Goal: Task Accomplishment & Management: Complete application form

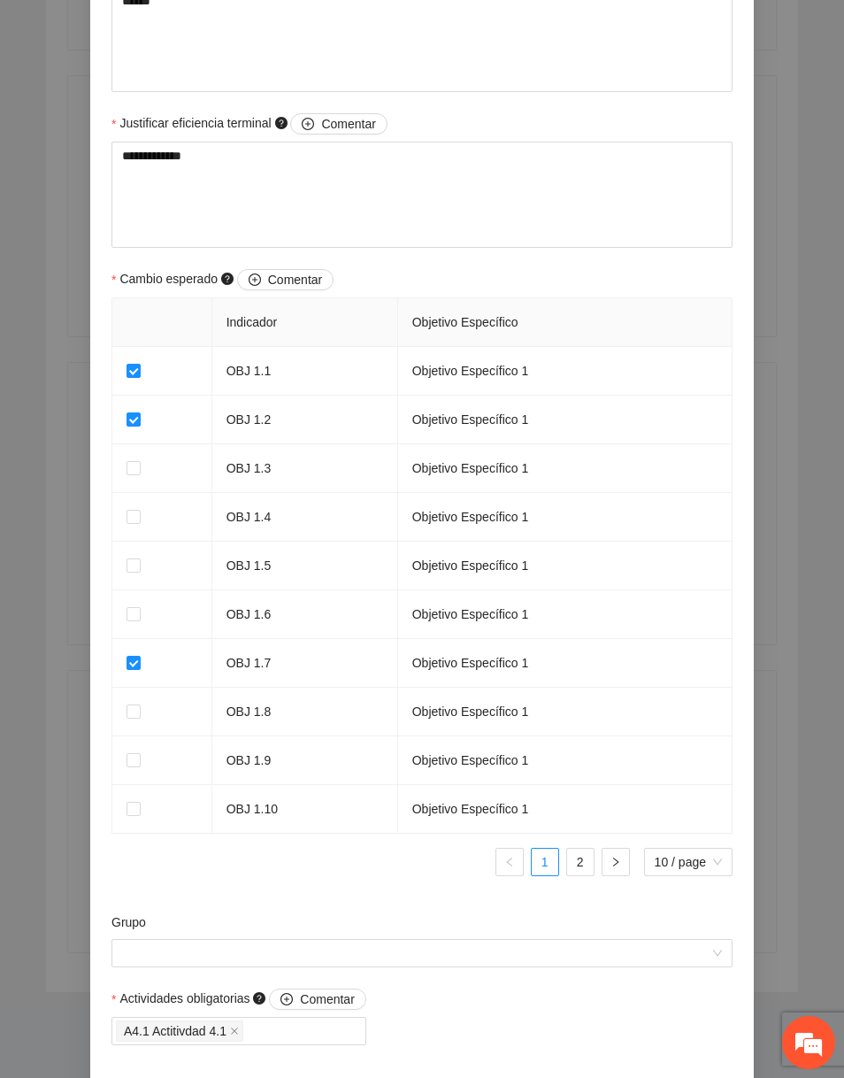
scroll to position [1339, 0]
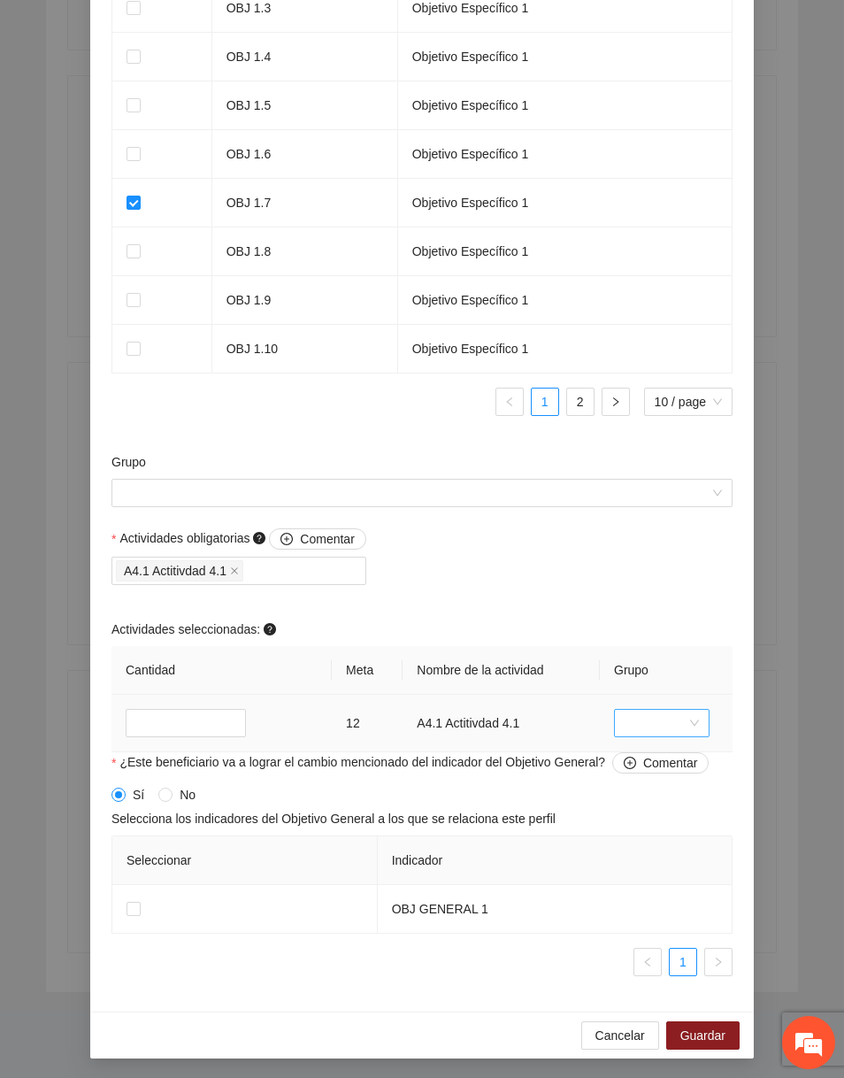
click at [633, 710] on input "search" at bounding box center [656, 723] width 62 height 27
click at [649, 761] on div "Sin grupo" at bounding box center [661, 756] width 74 height 19
click at [653, 728] on span "Sin grupo" at bounding box center [662, 723] width 74 height 27
click at [654, 779] on div "data" at bounding box center [661, 784] width 74 height 19
click at [657, 730] on span "data" at bounding box center [662, 723] width 74 height 27
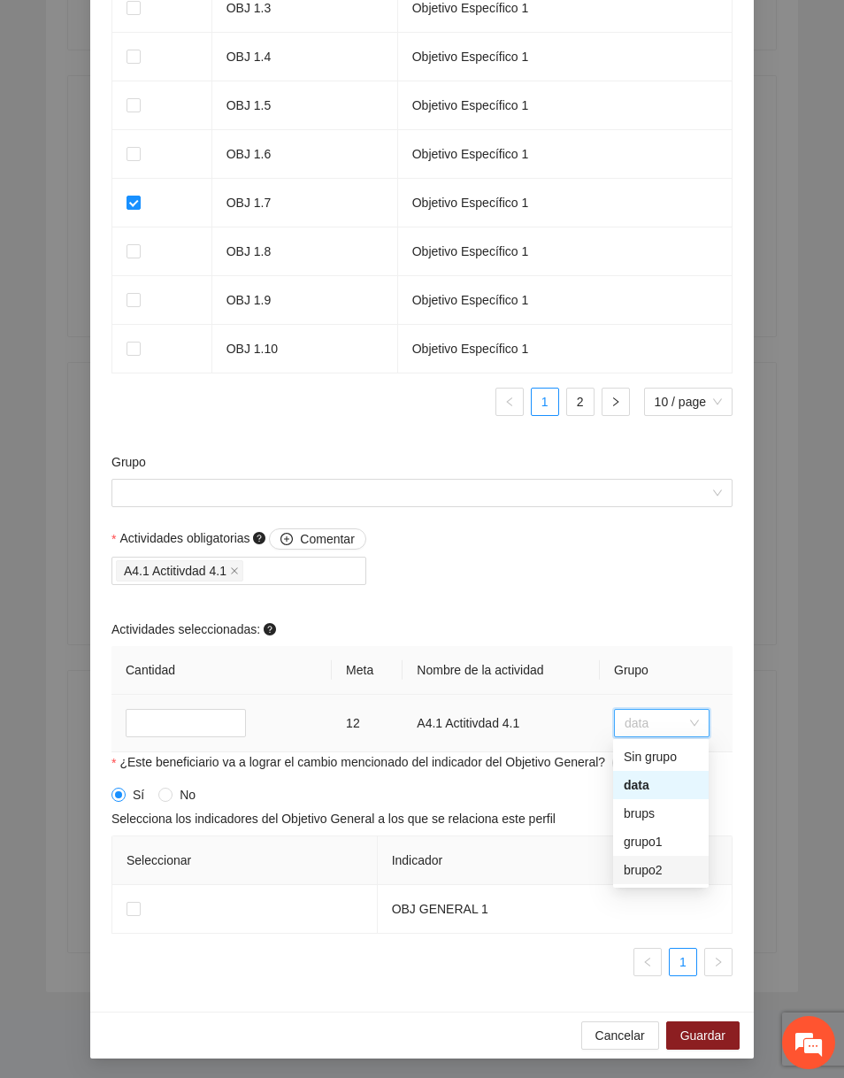
click at [660, 862] on div "brupo2" at bounding box center [661, 869] width 74 height 19
click at [658, 729] on span "brupo2" at bounding box center [662, 723] width 74 height 27
click at [653, 838] on div "grupo1" at bounding box center [661, 841] width 74 height 19
click at [674, 633] on div "Actividades seleccionadas:" at bounding box center [421, 632] width 621 height 27
click at [648, 714] on span "grupo1" at bounding box center [662, 723] width 74 height 27
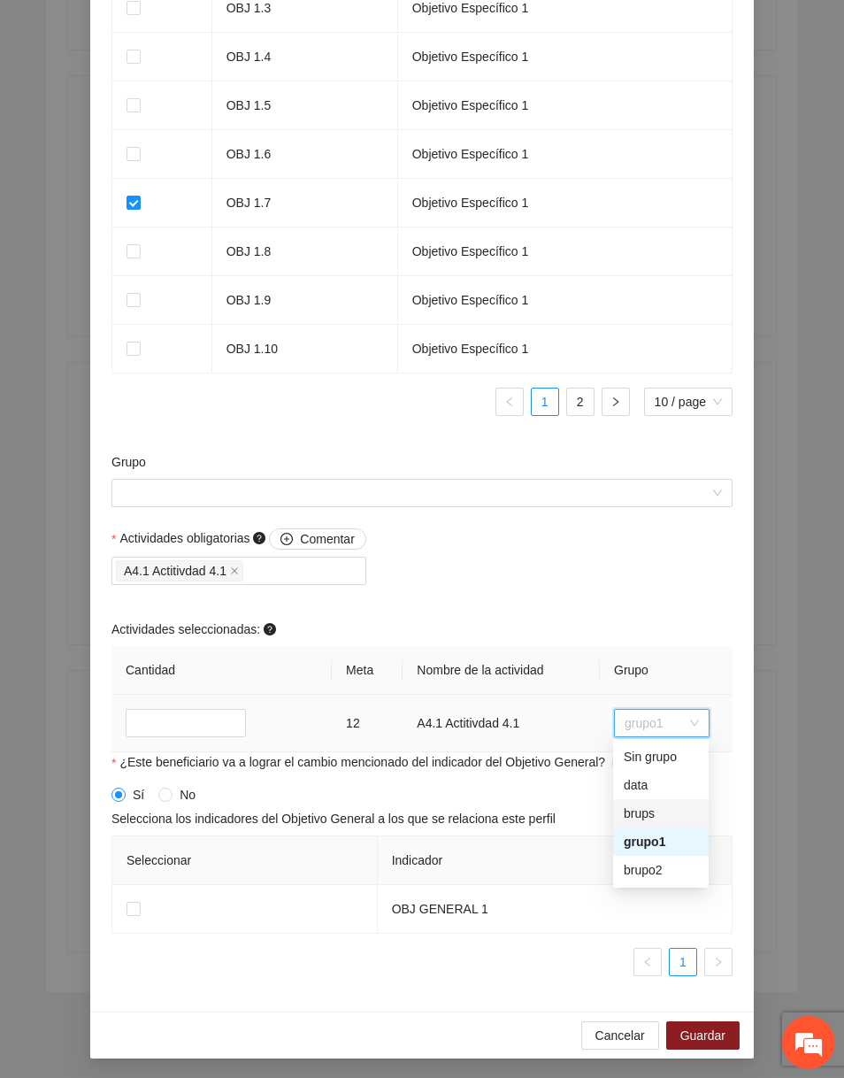
click at [645, 809] on div "brups" at bounding box center [661, 812] width 74 height 19
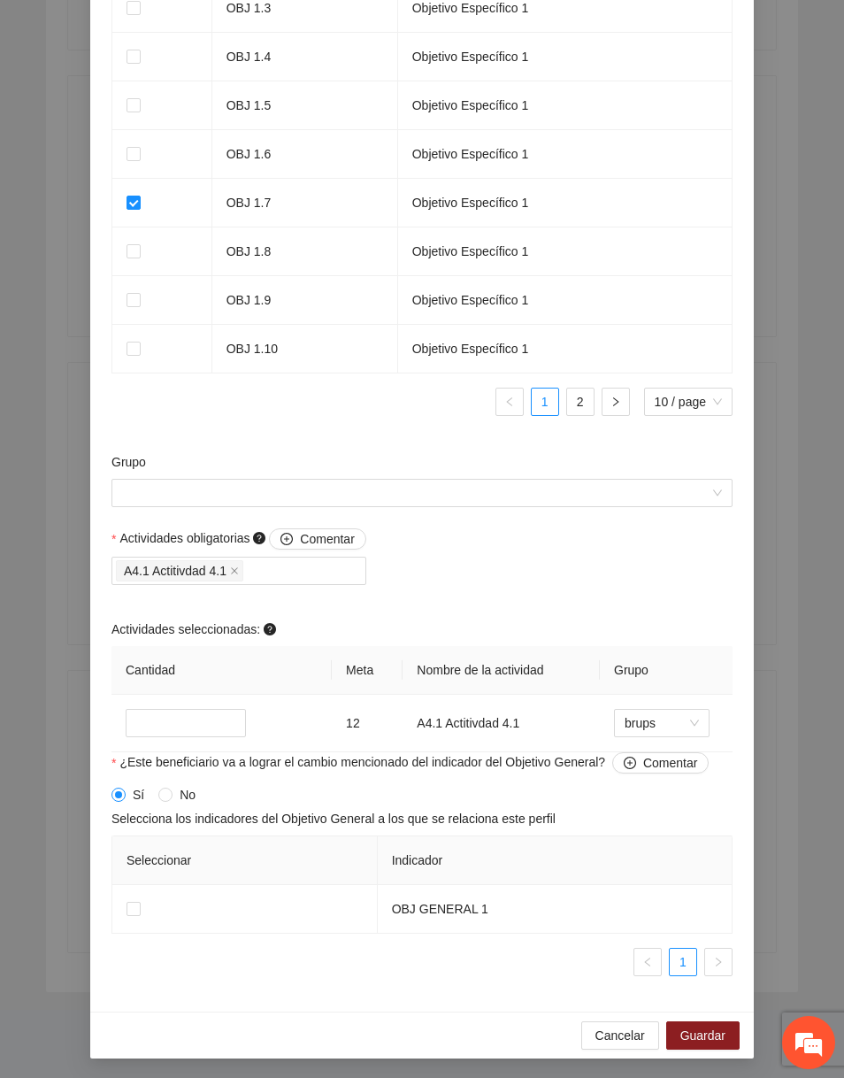
click at [657, 612] on div "Actividades obligatorias Comentar A4.1 Actitivdad 4.1 Actividades seleccionadas…" at bounding box center [422, 640] width 630 height 224
click at [677, 725] on span "brups" at bounding box center [662, 723] width 74 height 27
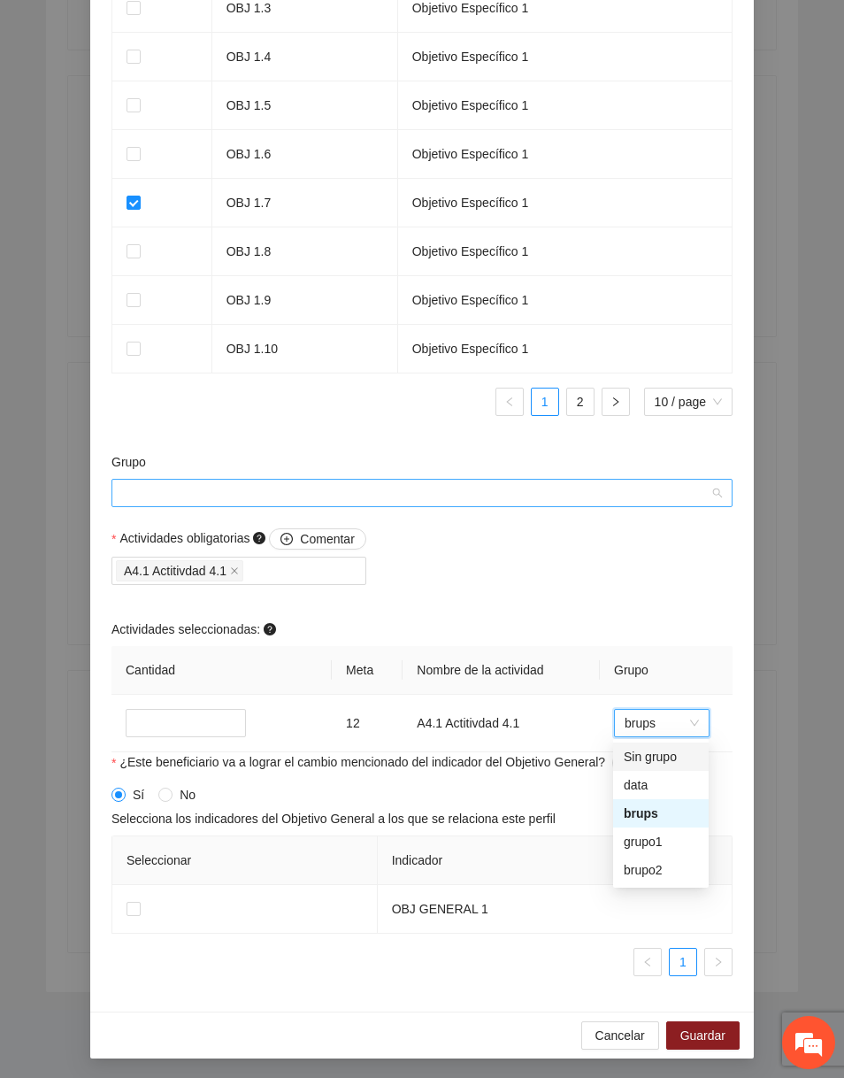
click at [508, 488] on input "Grupo" at bounding box center [415, 493] width 587 height 27
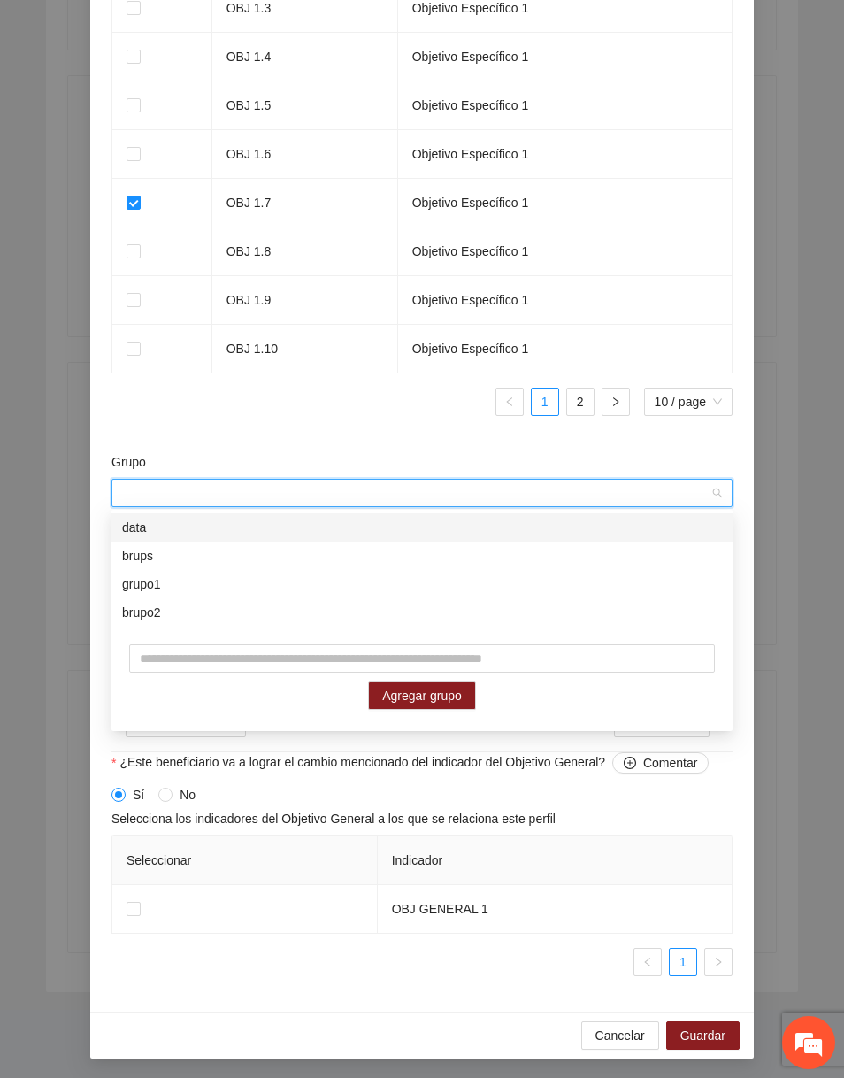
click at [375, 430] on div at bounding box center [421, 430] width 621 height 1
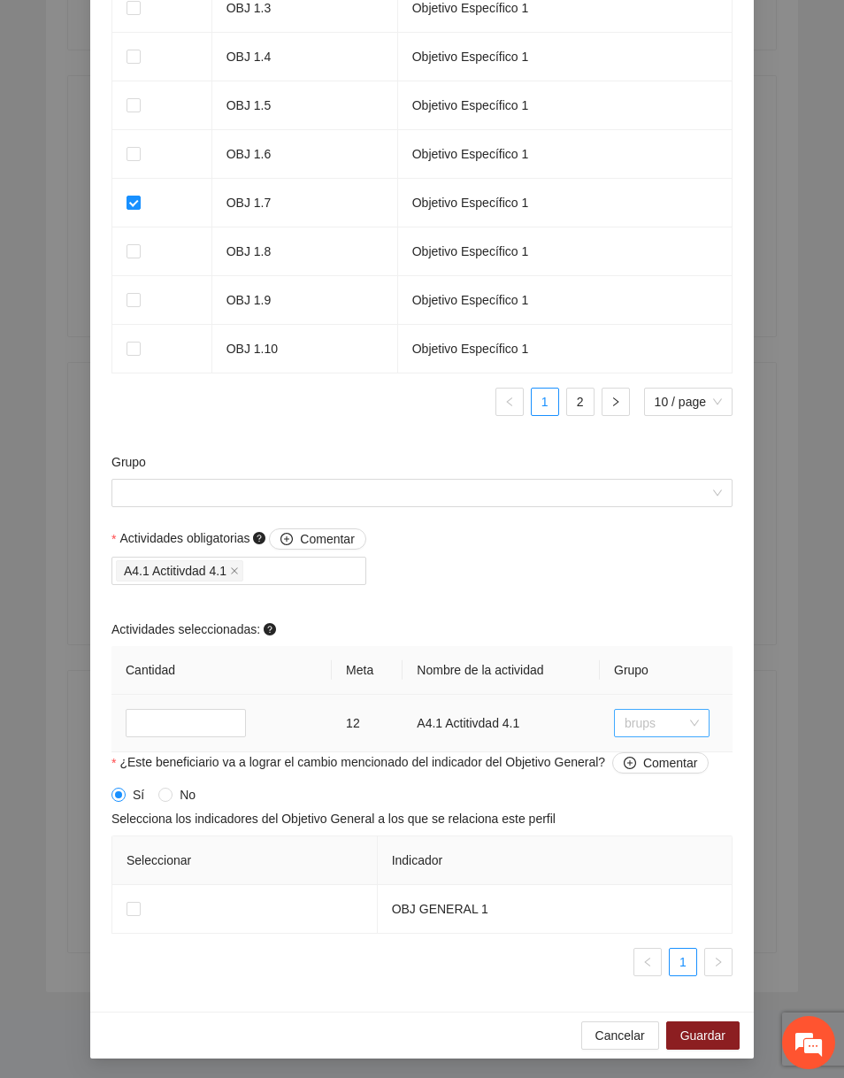
click at [648, 721] on span "brups" at bounding box center [662, 723] width 74 height 27
click at [645, 764] on div "Sin grupo" at bounding box center [661, 756] width 74 height 19
click at [640, 718] on span "Sin grupo" at bounding box center [662, 723] width 74 height 27
click at [641, 856] on div "brupo2" at bounding box center [661, 870] width 96 height 28
click at [667, 711] on span "brupo2" at bounding box center [662, 723] width 74 height 27
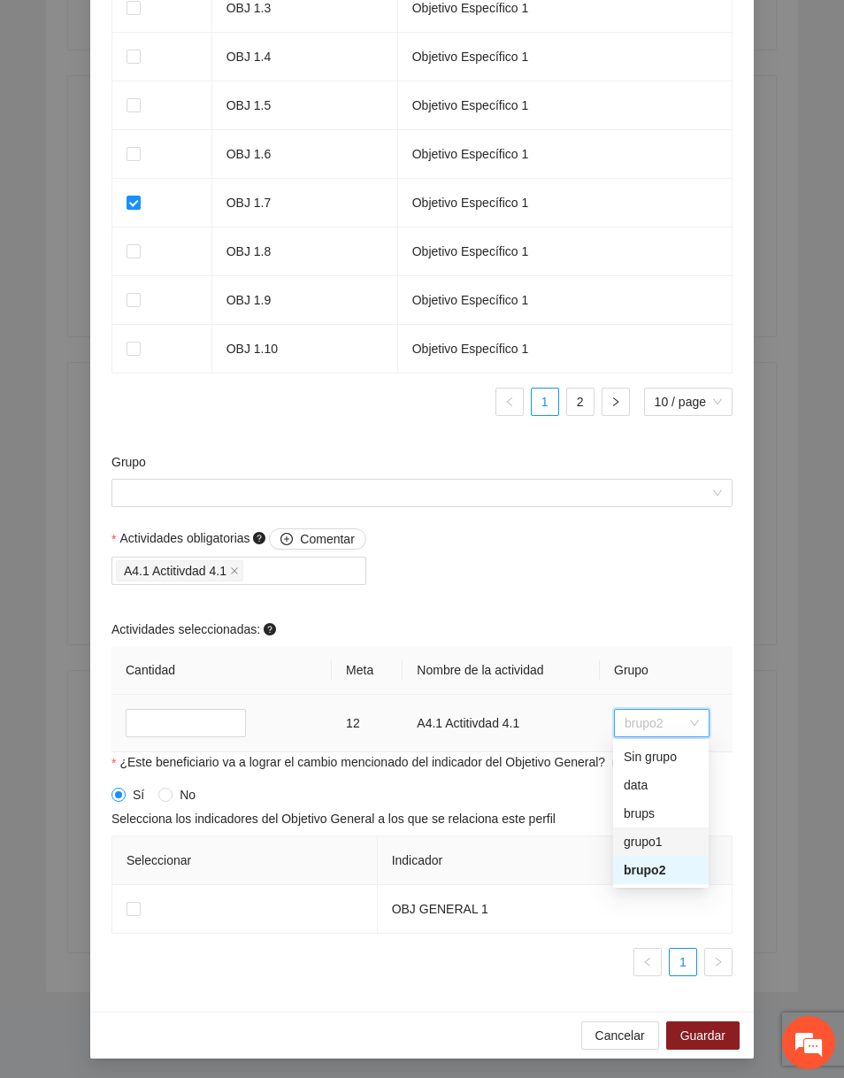
click at [655, 834] on div "grupo1" at bounding box center [661, 841] width 74 height 19
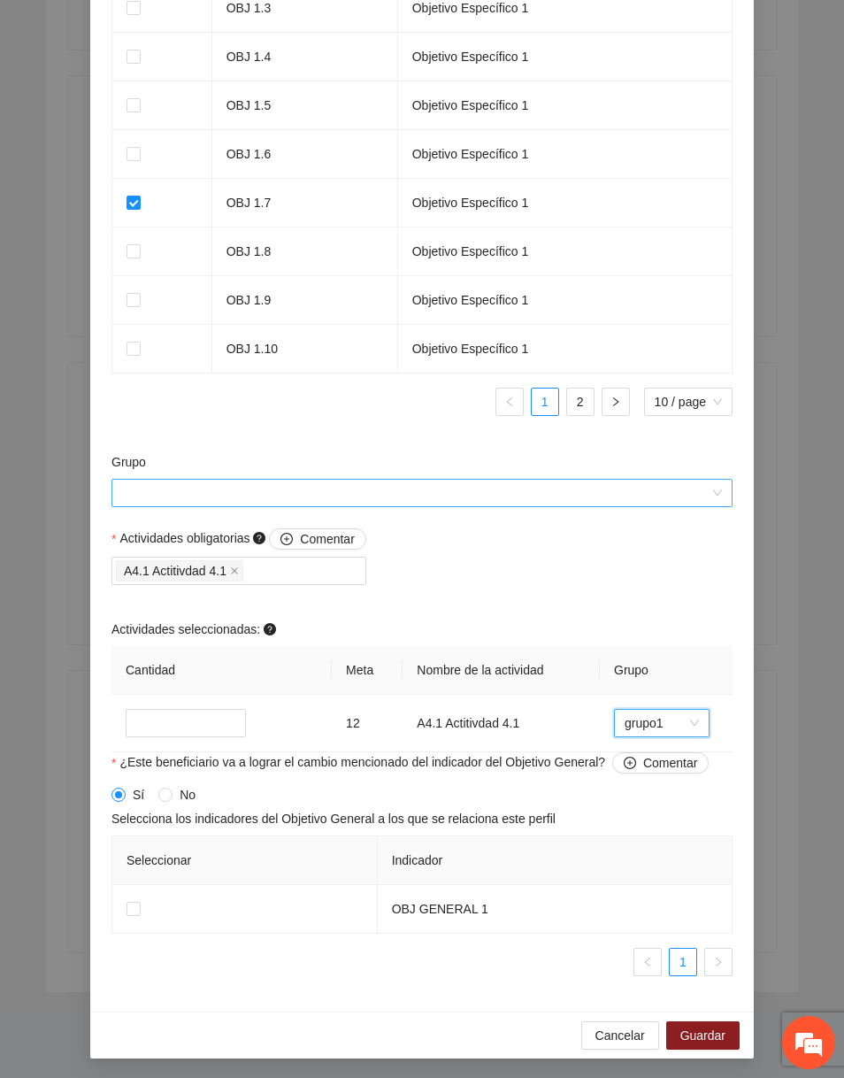
click at [507, 488] on input "Grupo" at bounding box center [415, 493] width 587 height 27
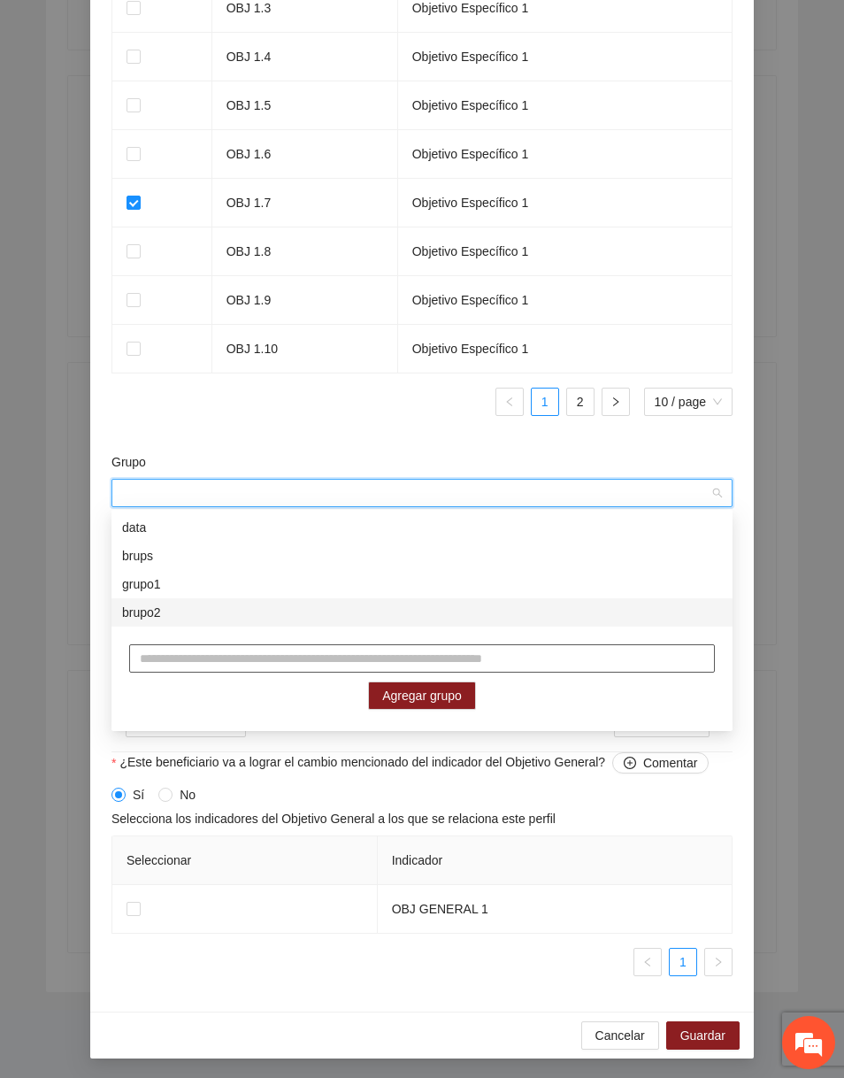
click at [324, 653] on input "text" at bounding box center [422, 658] width 586 height 28
type input "*"
type input "**********"
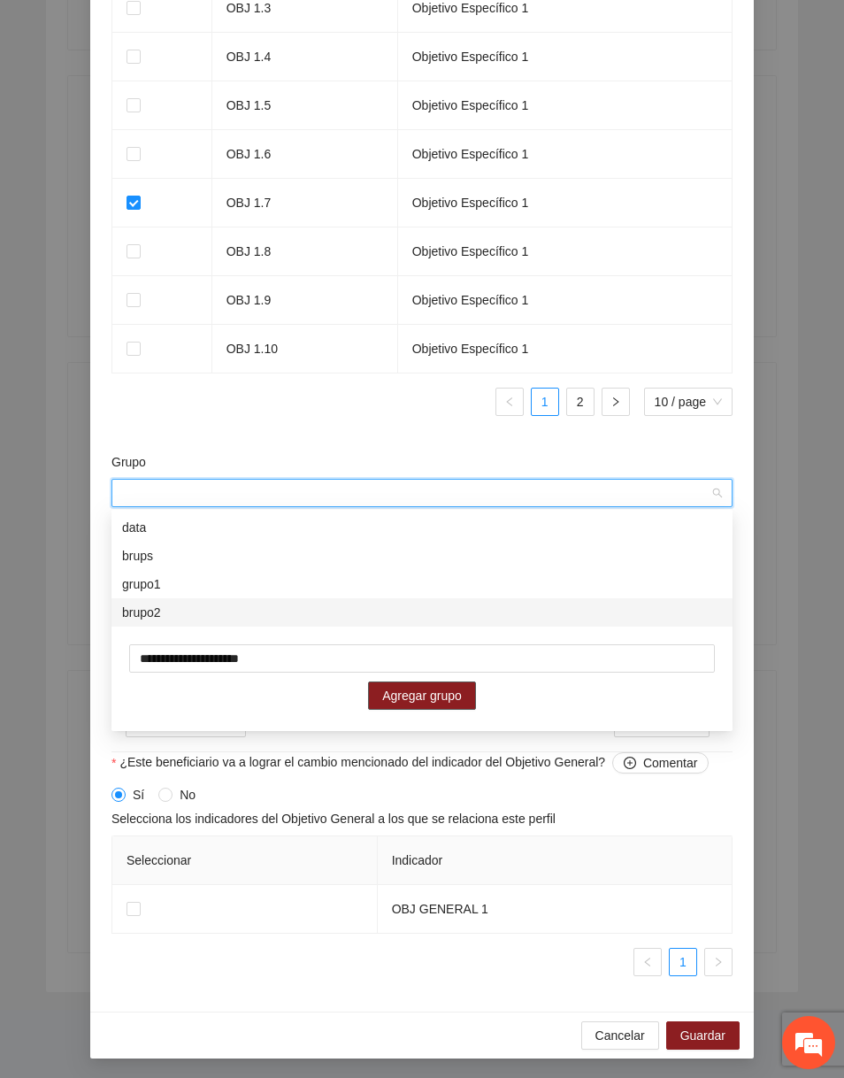
click at [398, 687] on span "Agregar grupo" at bounding box center [422, 695] width 80 height 19
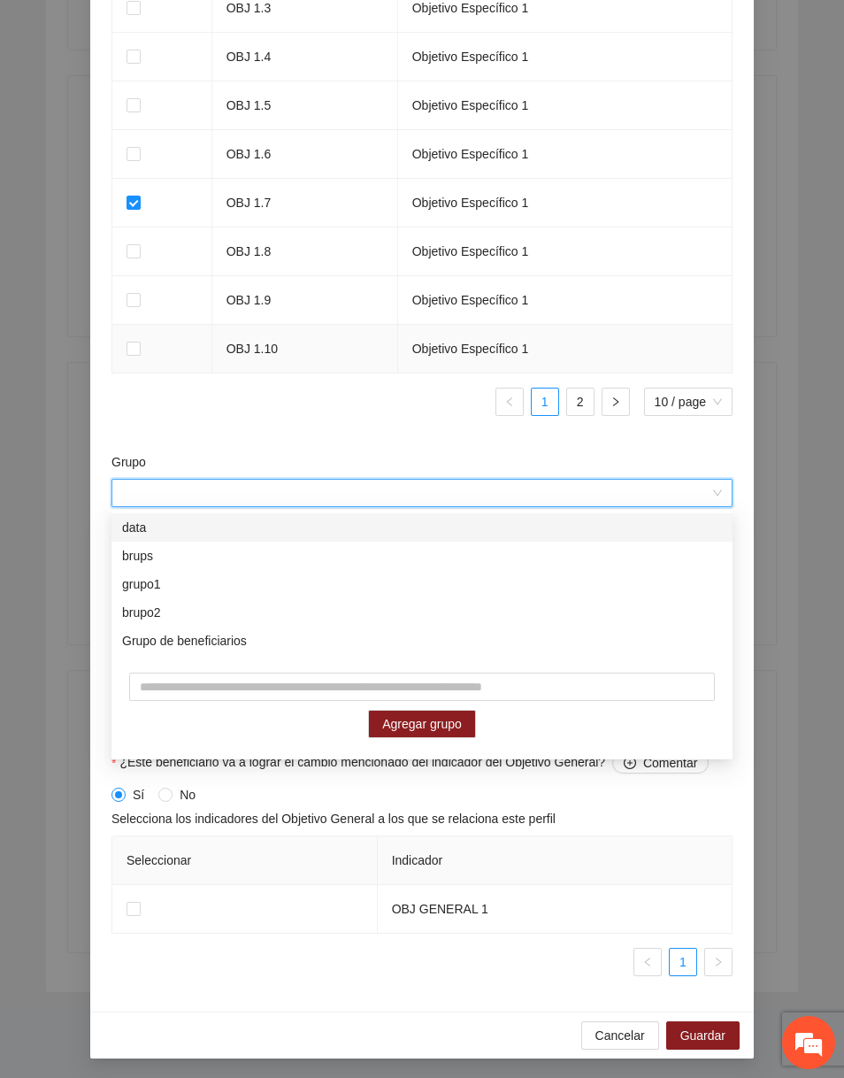
click at [365, 357] on td "OBJ 1.10" at bounding box center [305, 349] width 186 height 49
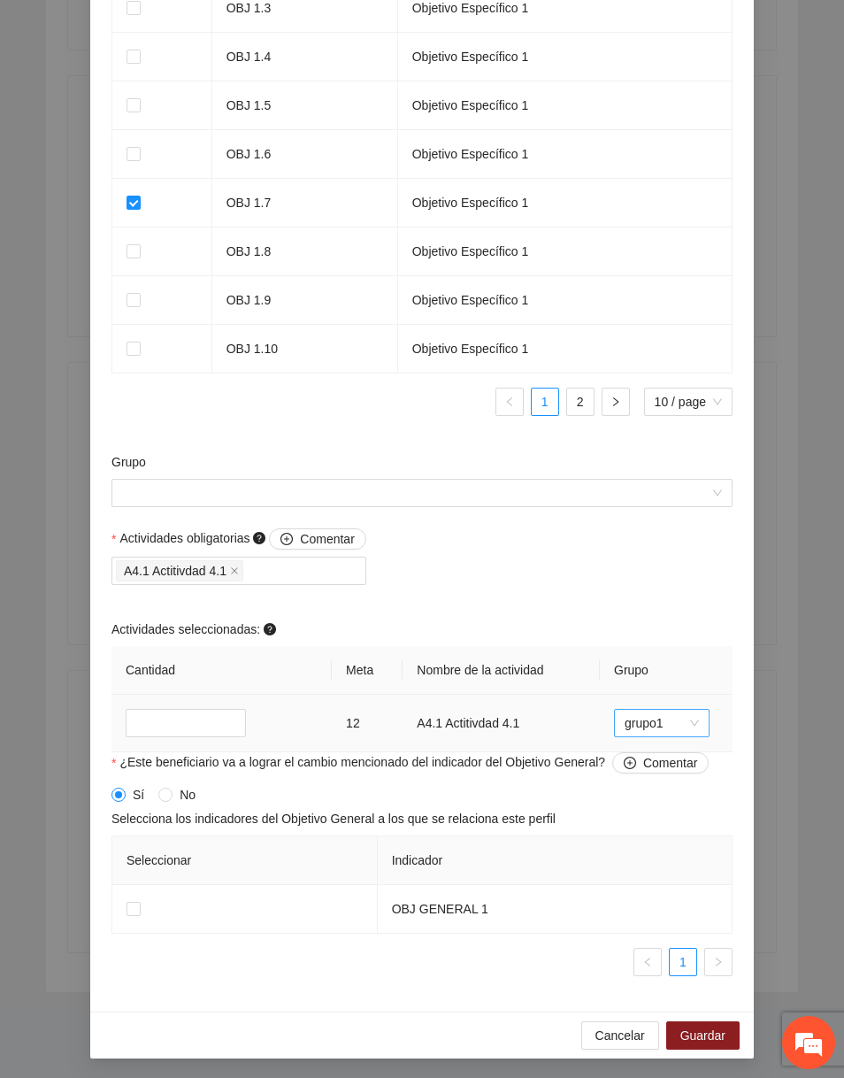
click at [641, 728] on span "grupo1" at bounding box center [662, 723] width 74 height 27
click at [549, 604] on div "Actividades obligatorias Comentar A4.1 Actitivdad 4.1 Actividades seleccionadas…" at bounding box center [422, 640] width 630 height 224
click at [690, 1043] on button "Guardar" at bounding box center [702, 1035] width 73 height 28
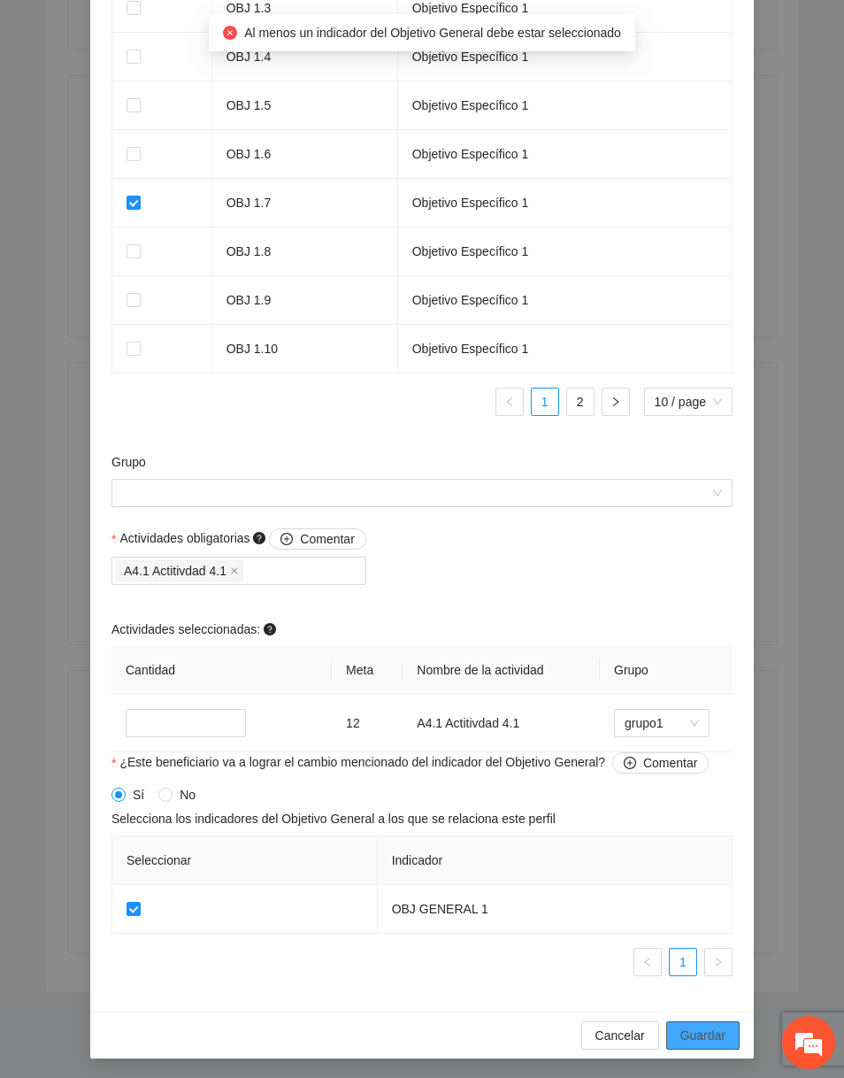
click at [708, 1028] on span "Guardar" at bounding box center [702, 1034] width 45 height 19
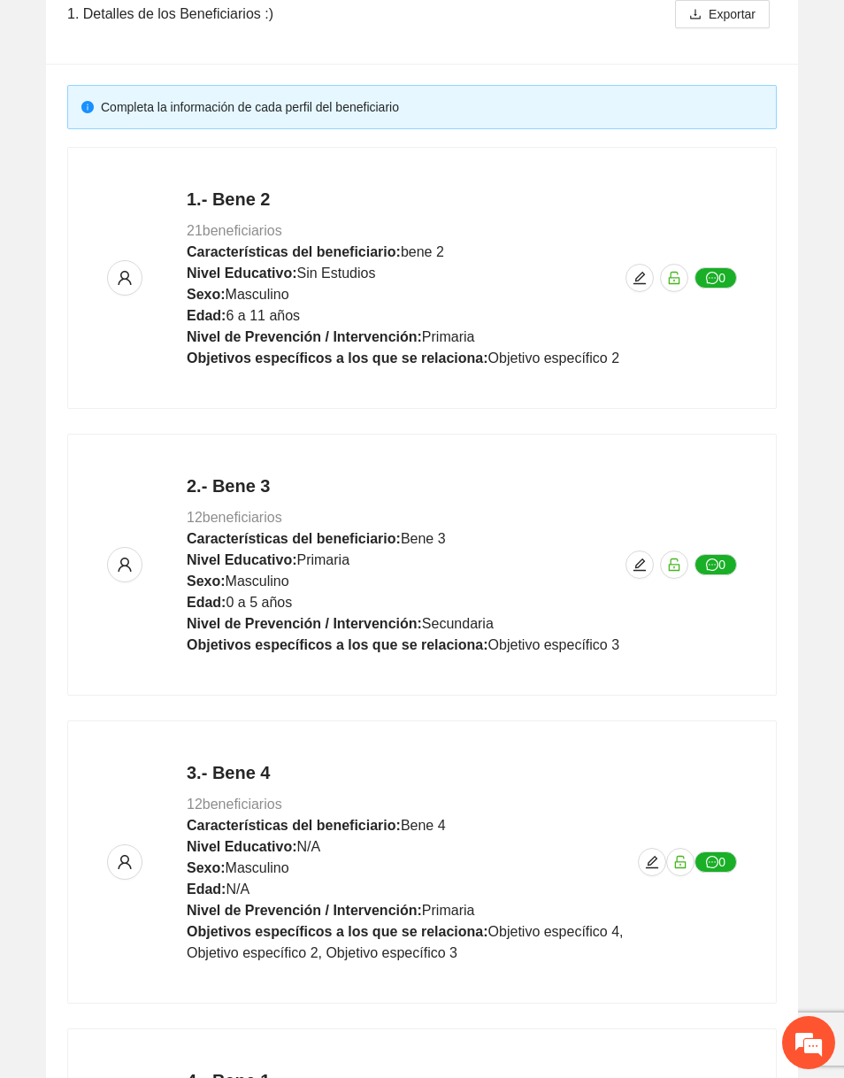
scroll to position [0, 0]
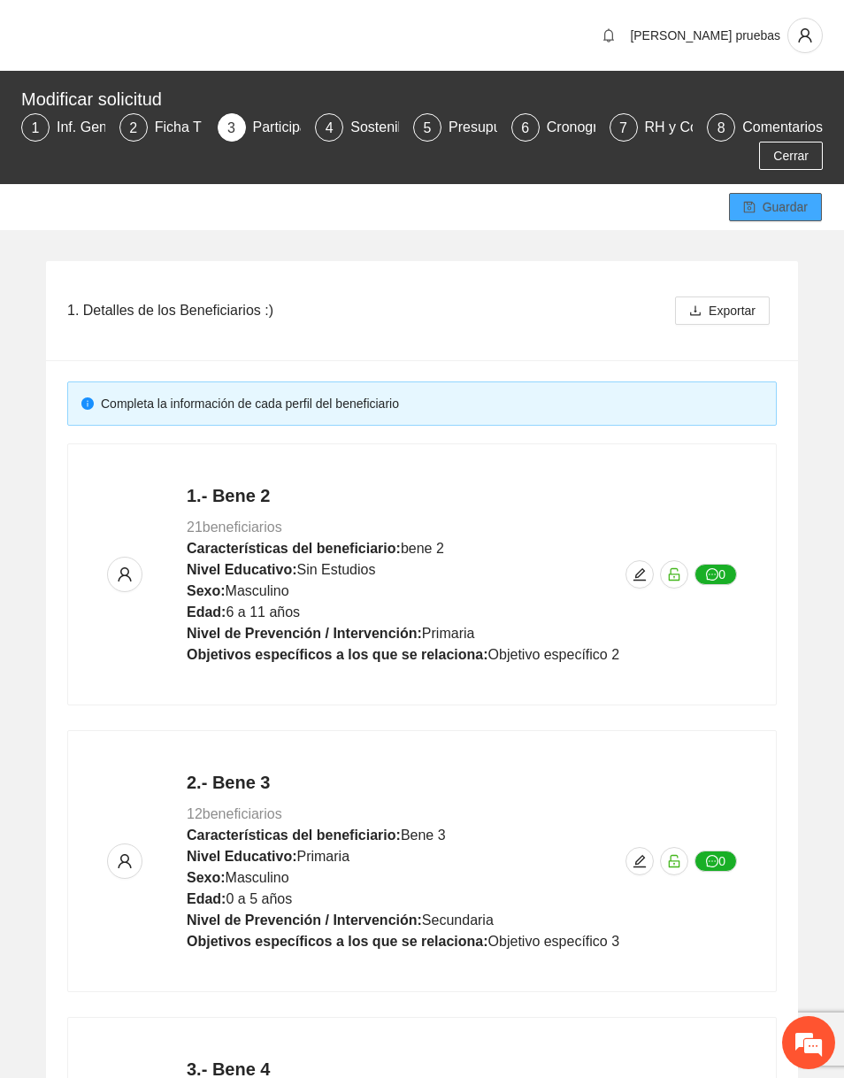
click at [788, 214] on span "Guardar" at bounding box center [785, 206] width 45 height 19
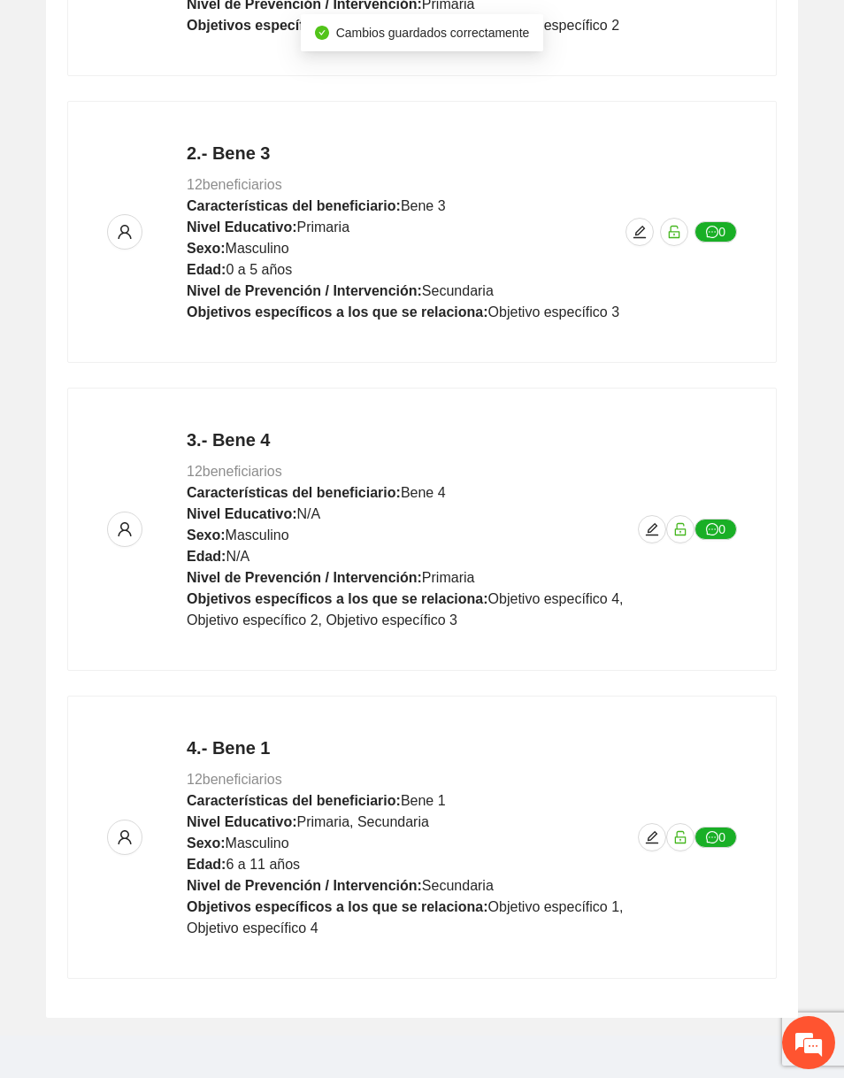
scroll to position [655, 0]
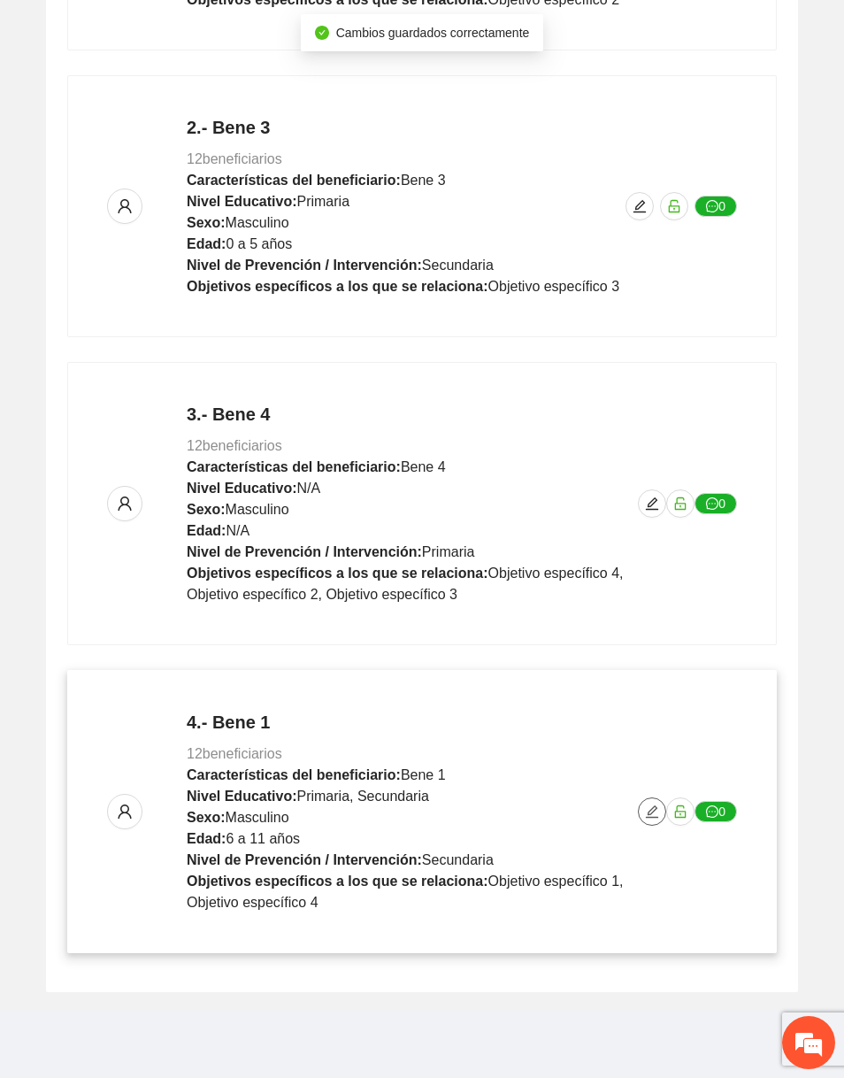
click at [648, 814] on icon "edit" at bounding box center [652, 811] width 12 height 12
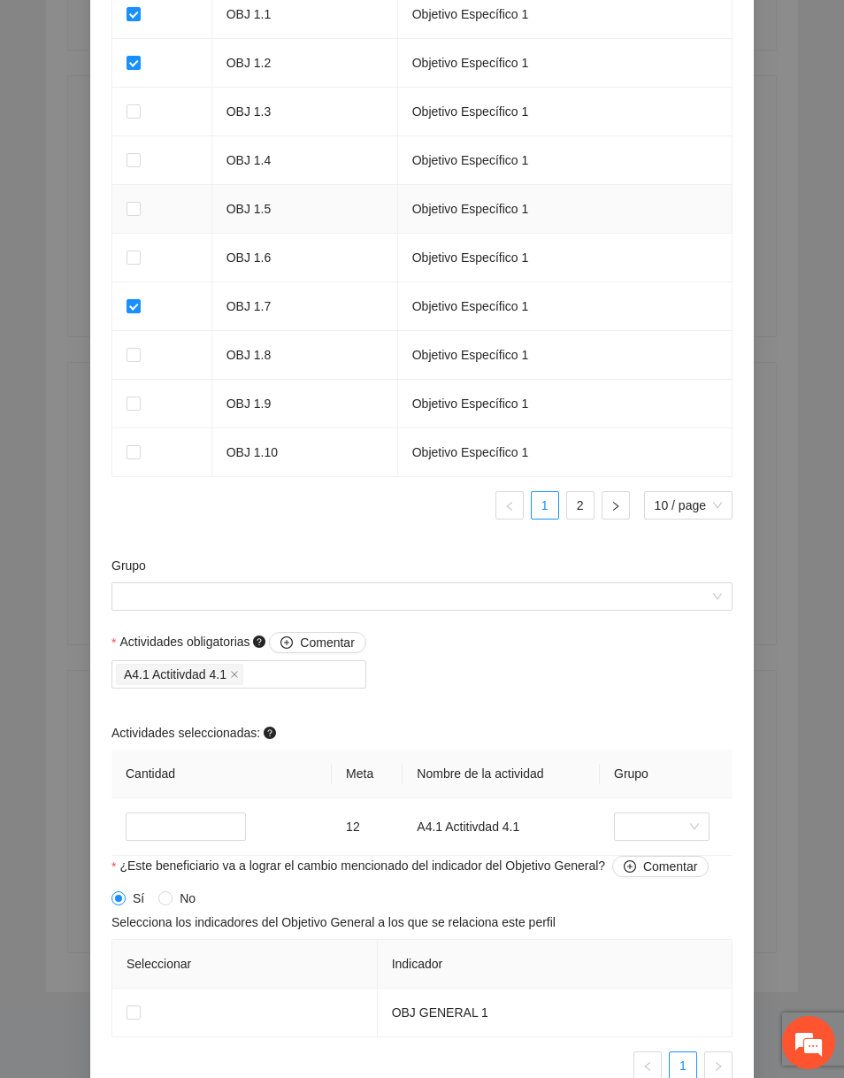
scroll to position [1339, 0]
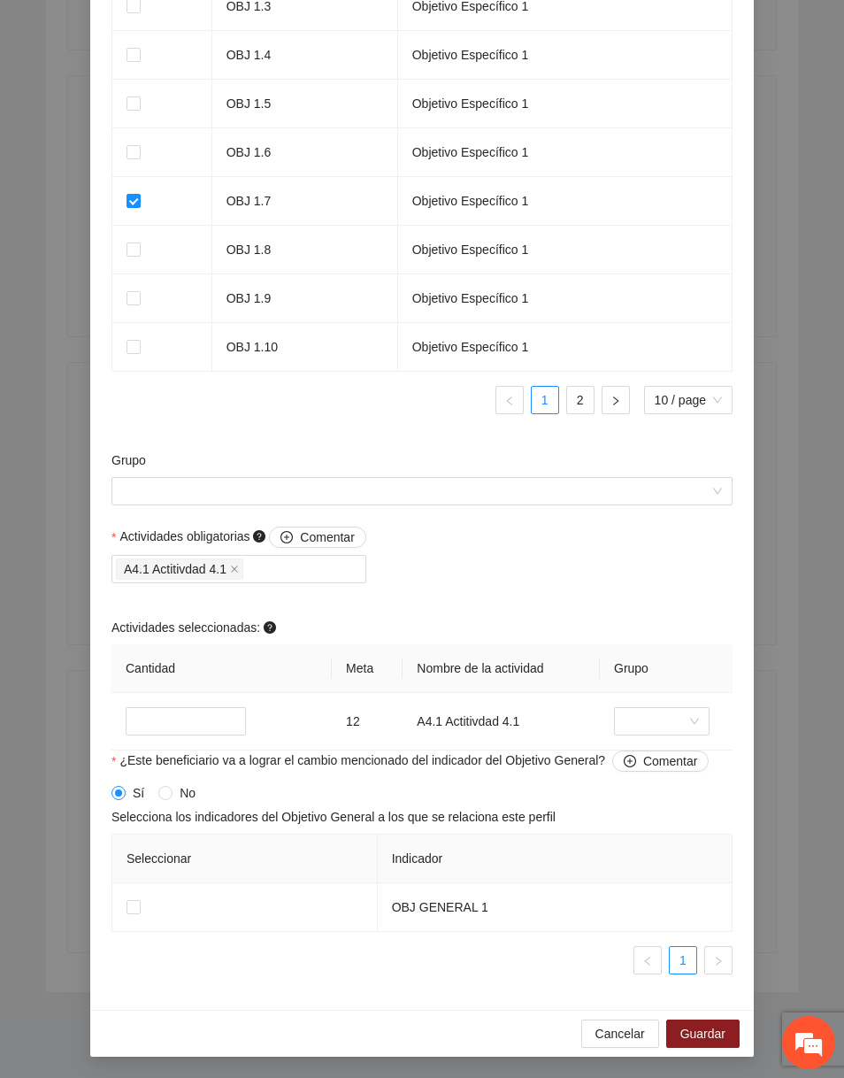
click at [323, 510] on div "Grupo" at bounding box center [422, 488] width 630 height 76
click at [323, 507] on div "Grupo" at bounding box center [422, 488] width 630 height 76
click at [323, 504] on input "Grupo" at bounding box center [415, 491] width 587 height 27
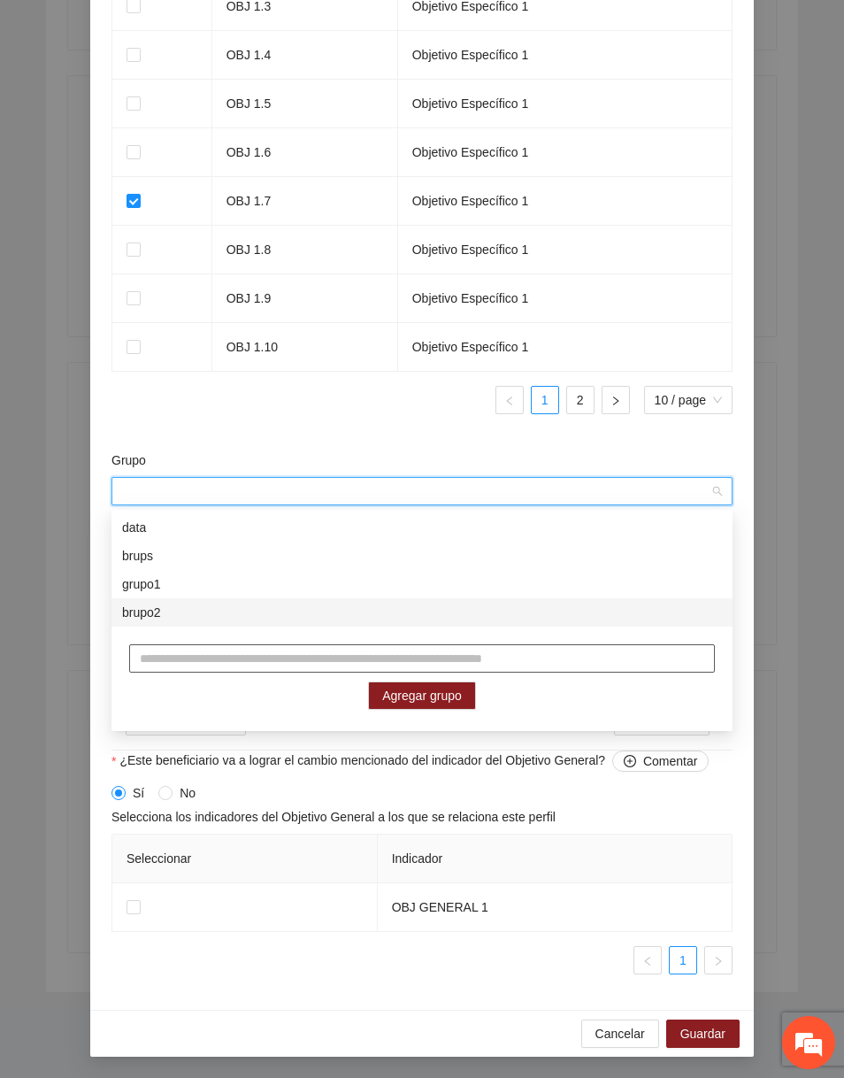
click at [307, 651] on input "text" at bounding box center [422, 658] width 586 height 28
type input "**********"
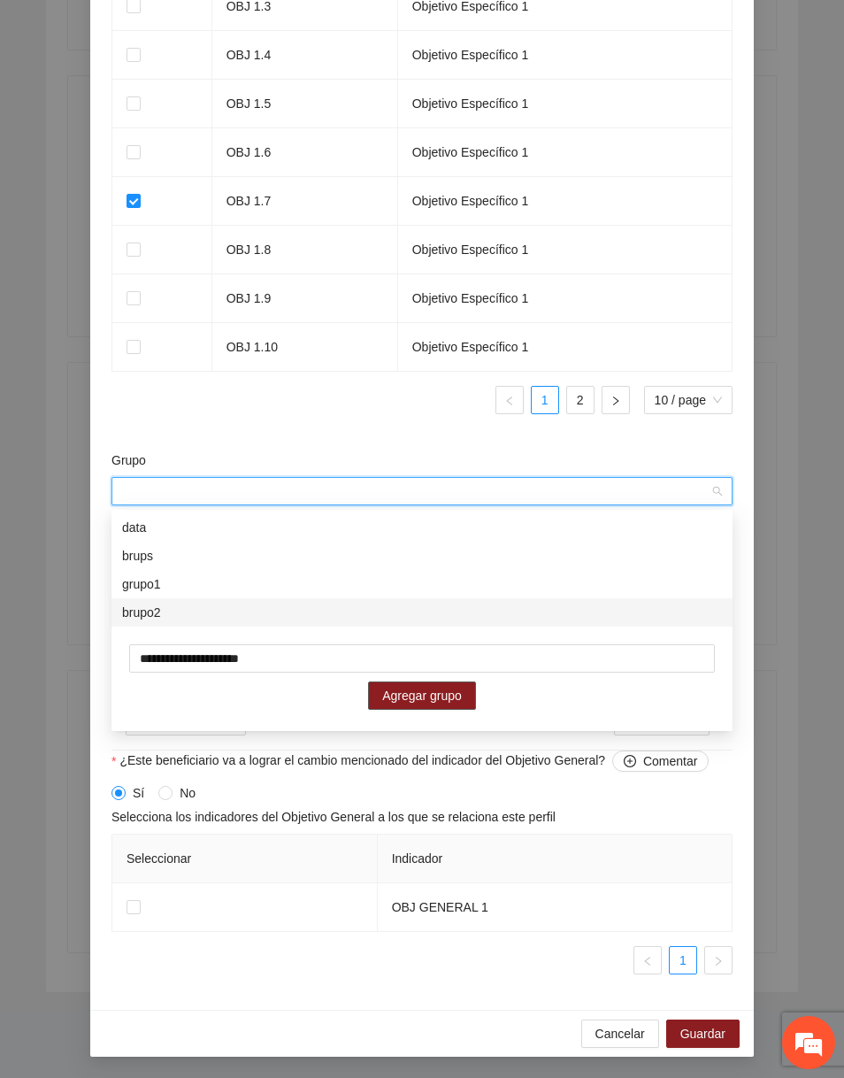
click at [384, 692] on span "Agregar grupo" at bounding box center [422, 695] width 80 height 19
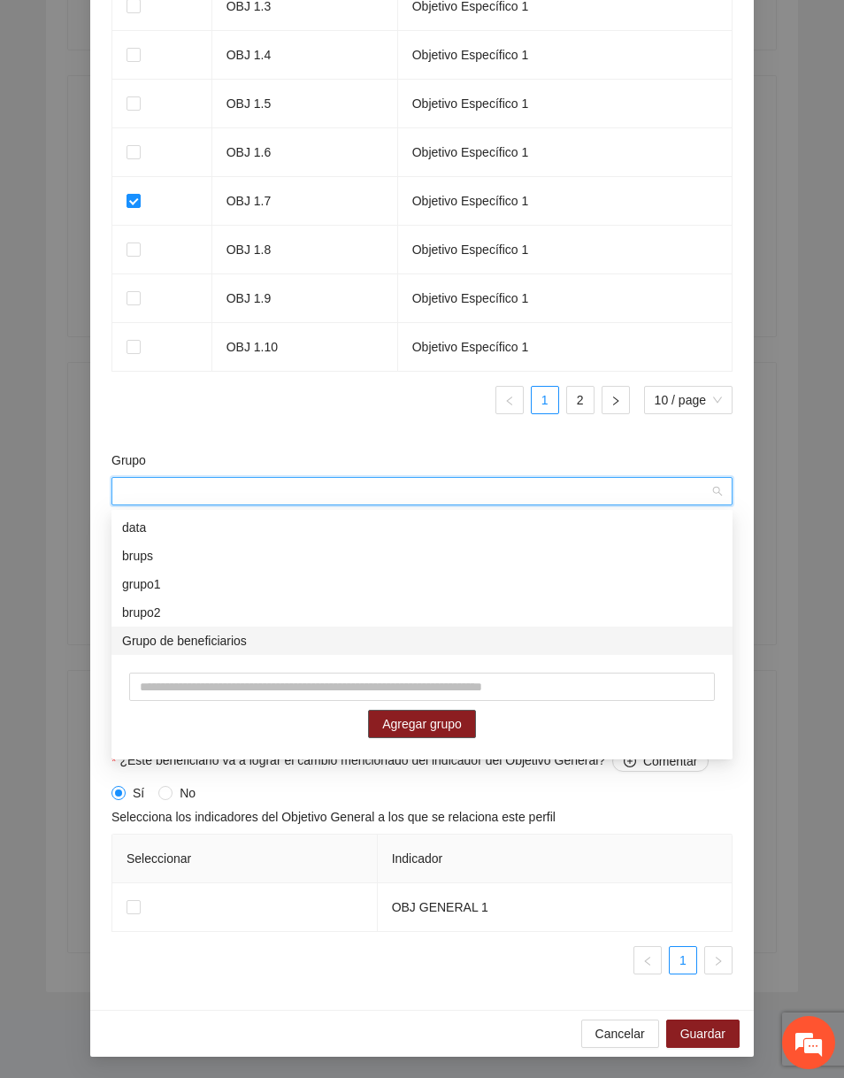
click at [325, 619] on div "brupo2" at bounding box center [422, 611] width 600 height 19
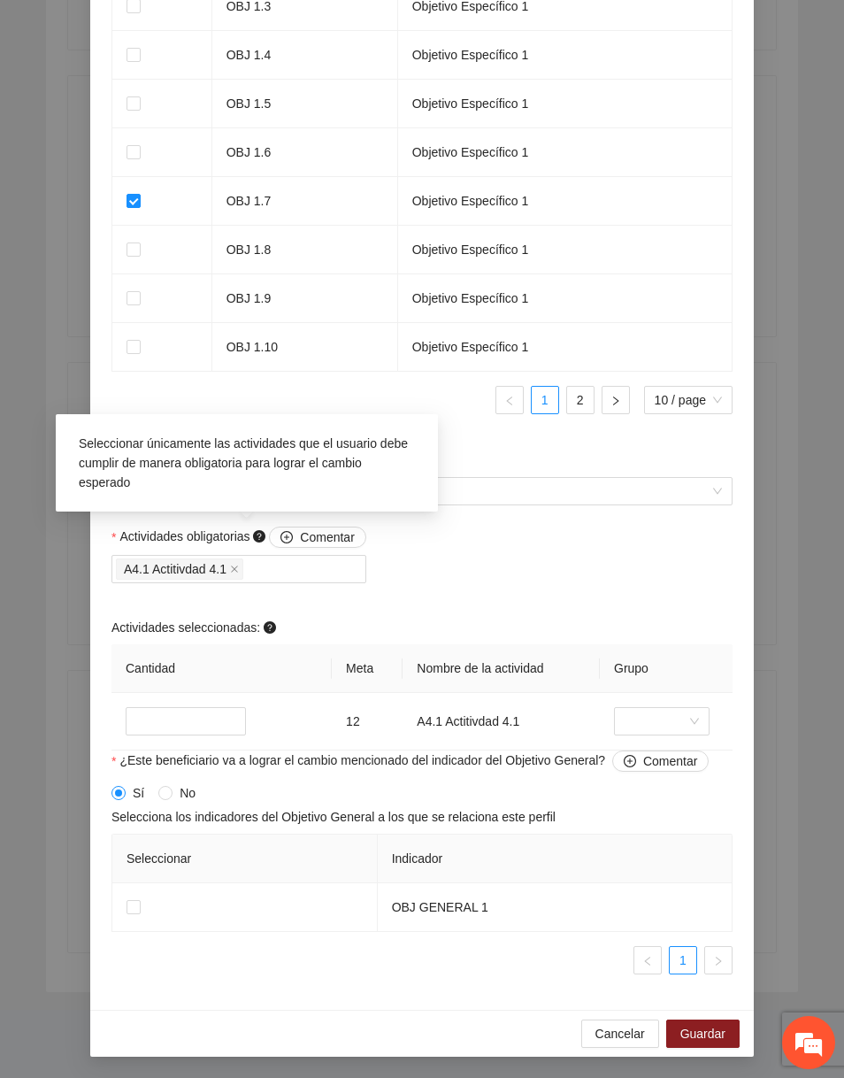
click at [363, 491] on div "Seleccionar únicamente las actividades que el usuario debe cumplir de manera ob…" at bounding box center [247, 463] width 354 height 76
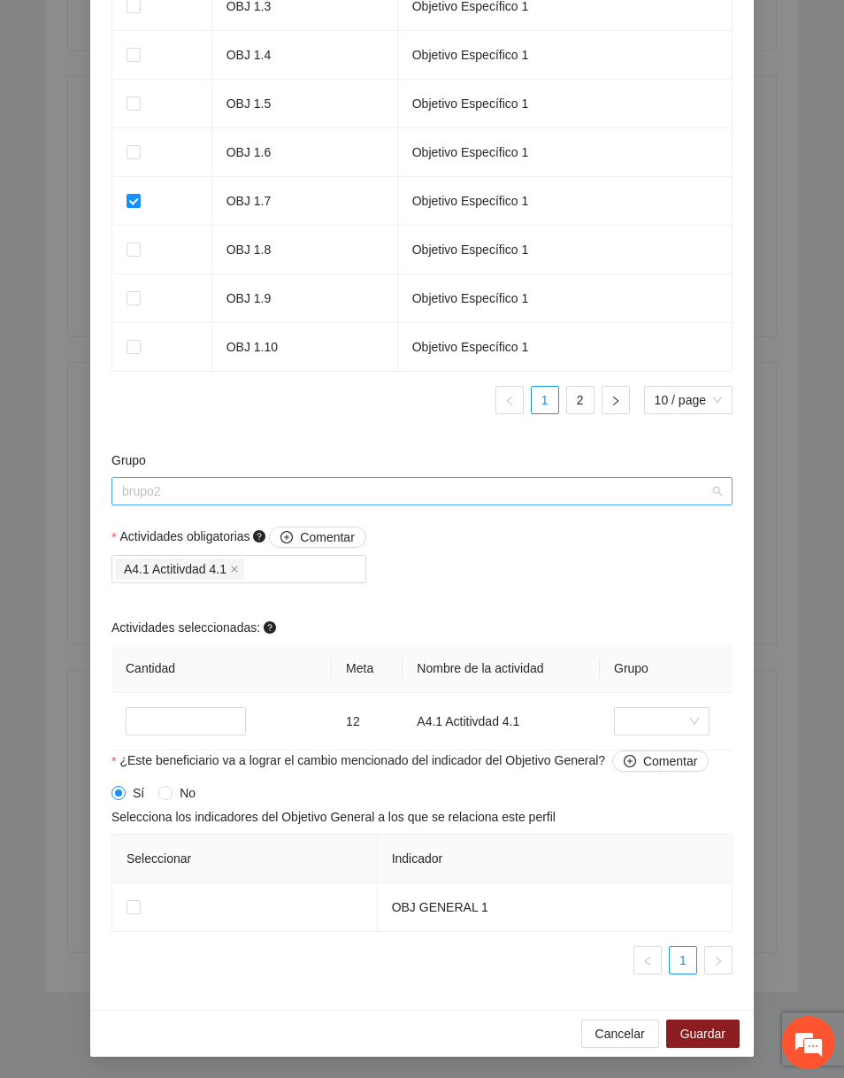
click at [595, 500] on span "brupo2" at bounding box center [422, 491] width 600 height 27
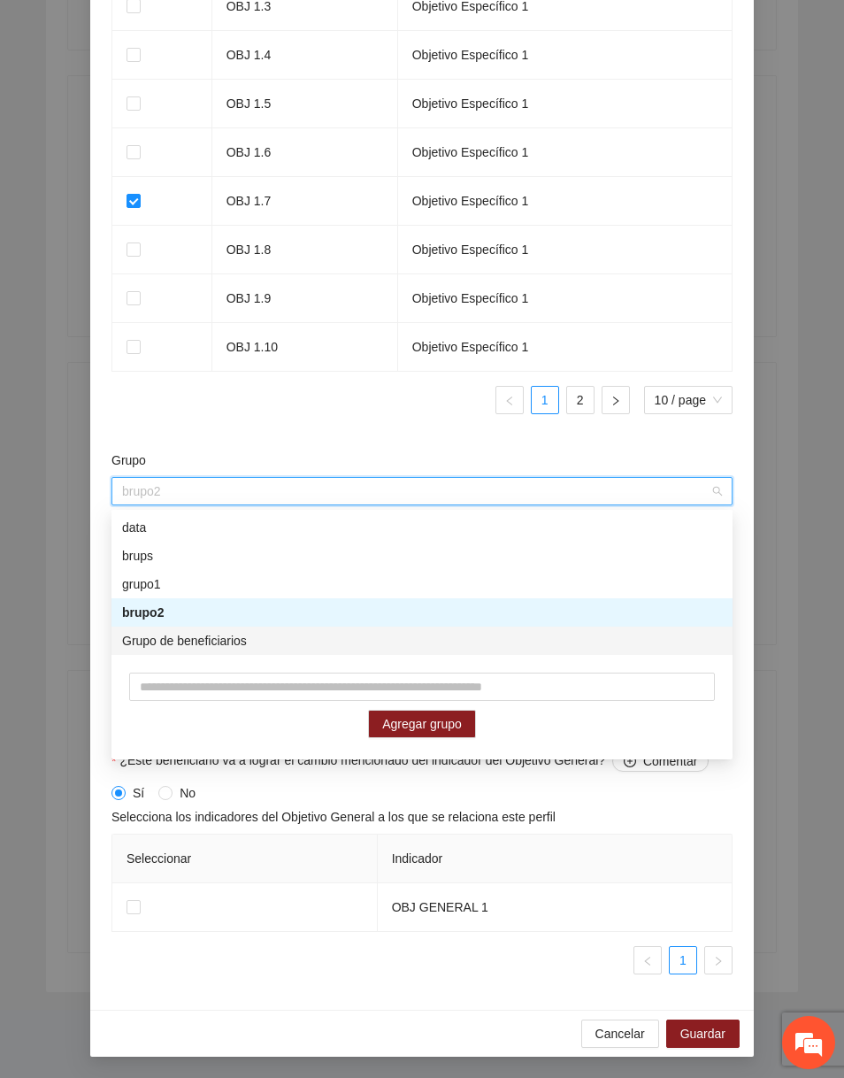
click at [418, 639] on div "Grupo de beneficiarios" at bounding box center [422, 640] width 600 height 19
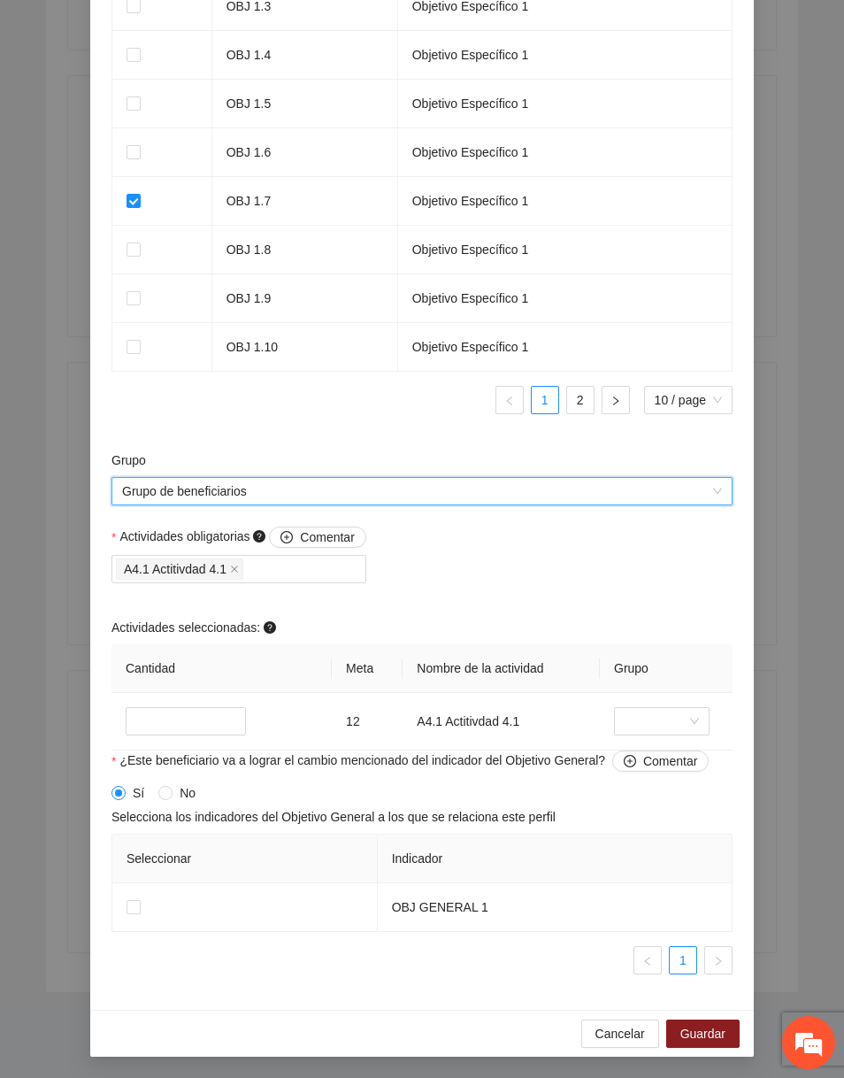
click at [451, 388] on ul "1 2 10 / page" at bounding box center [421, 400] width 621 height 28
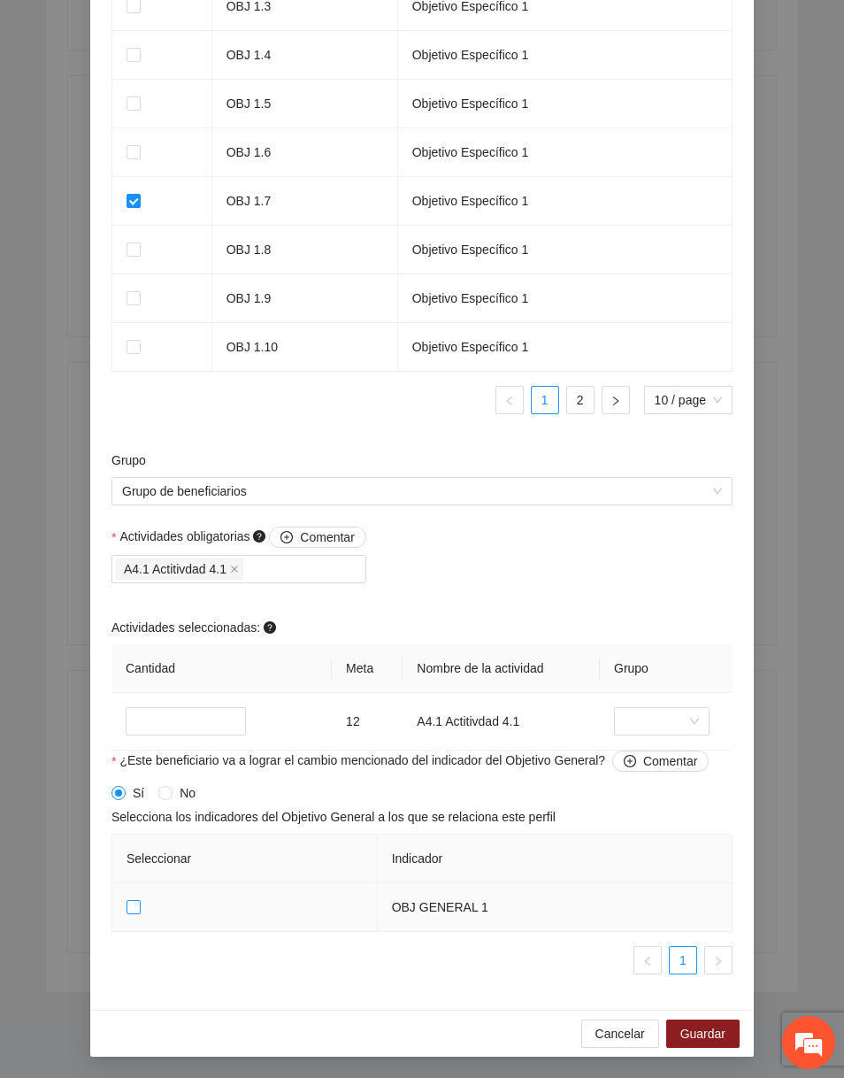
click at [131, 898] on label at bounding box center [134, 906] width 14 height 19
click at [702, 1026] on span "Guardar" at bounding box center [702, 1033] width 45 height 19
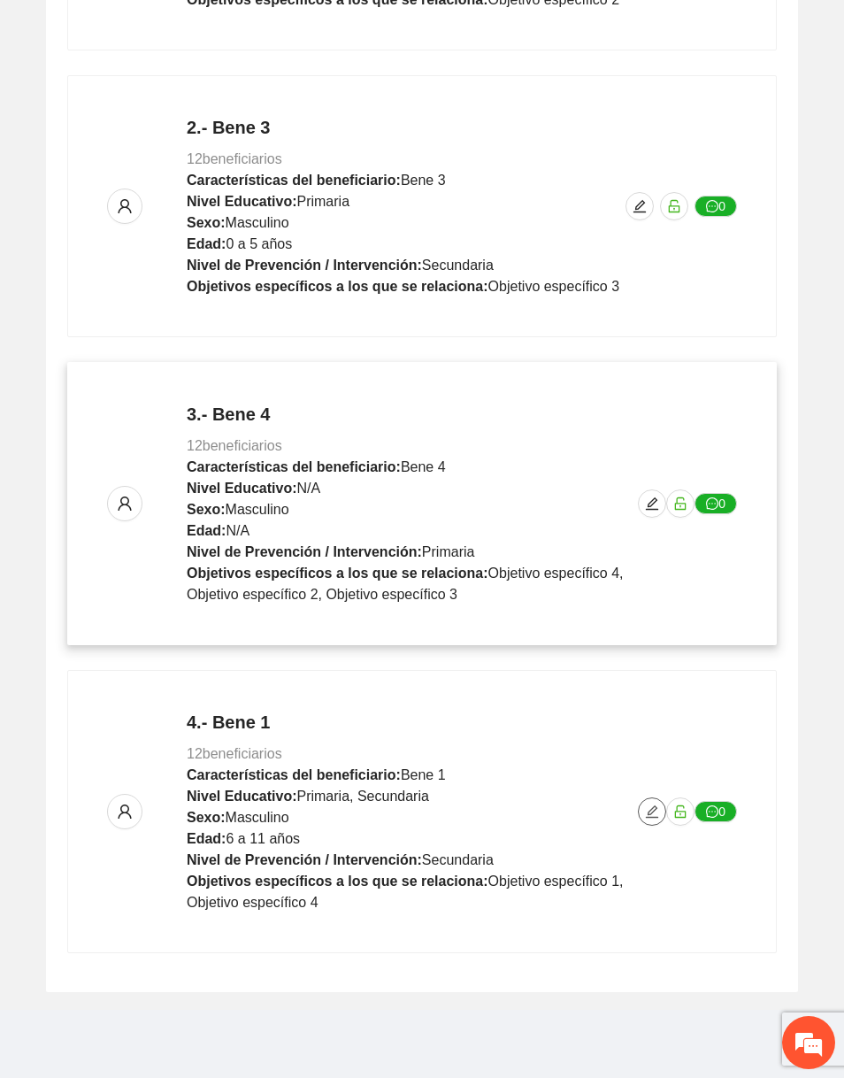
scroll to position [0, 0]
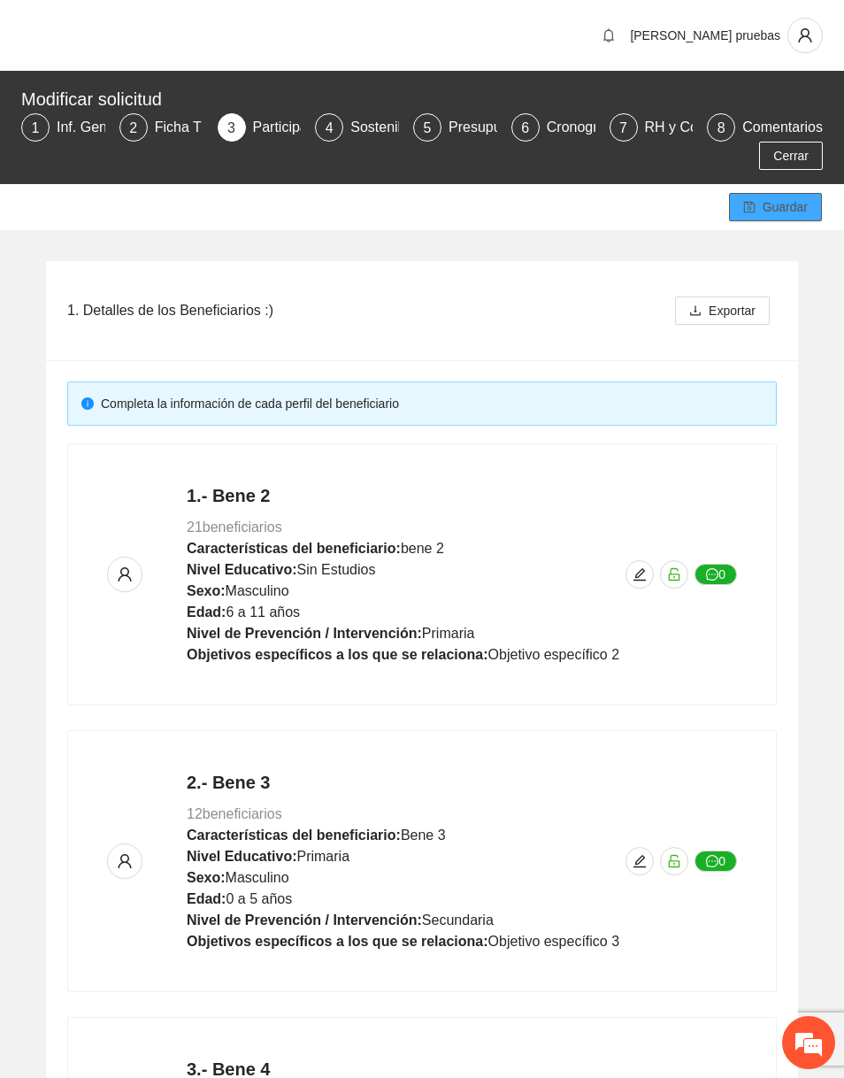
click at [790, 213] on span "Guardar" at bounding box center [785, 206] width 45 height 19
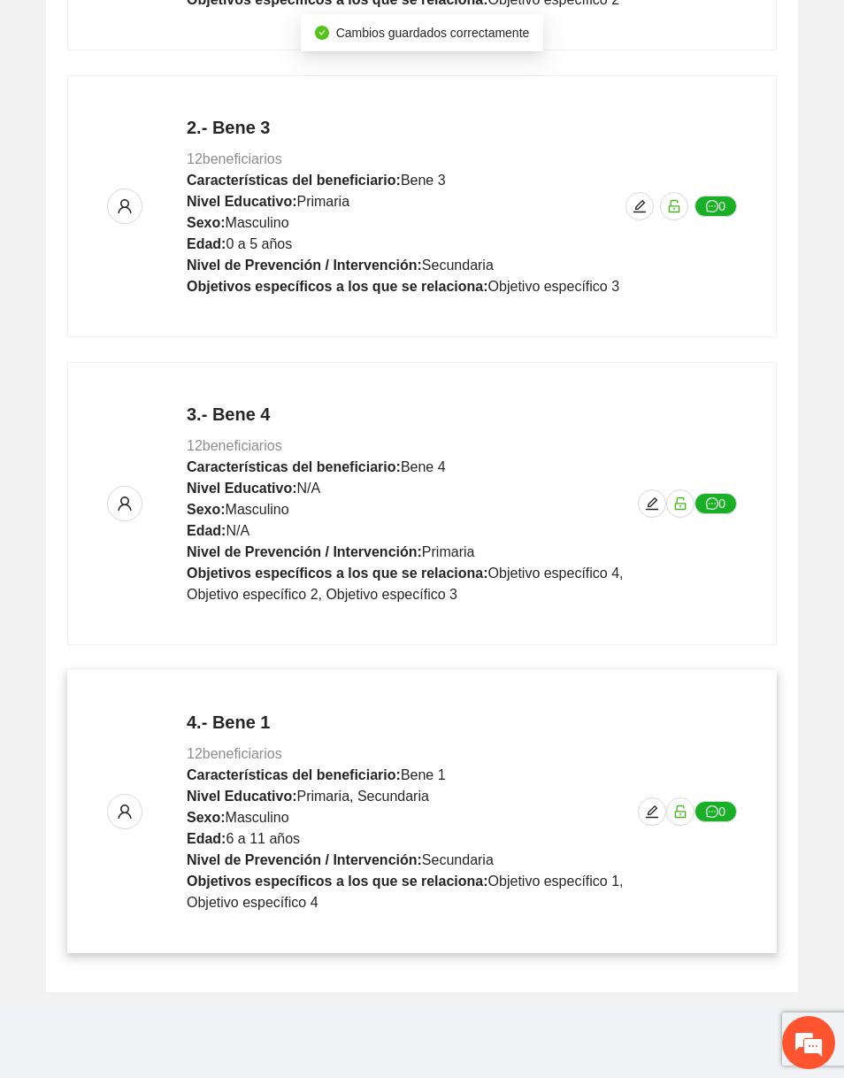
click at [641, 821] on div "4.- Bene 1 12 beneficiarios Características del beneficiario: Bene 1 Nivel Educ…" at bounding box center [422, 811] width 630 height 203
click at [649, 804] on icon "edit" at bounding box center [652, 811] width 14 height 14
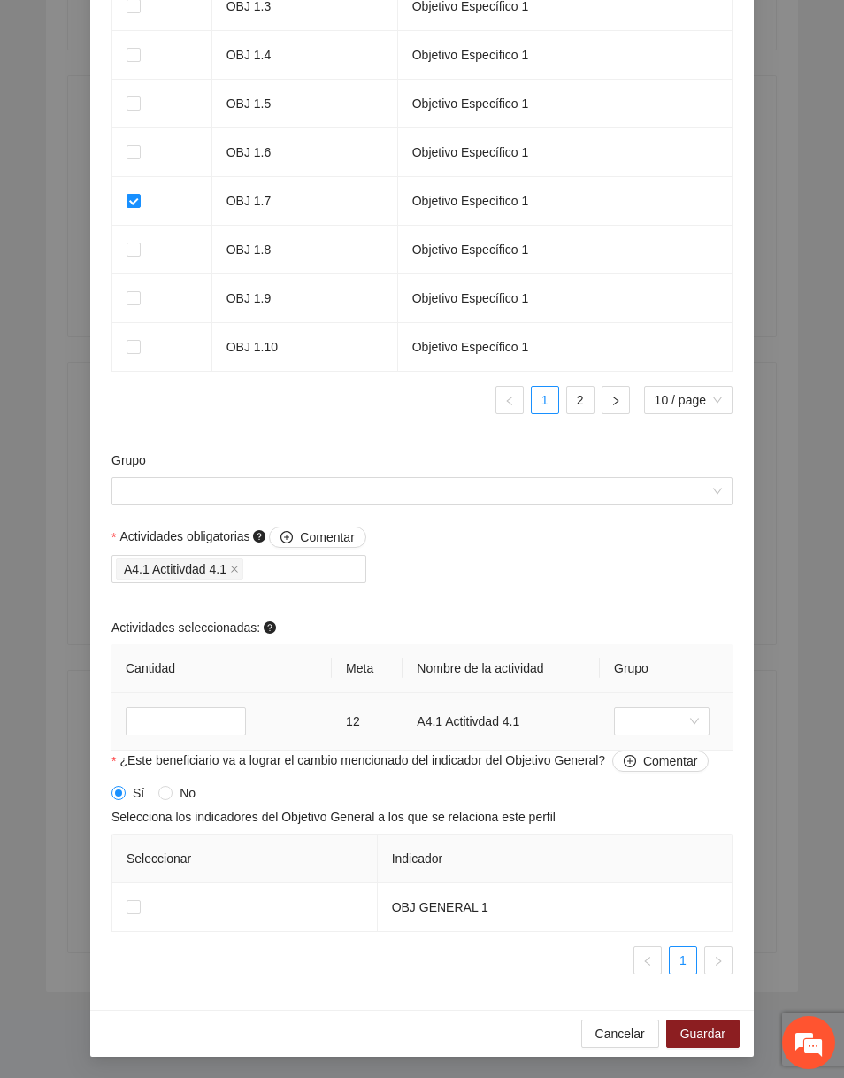
scroll to position [1339, 0]
click at [456, 490] on input "Grupo" at bounding box center [415, 491] width 587 height 27
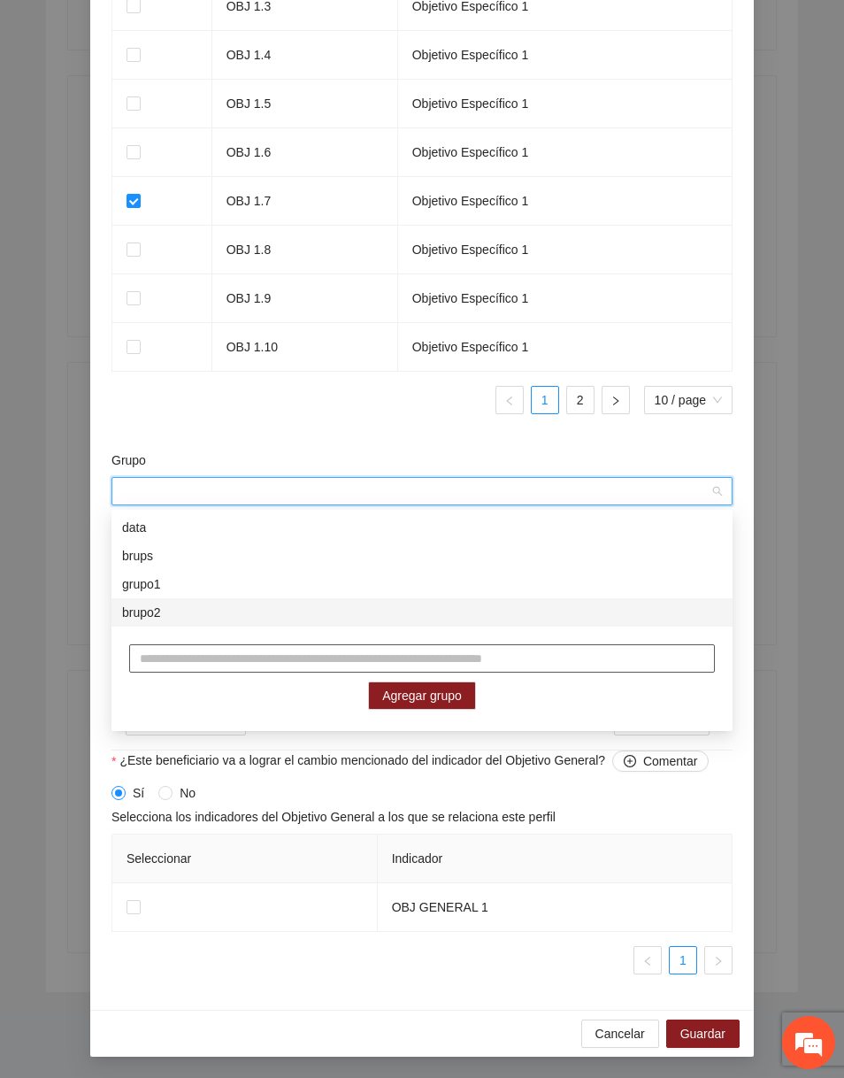
click at [347, 659] on input "text" at bounding box center [422, 658] width 586 height 28
type input "*********"
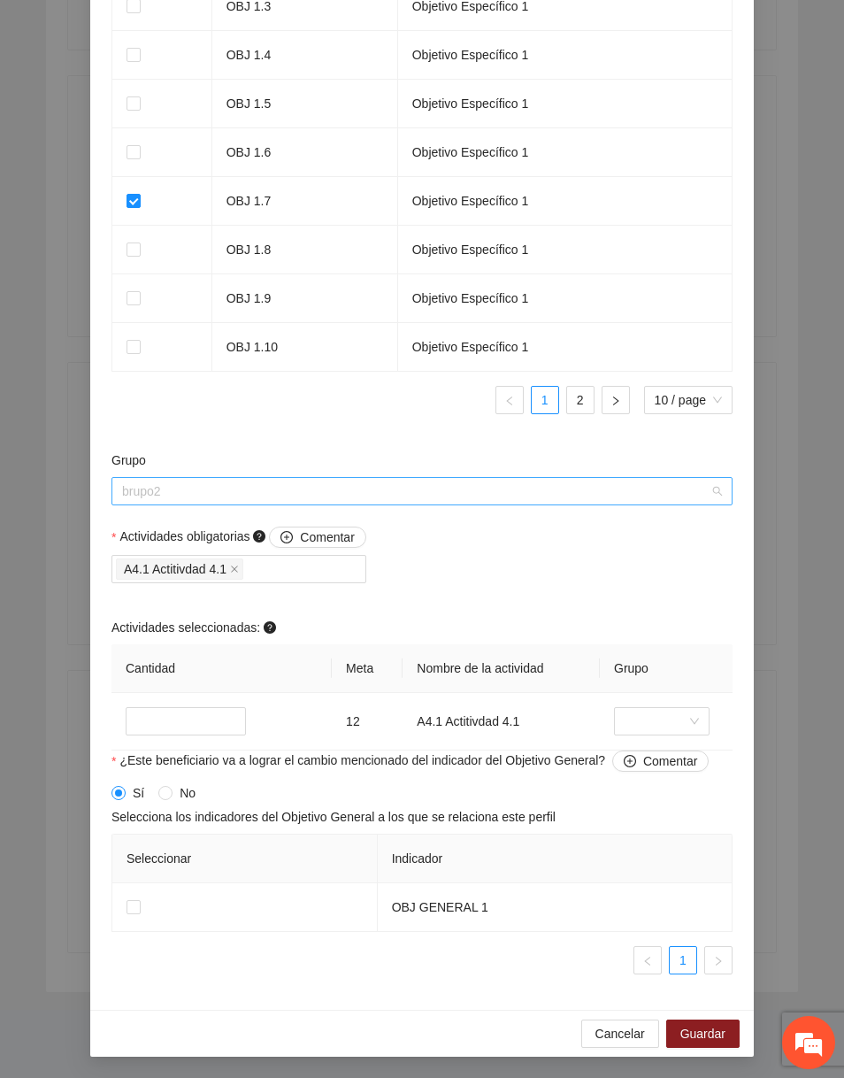
click at [350, 490] on span "brupo2" at bounding box center [422, 491] width 600 height 27
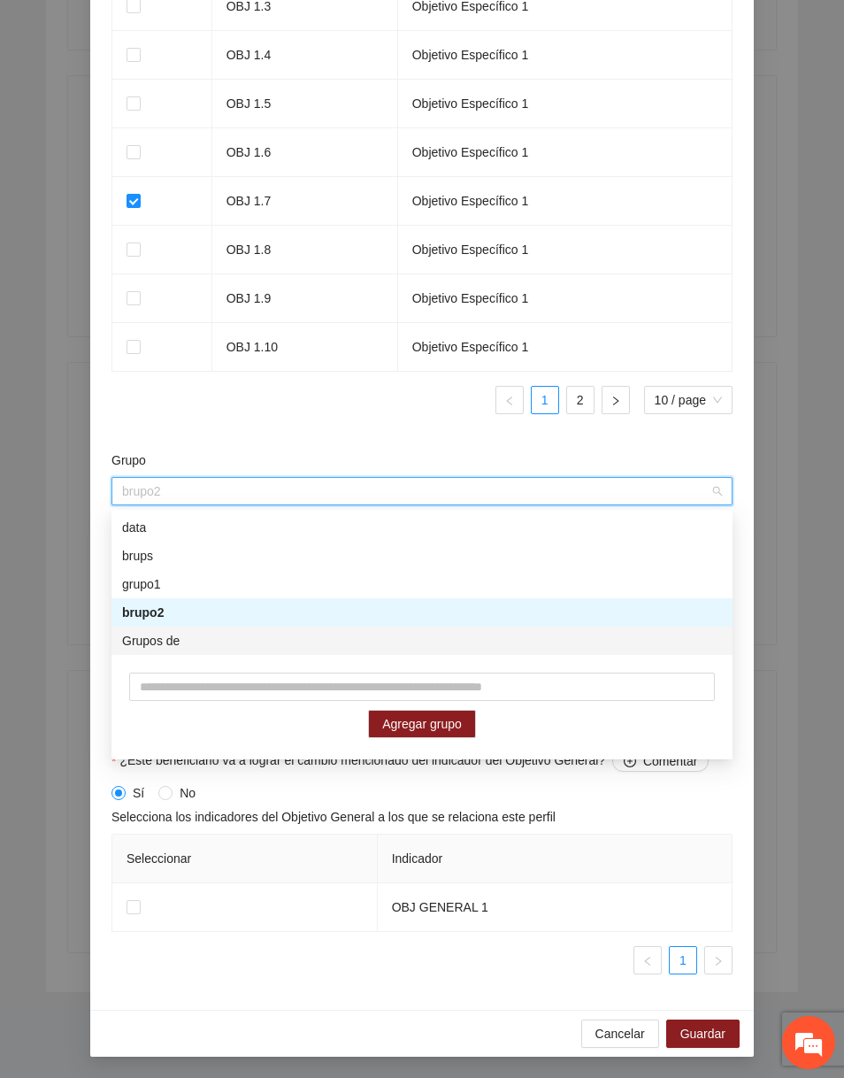
click at [258, 634] on div "Grupos de" at bounding box center [422, 640] width 600 height 19
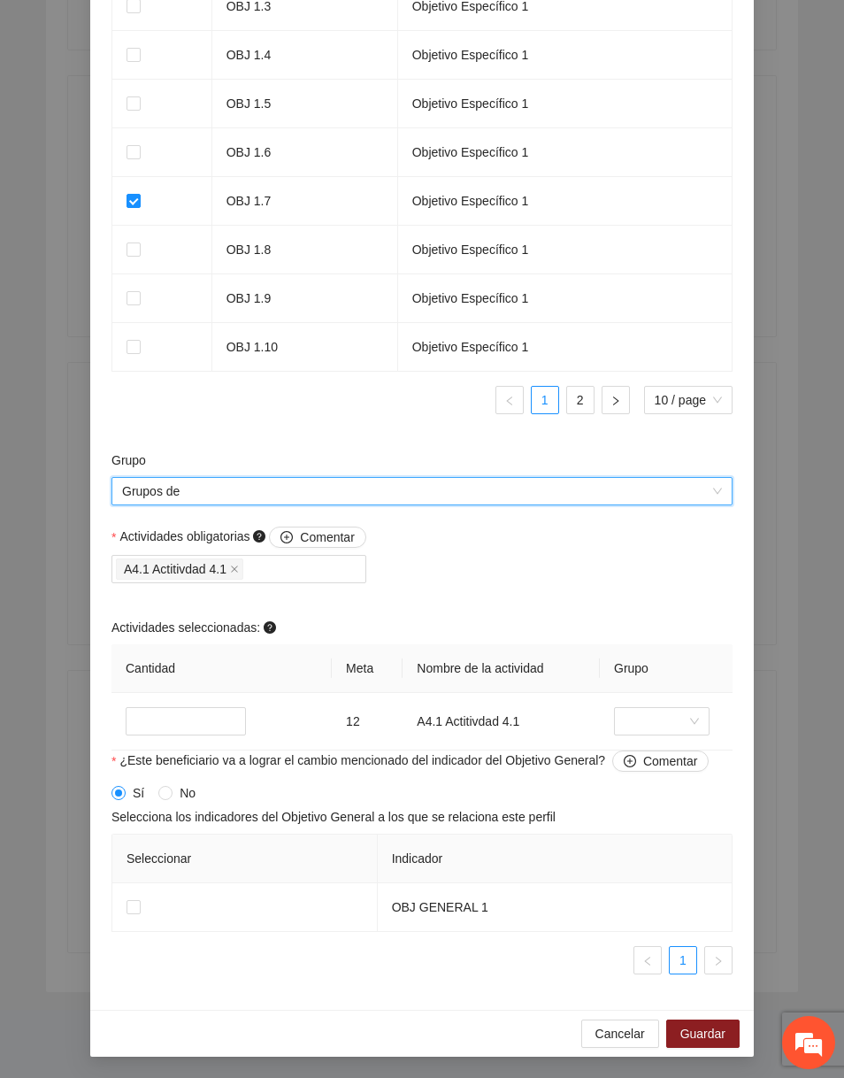
click at [263, 490] on span "Grupos de" at bounding box center [422, 491] width 600 height 27
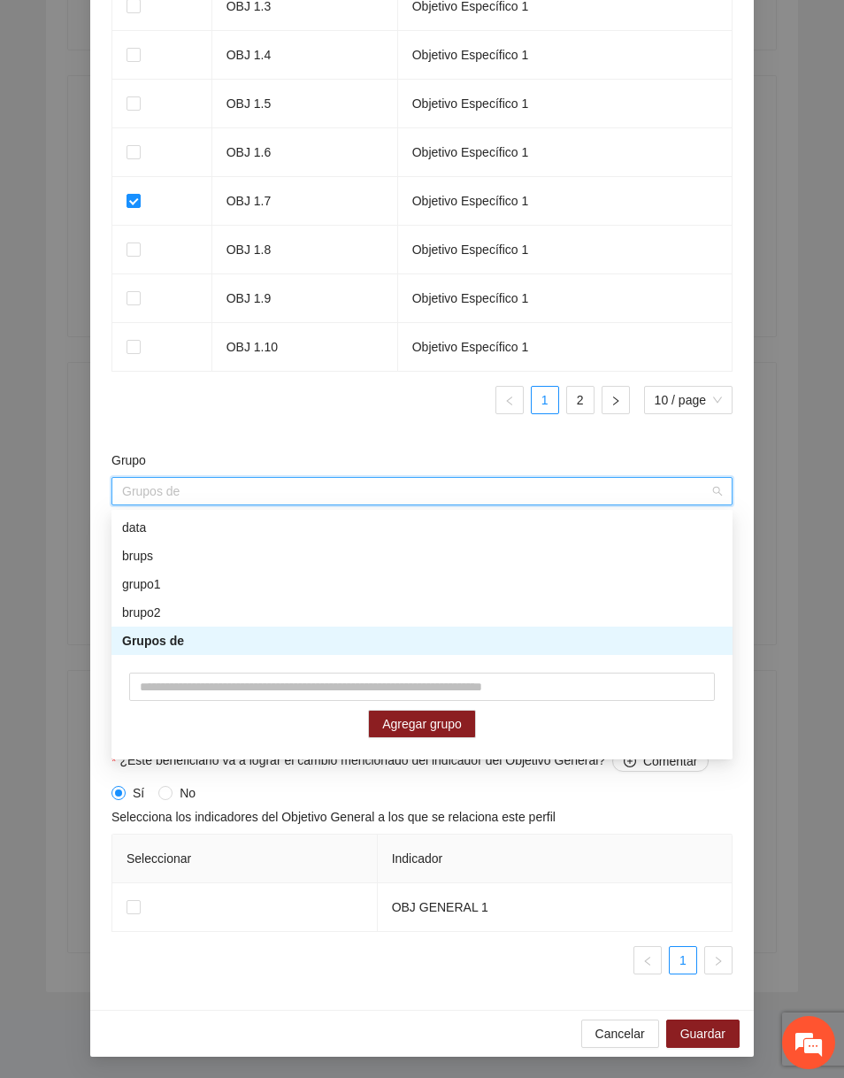
click at [263, 490] on span "Grupos de" at bounding box center [422, 491] width 600 height 27
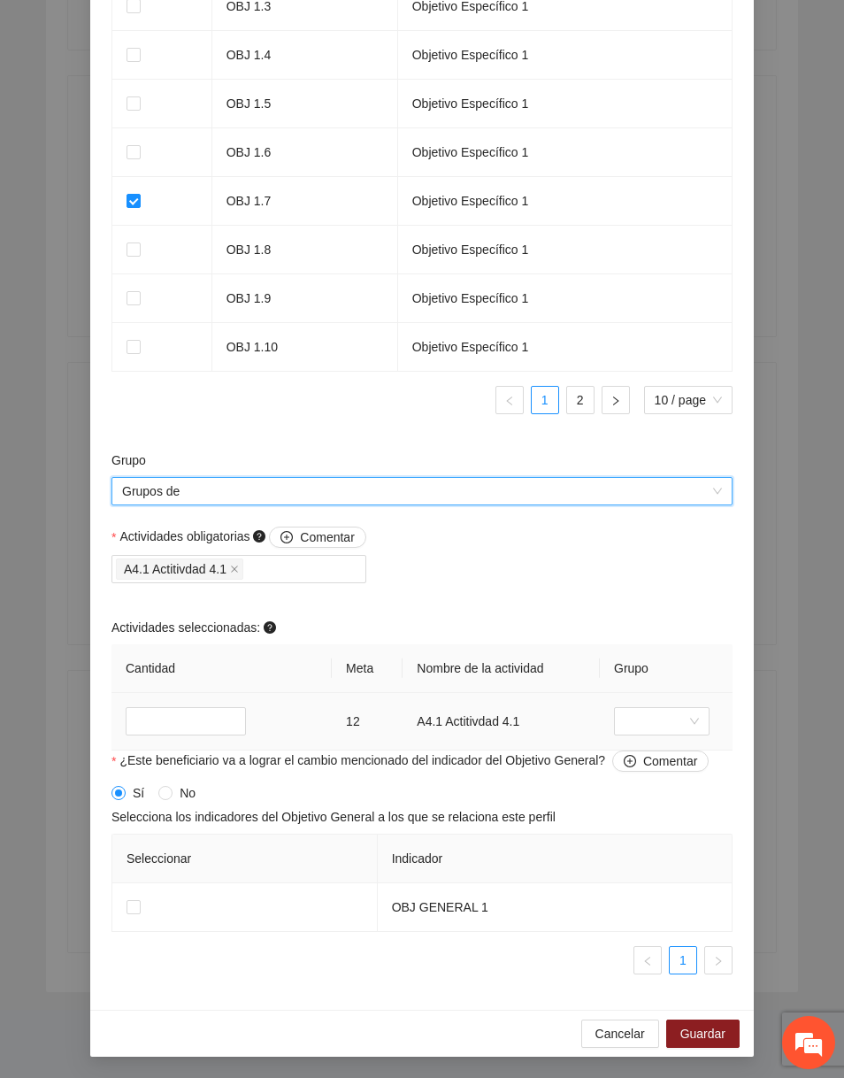
click at [660, 705] on td at bounding box center [666, 722] width 133 height 58
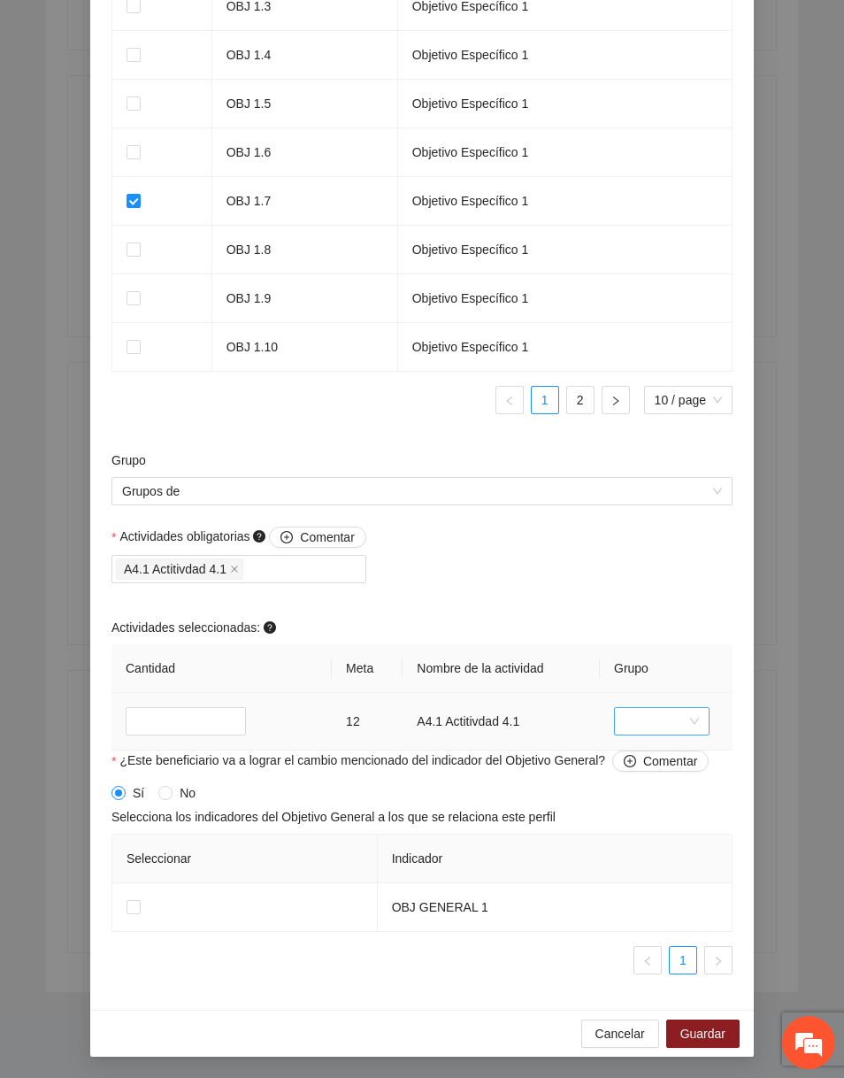
click at [653, 725] on input "search" at bounding box center [656, 721] width 62 height 27
click at [645, 618] on div "Actividades obligatorias Comentar A4.1 Actitivdad 4.1 Actividades seleccionadas…" at bounding box center [422, 638] width 630 height 224
click at [627, 1029] on span "Cancelar" at bounding box center [620, 1033] width 50 height 19
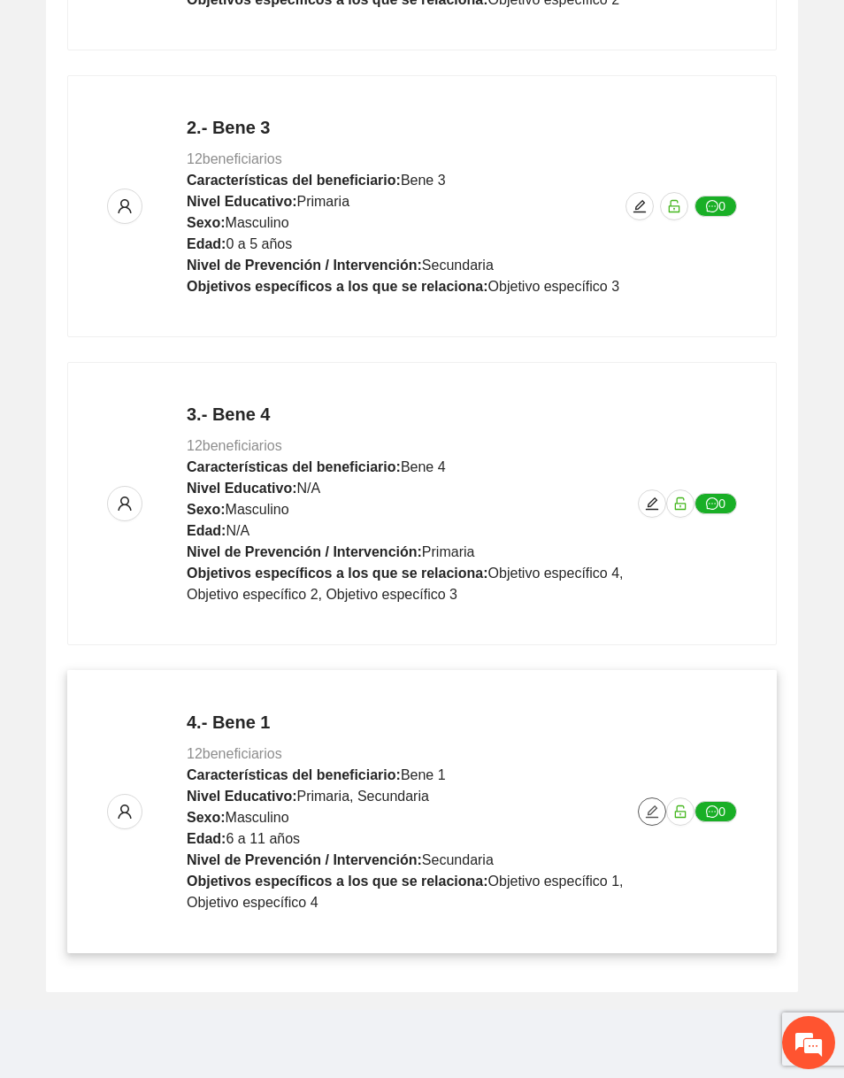
scroll to position [637, 0]
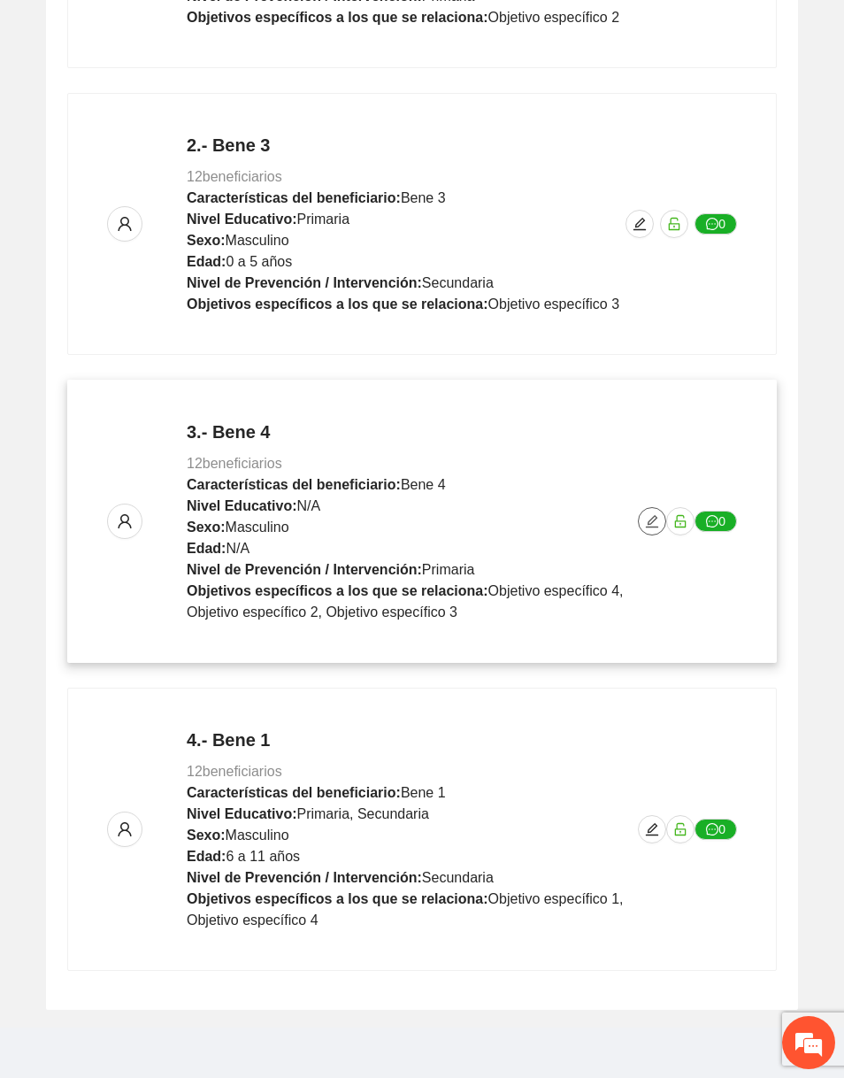
click at [655, 526] on button "button" at bounding box center [652, 521] width 28 height 28
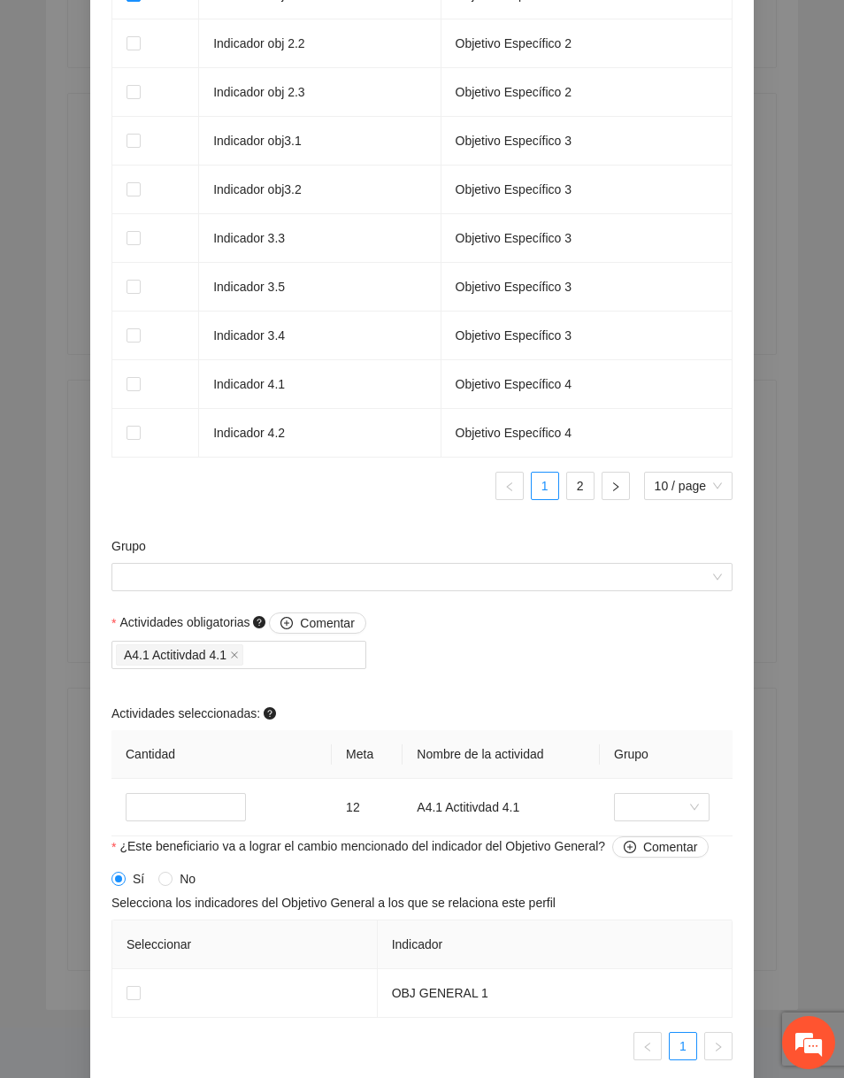
scroll to position [1339, 0]
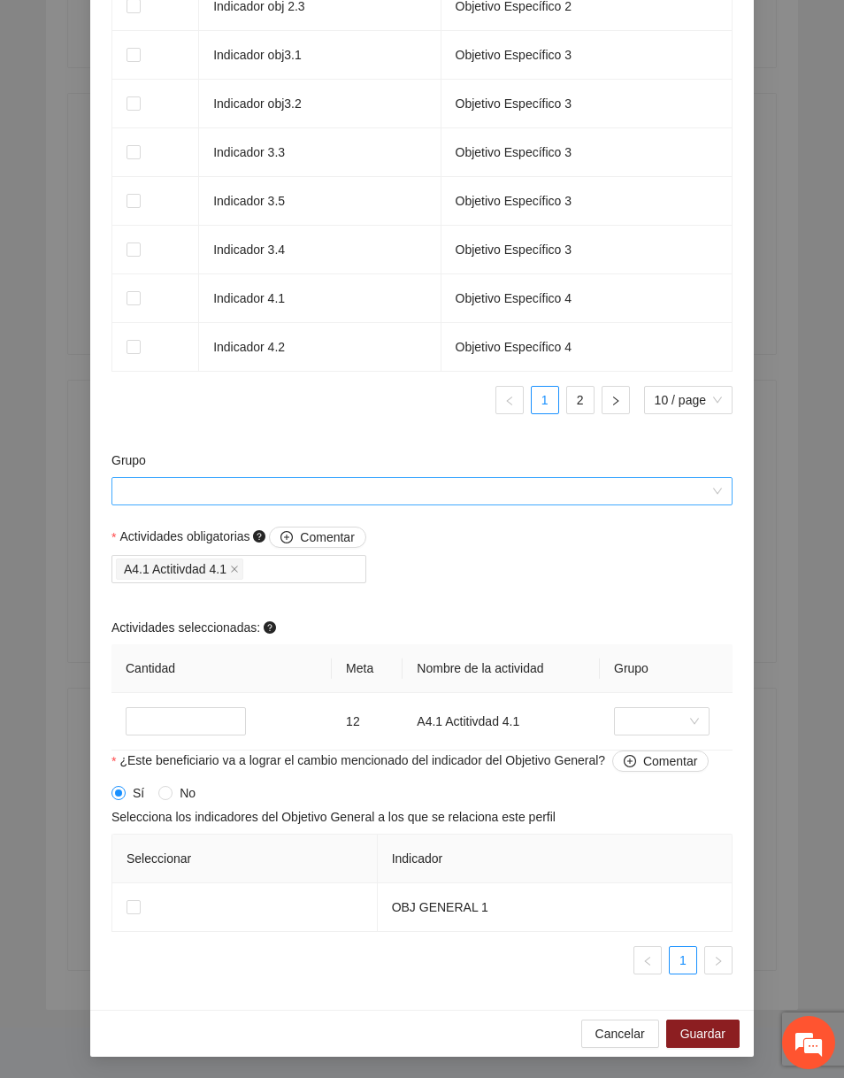
click at [503, 497] on input "Grupo" at bounding box center [415, 491] width 587 height 27
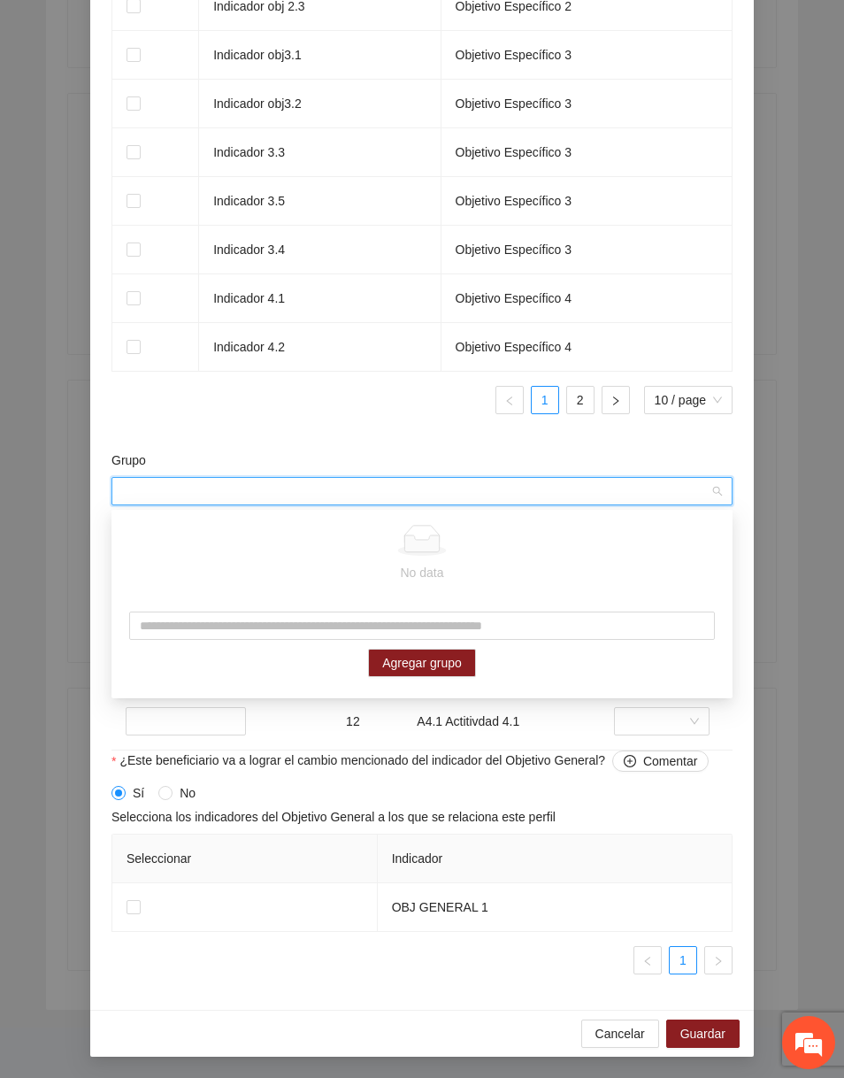
click at [494, 459] on div "Grupo" at bounding box center [421, 463] width 621 height 27
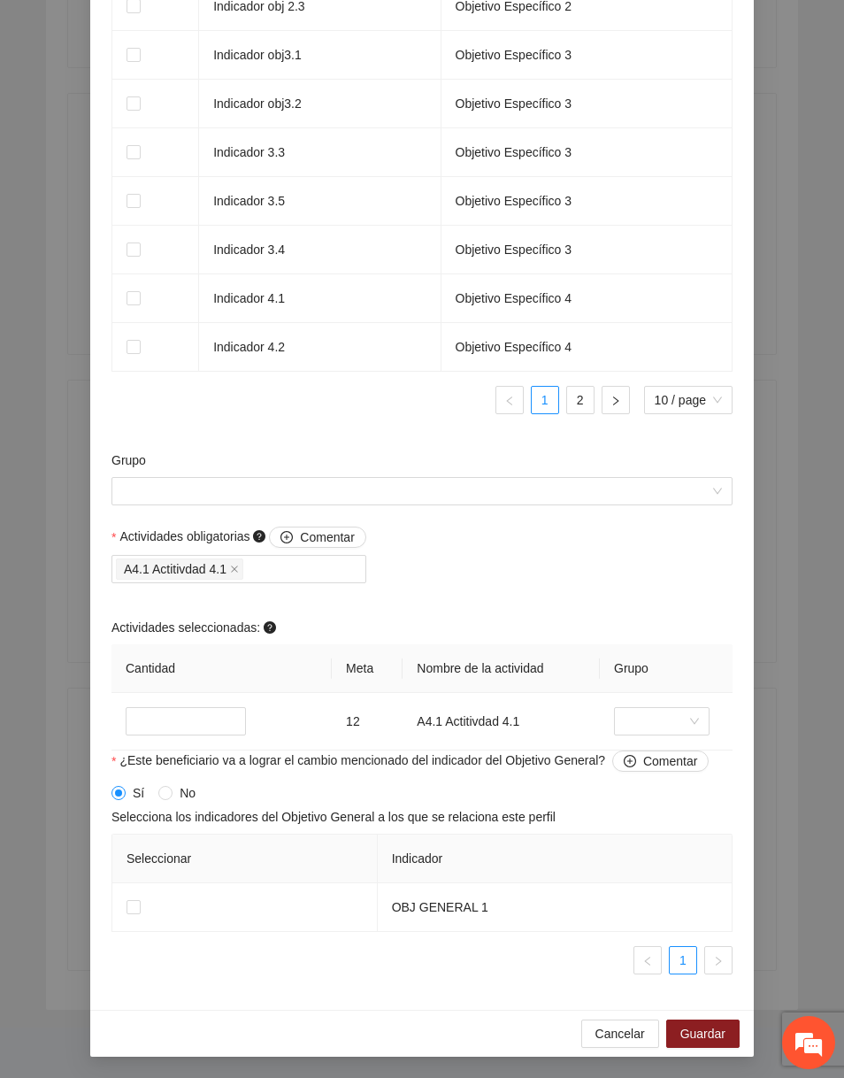
click at [610, 1054] on div "Cancelar Guardar" at bounding box center [422, 1032] width 664 height 47
click at [618, 1027] on span "Cancelar" at bounding box center [620, 1033] width 50 height 19
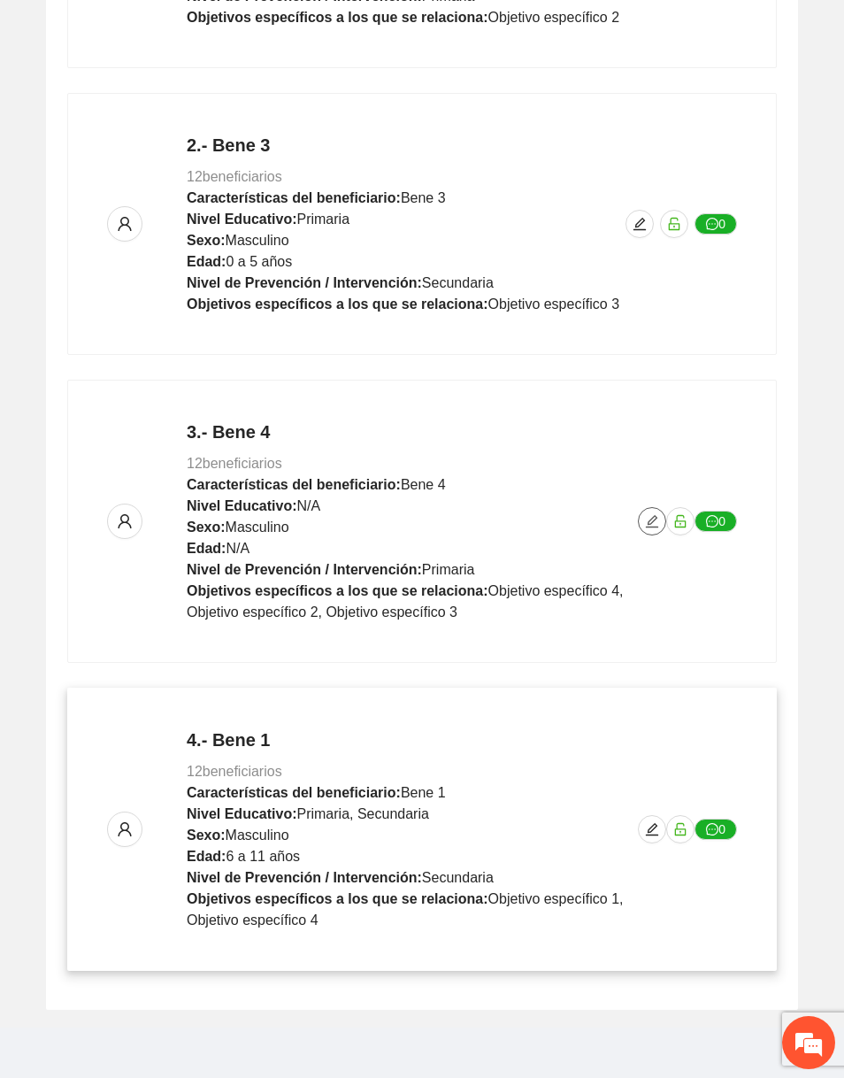
scroll to position [655, 0]
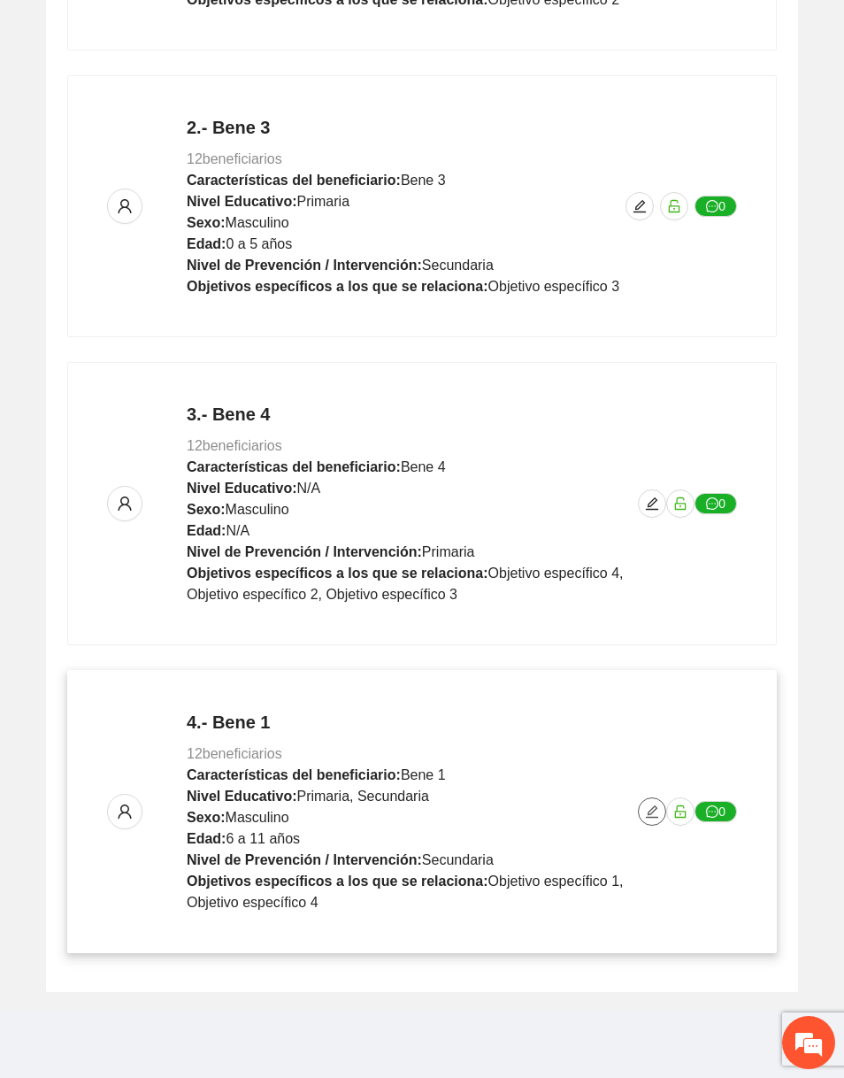
click at [644, 807] on span "edit" at bounding box center [652, 811] width 27 height 14
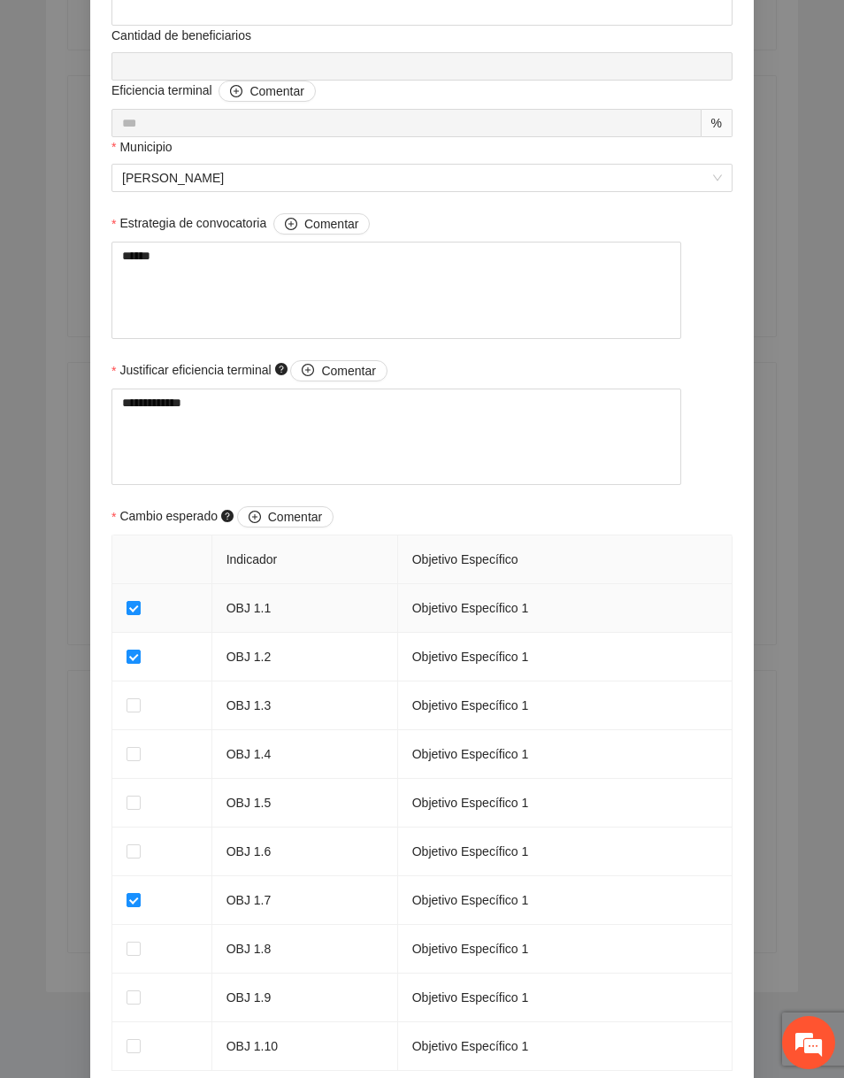
scroll to position [1339, 0]
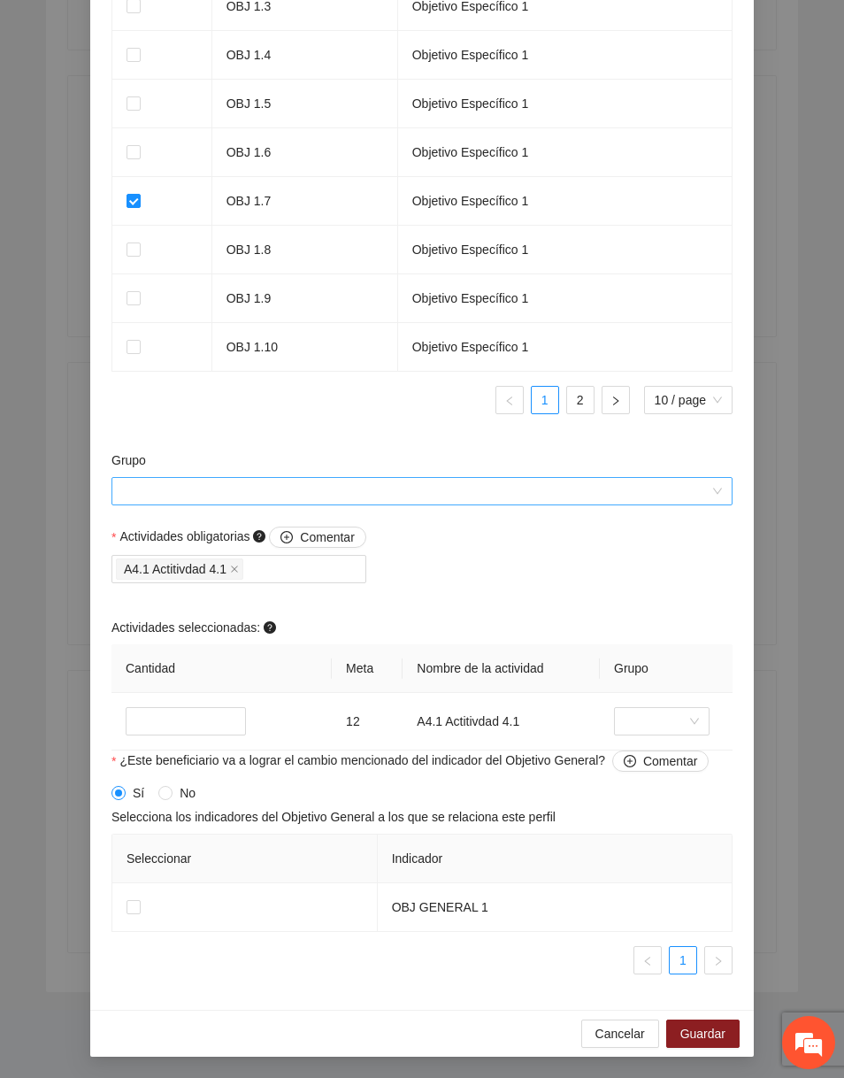
click at [392, 488] on input "Grupo" at bounding box center [415, 491] width 587 height 27
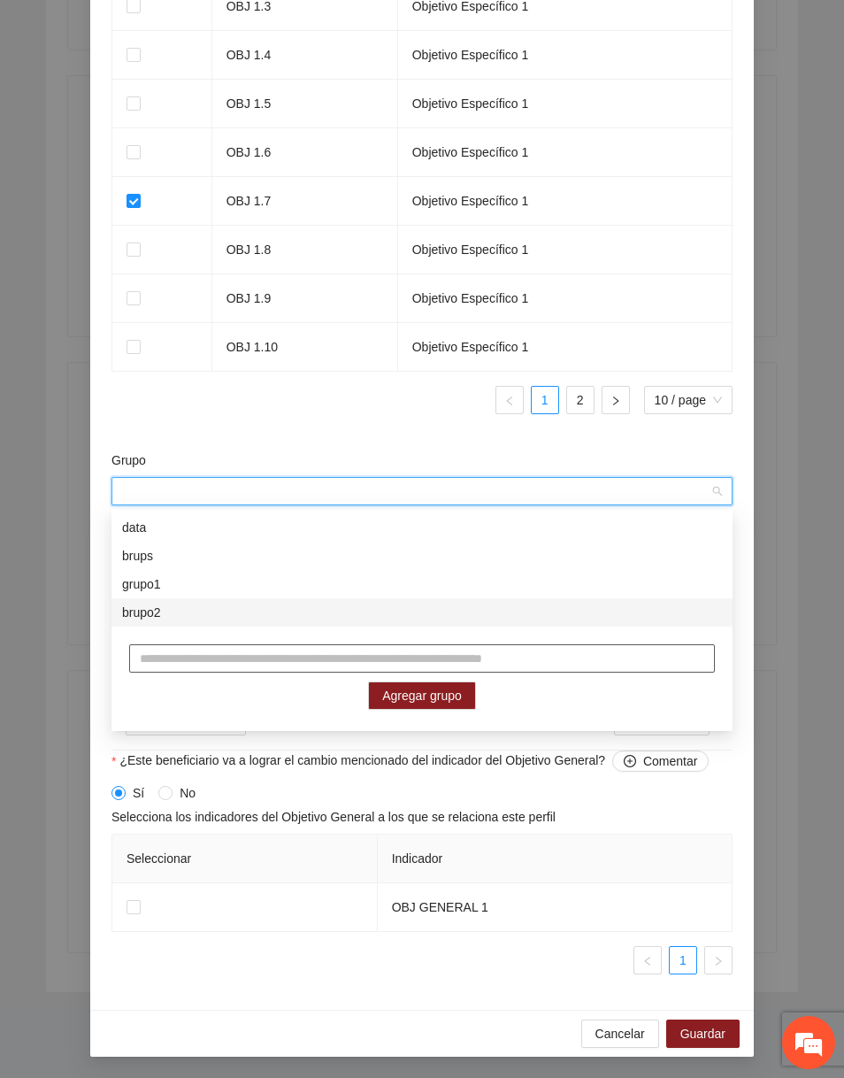
click at [219, 648] on input "text" at bounding box center [422, 658] width 586 height 28
type input "*********"
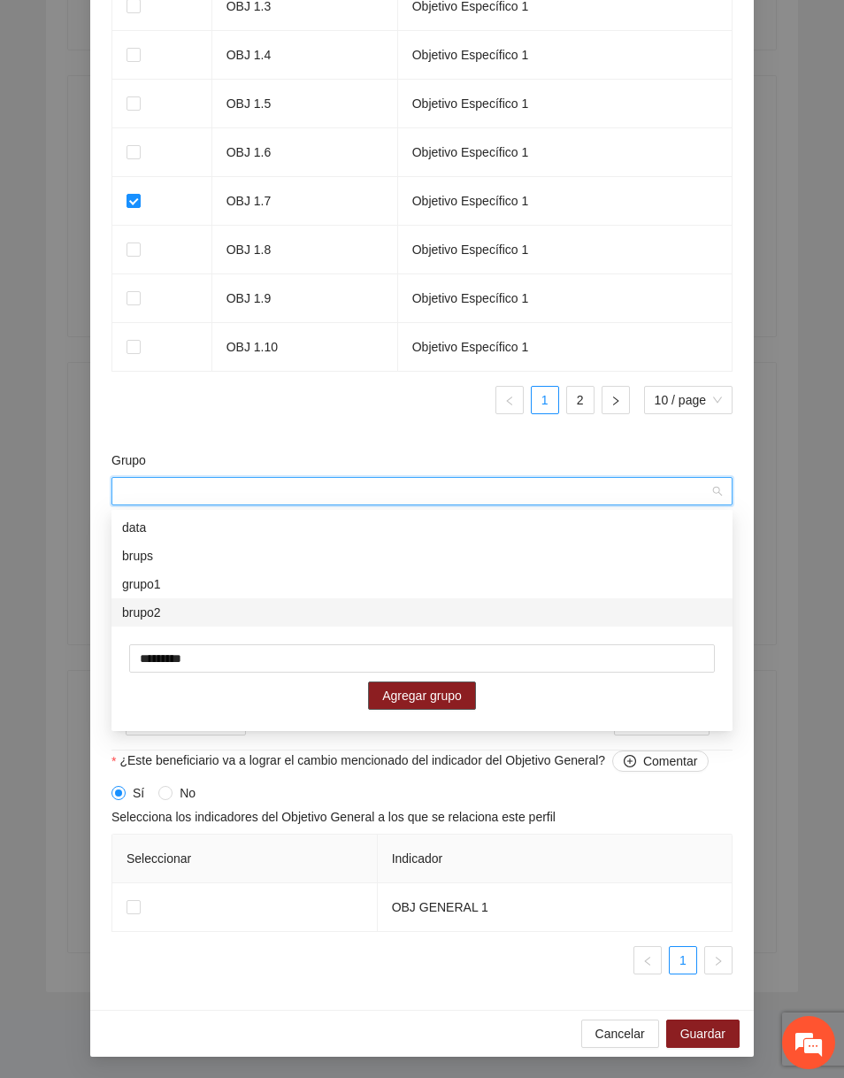
click at [404, 688] on span "Agregar grupo" at bounding box center [422, 695] width 80 height 19
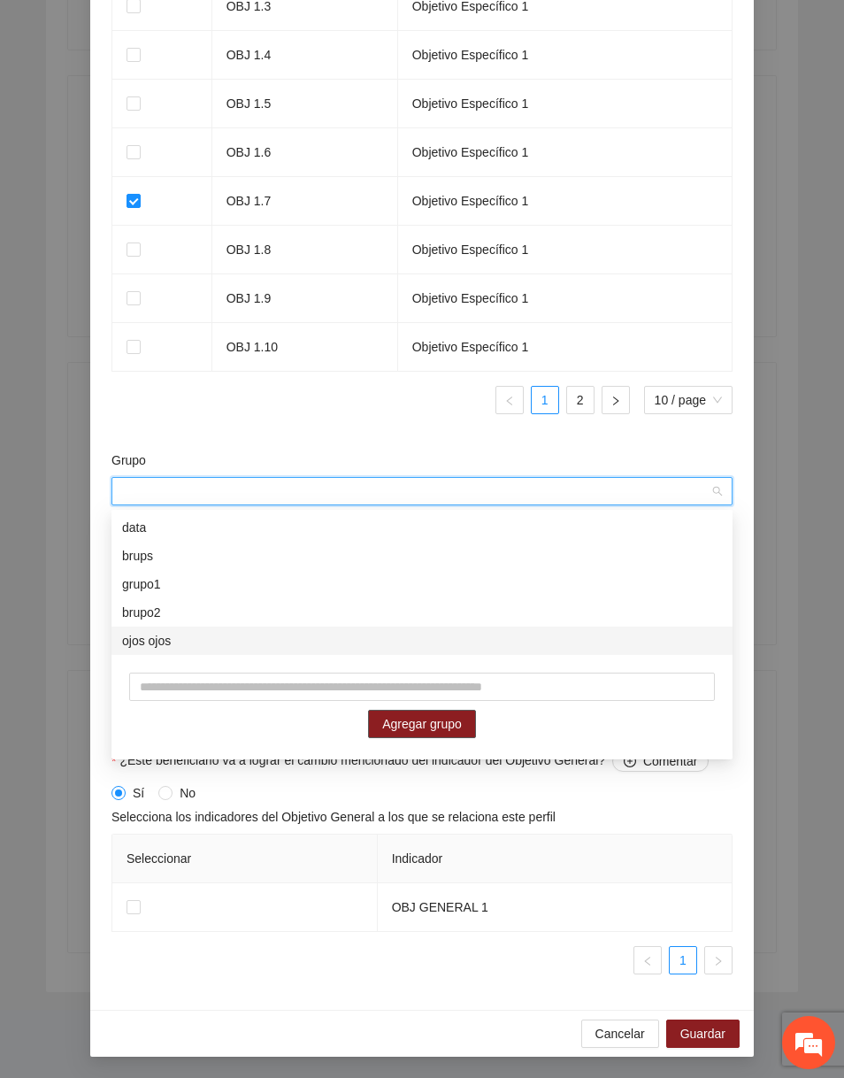
click at [311, 647] on div "ojos ojos" at bounding box center [422, 640] width 600 height 19
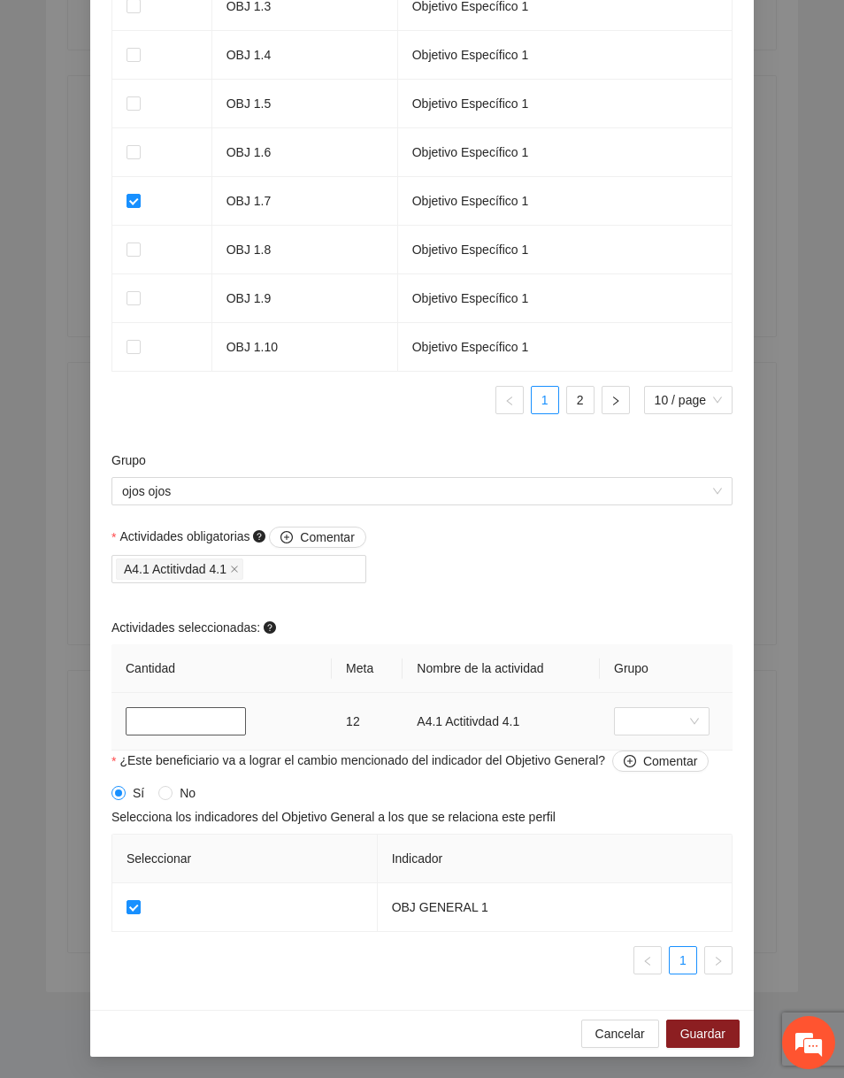
click at [184, 721] on input "*" at bounding box center [186, 721] width 120 height 28
click at [721, 1024] on span "Guardar" at bounding box center [702, 1033] width 45 height 19
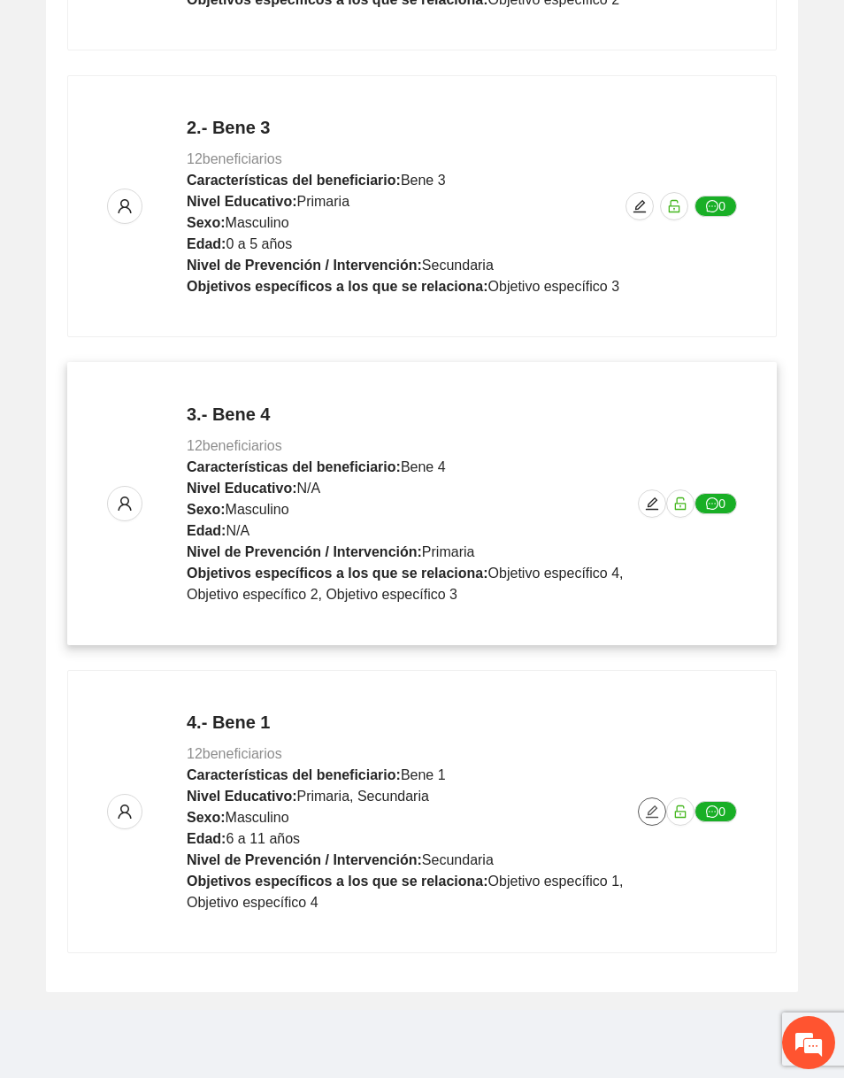
scroll to position [0, 0]
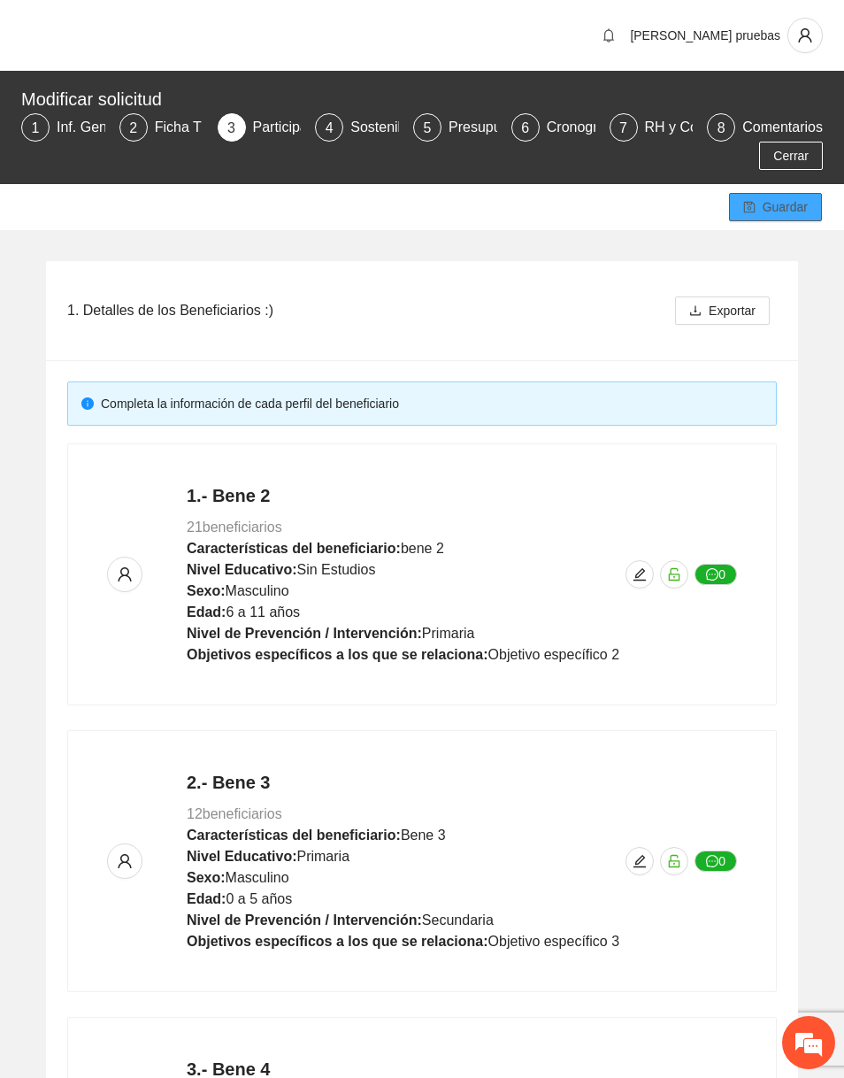
click at [801, 211] on span "Guardar" at bounding box center [785, 206] width 45 height 19
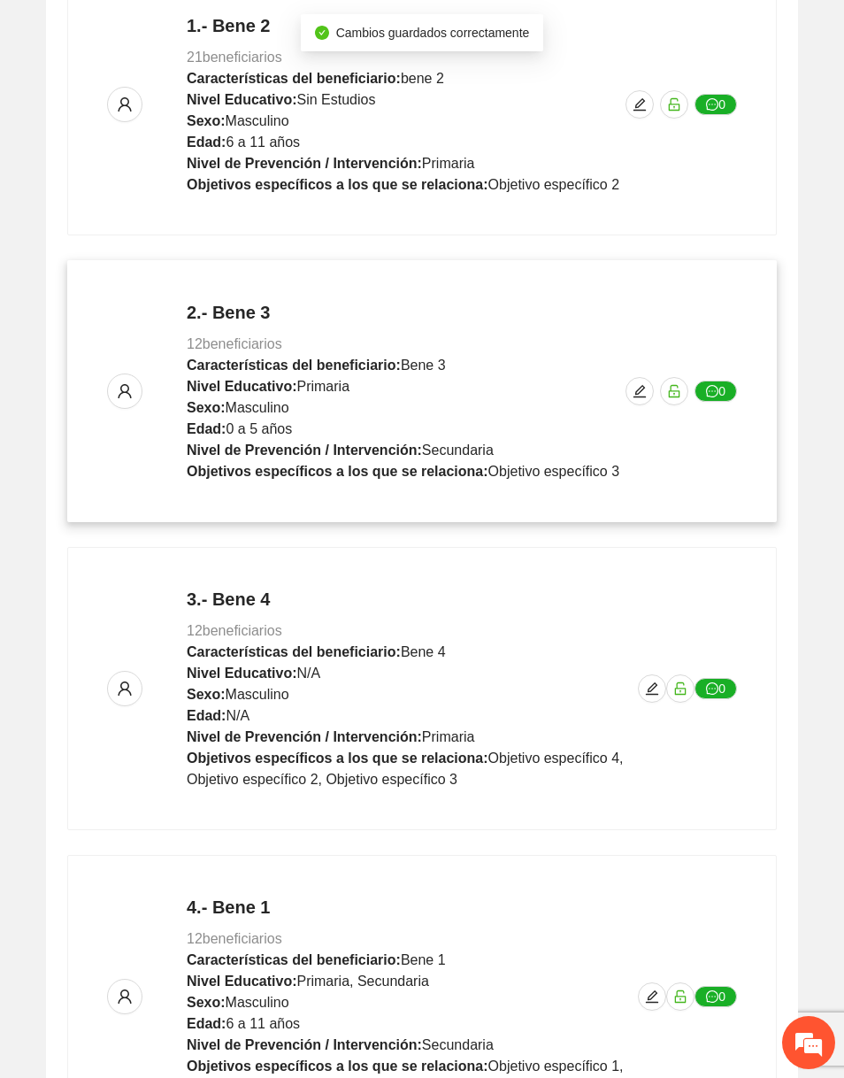
scroll to position [626, 0]
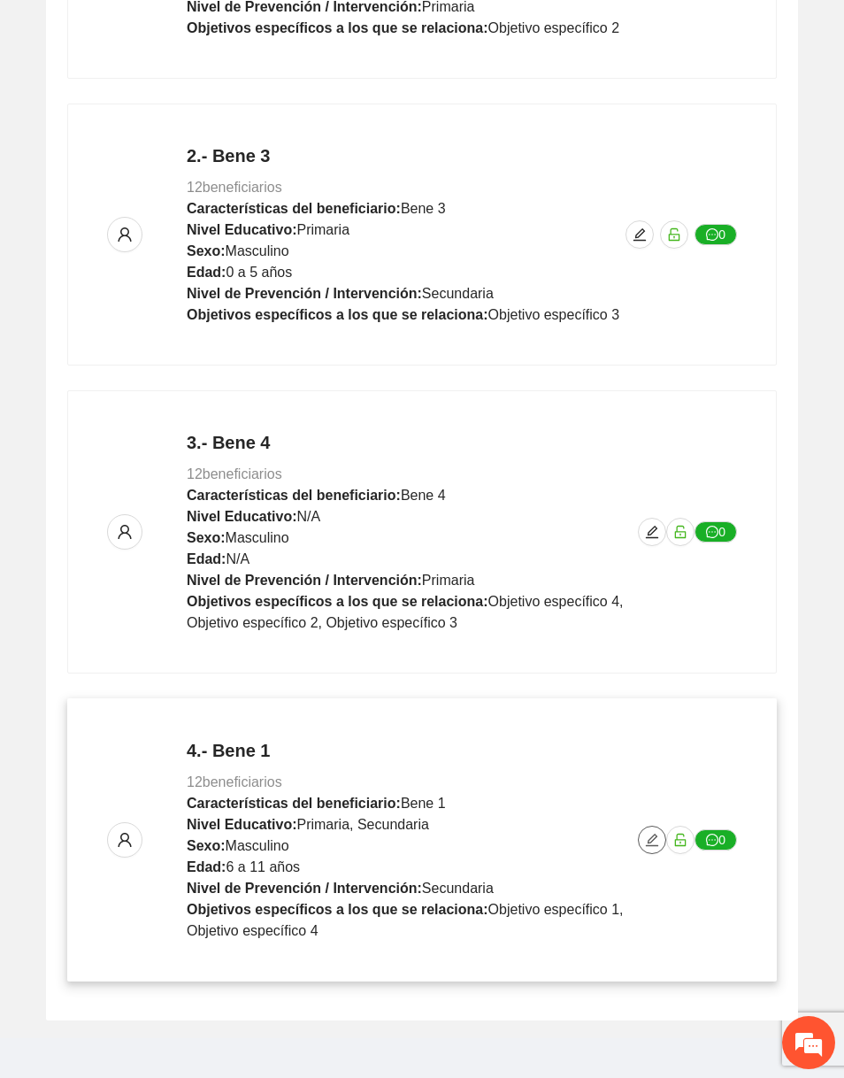
click at [651, 841] on icon "edit" at bounding box center [652, 840] width 14 height 14
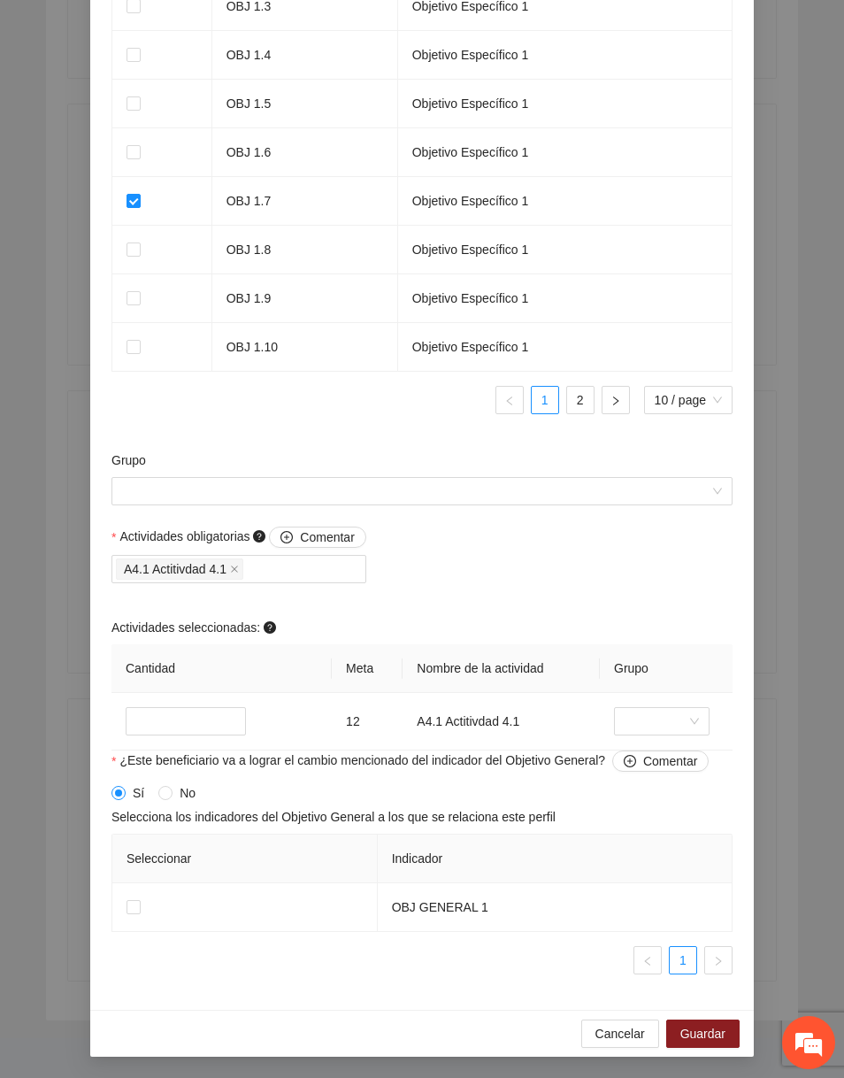
scroll to position [1339, 0]
click at [429, 506] on div "Grupo" at bounding box center [422, 488] width 630 height 76
click at [439, 487] on input "Grupo" at bounding box center [415, 491] width 587 height 27
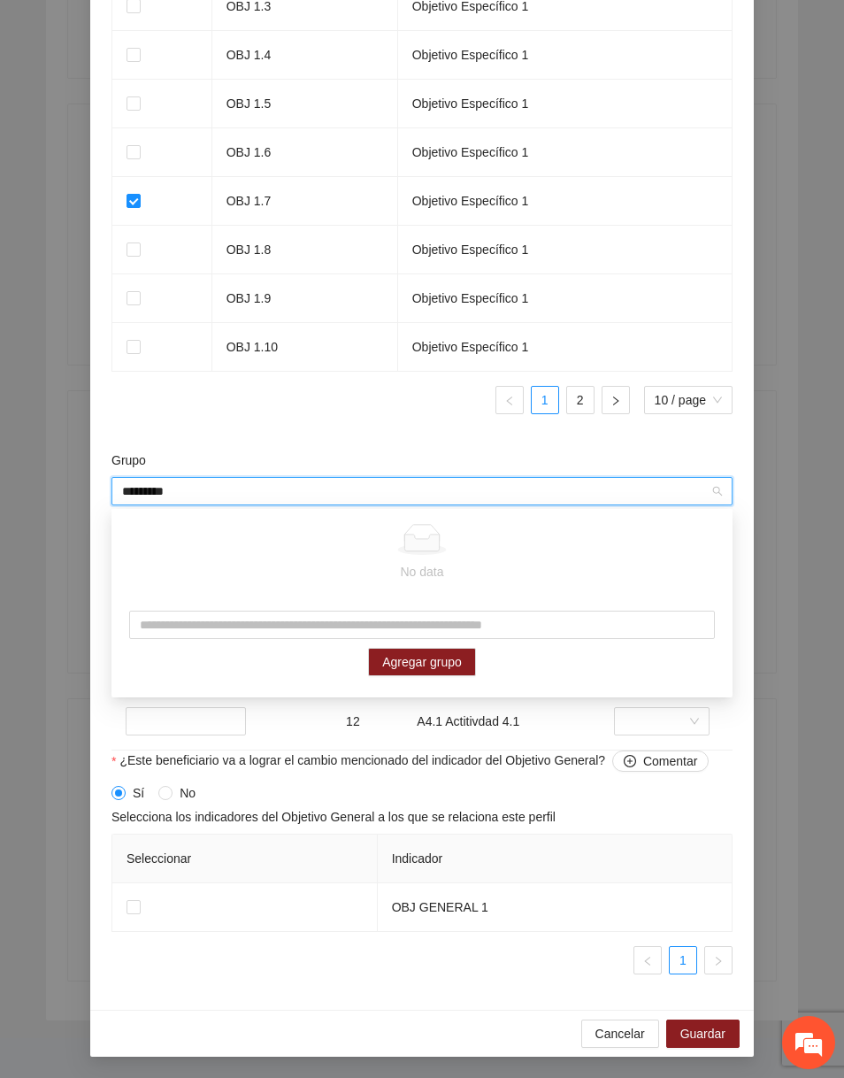
type input "*********"
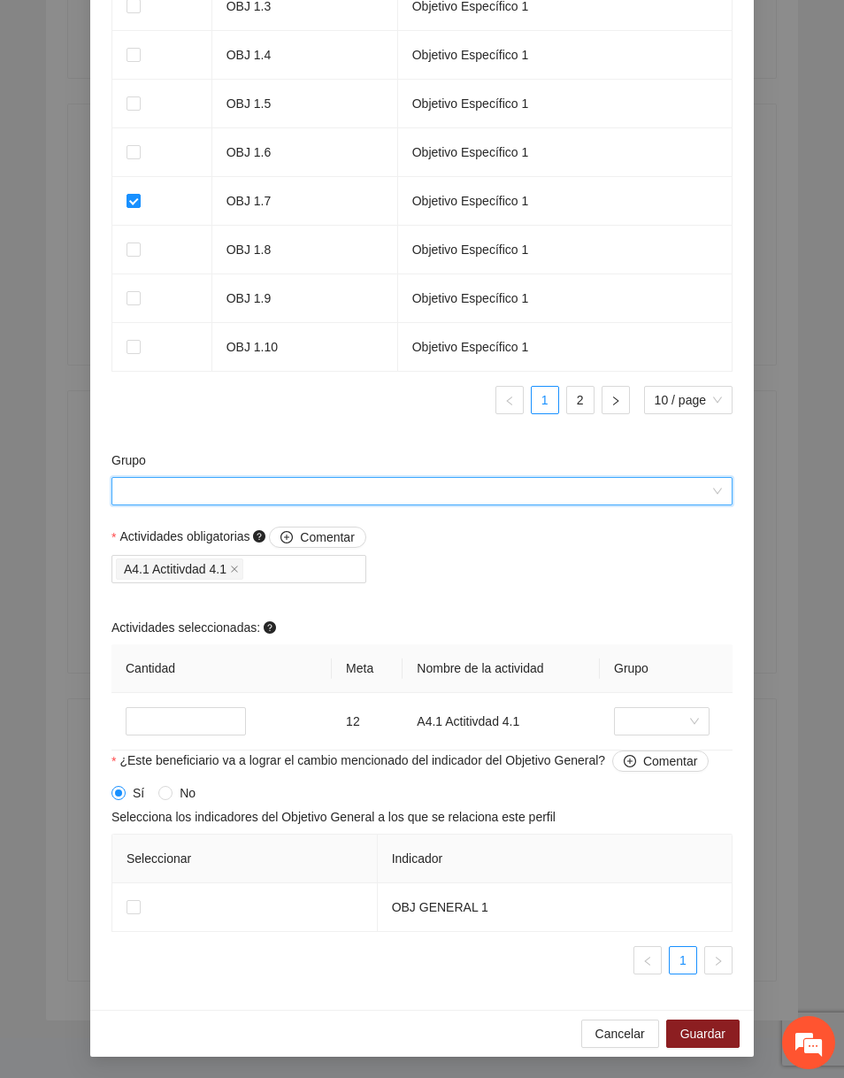
click at [516, 468] on div "Grupo" at bounding box center [421, 463] width 621 height 27
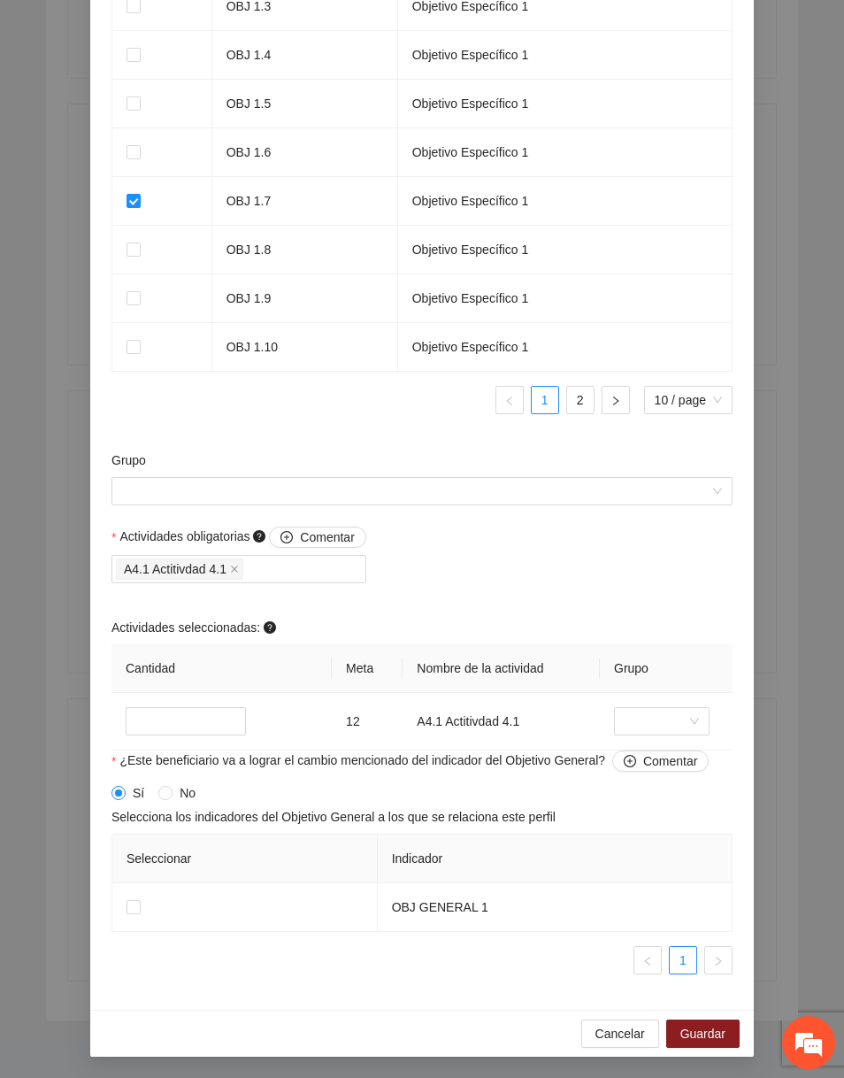
click at [516, 472] on div "Grupo" at bounding box center [421, 463] width 621 height 27
click at [495, 497] on input "Grupo" at bounding box center [415, 491] width 587 height 27
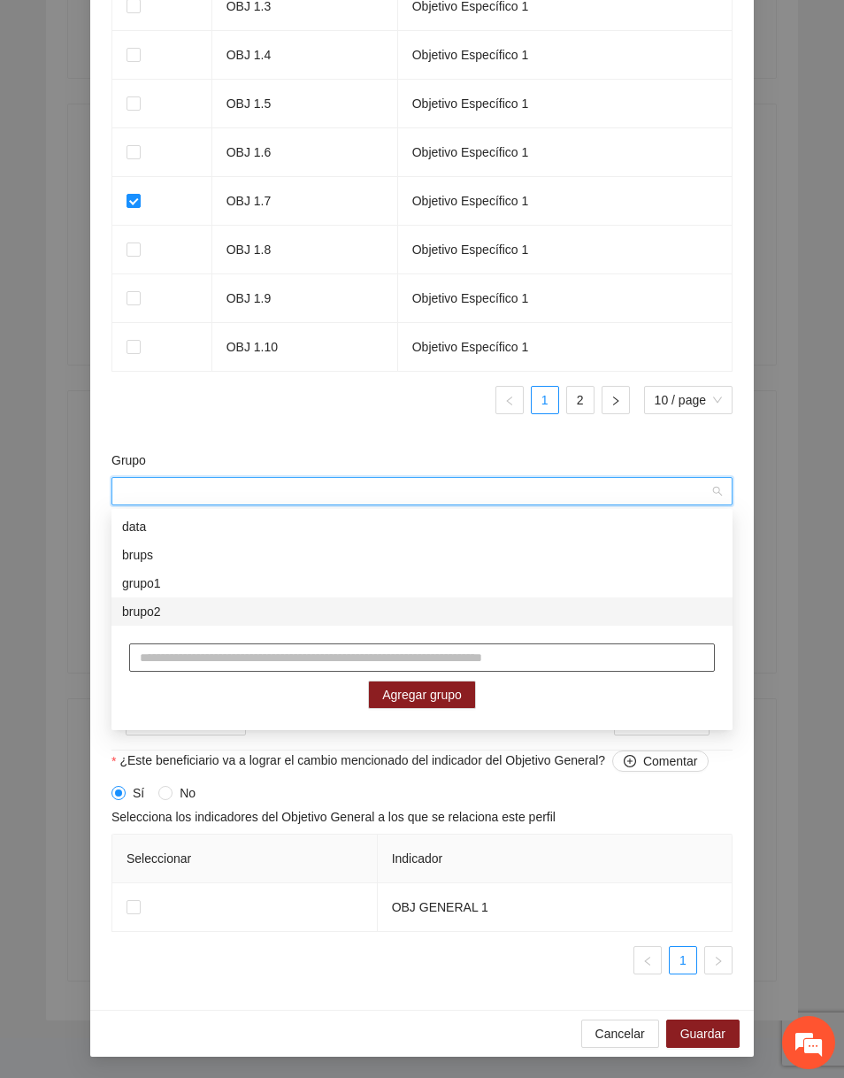
click at [363, 645] on input "text" at bounding box center [422, 657] width 586 height 28
click at [181, 658] on input "text" at bounding box center [422, 657] width 586 height 28
type input "********"
click at [411, 682] on button "Agregar grupo" at bounding box center [422, 694] width 108 height 28
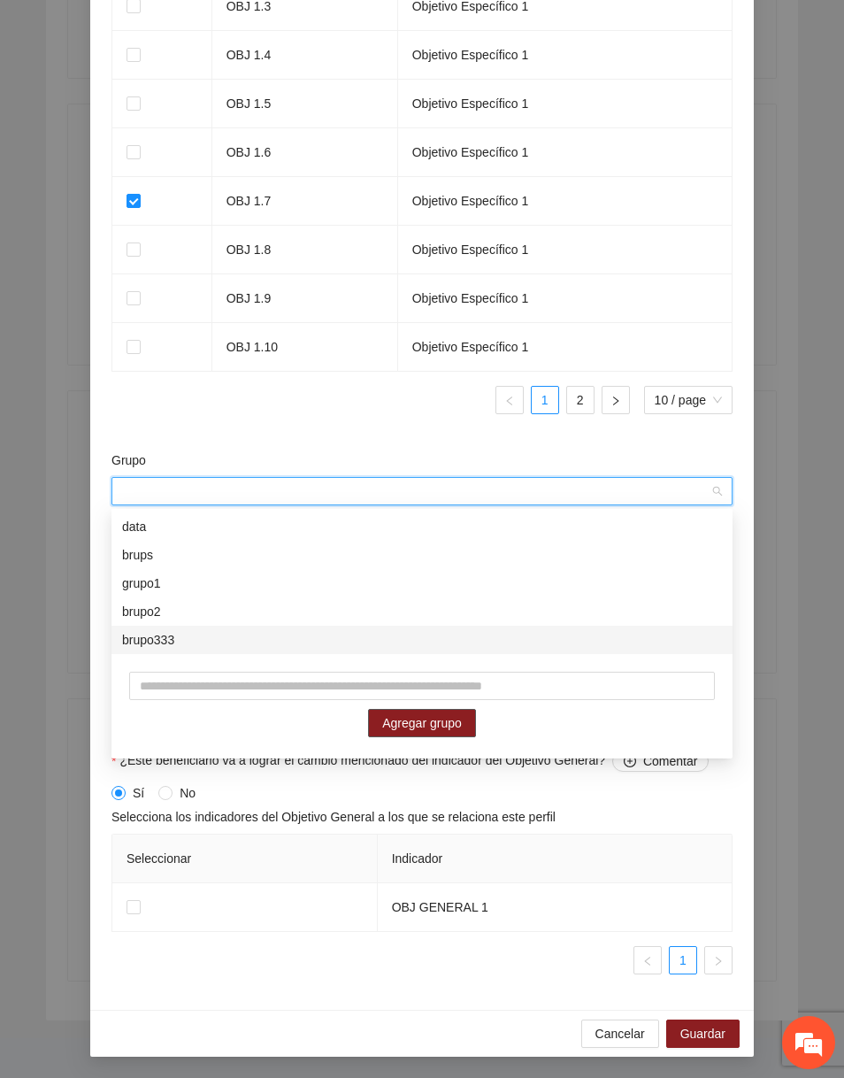
click at [354, 642] on div "brupo333" at bounding box center [422, 639] width 600 height 19
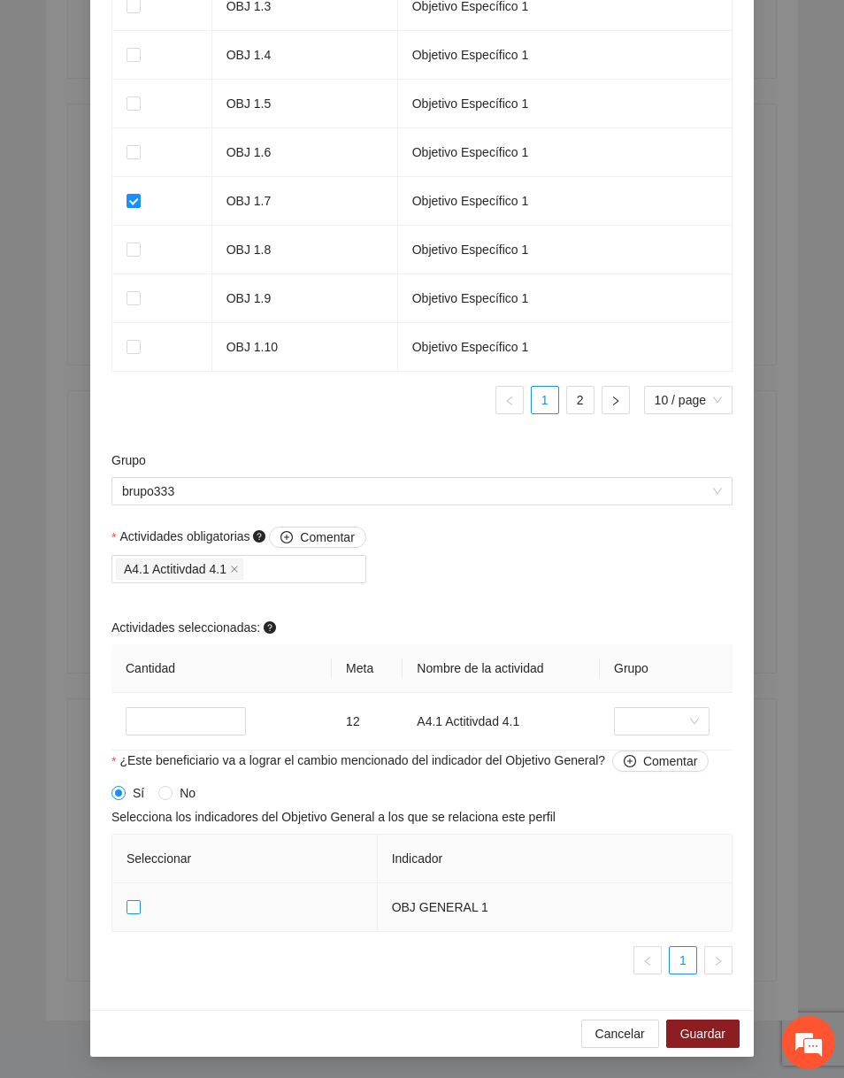
click at [131, 912] on span at bounding box center [134, 907] width 14 height 14
click at [716, 1027] on span "Guardar" at bounding box center [702, 1033] width 45 height 19
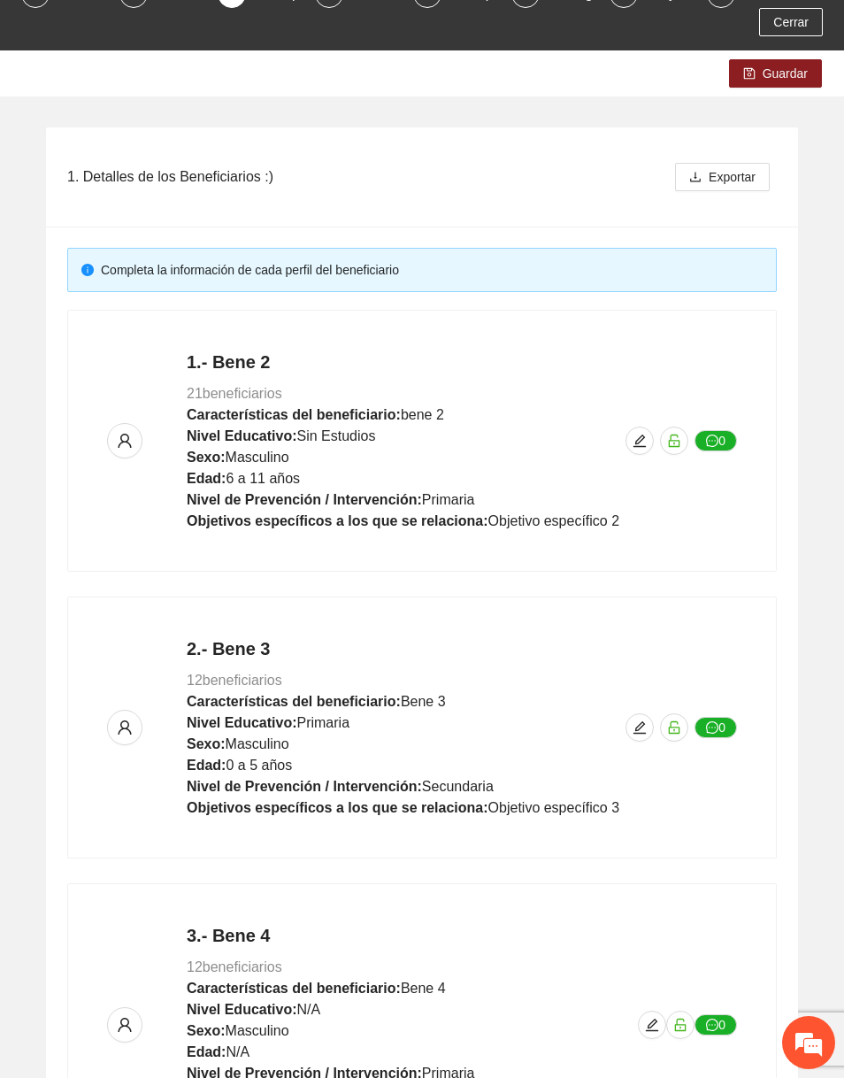
scroll to position [0, 0]
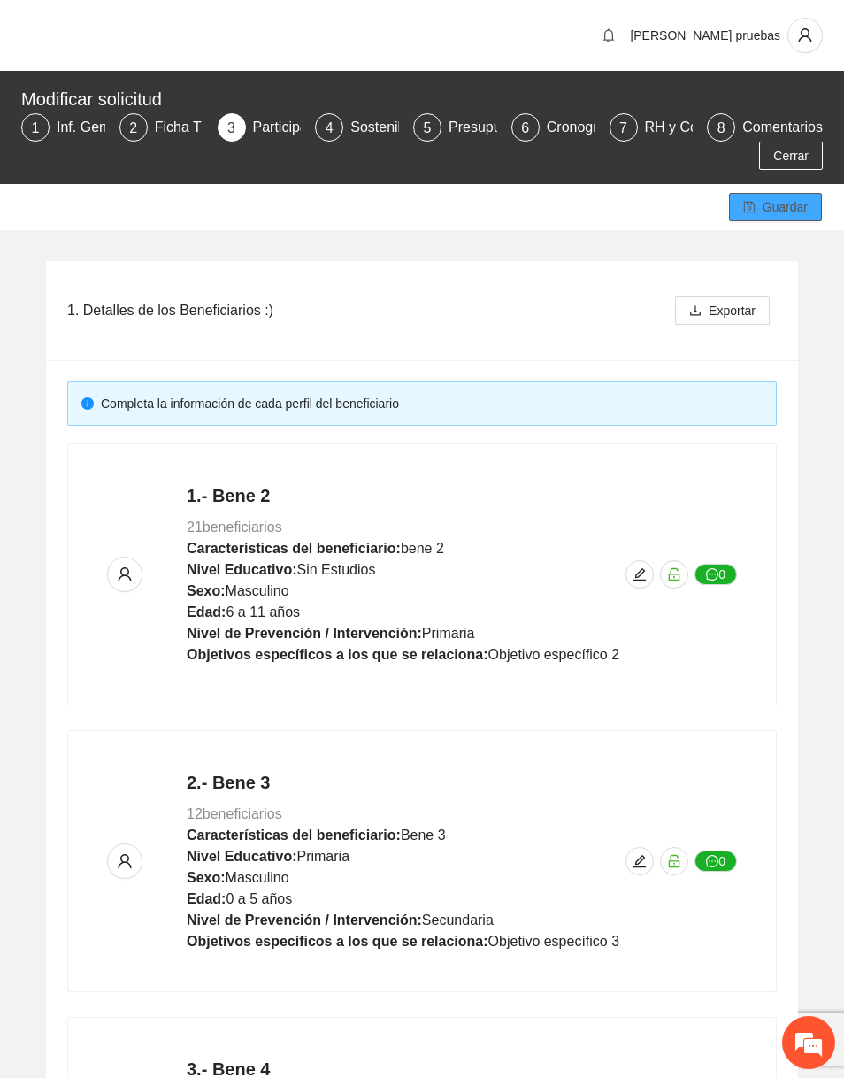
click at [793, 200] on span "Guardar" at bounding box center [785, 206] width 45 height 19
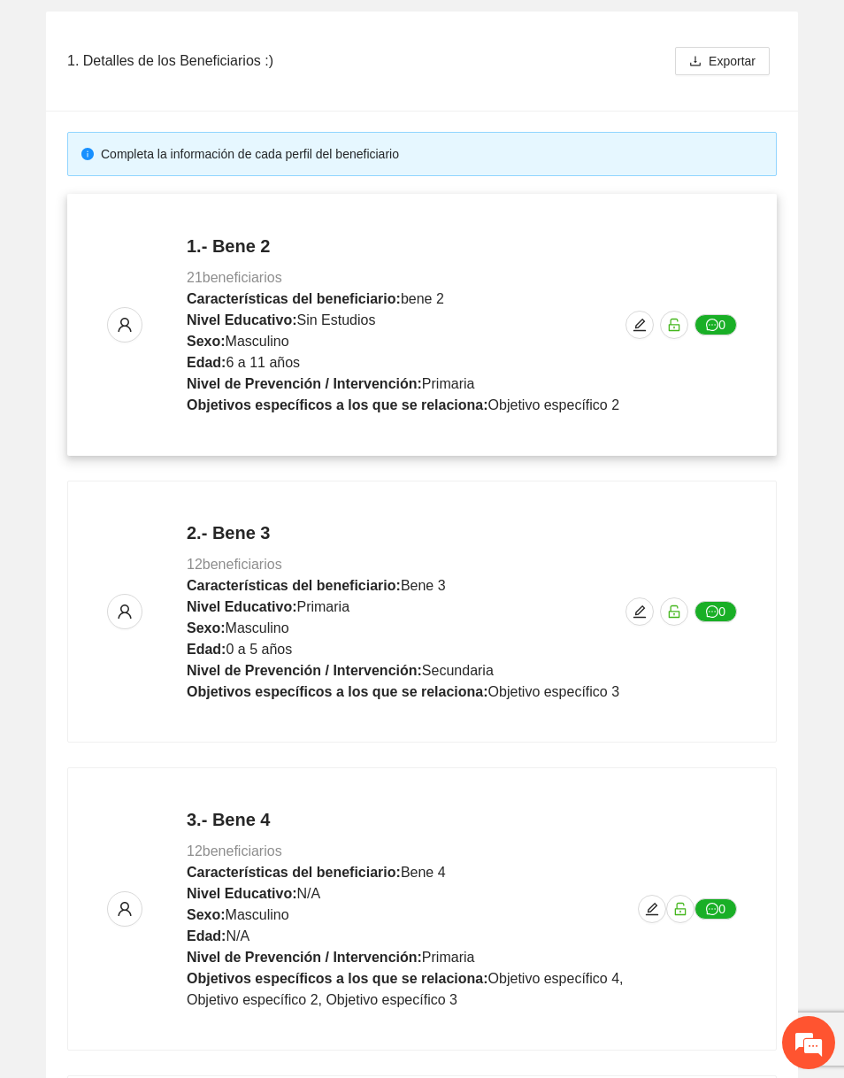
scroll to position [655, 0]
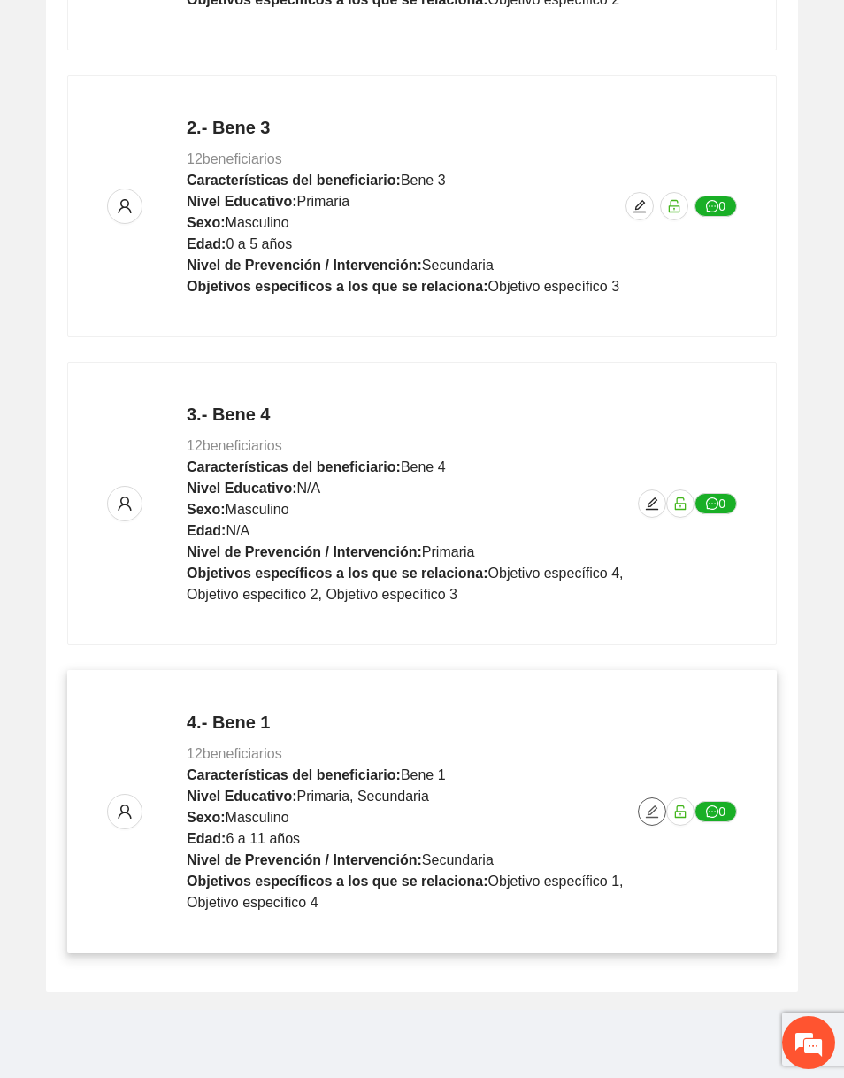
click at [662, 811] on span "edit" at bounding box center [652, 811] width 27 height 14
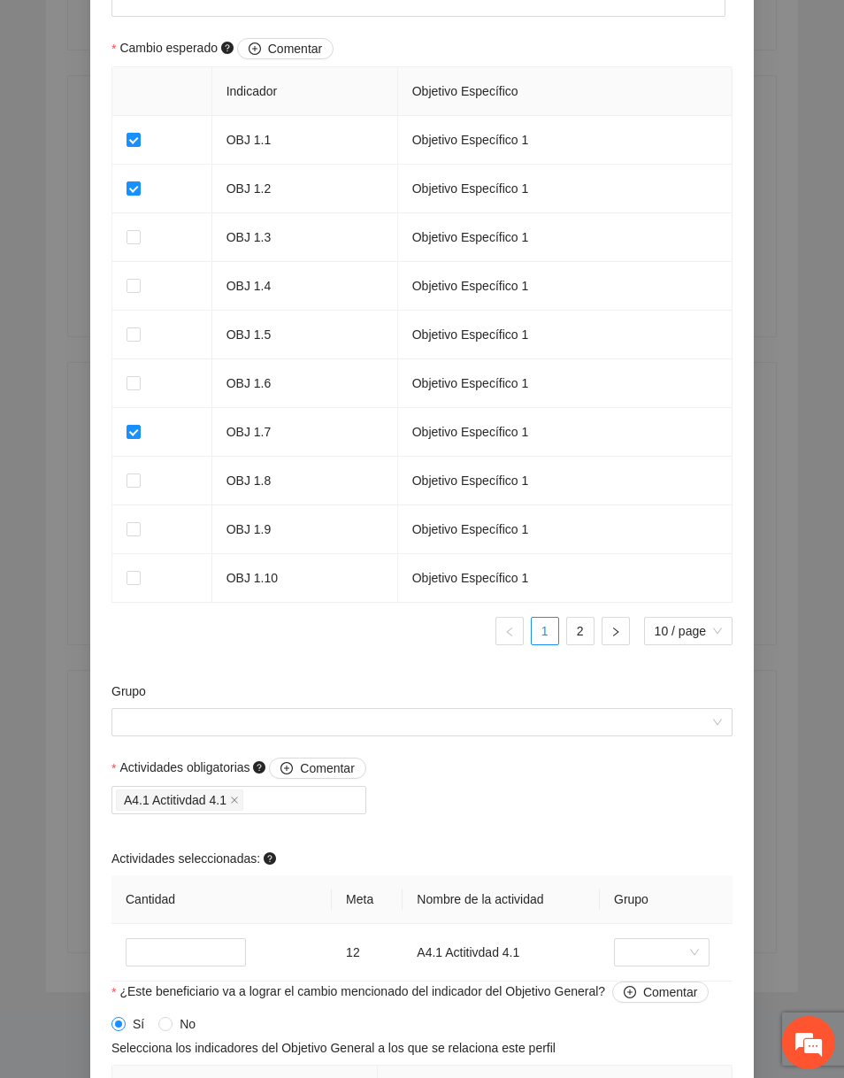
scroll to position [1339, 0]
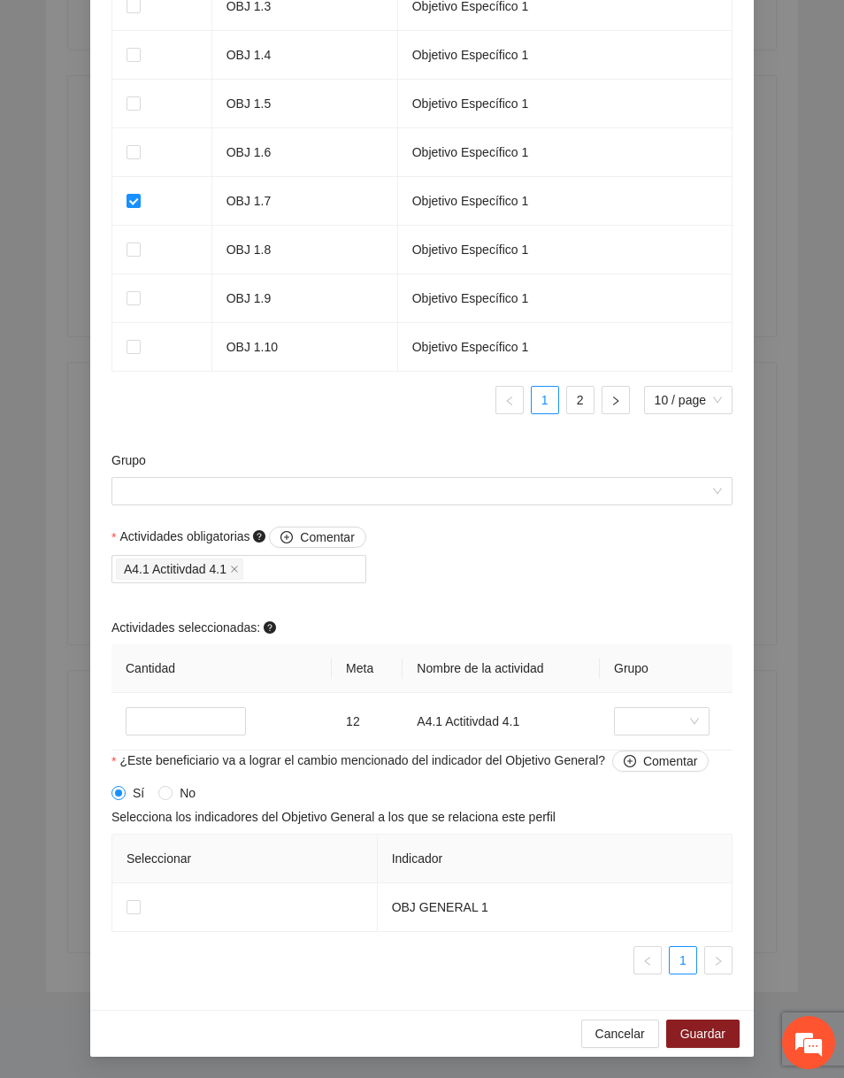
click at [501, 476] on div "Grupo" at bounding box center [421, 463] width 621 height 27
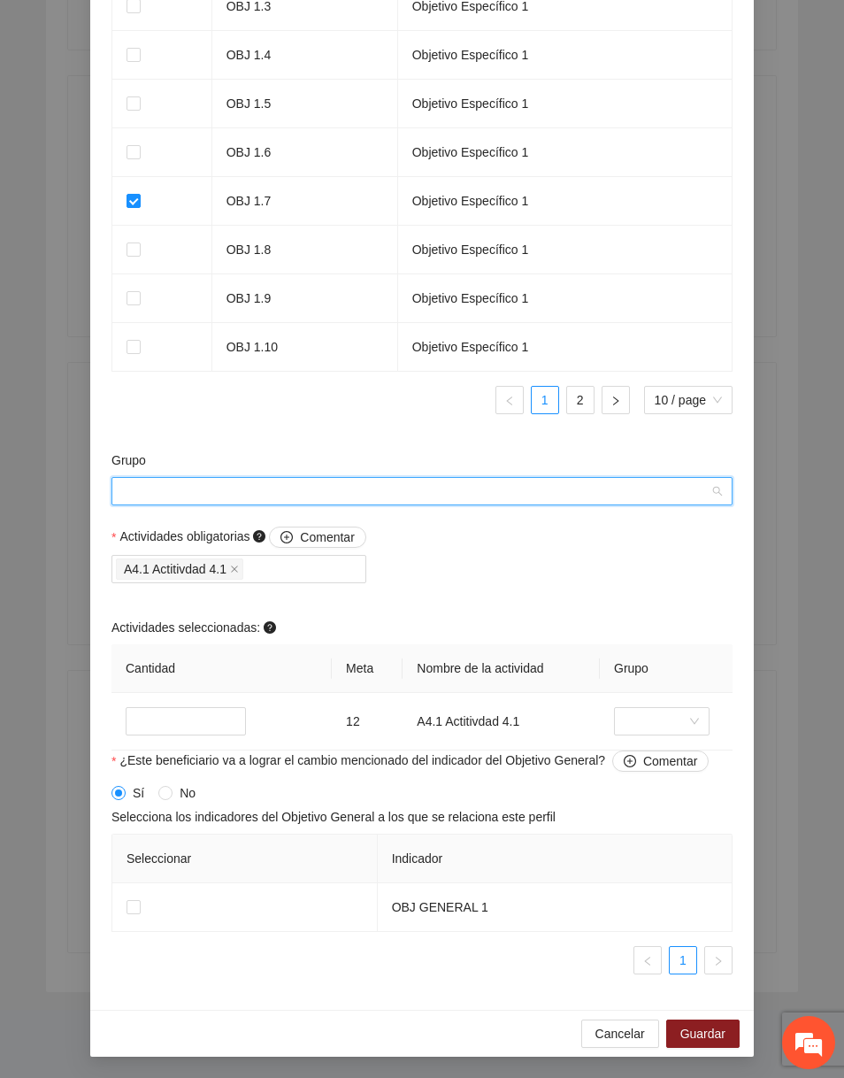
click at [495, 487] on input "Grupo" at bounding box center [415, 491] width 587 height 27
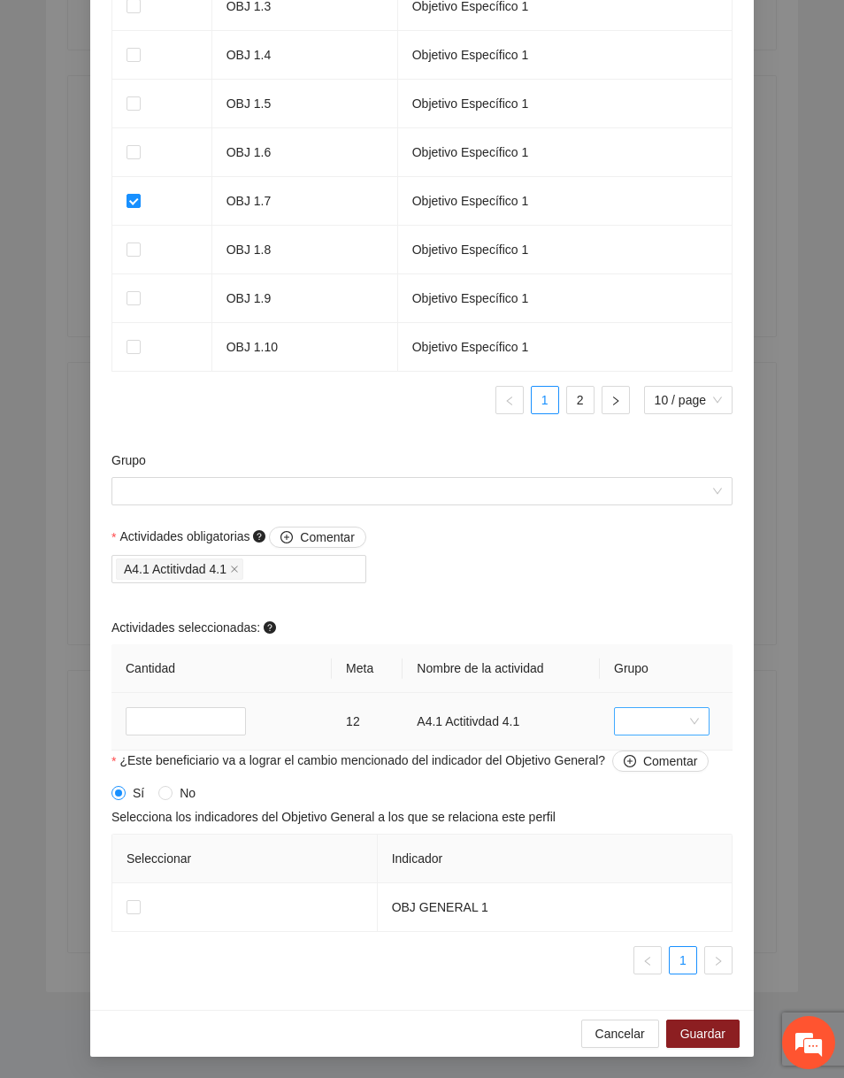
click at [648, 721] on input "search" at bounding box center [656, 721] width 62 height 27
click at [663, 579] on div "Actividades obligatorias Comentar A4.1 Actitivdad 4.1 Actividades seleccionadas…" at bounding box center [422, 638] width 630 height 224
click at [515, 475] on div "Grupo" at bounding box center [421, 463] width 621 height 27
click at [511, 479] on input "Grupo" at bounding box center [415, 491] width 587 height 27
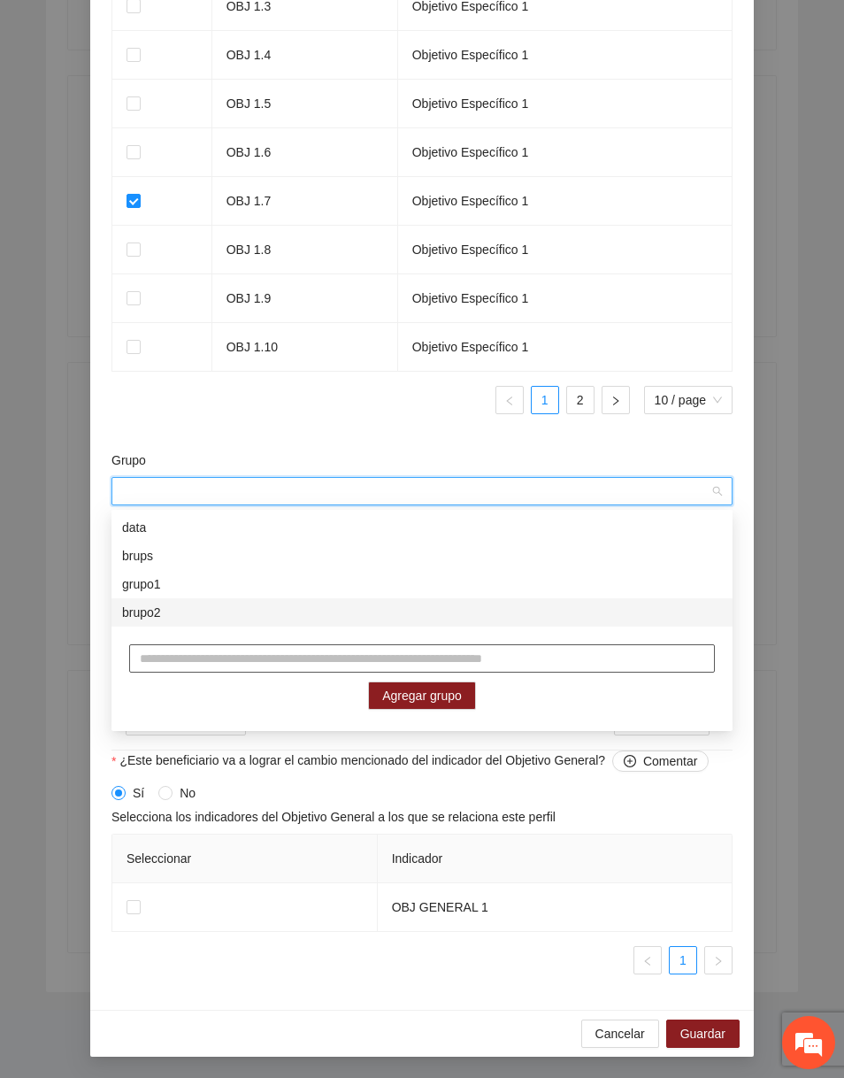
click at [289, 651] on input "text" at bounding box center [422, 658] width 586 height 28
type input "*****"
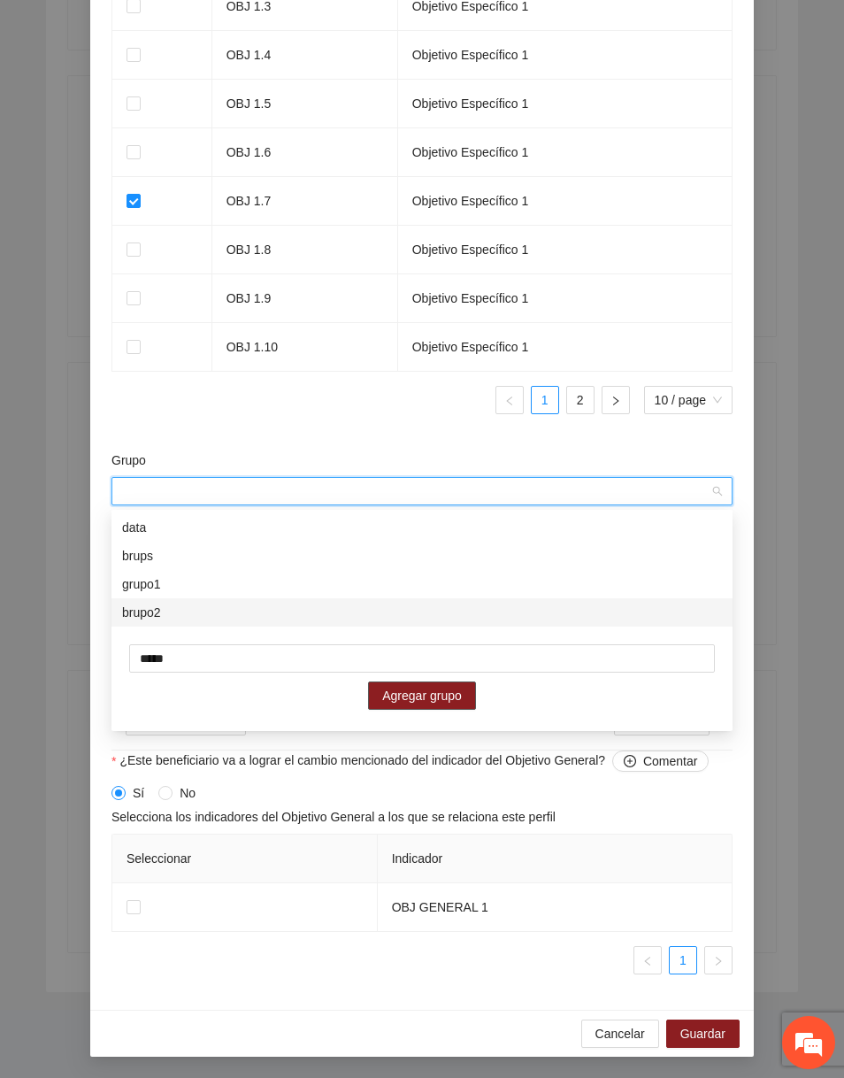
click at [418, 699] on span "Agregar grupo" at bounding box center [422, 695] width 80 height 19
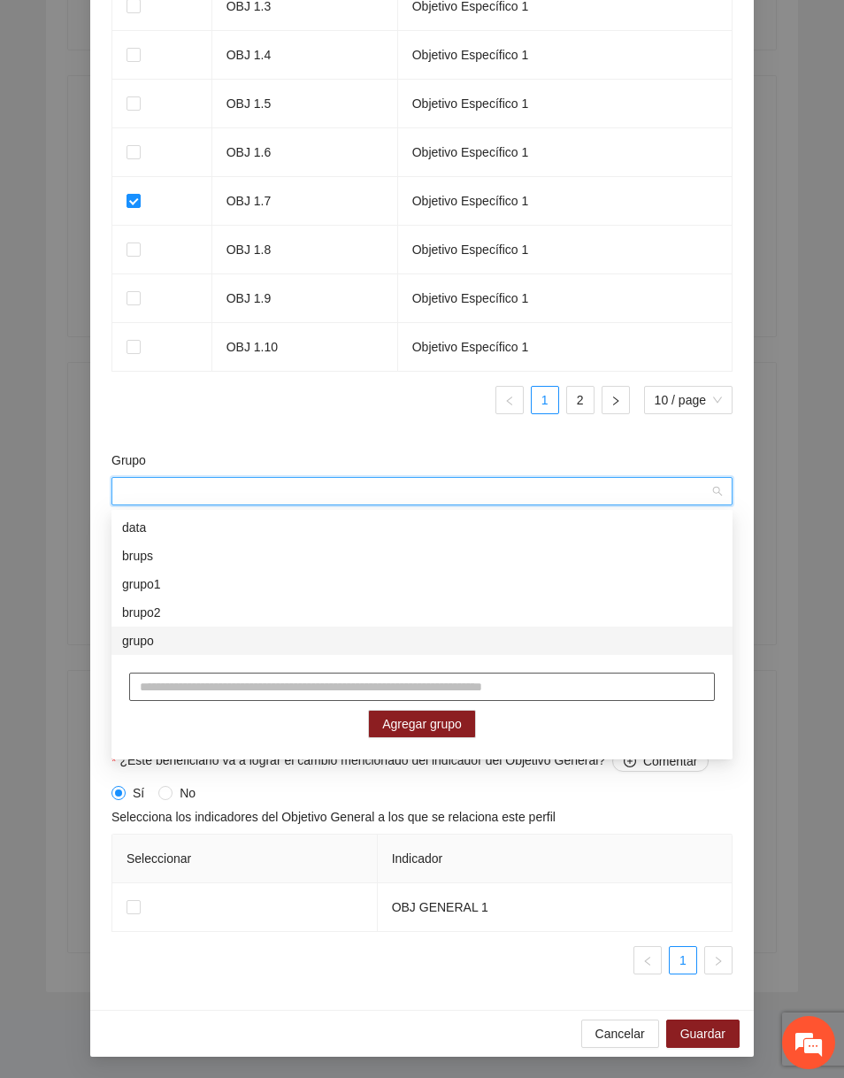
click at [236, 689] on input "text" at bounding box center [422, 686] width 586 height 28
type input "**********"
click at [397, 722] on span "Agregar grupo" at bounding box center [422, 723] width 80 height 19
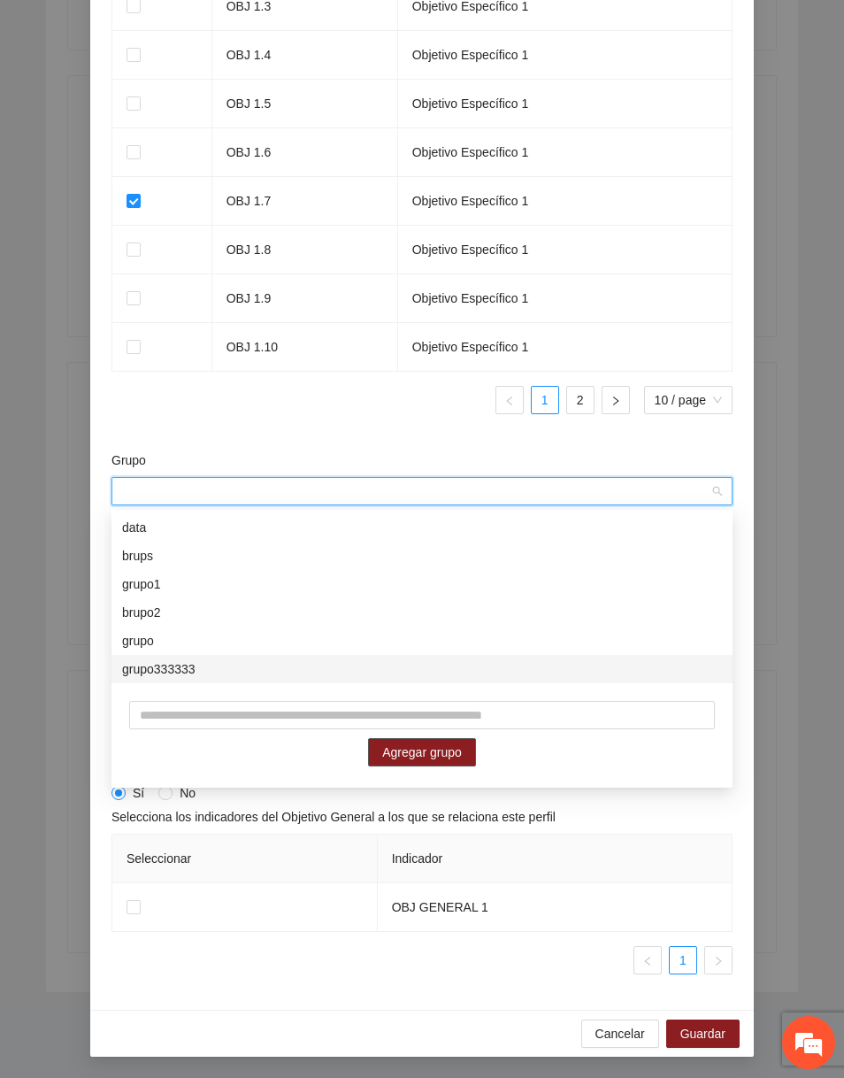
click at [272, 661] on div "grupo333333" at bounding box center [422, 668] width 600 height 19
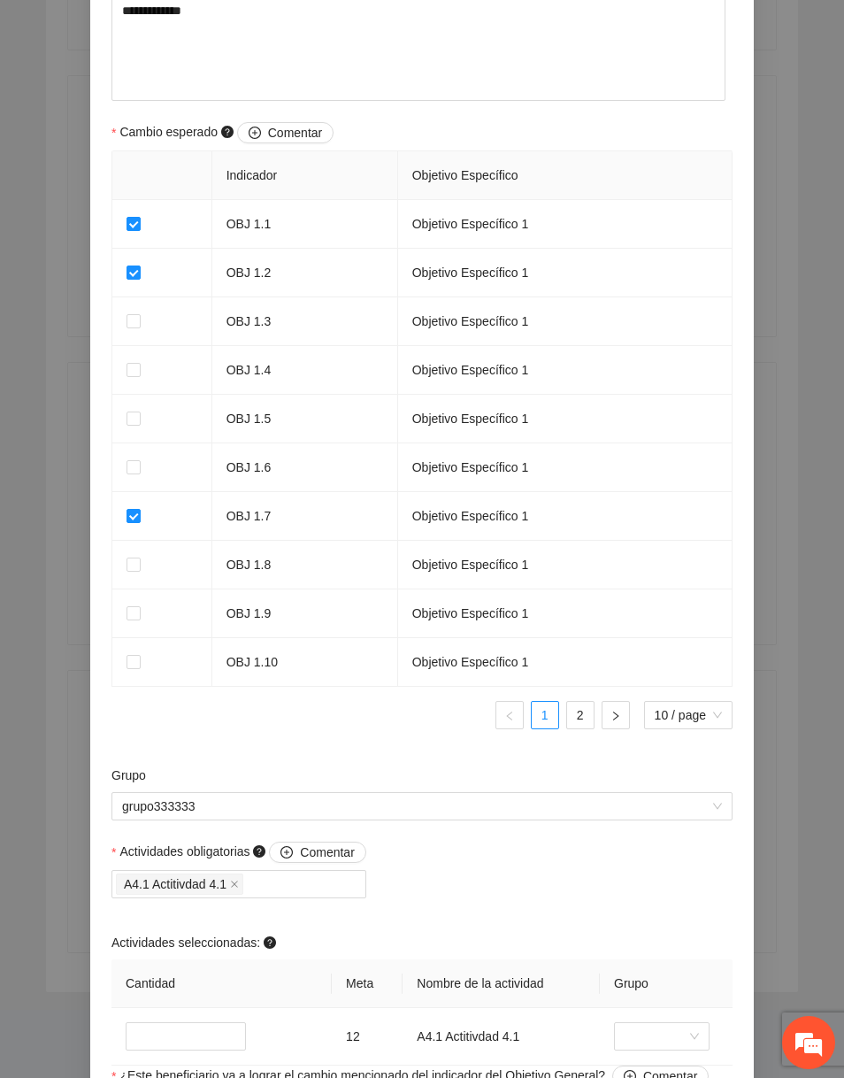
scroll to position [782, 0]
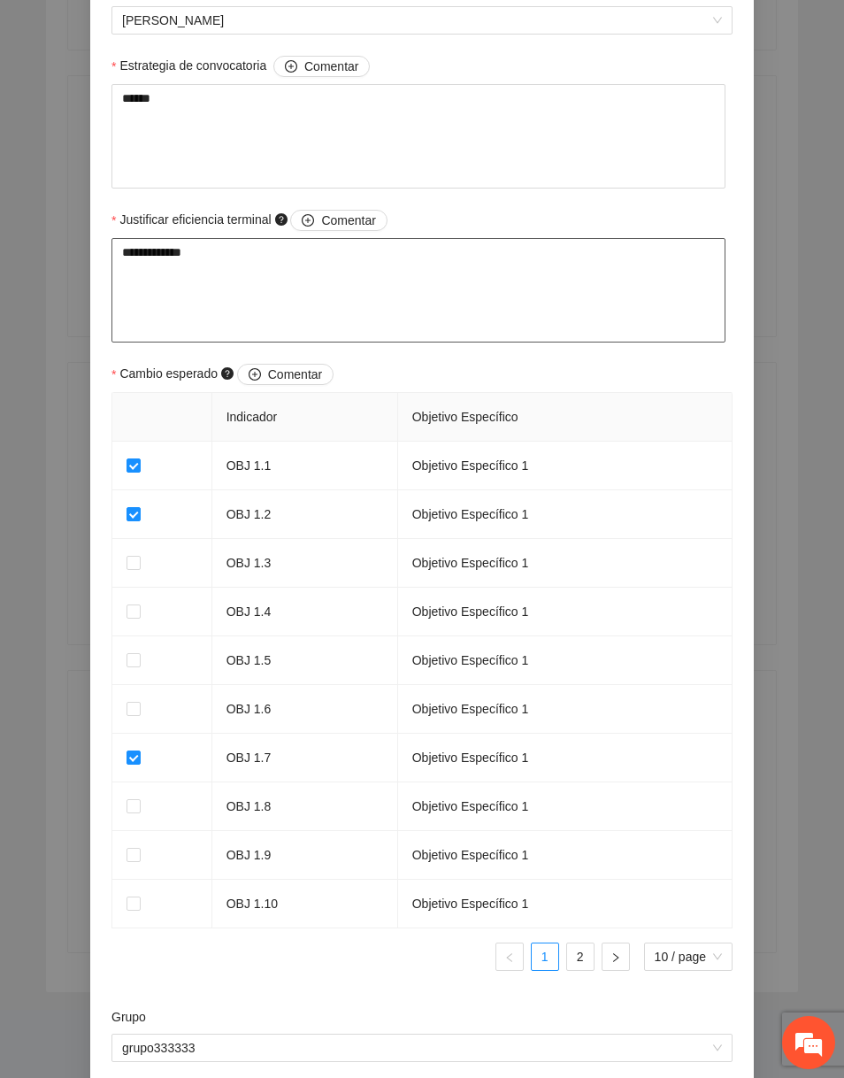
click at [329, 280] on textarea "**********" at bounding box center [418, 290] width 614 height 104
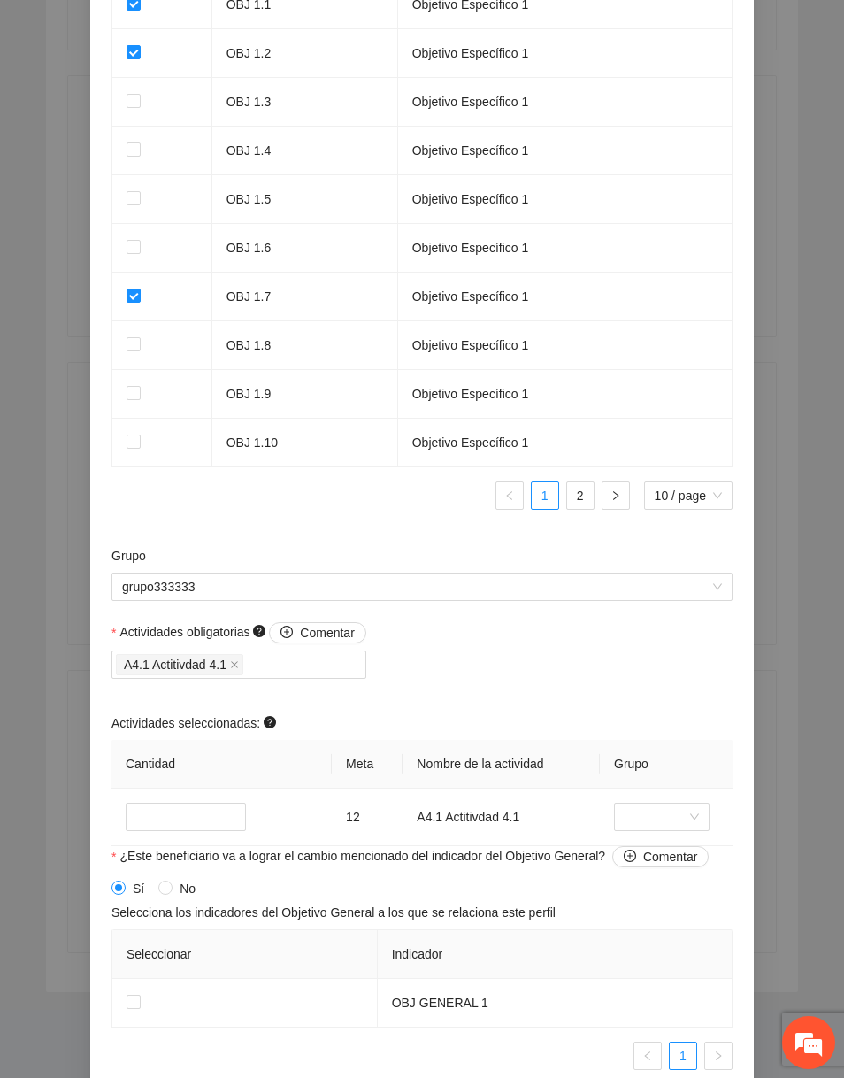
scroll to position [1339, 0]
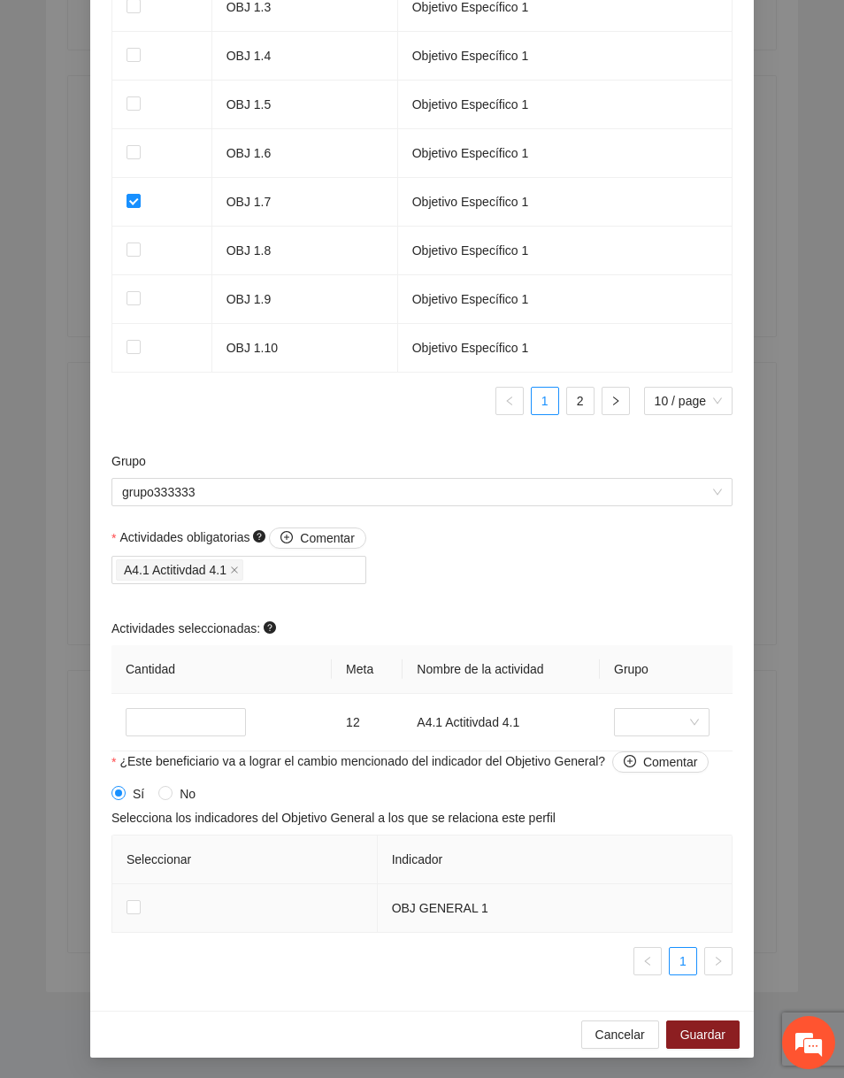
type textarea "**********"
click at [141, 908] on td at bounding box center [244, 908] width 265 height 49
click at [678, 1030] on button "Guardar" at bounding box center [702, 1034] width 73 height 28
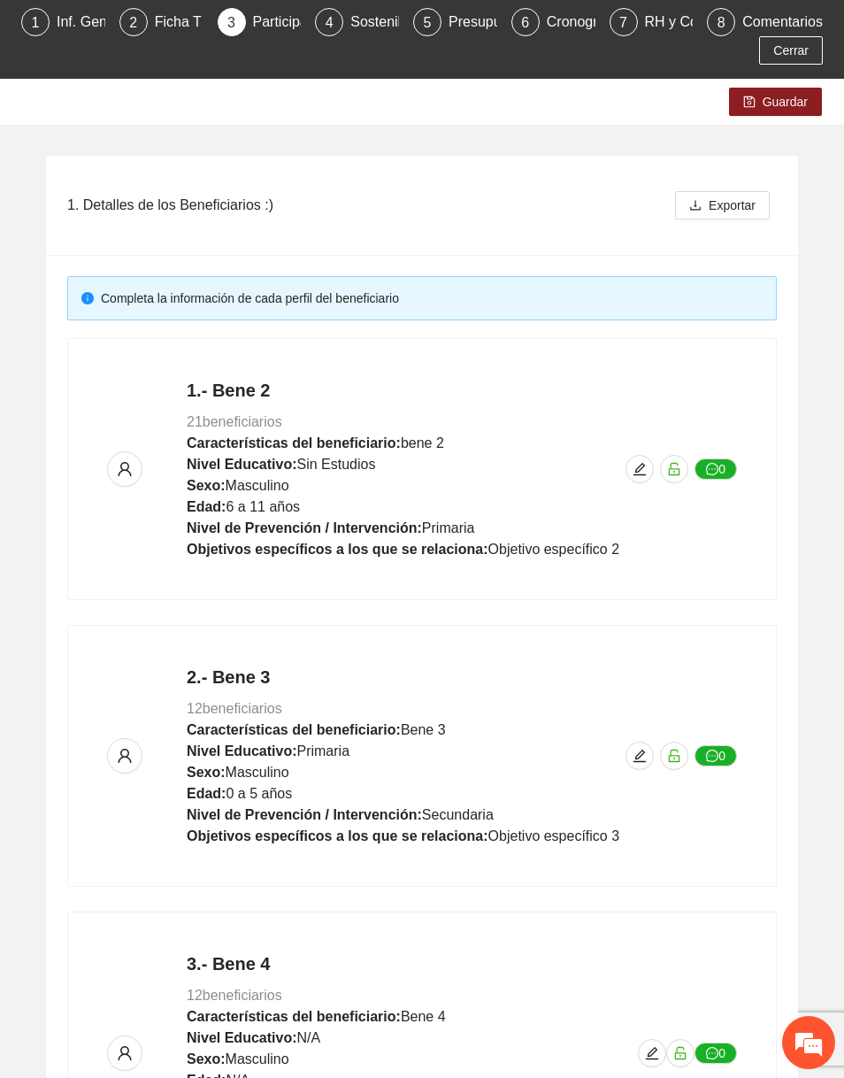
scroll to position [0, 0]
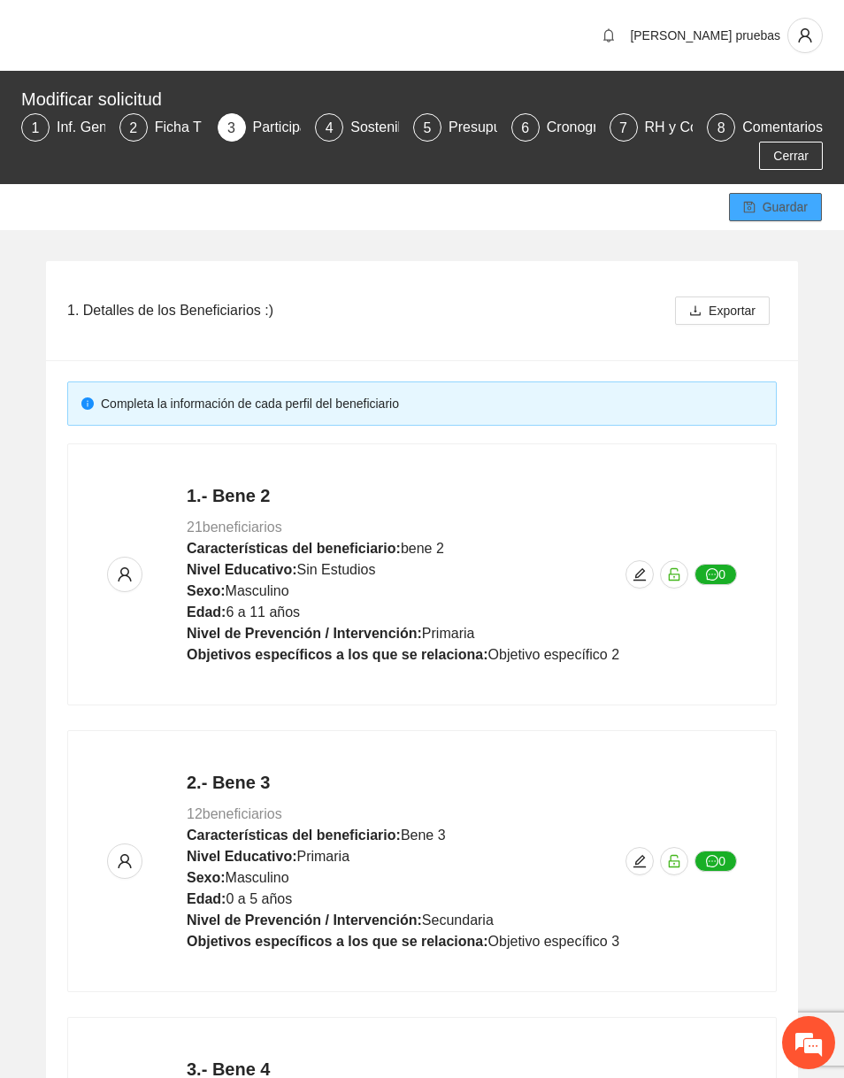
click at [784, 207] on span "Guardar" at bounding box center [785, 206] width 45 height 19
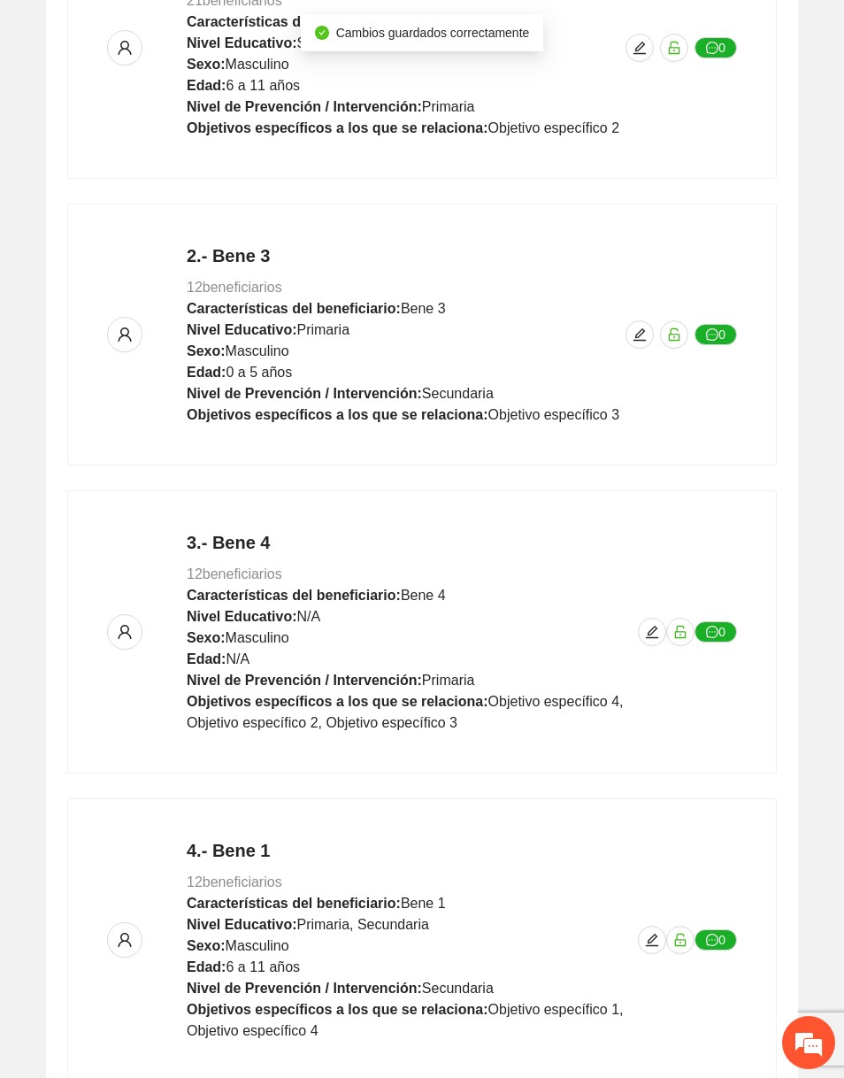
scroll to position [655, 0]
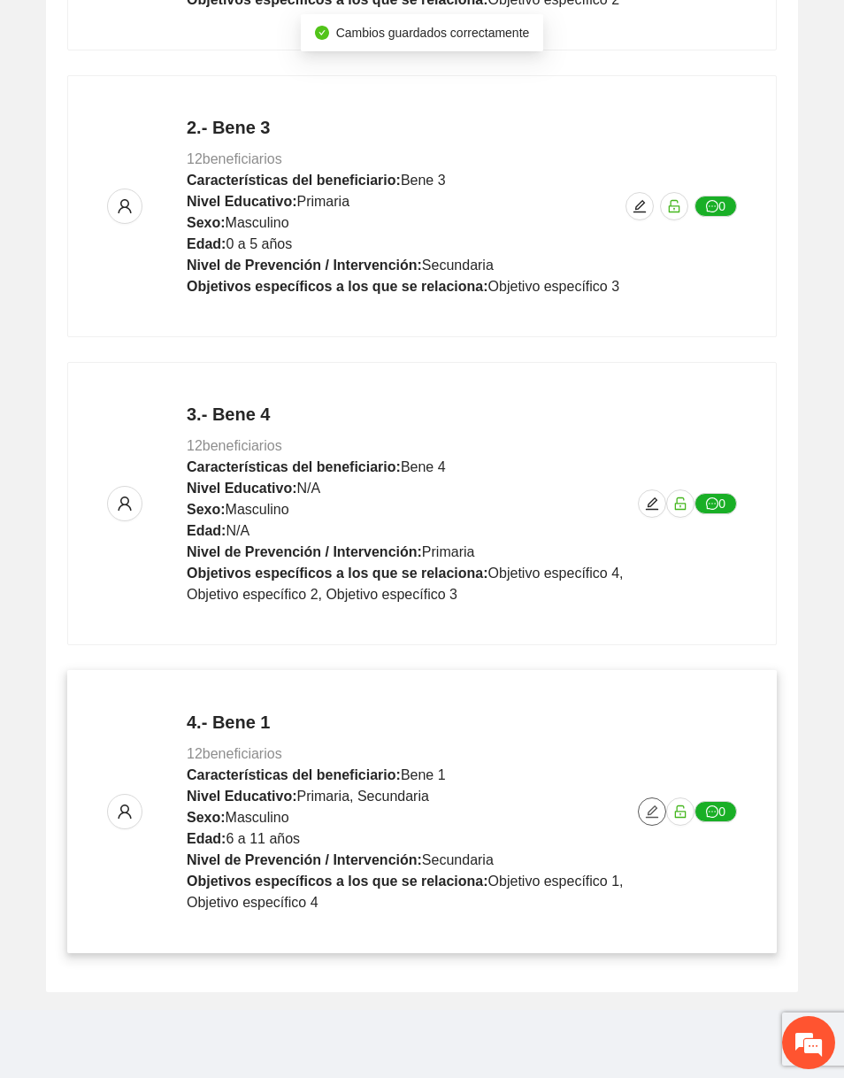
click at [654, 805] on icon "edit" at bounding box center [652, 811] width 12 height 12
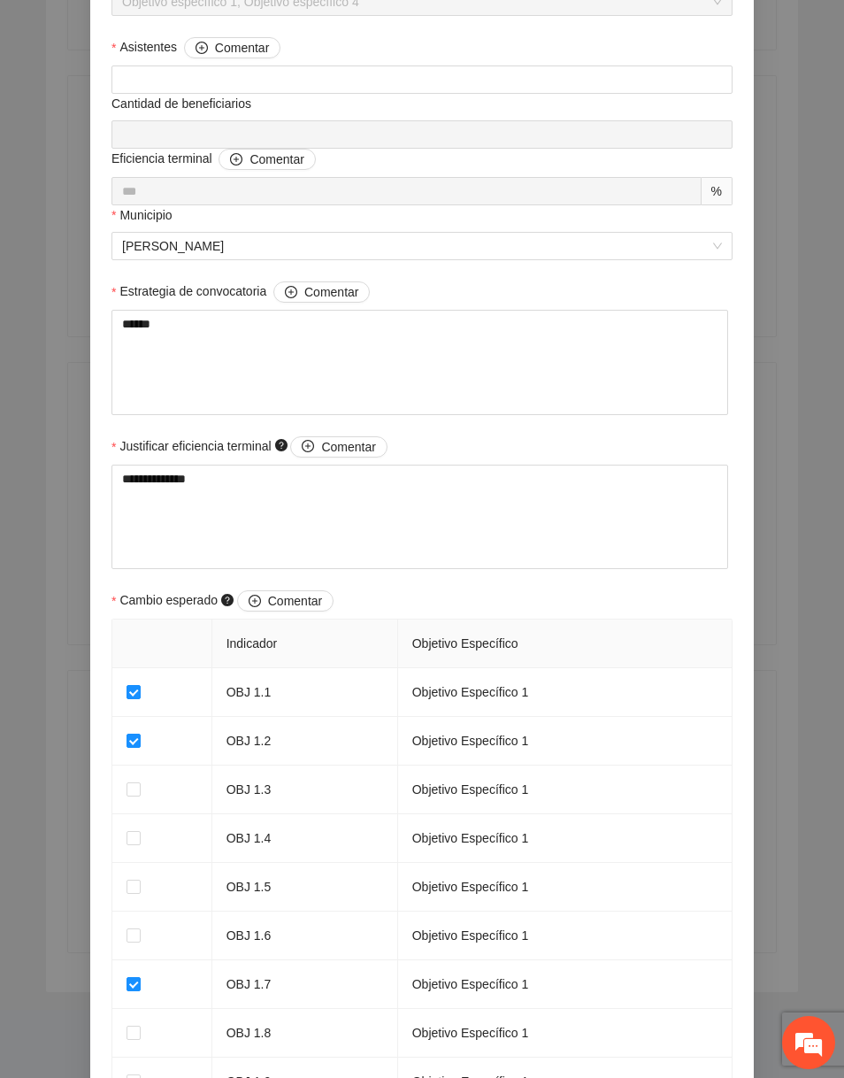
scroll to position [1074, 0]
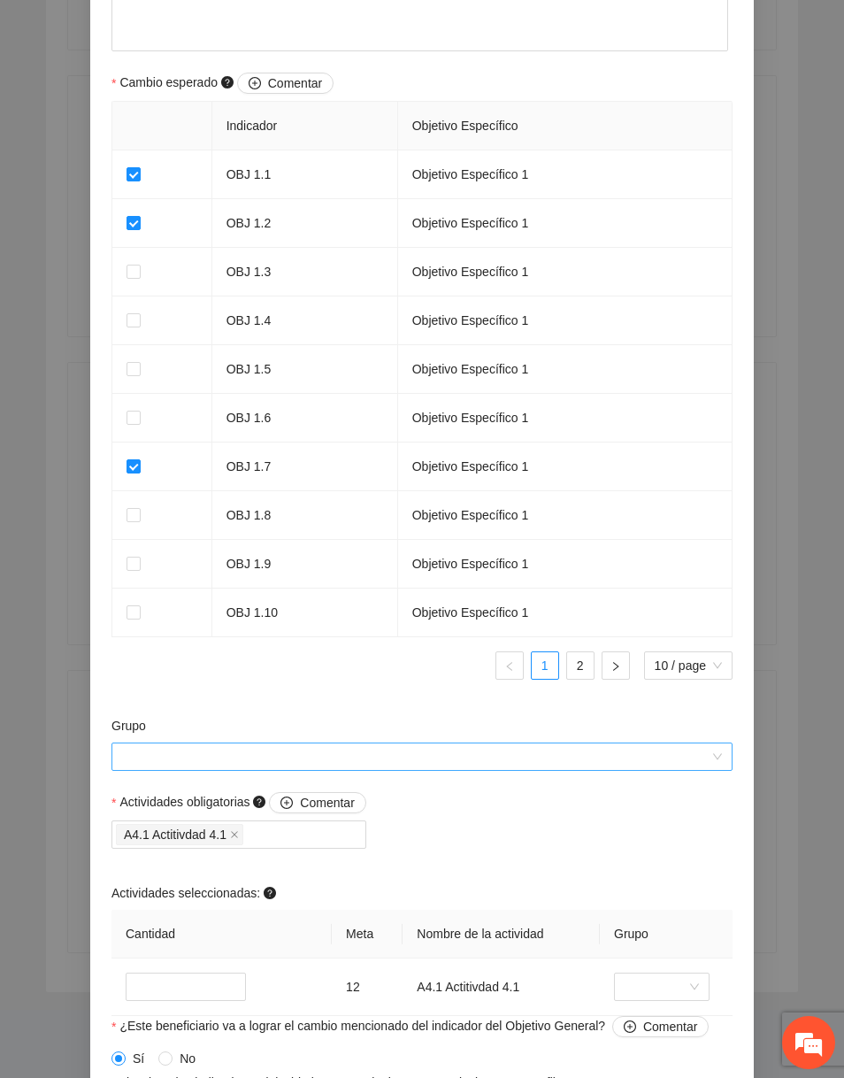
click at [371, 767] on input "Grupo" at bounding box center [415, 756] width 587 height 27
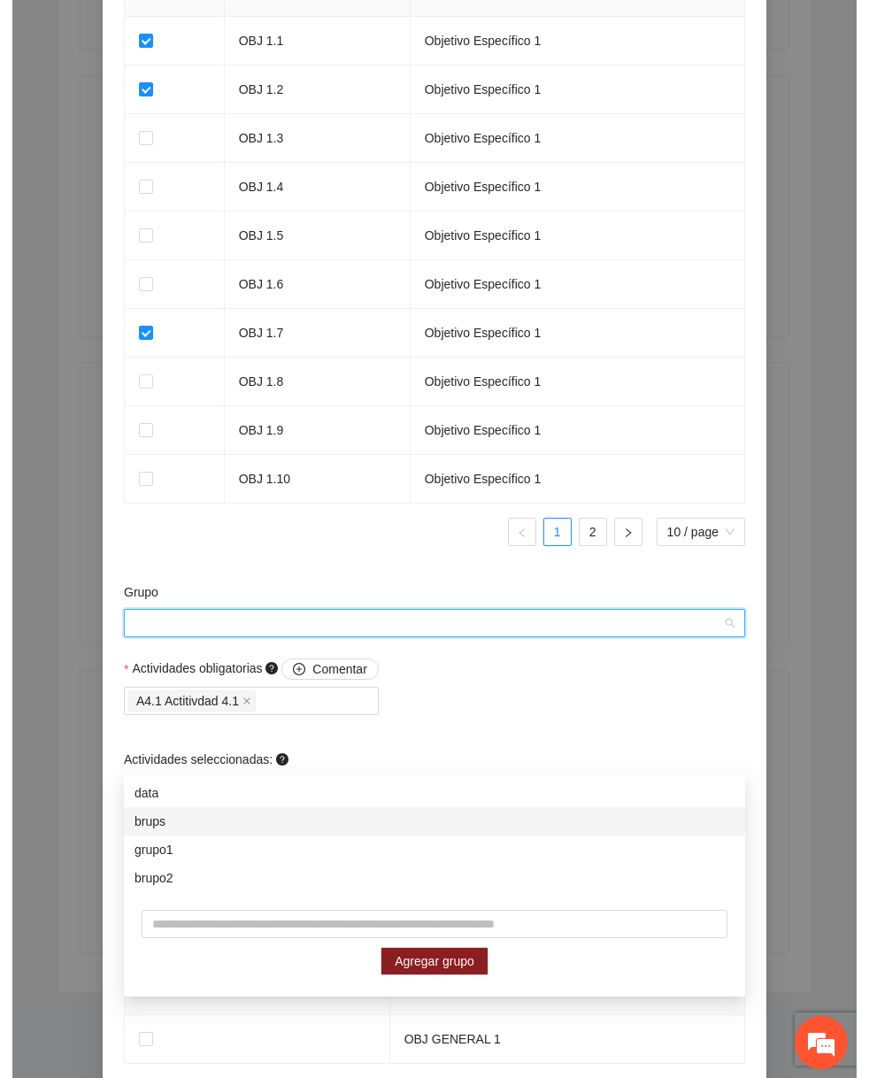
scroll to position [1216, 0]
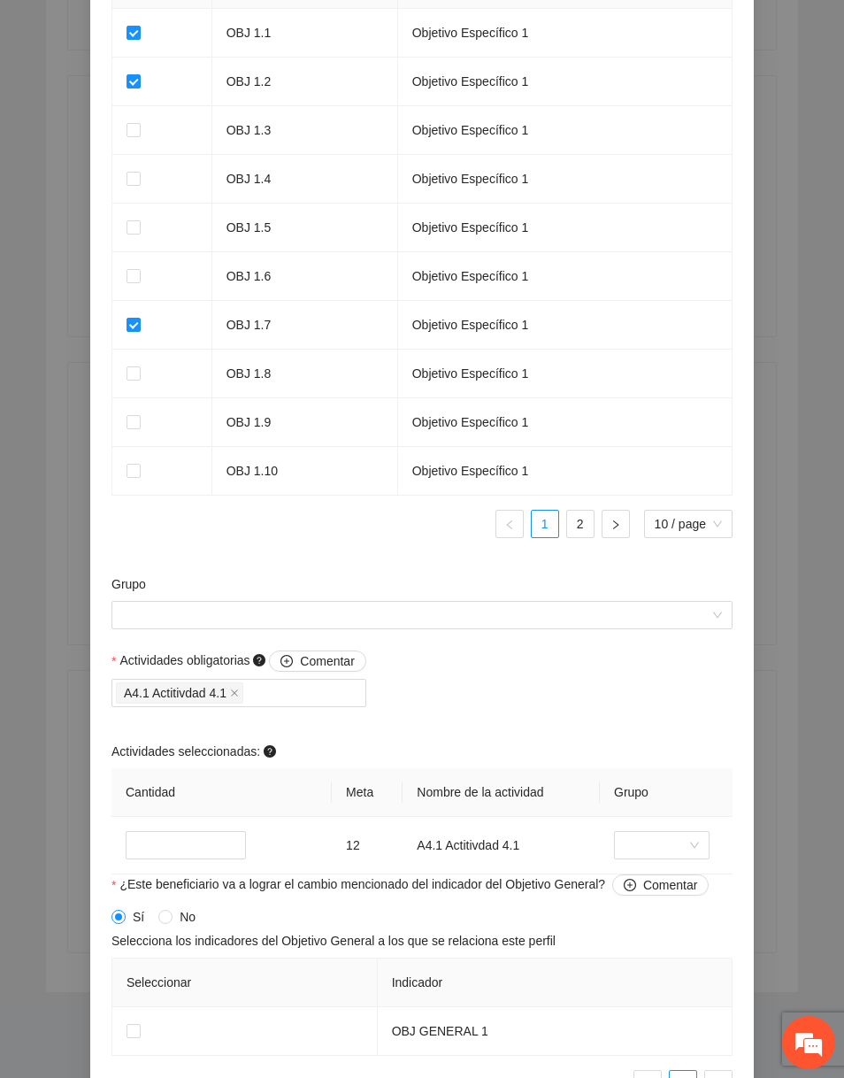
click at [488, 688] on div "Actividades obligatorias Comentar A4.1 Actitivdad 4.1 Actividades seleccionadas…" at bounding box center [422, 762] width 630 height 224
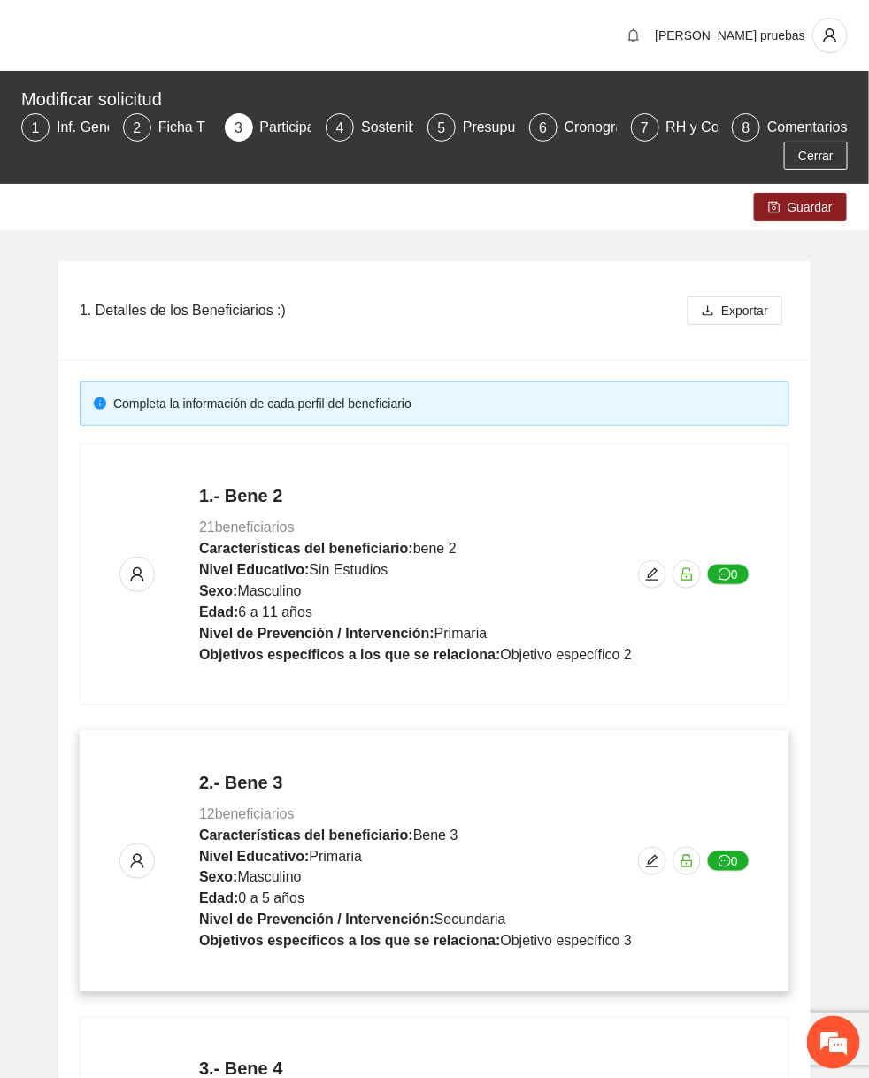
scroll to position [655, 0]
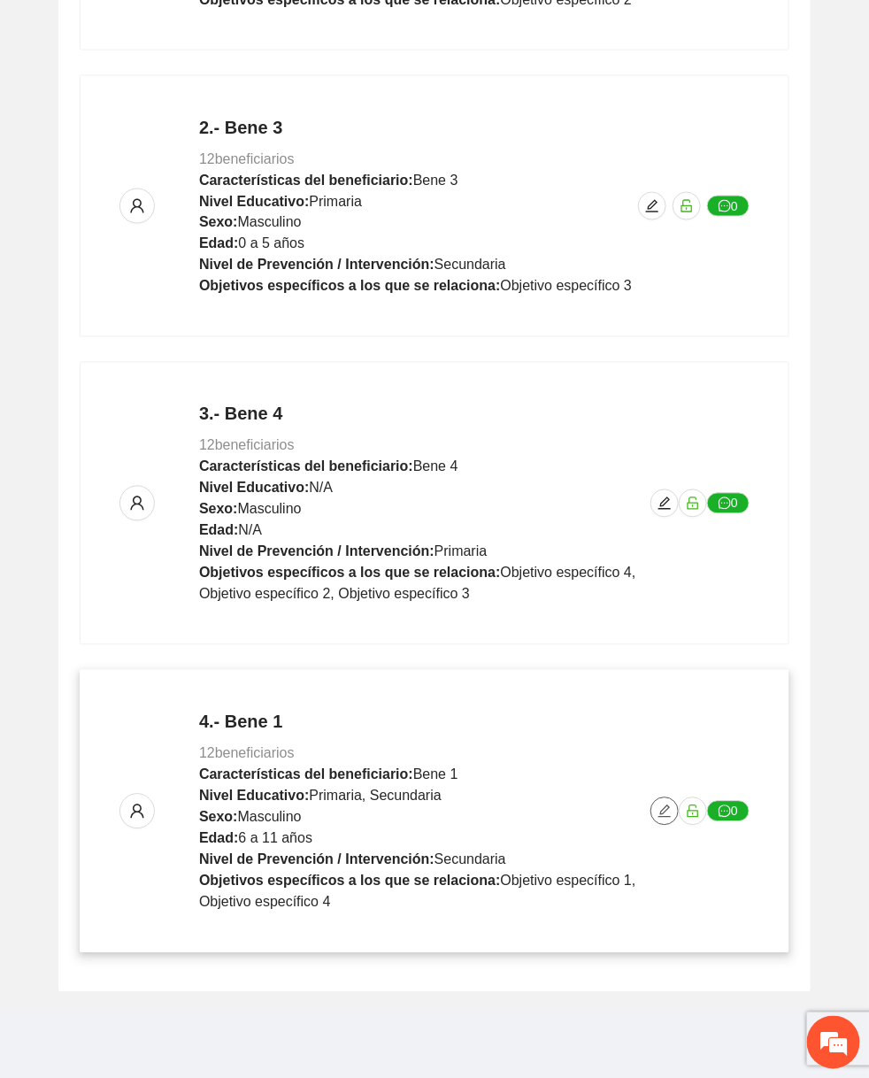
click at [657, 814] on icon "edit" at bounding box center [664, 811] width 14 height 14
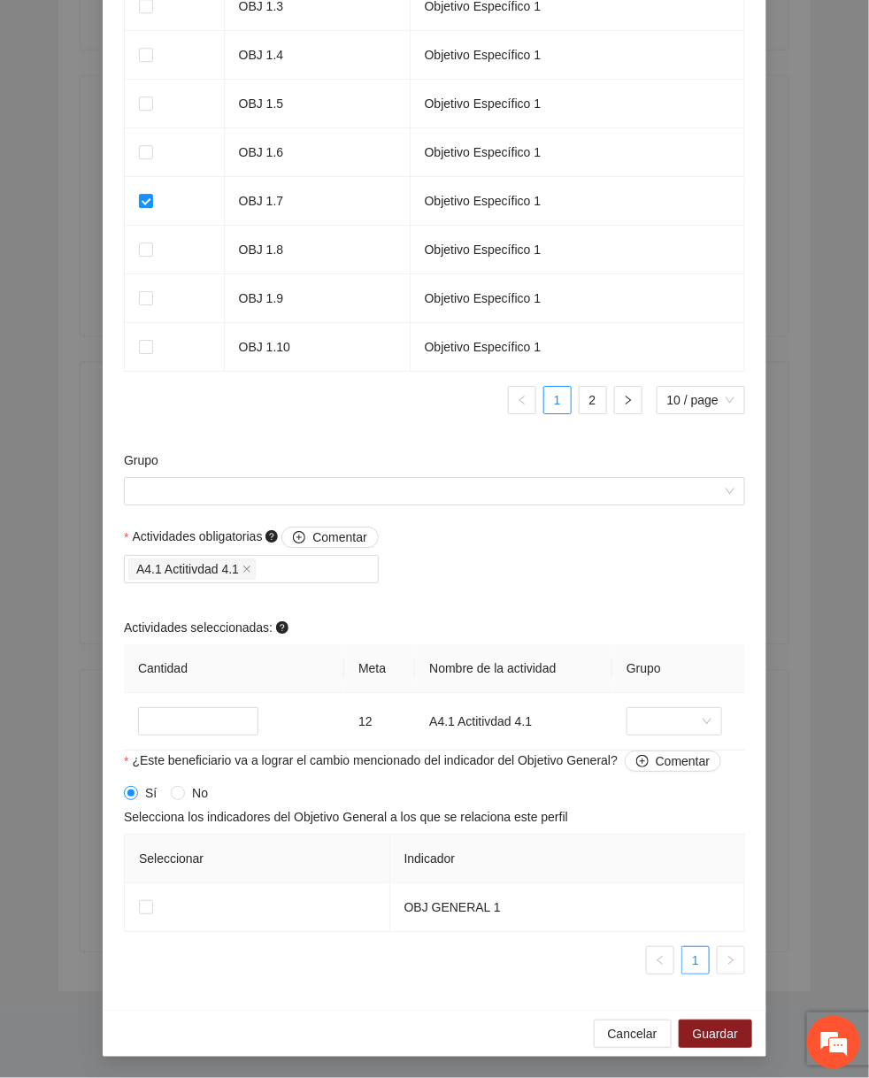
scroll to position [1317, 0]
click at [428, 504] on input "Grupo" at bounding box center [427, 491] width 587 height 27
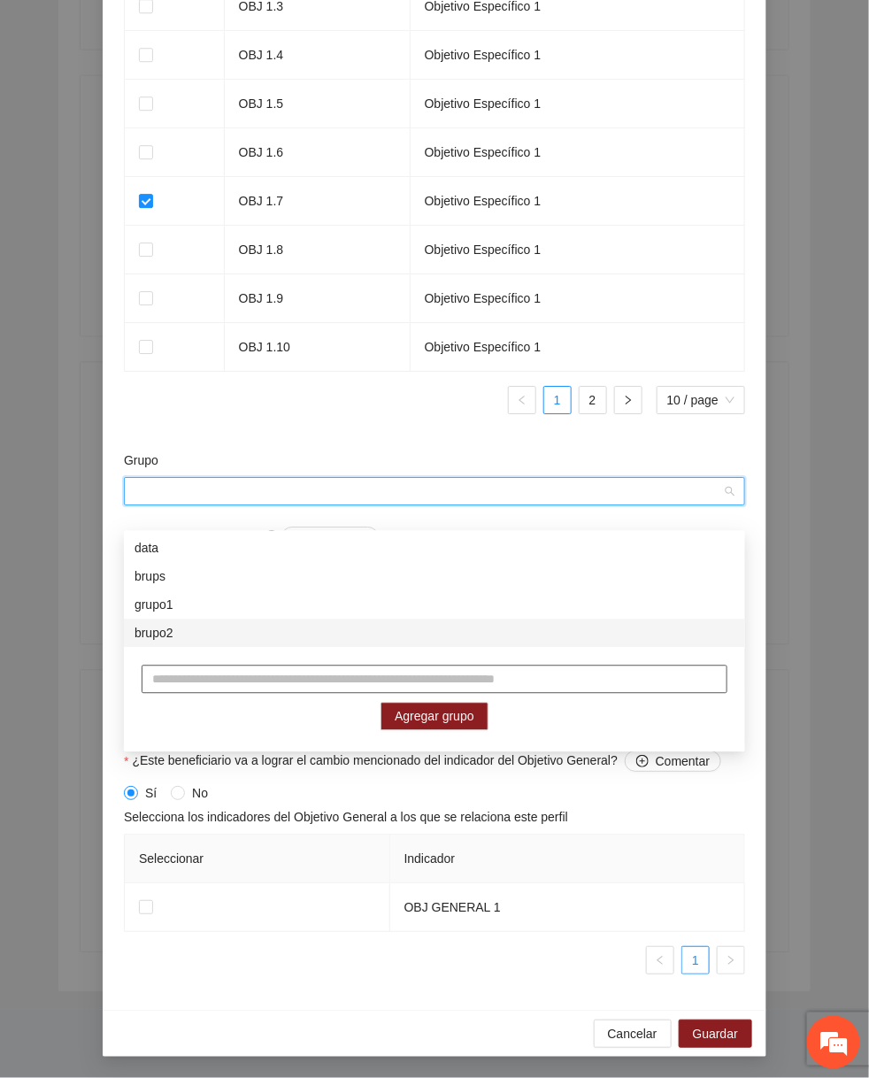
click at [330, 682] on input "text" at bounding box center [435, 679] width 586 height 28
type input "*"
type input "********"
click at [417, 718] on span "Agregar grupo" at bounding box center [435, 716] width 80 height 19
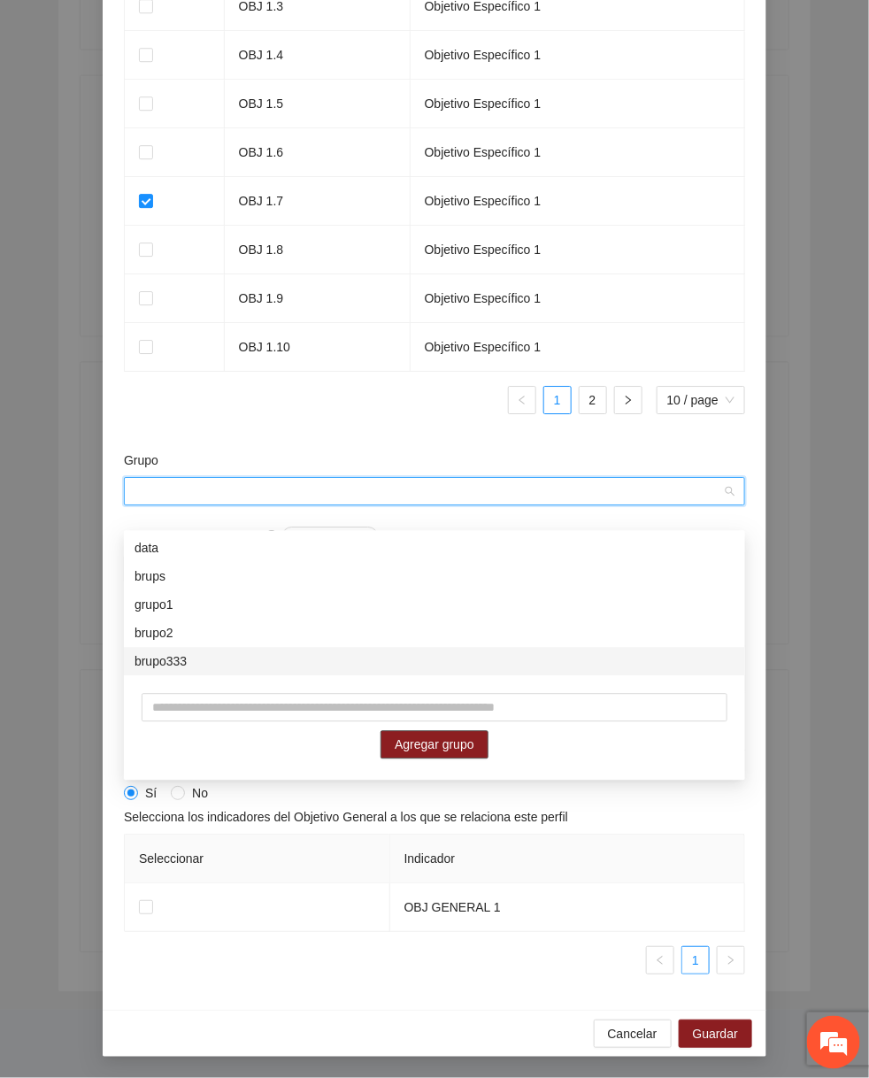
click at [318, 664] on div "brupo333" at bounding box center [434, 661] width 600 height 19
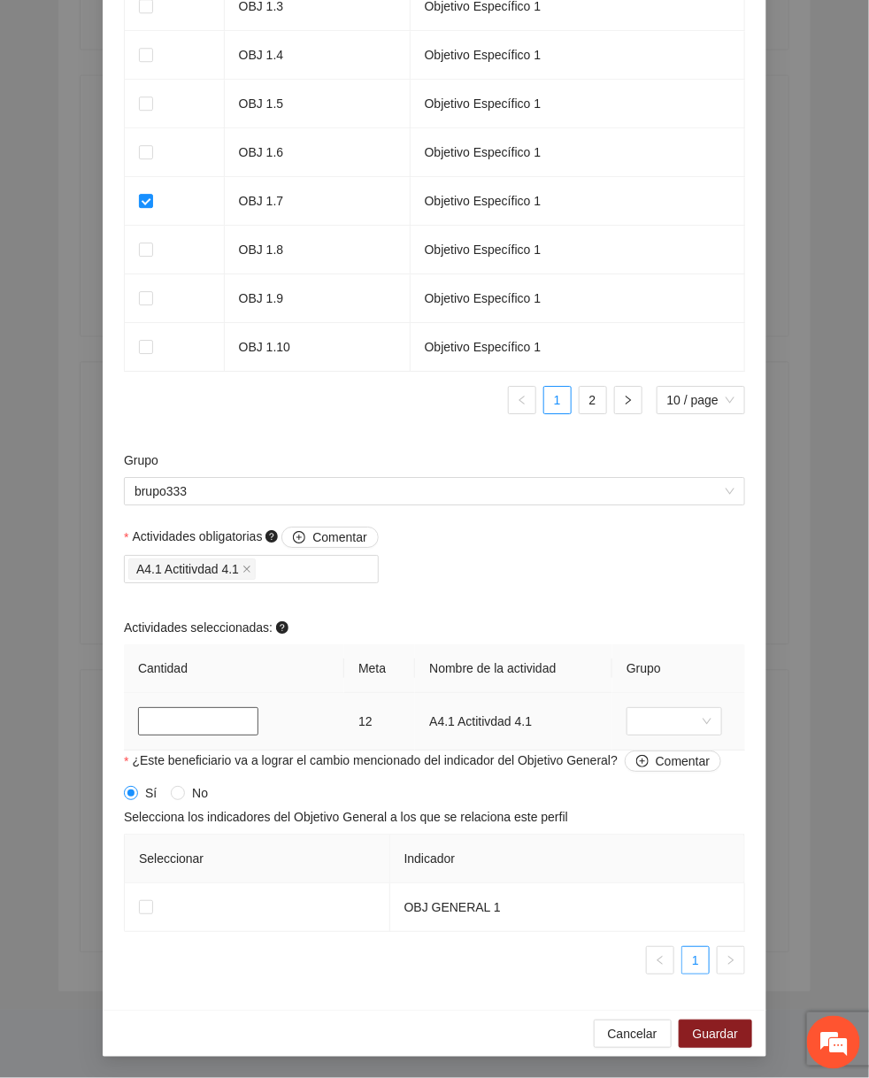
click at [193, 735] on input "*" at bounding box center [198, 721] width 120 height 28
type input "**"
click at [704, 1048] on button "Guardar" at bounding box center [715, 1033] width 73 height 28
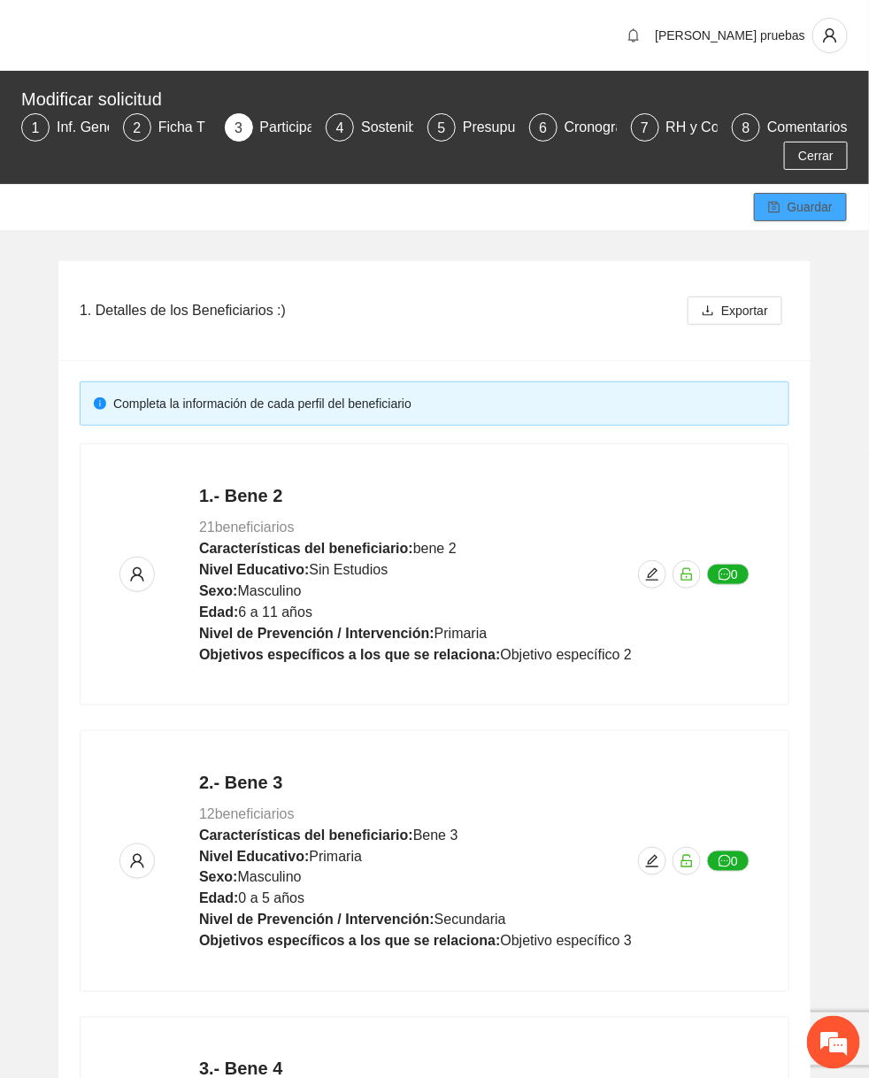
click at [831, 203] on span "Guardar" at bounding box center [809, 206] width 45 height 19
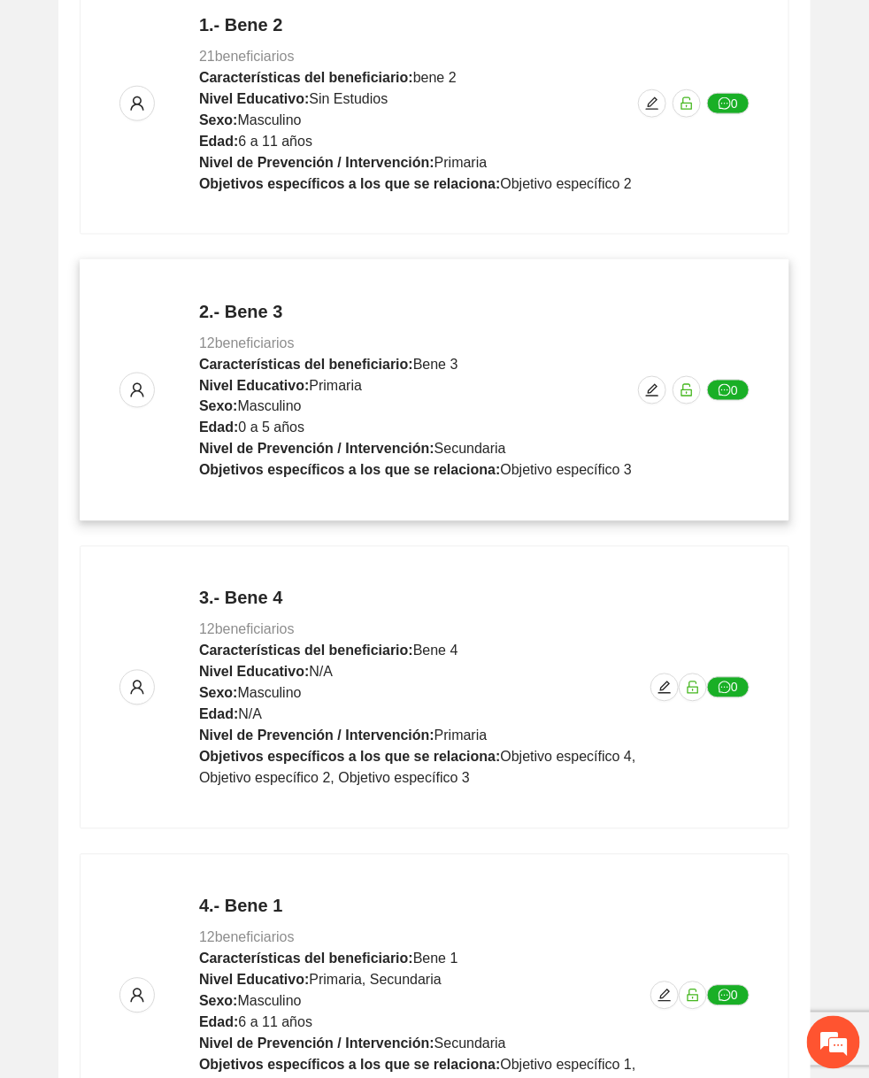
scroll to position [655, 0]
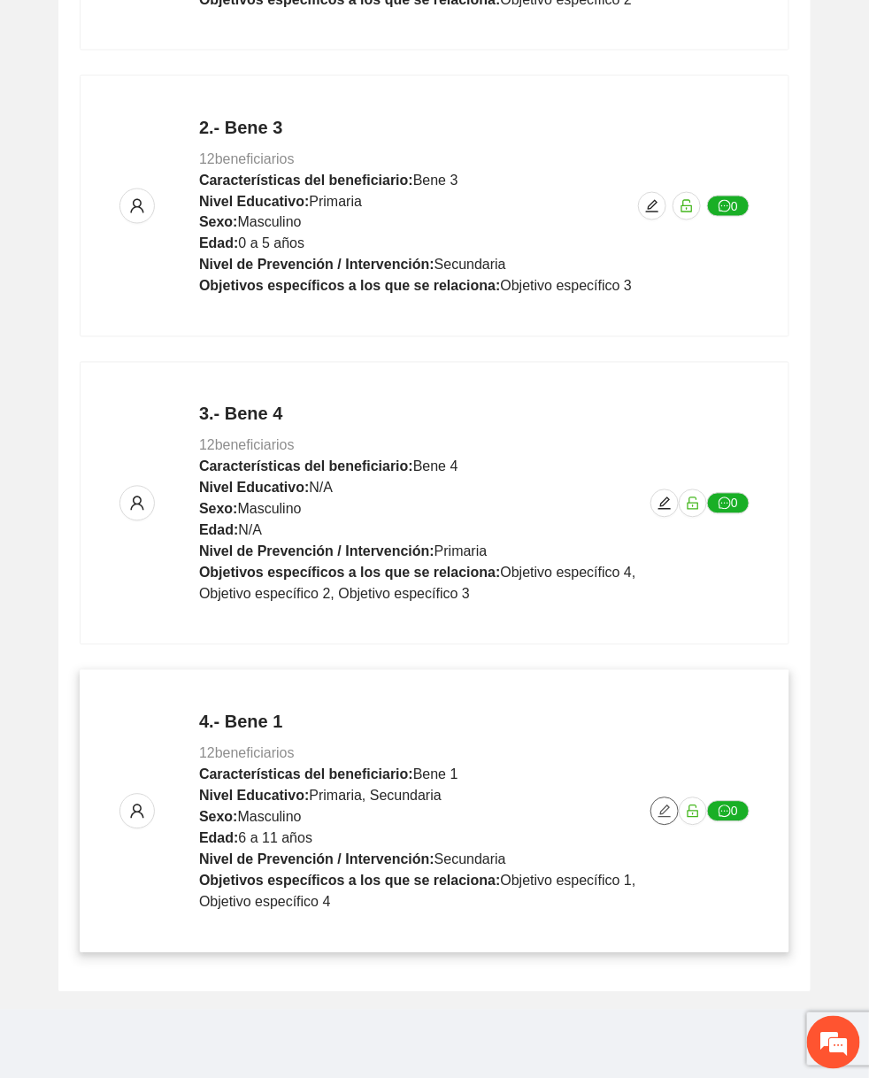
click at [663, 812] on icon "edit" at bounding box center [664, 811] width 14 height 14
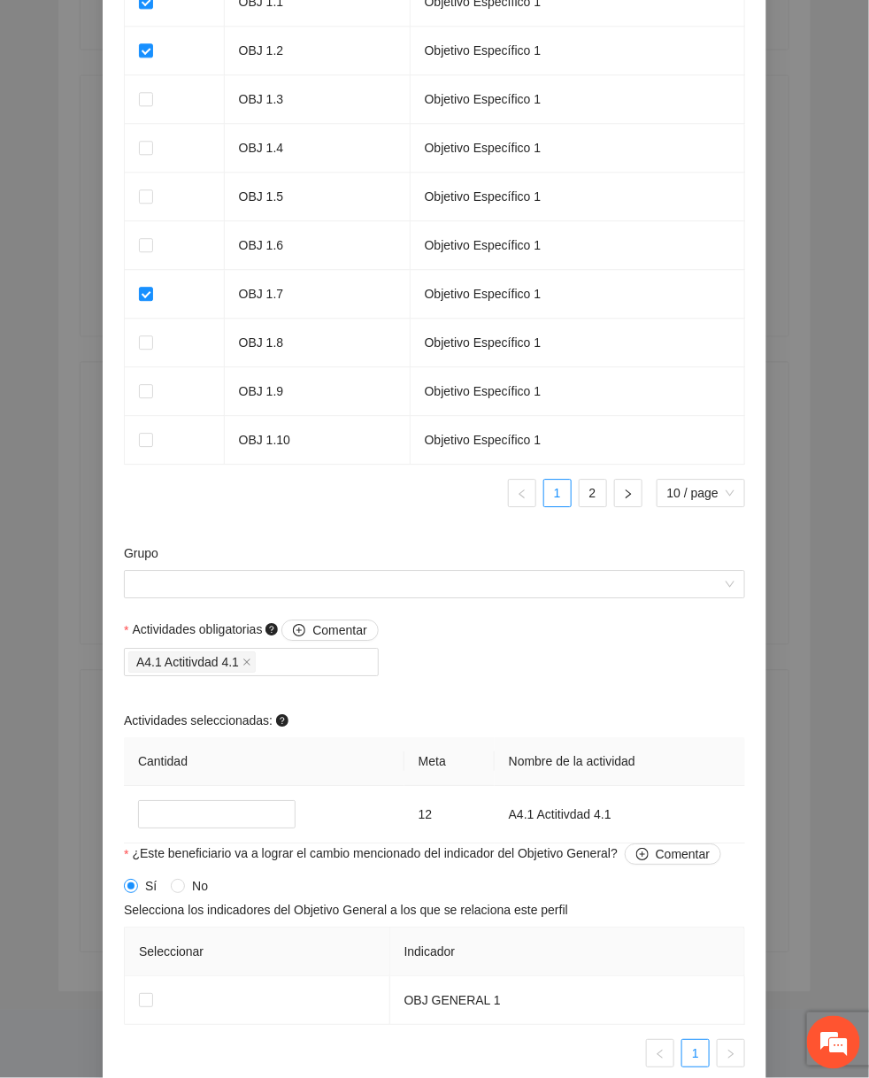
scroll to position [1339, 0]
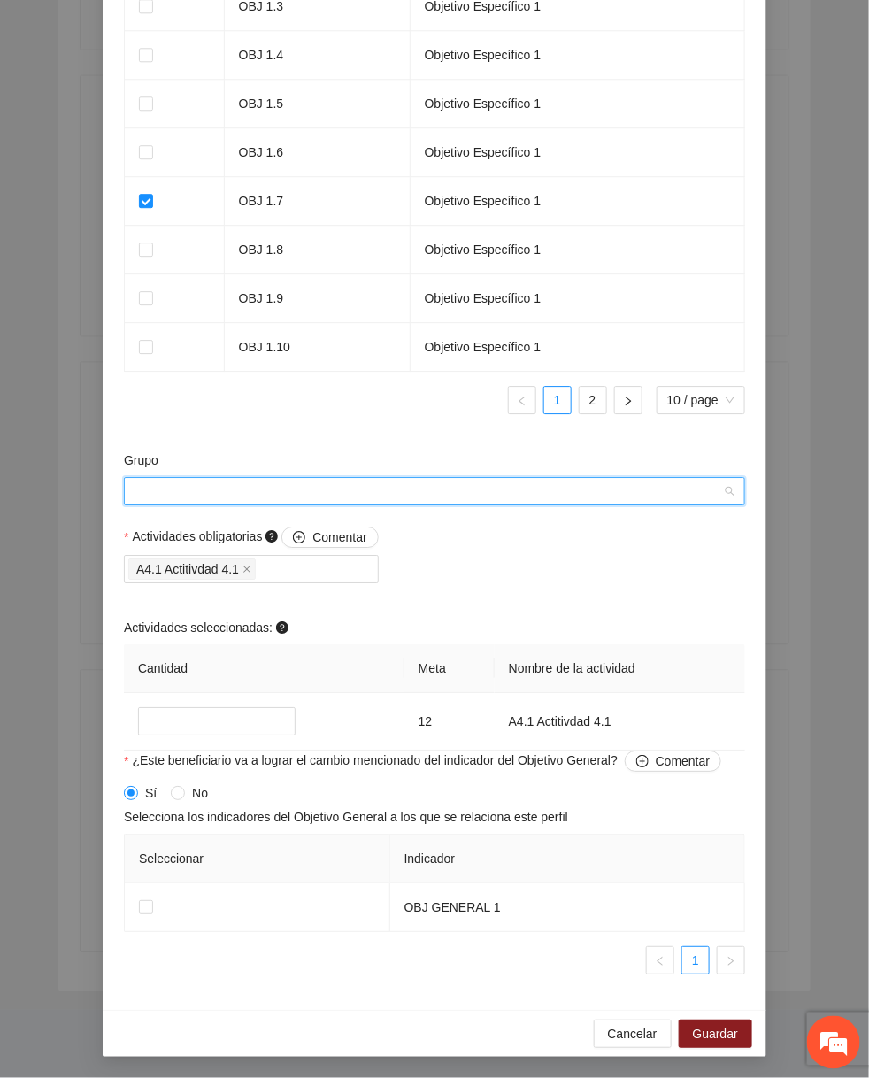
click at [431, 481] on input "Grupo" at bounding box center [427, 491] width 587 height 27
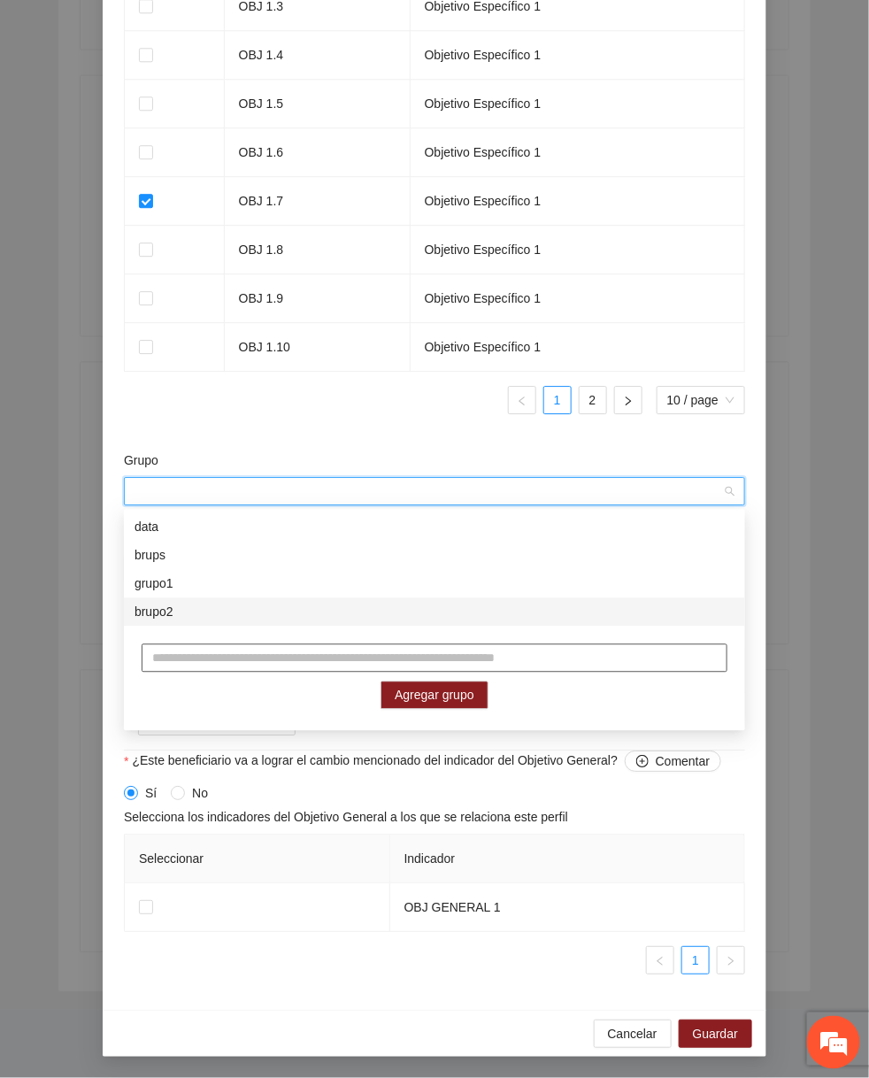
click at [318, 667] on input "text" at bounding box center [435, 658] width 586 height 28
type input "*"
type input "********"
click at [465, 686] on span "Agregar grupo" at bounding box center [435, 695] width 80 height 19
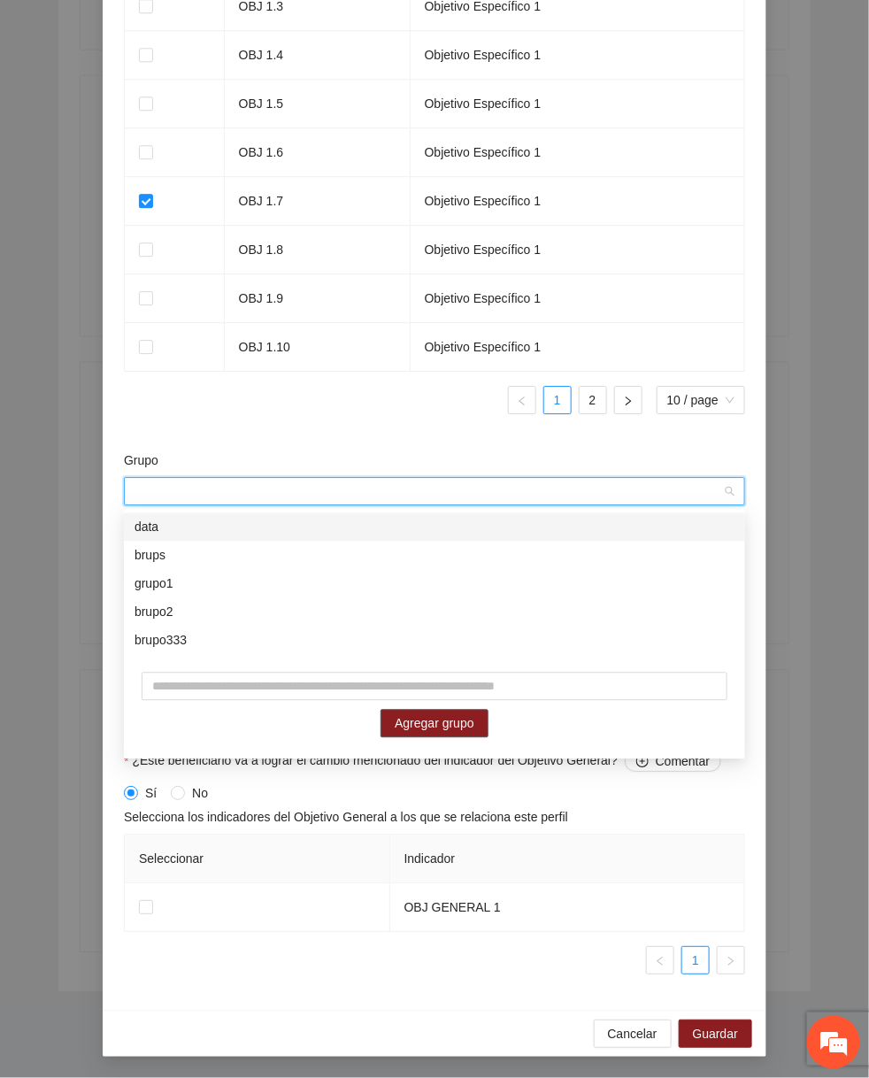
click at [428, 726] on span "Agregar grupo" at bounding box center [435, 723] width 80 height 19
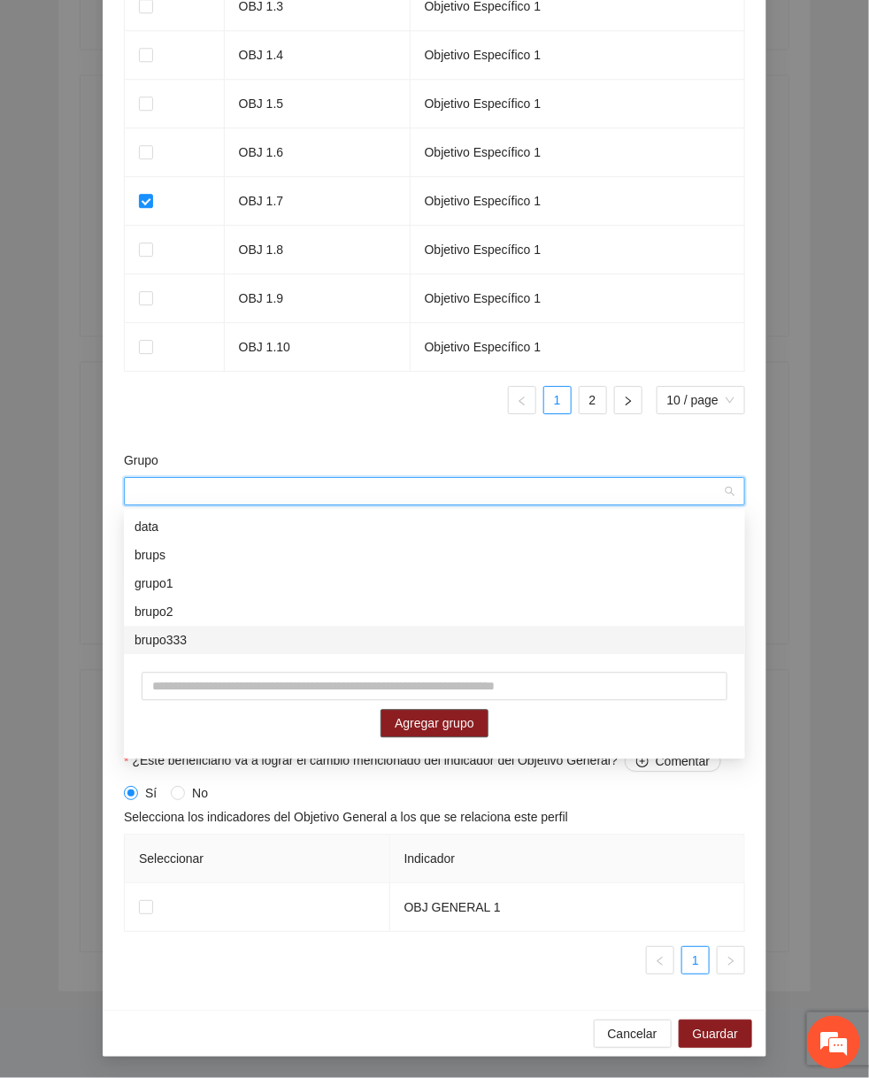
click at [285, 642] on div "brupo333" at bounding box center [434, 640] width 600 height 19
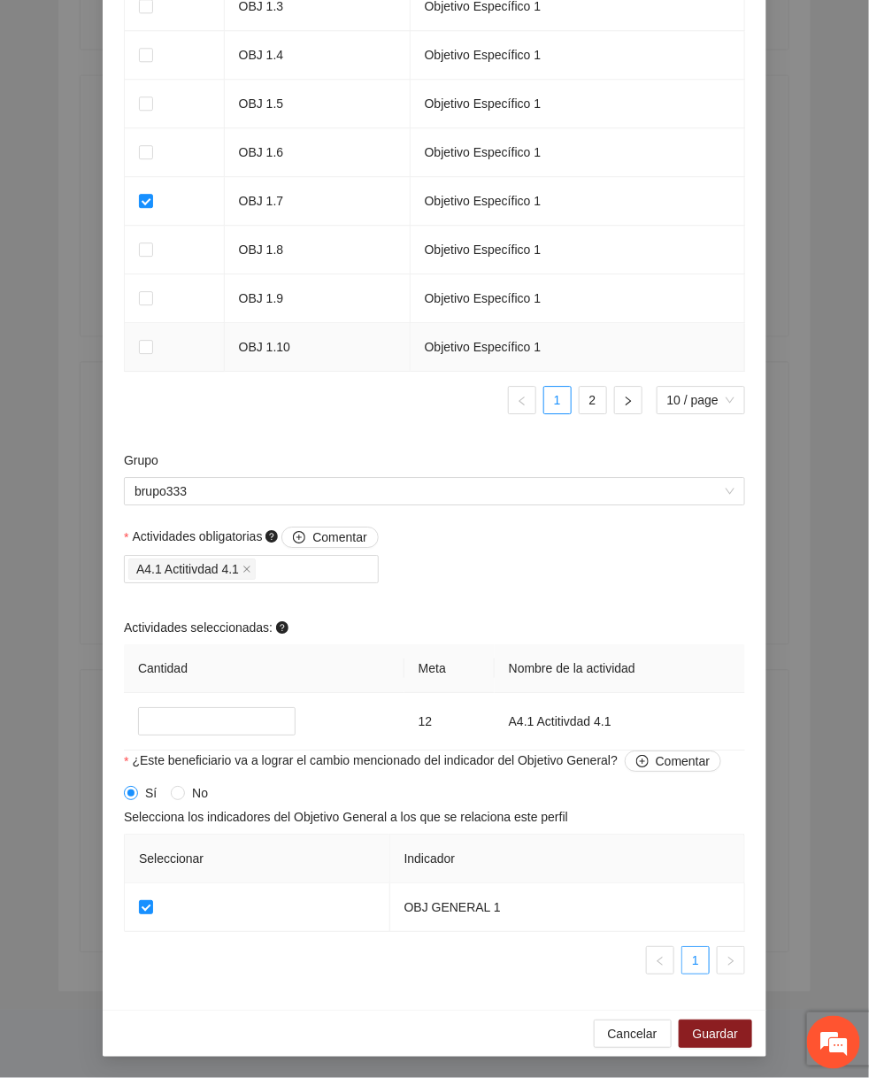
scroll to position [794, 0]
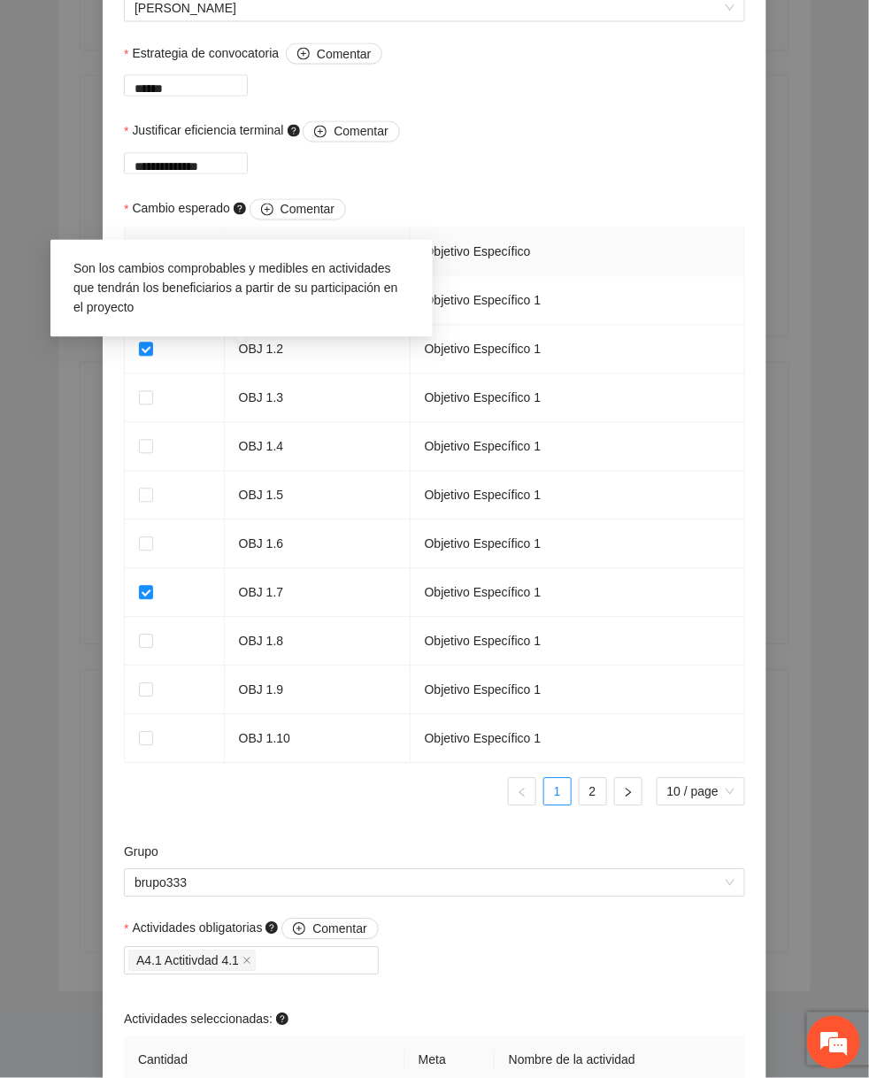
click at [340, 240] on div "Son los cambios comprobables y medibles en actividades que tendrán los benefici…" at bounding box center [241, 288] width 382 height 97
click at [287, 240] on div "Son los cambios comprobables y medibles en actividades que tendrán los benefici…" at bounding box center [241, 288] width 382 height 97
click at [248, 96] on textarea "******" at bounding box center [186, 85] width 124 height 21
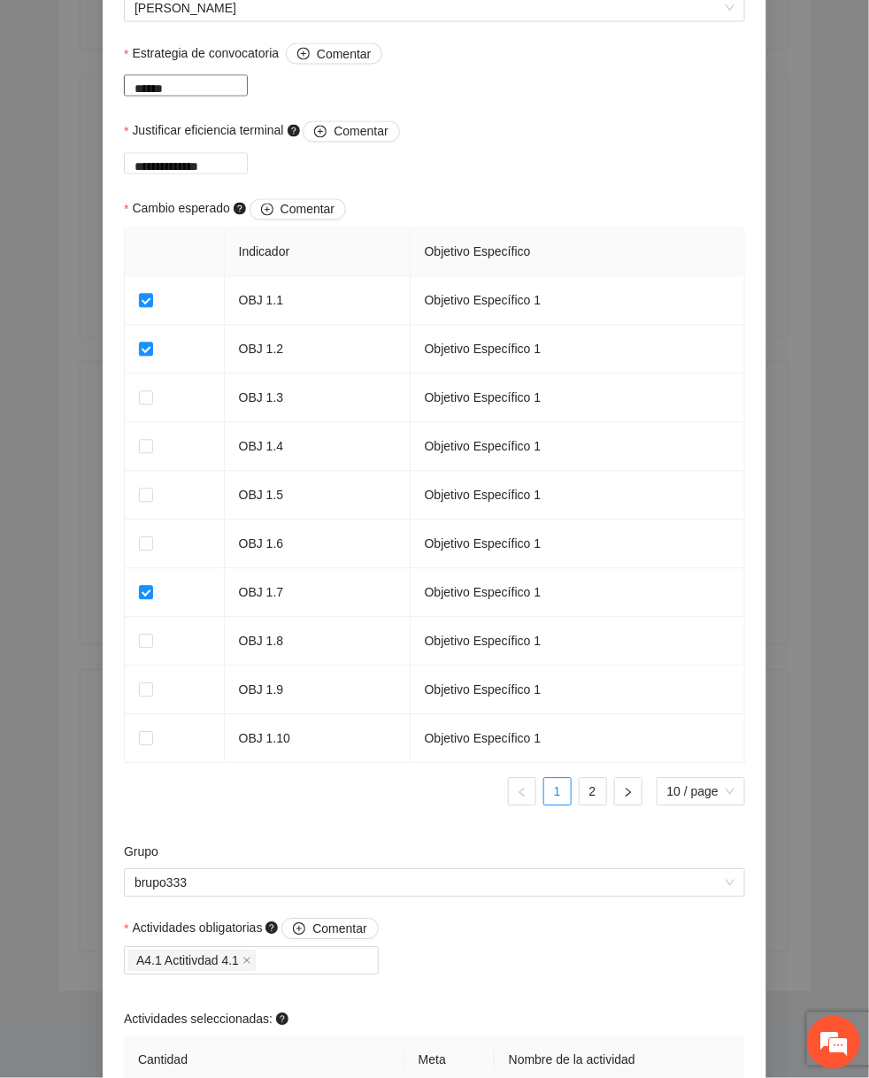
type textarea "*******"
type textarea "********"
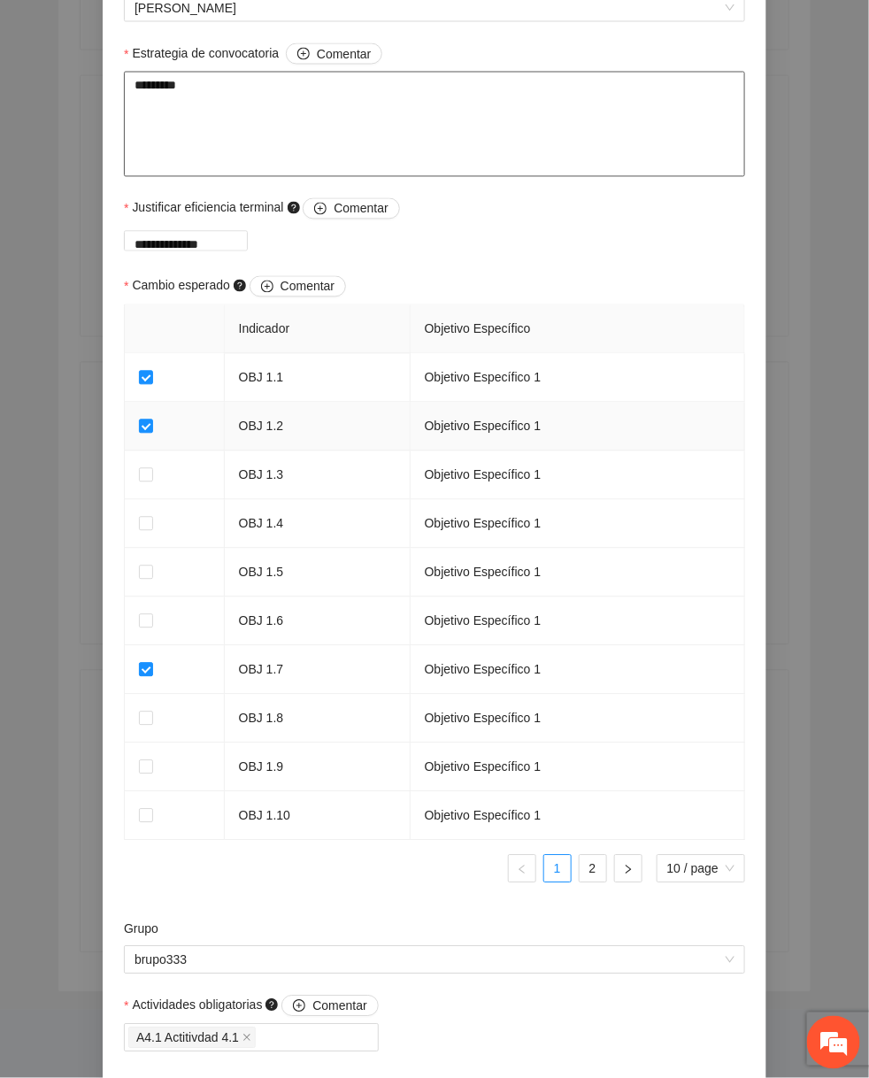
scroll to position [1339, 0]
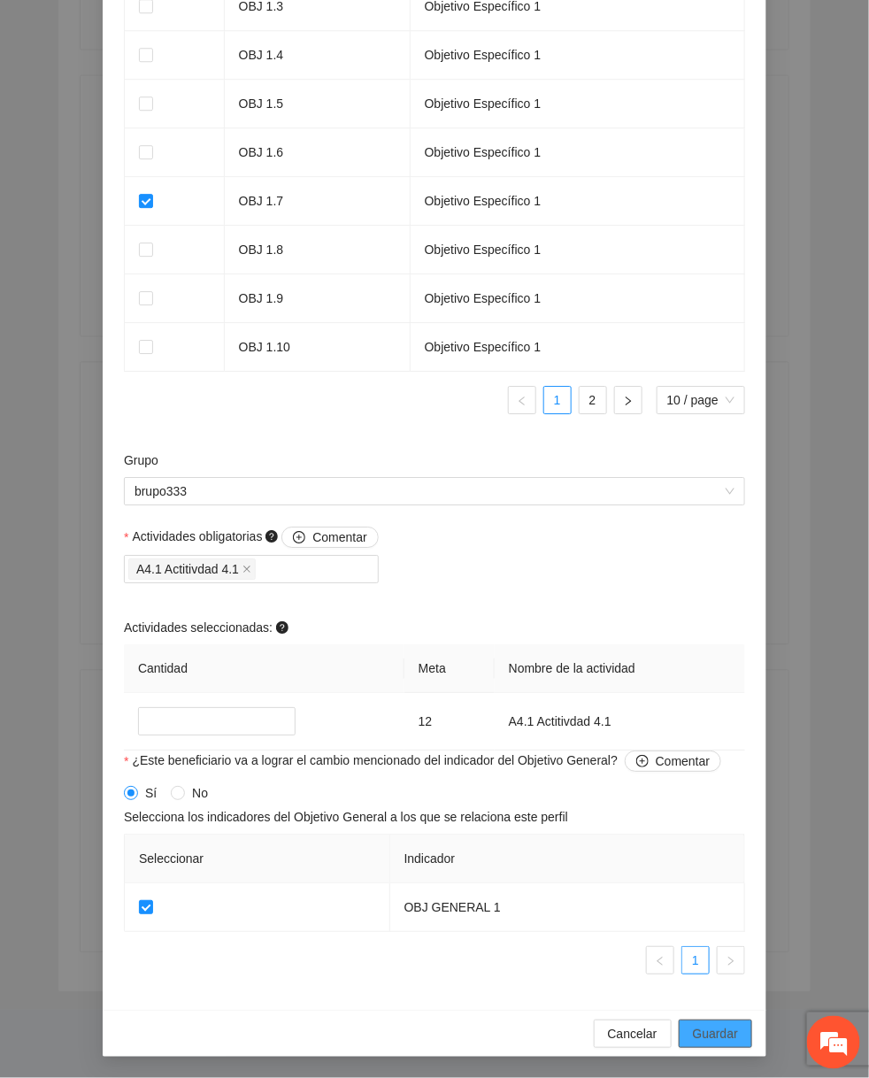
type textarea "*********"
click at [733, 1035] on span "Guardar" at bounding box center [715, 1033] width 45 height 19
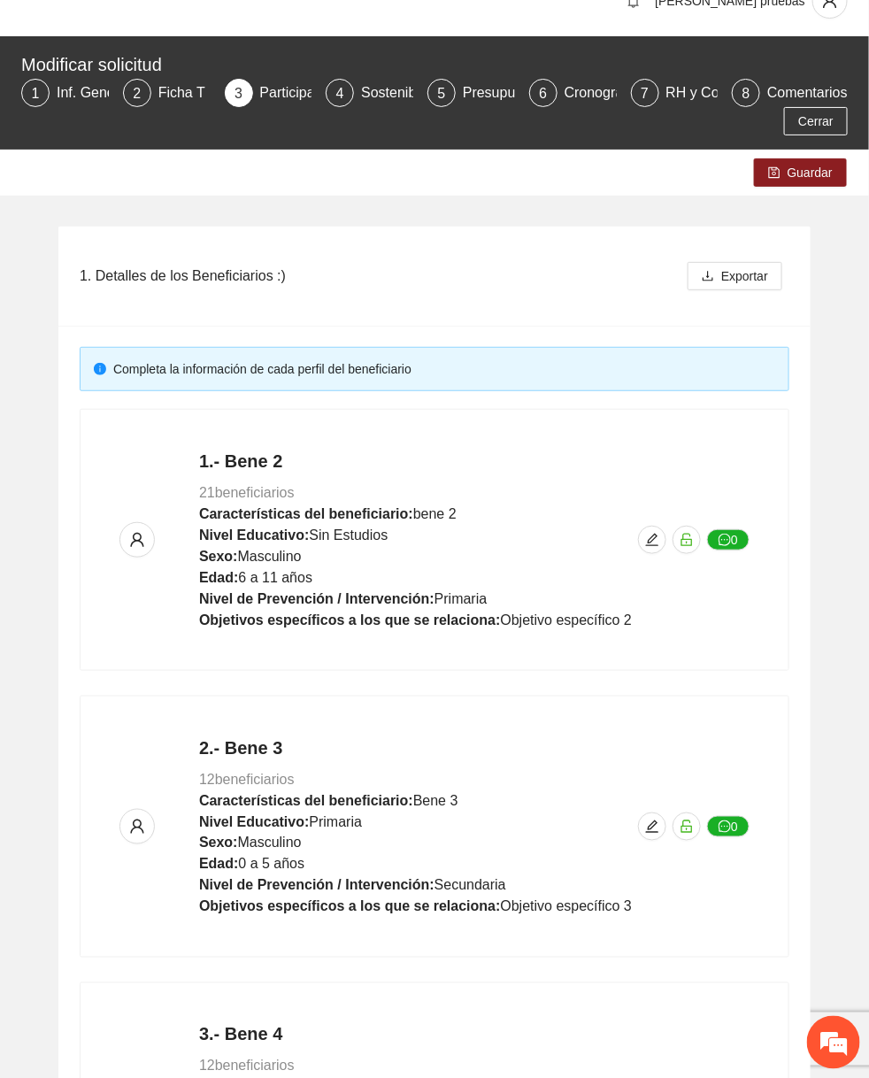
scroll to position [0, 0]
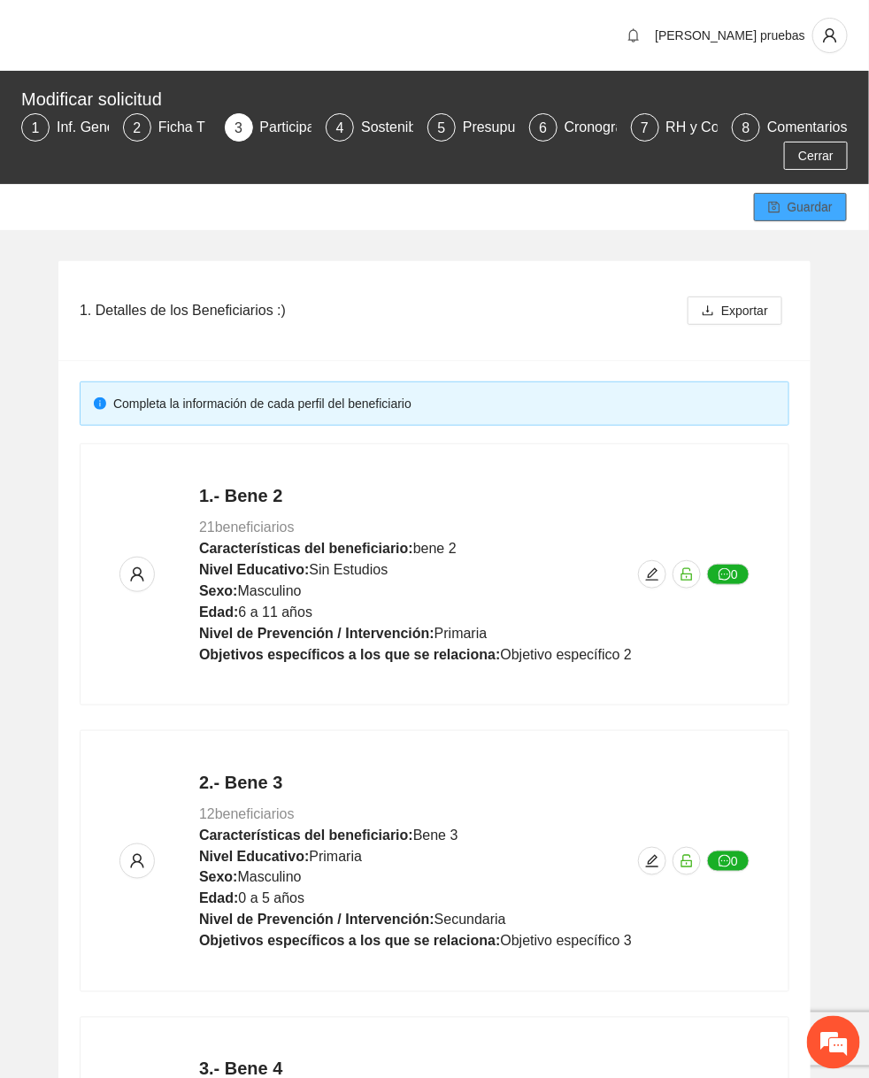
click at [805, 214] on span "Guardar" at bounding box center [809, 206] width 45 height 19
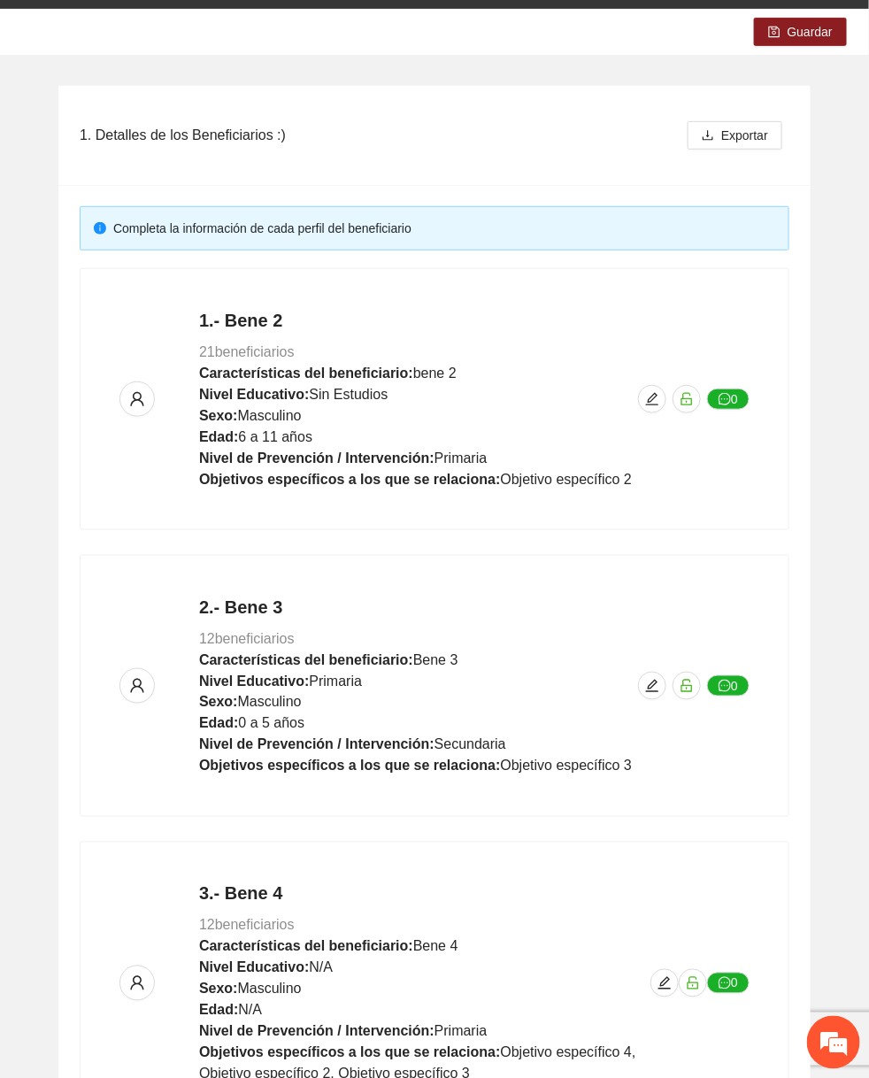
scroll to position [655, 0]
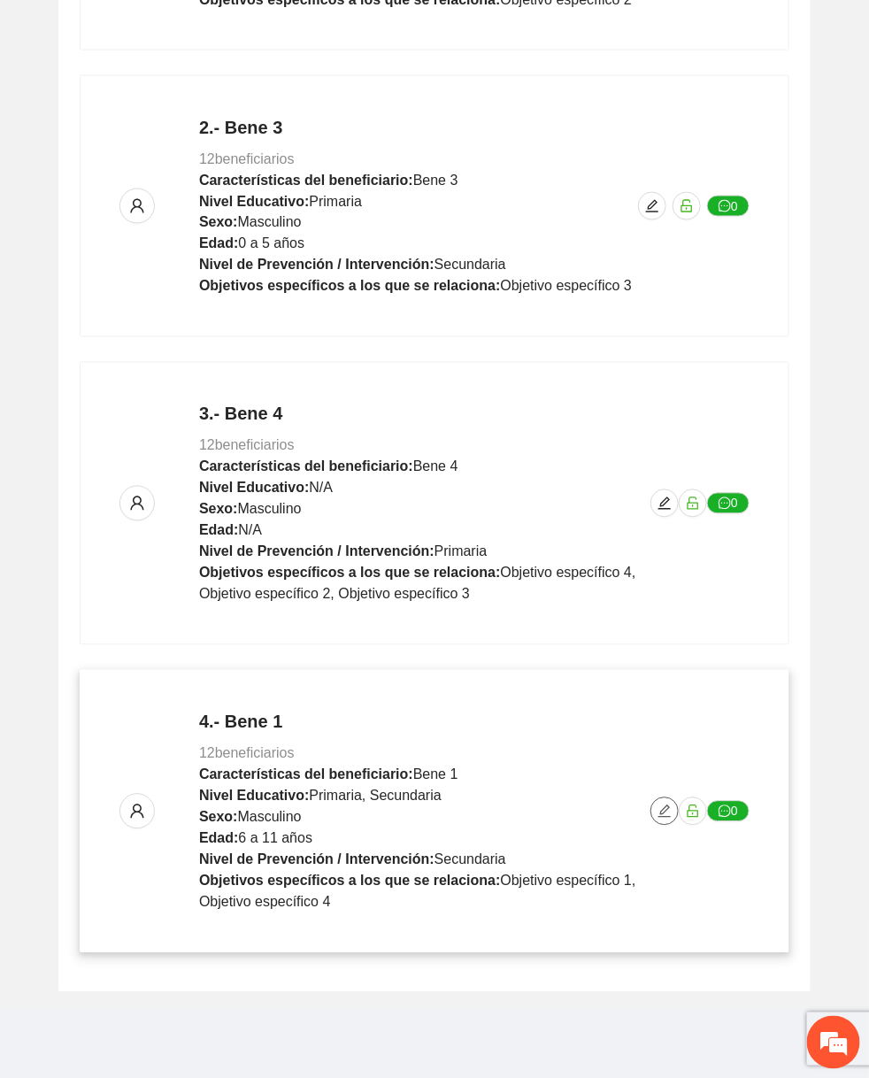
click at [667, 815] on icon "edit" at bounding box center [664, 811] width 14 height 14
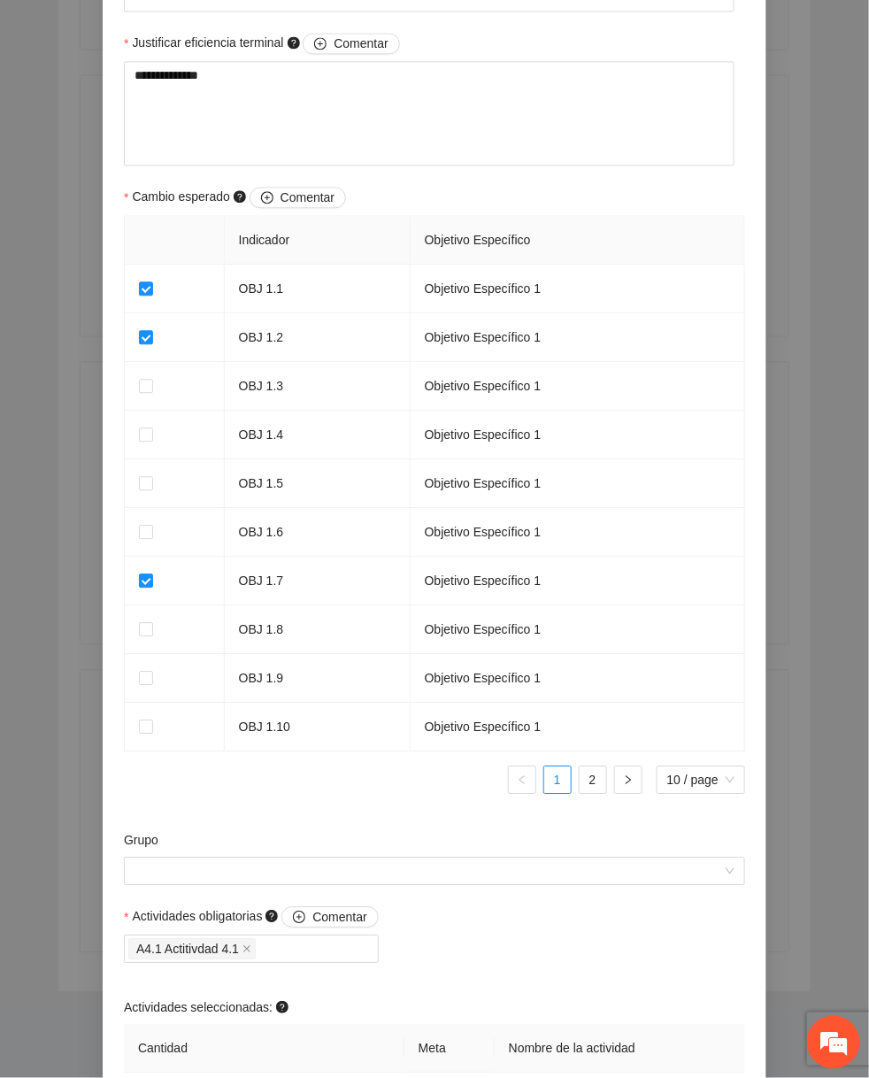
scroll to position [1038, 0]
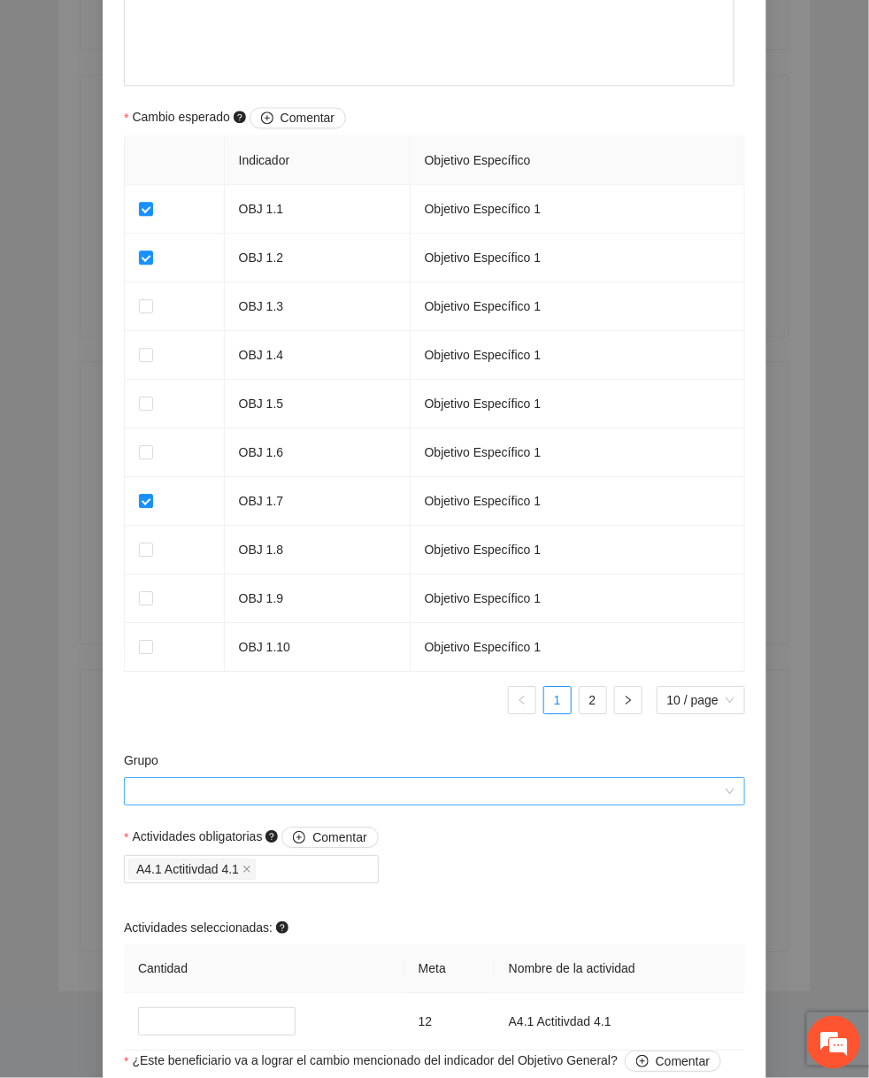
click at [404, 791] on input "Grupo" at bounding box center [427, 791] width 587 height 27
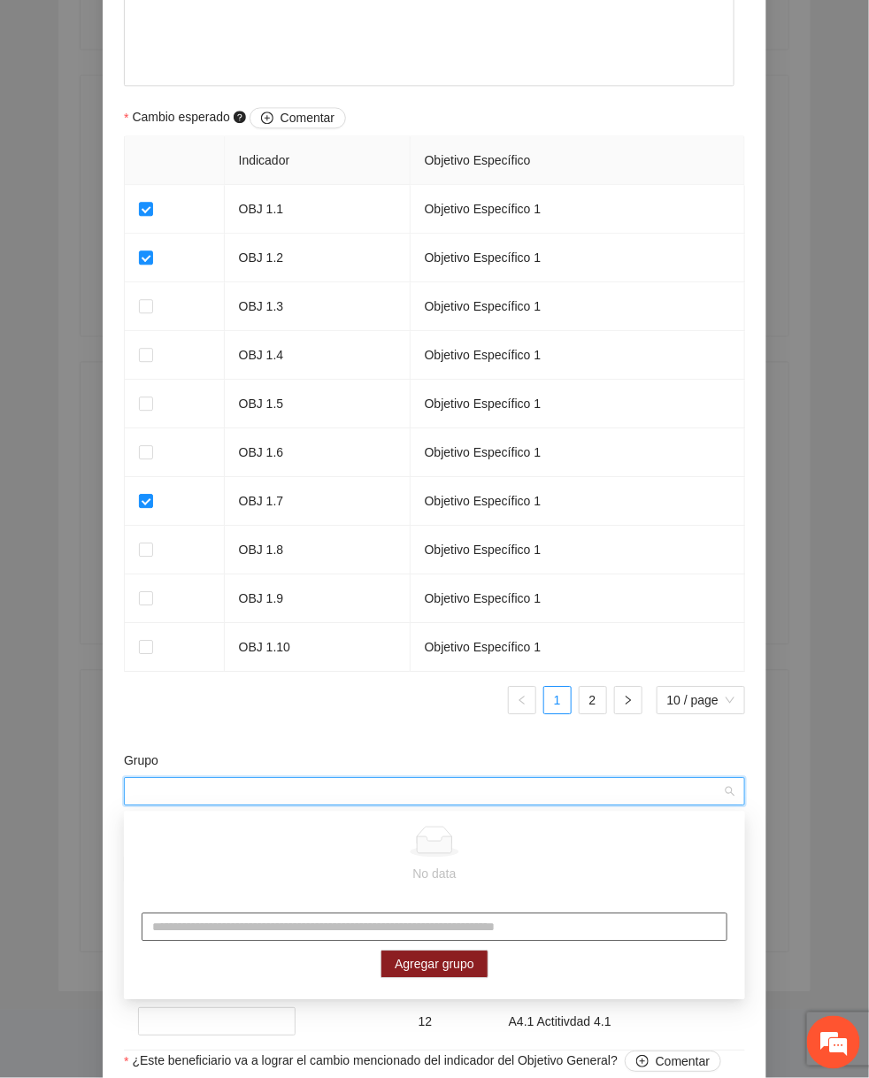
click at [313, 925] on input "text" at bounding box center [435, 927] width 586 height 28
type input "**********"
click at [410, 960] on span "Agregar grupo" at bounding box center [435, 964] width 80 height 19
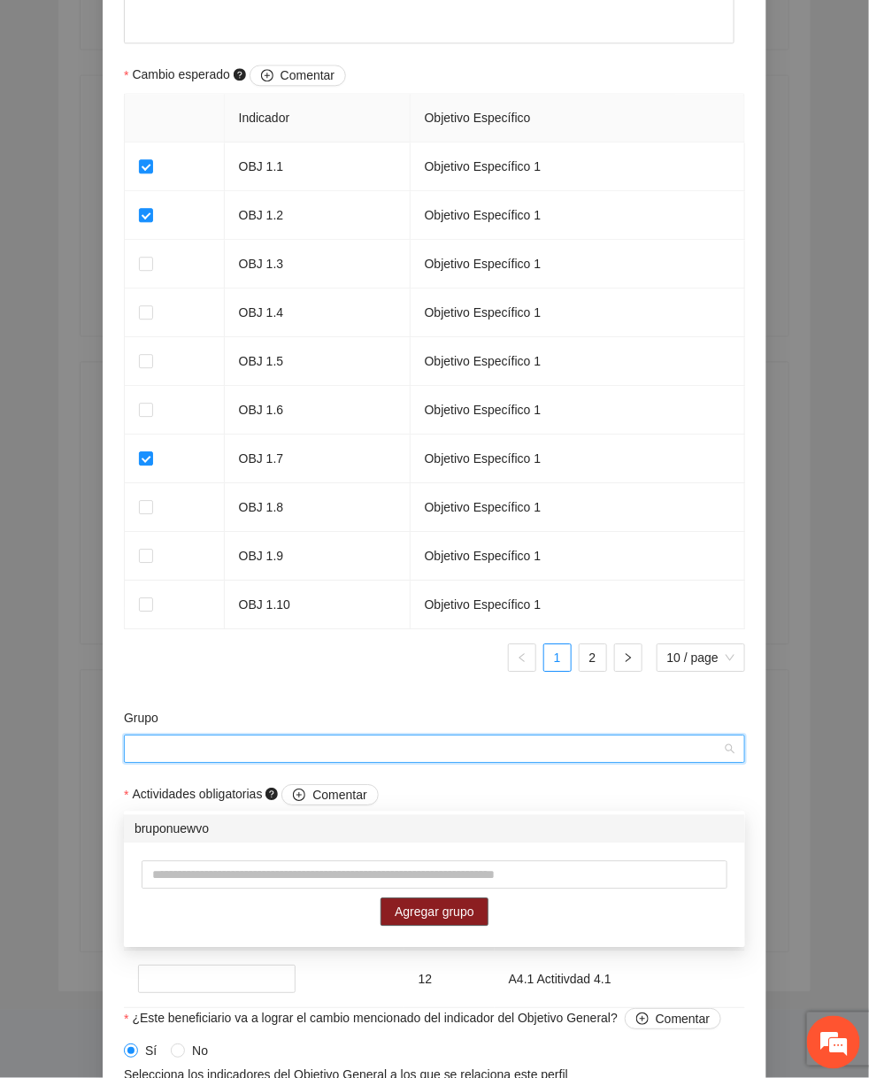
scroll to position [1081, 0]
click at [422, 834] on div "bruponuewvo" at bounding box center [434, 828] width 600 height 19
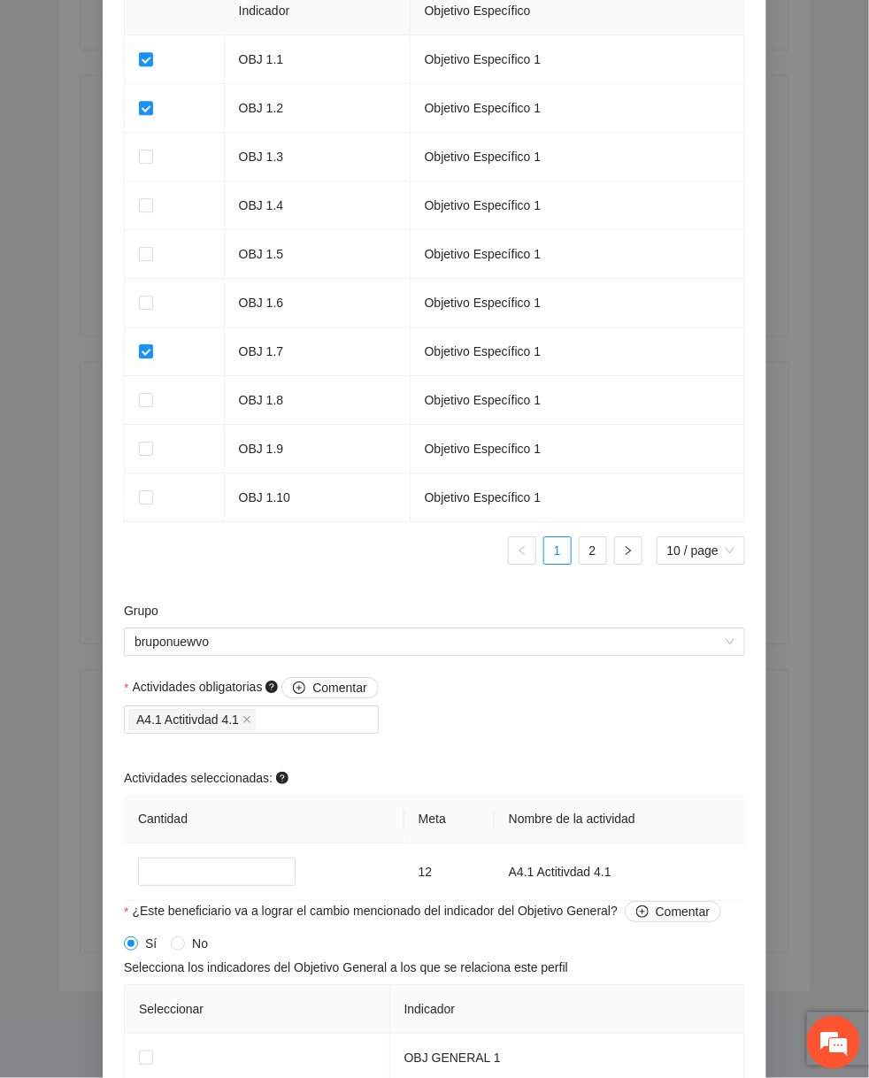
scroll to position [1339, 0]
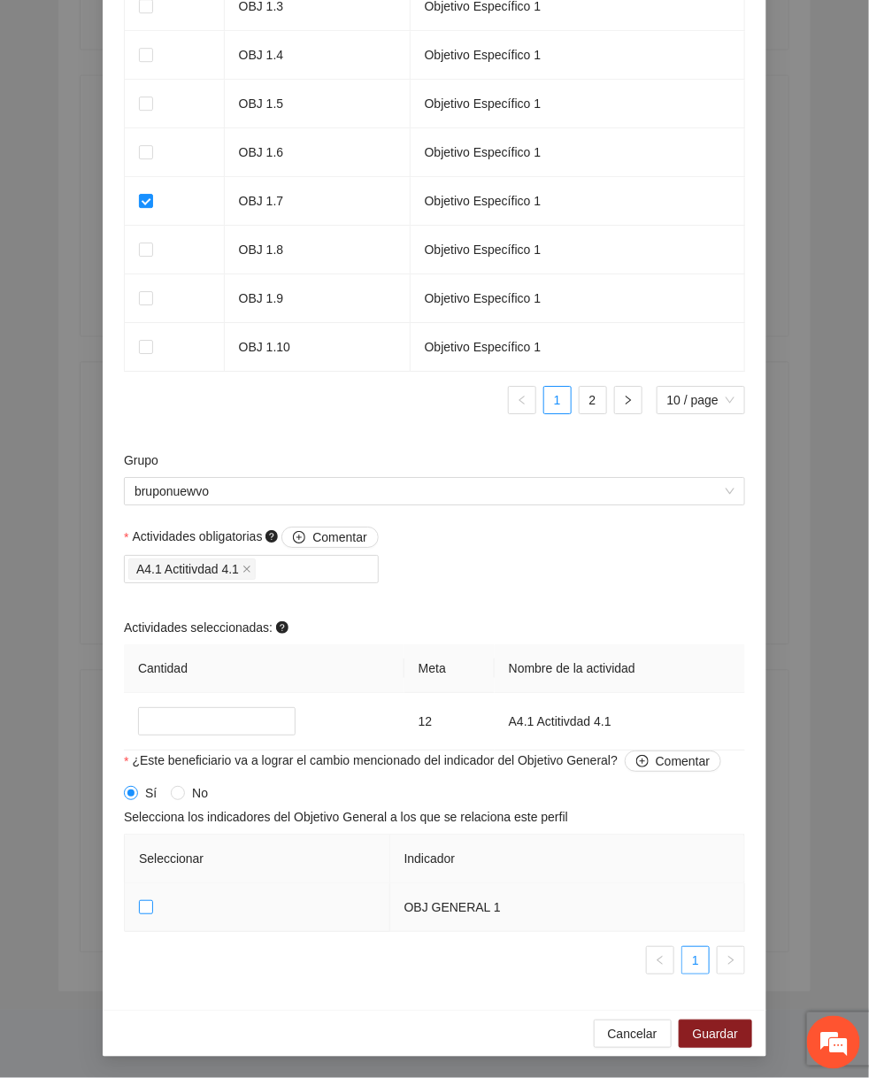
click at [145, 916] on label at bounding box center [146, 906] width 14 height 19
click at [720, 1028] on span "Guardar" at bounding box center [715, 1033] width 45 height 19
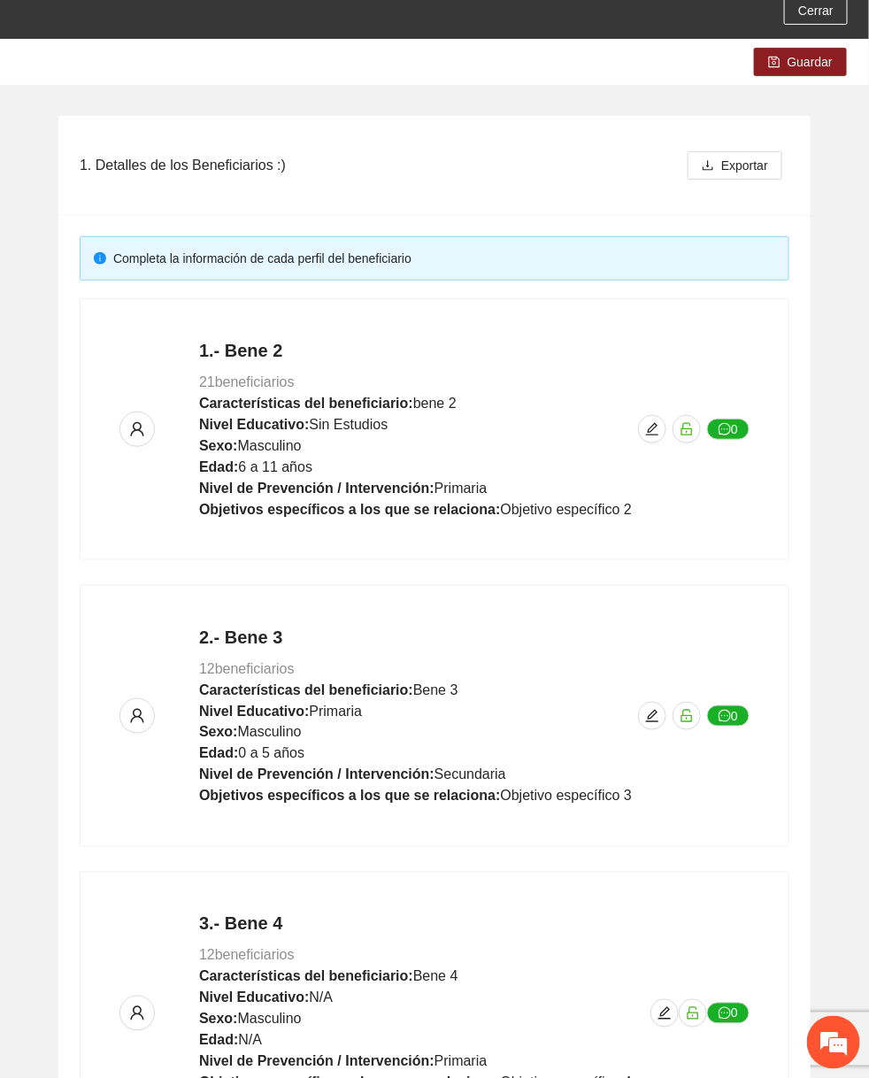
scroll to position [0, 0]
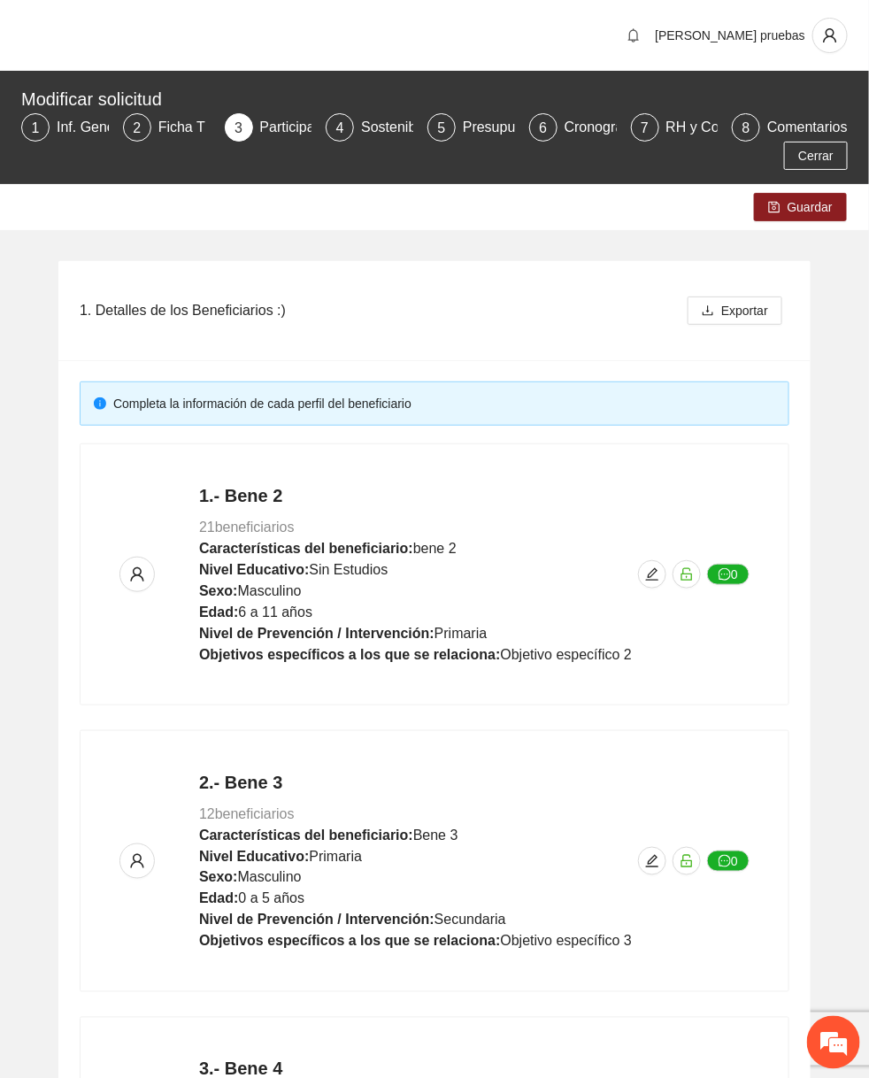
click at [815, 226] on div "Guardar" at bounding box center [434, 207] width 869 height 46
click at [817, 206] on span "Guardar" at bounding box center [809, 206] width 45 height 19
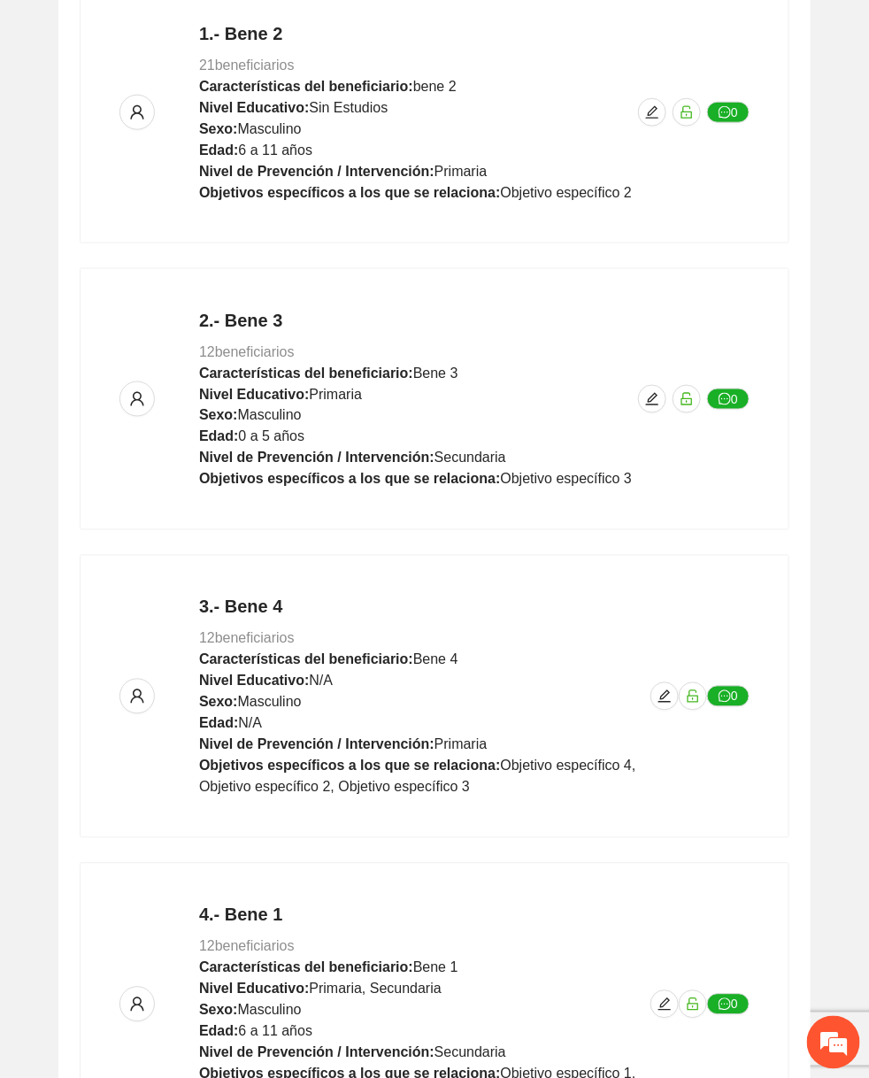
scroll to position [655, 0]
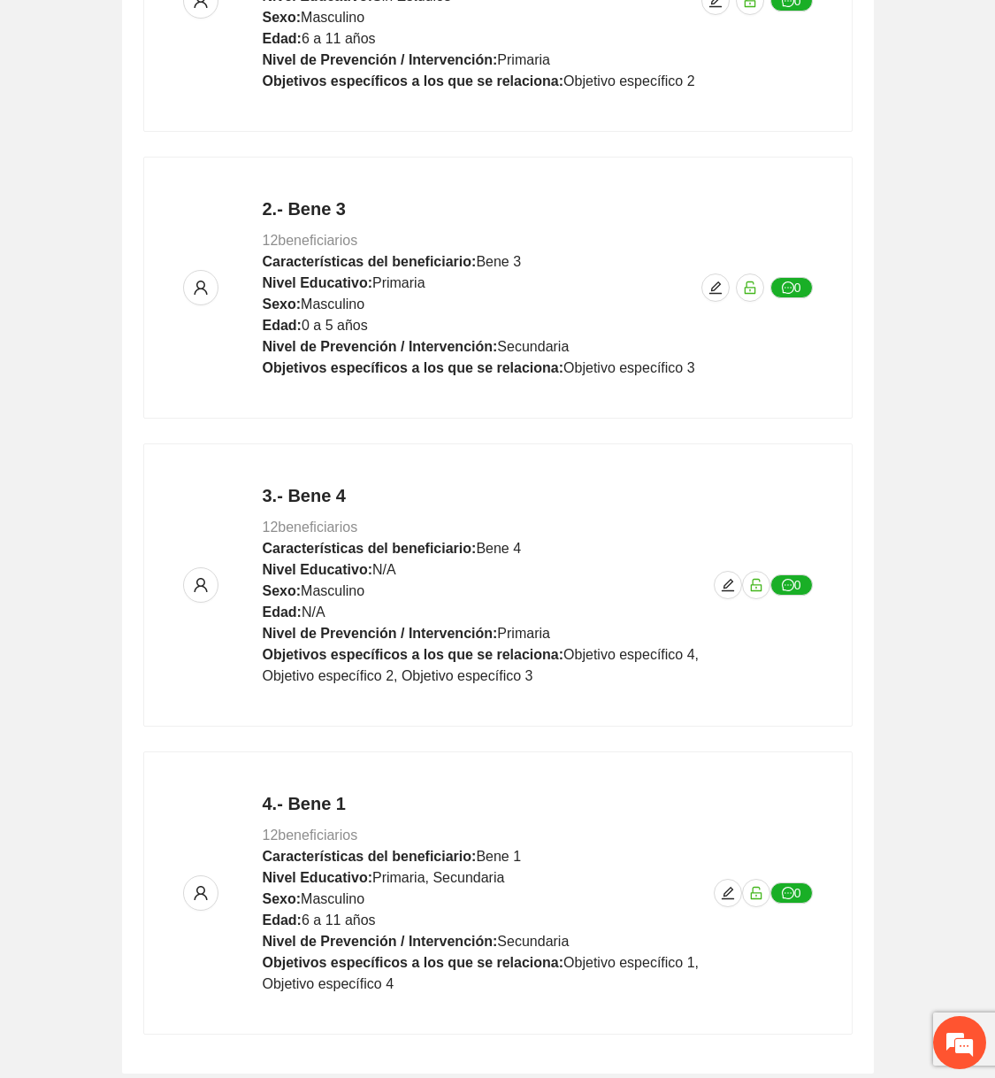
scroll to position [655, 0]
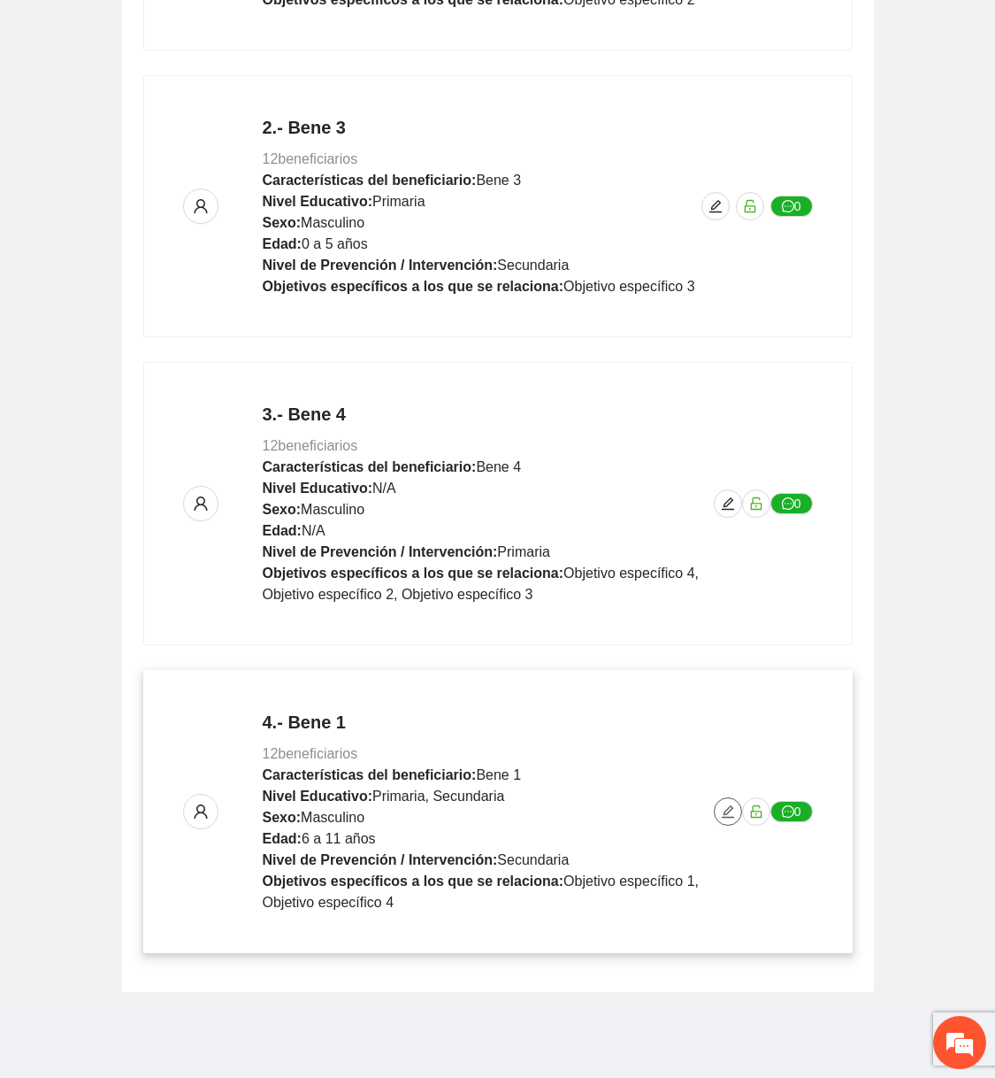
click at [725, 804] on icon "edit" at bounding box center [728, 811] width 14 height 14
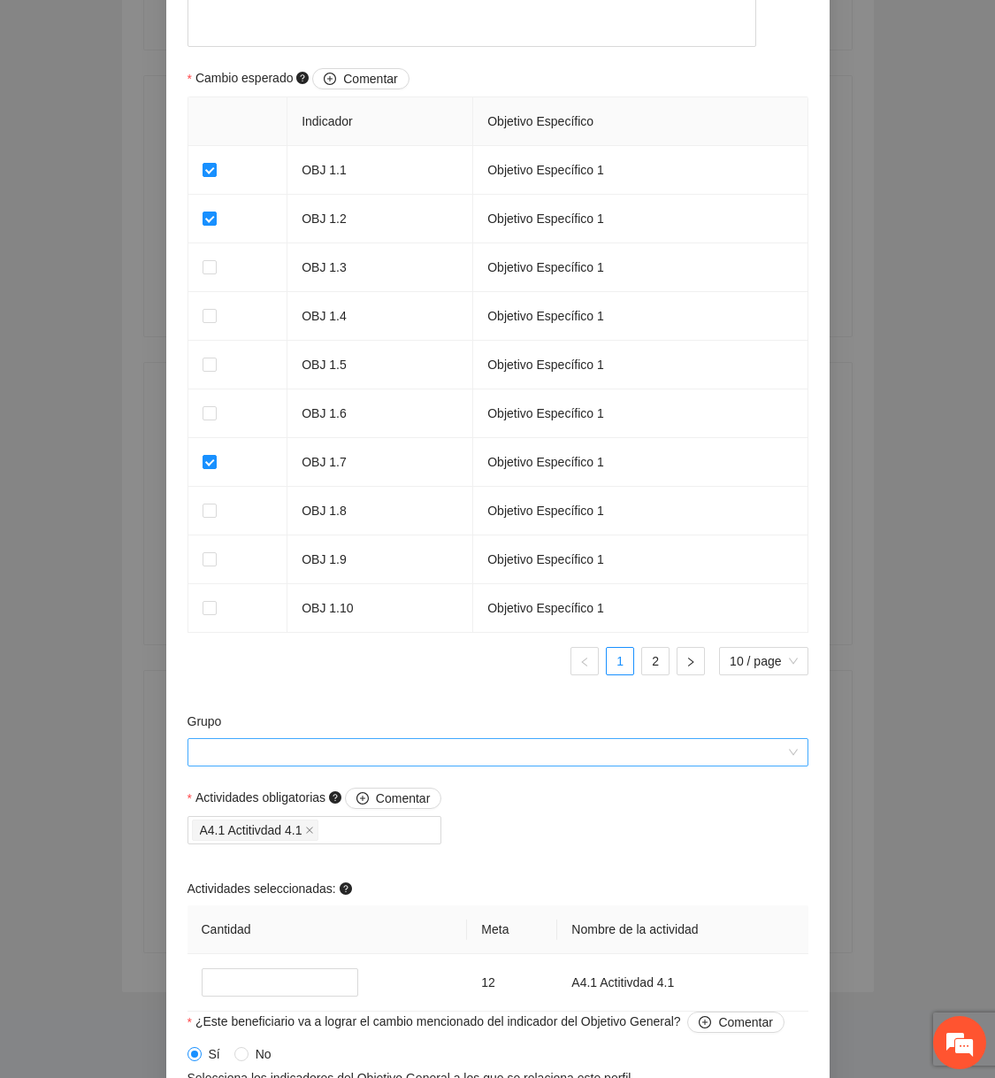
scroll to position [1339, 0]
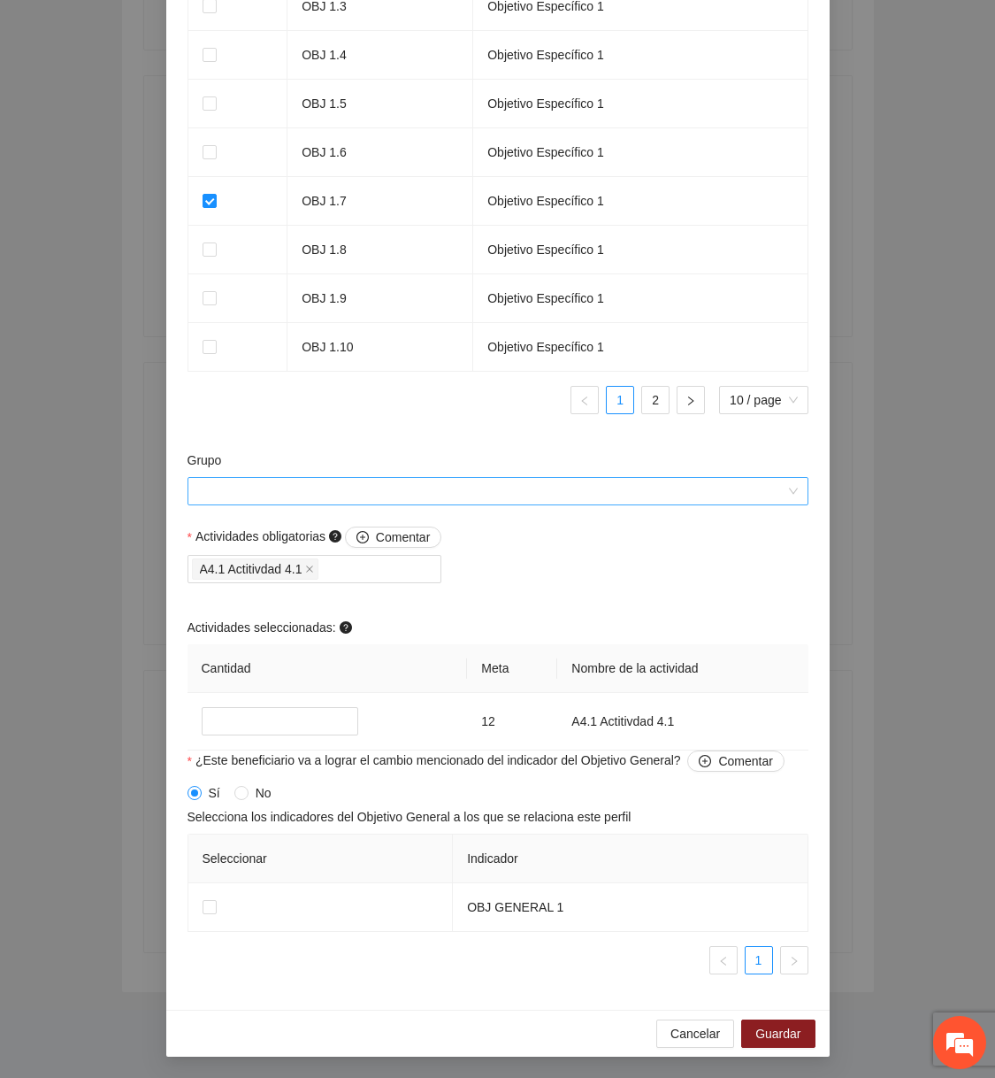
click at [503, 495] on input "Grupo" at bounding box center [491, 491] width 587 height 27
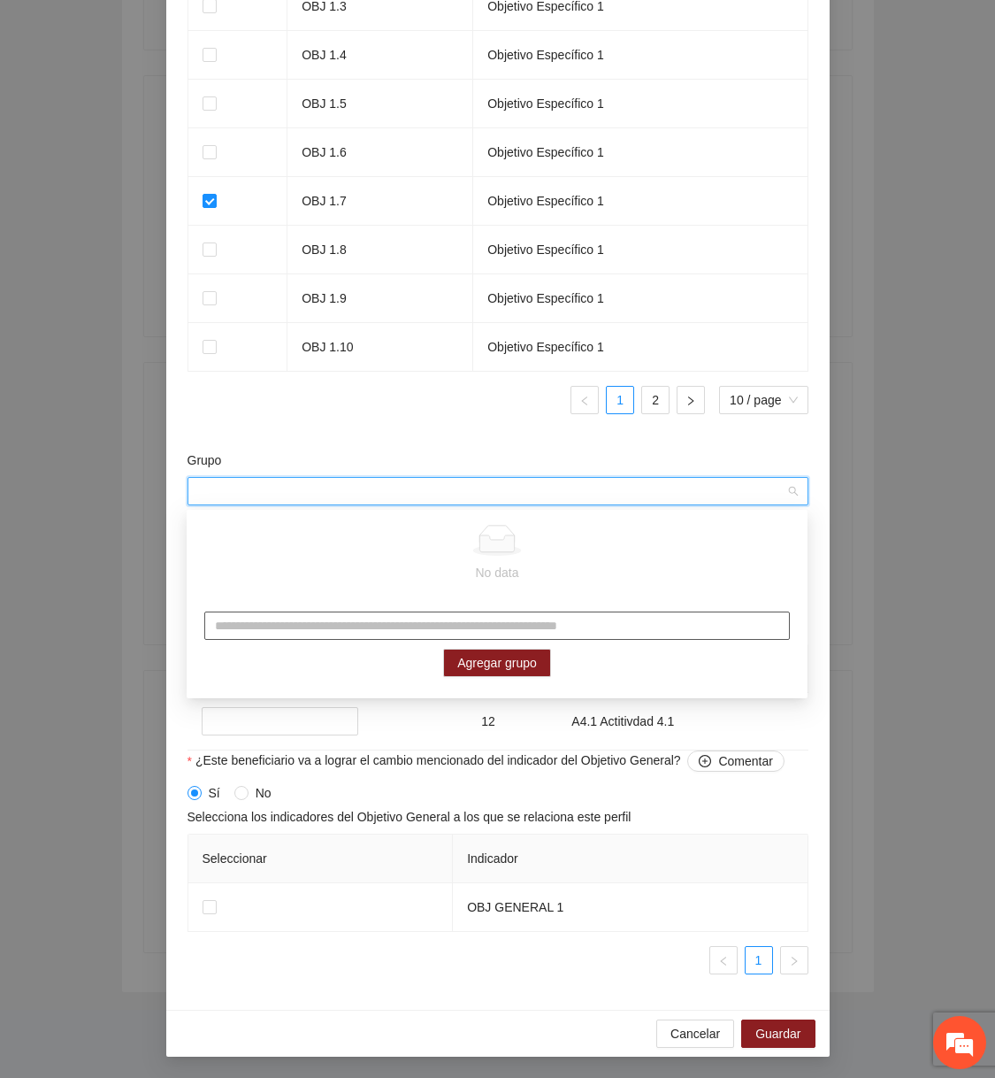
click at [460, 635] on input "text" at bounding box center [497, 625] width 586 height 28
type input "******"
click at [522, 665] on span "Agregar grupo" at bounding box center [497, 662] width 80 height 19
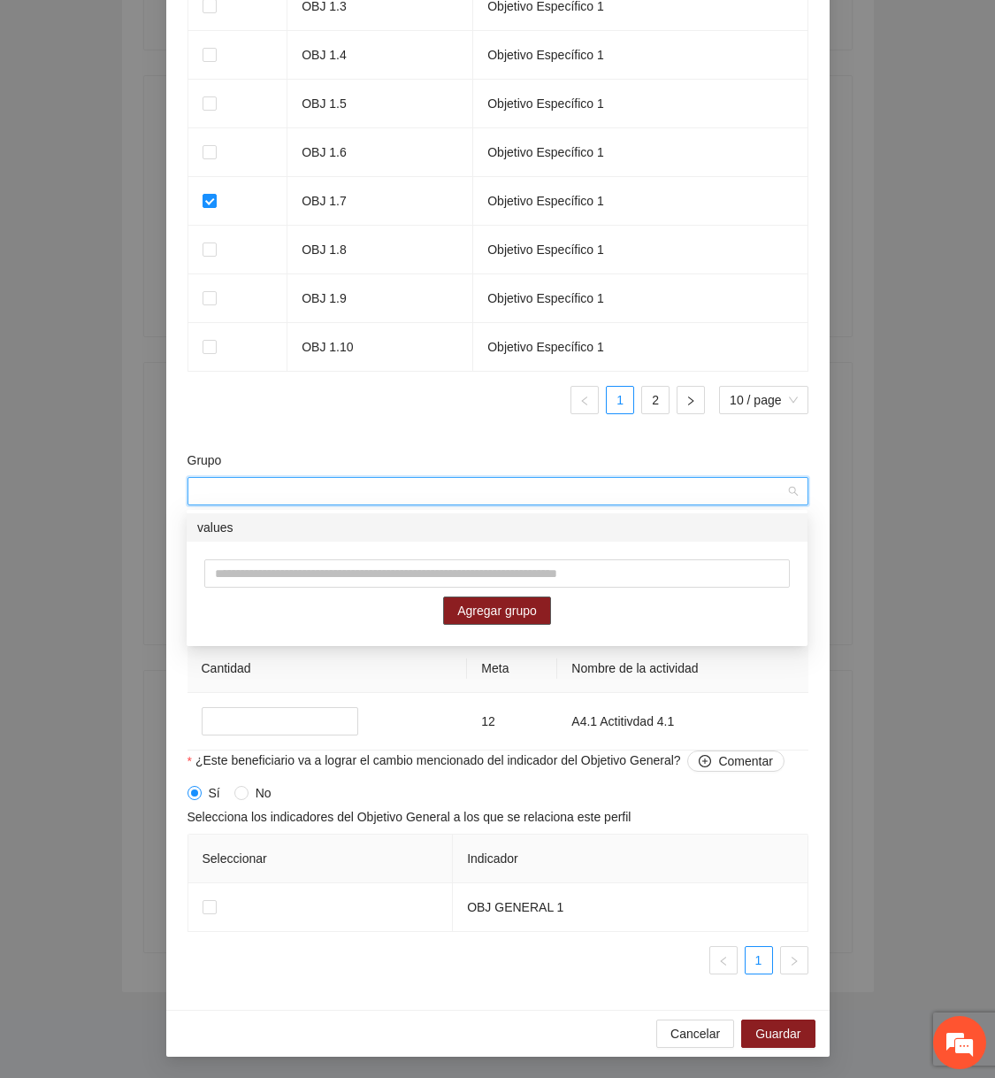
click at [587, 535] on div "values" at bounding box center [497, 527] width 600 height 19
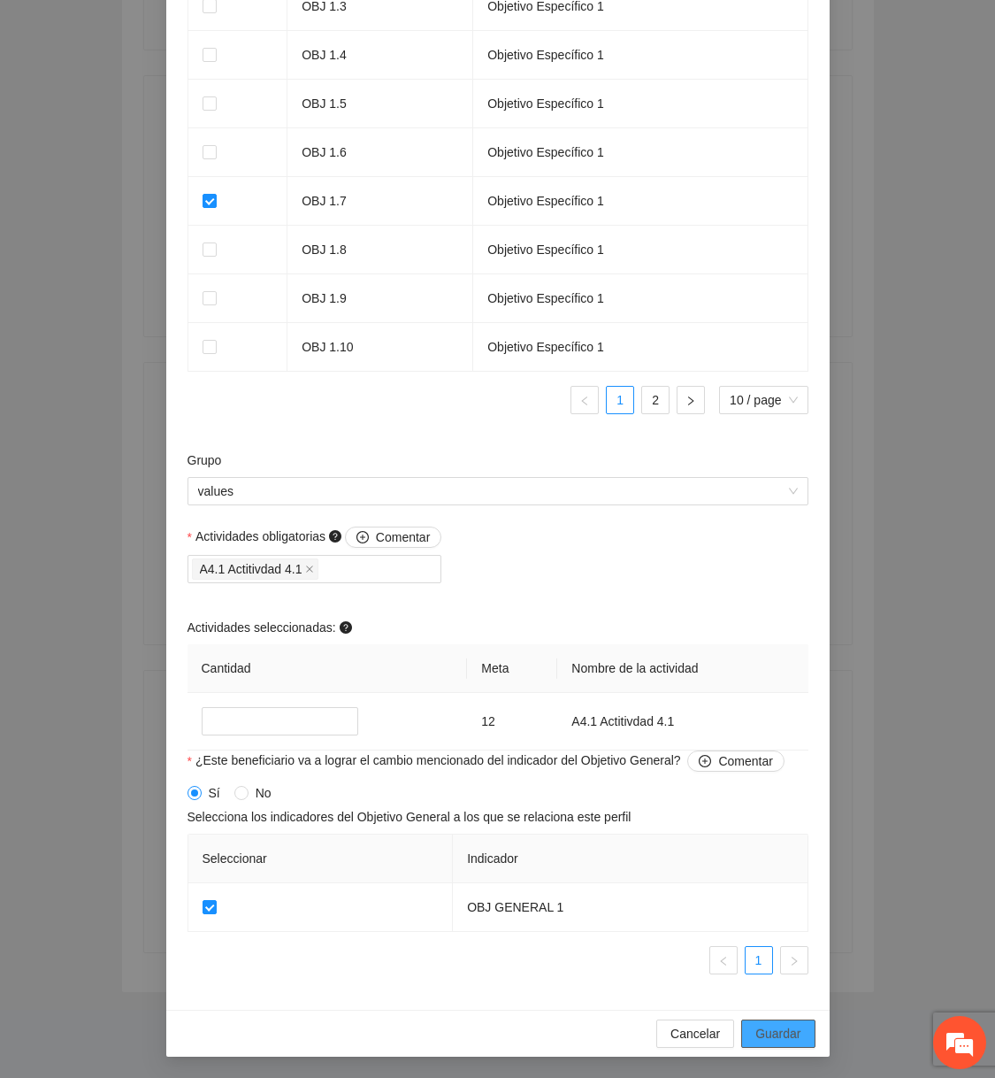
click at [754, 1031] on button "Guardar" at bounding box center [777, 1033] width 73 height 28
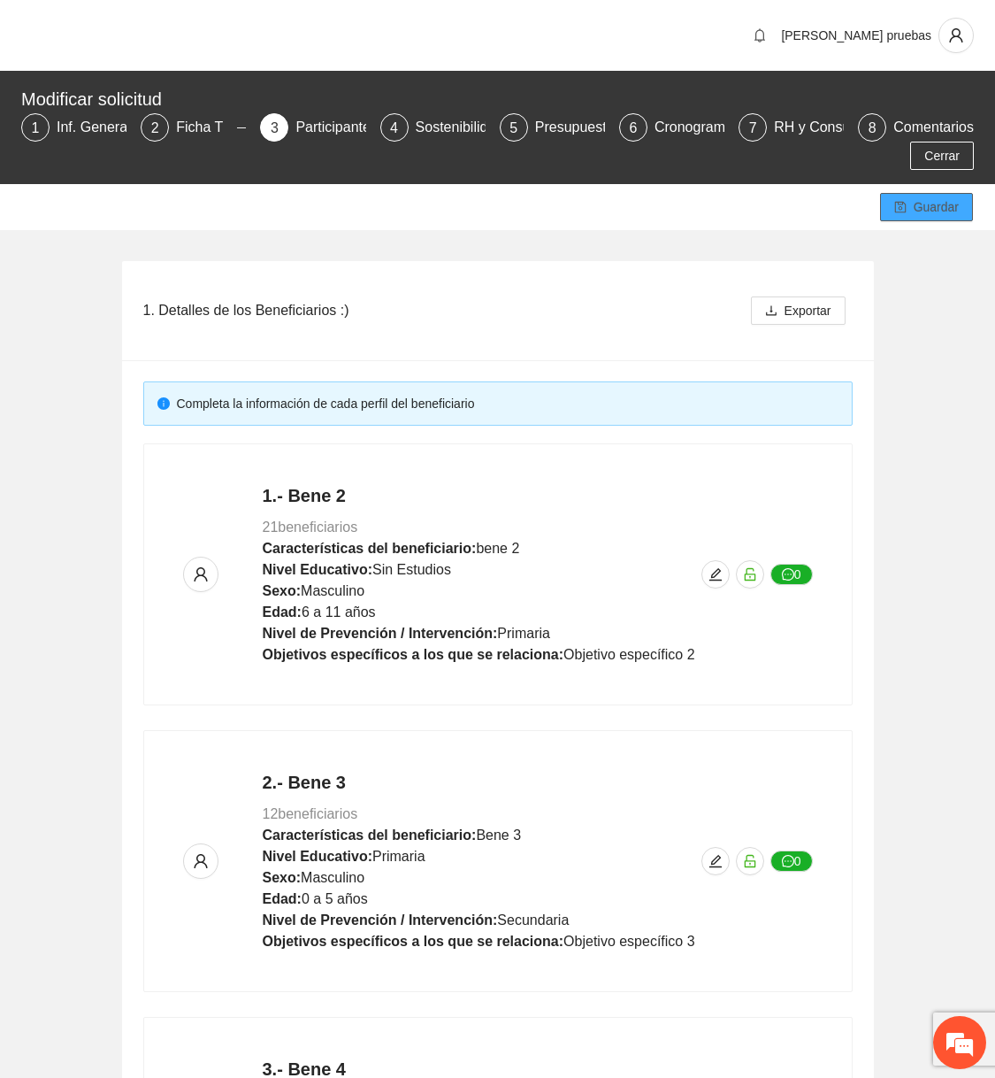
click at [868, 218] on button "Guardar" at bounding box center [926, 207] width 93 height 28
click at [709, 574] on icon "edit" at bounding box center [716, 574] width 14 height 14
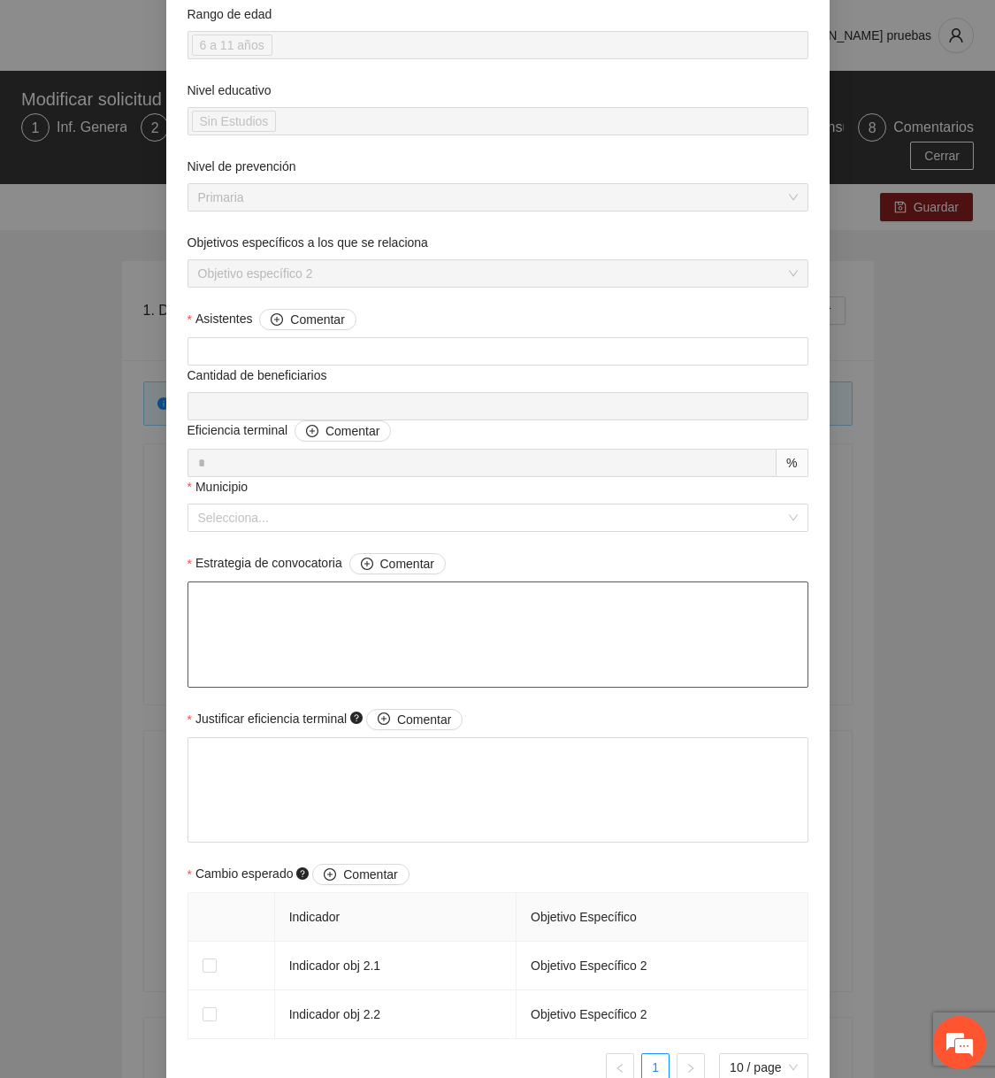
scroll to position [74, 0]
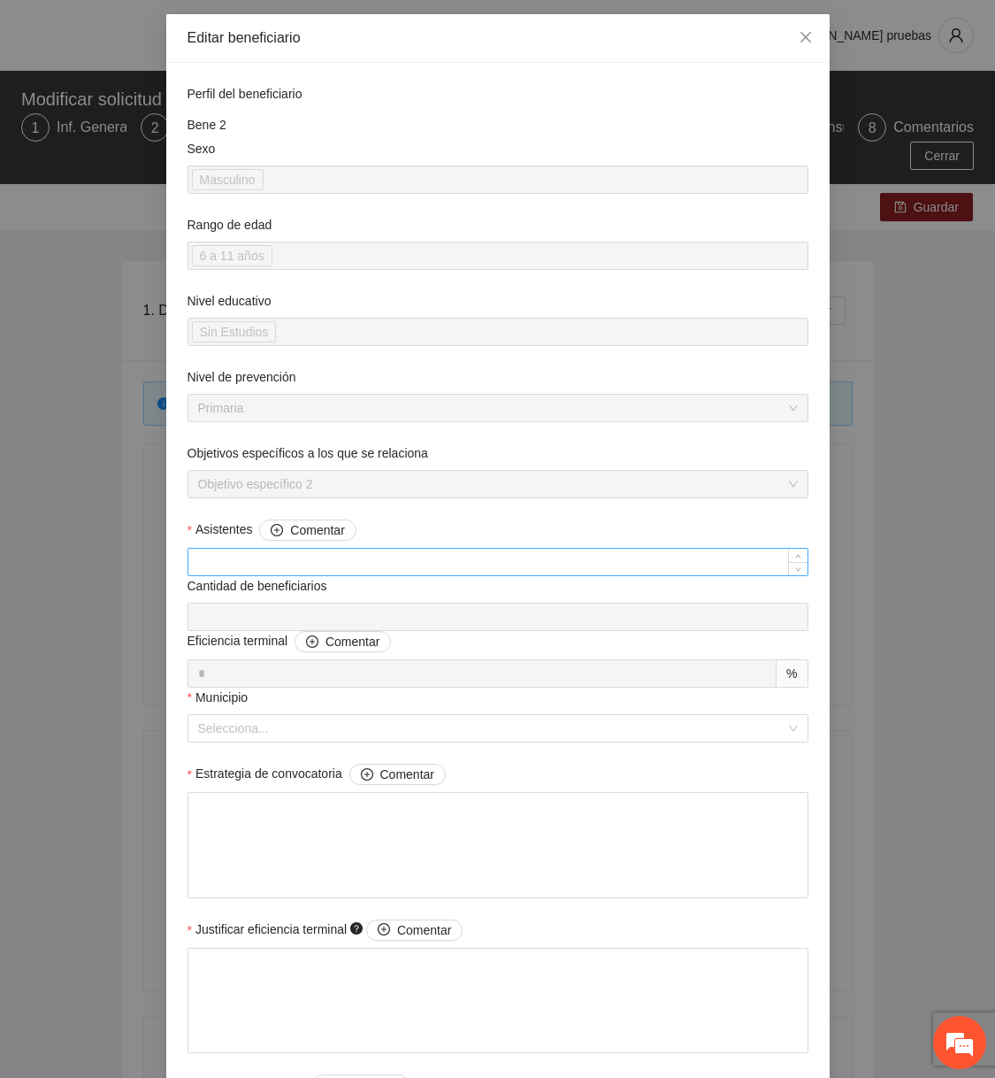
click at [342, 556] on input "Asistentes Comentar" at bounding box center [497, 562] width 619 height 27
type input "*"
click at [294, 726] on input "Municipio" at bounding box center [491, 728] width 587 height 27
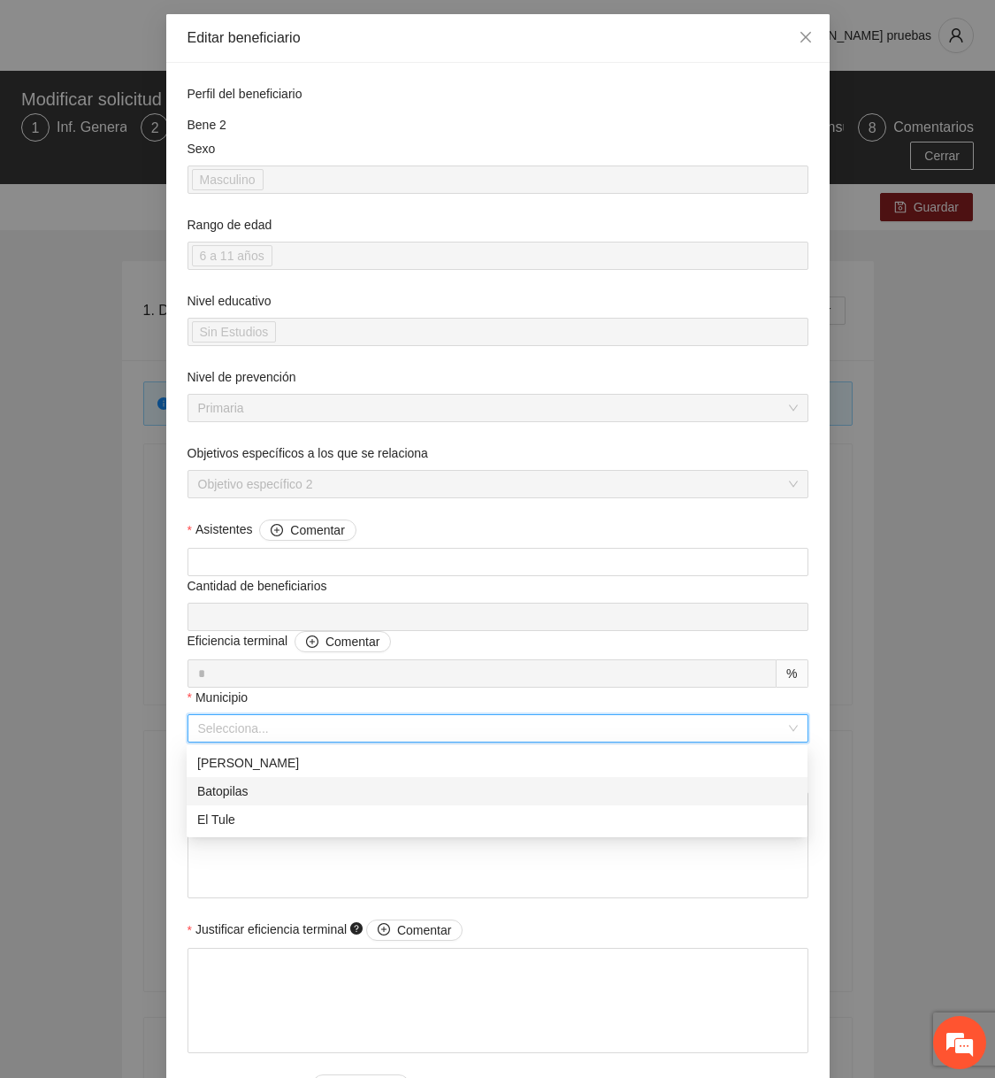
click at [267, 784] on div "Batopilas" at bounding box center [497, 790] width 600 height 19
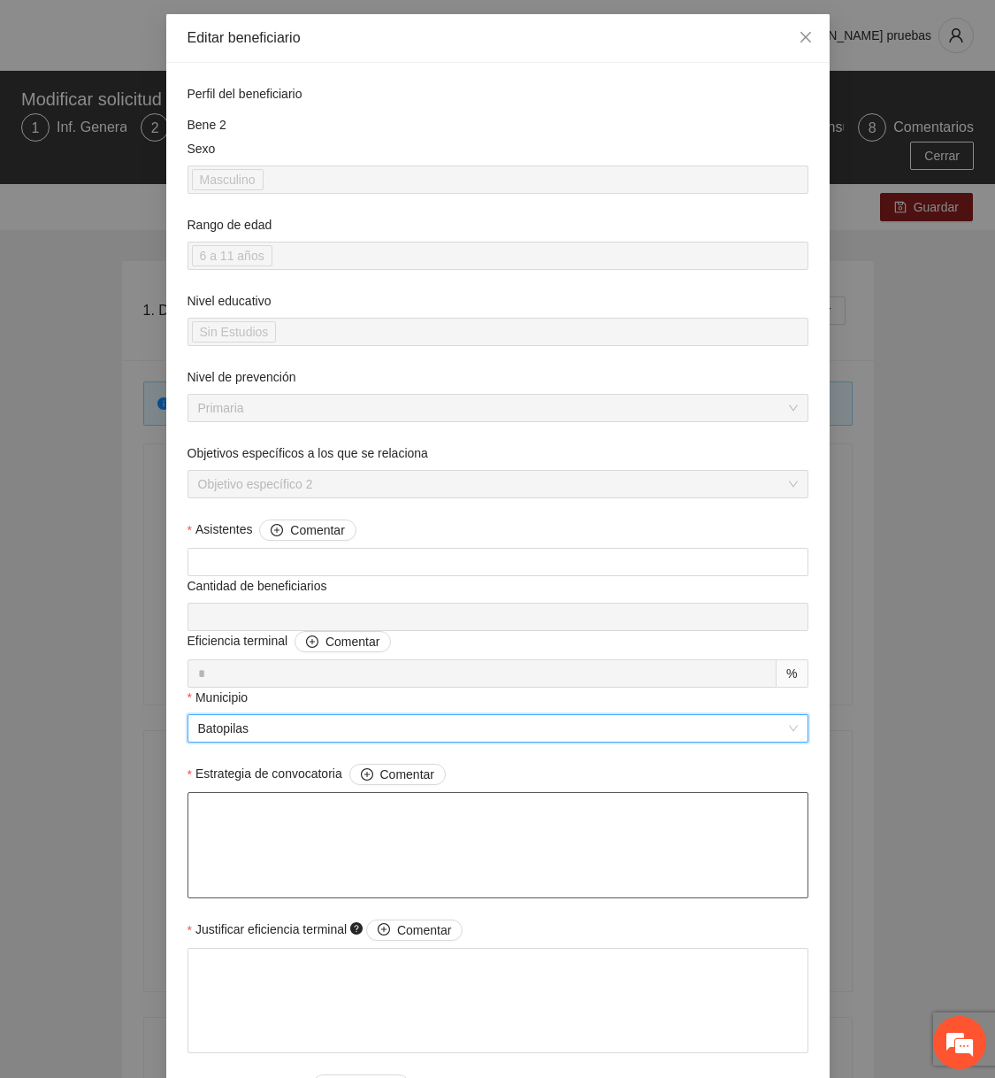
click at [265, 823] on textarea "Estrategia de convocatoria Comentar" at bounding box center [498, 845] width 621 height 106
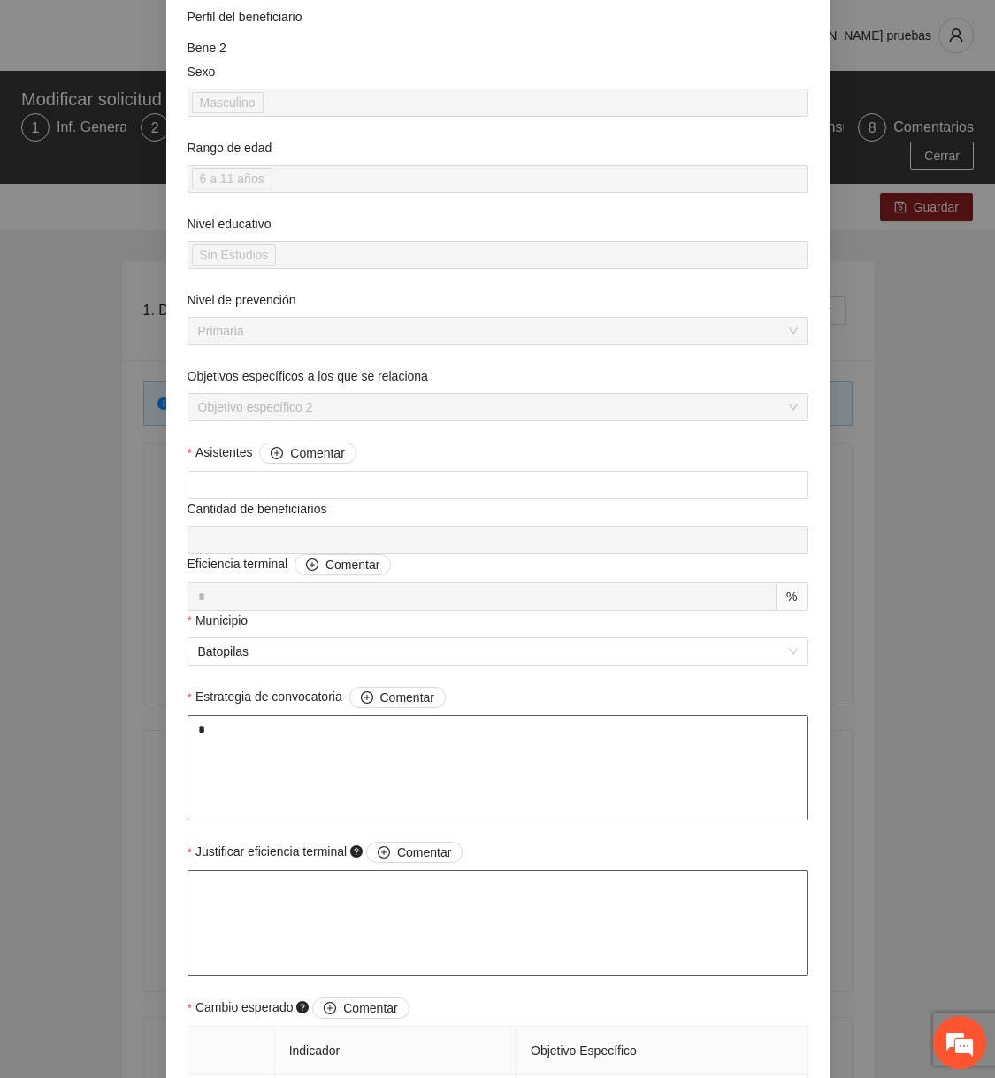
type textarea "*"
click at [257, 880] on textarea "Justificar eficiencia terminal Comentar" at bounding box center [498, 923] width 621 height 106
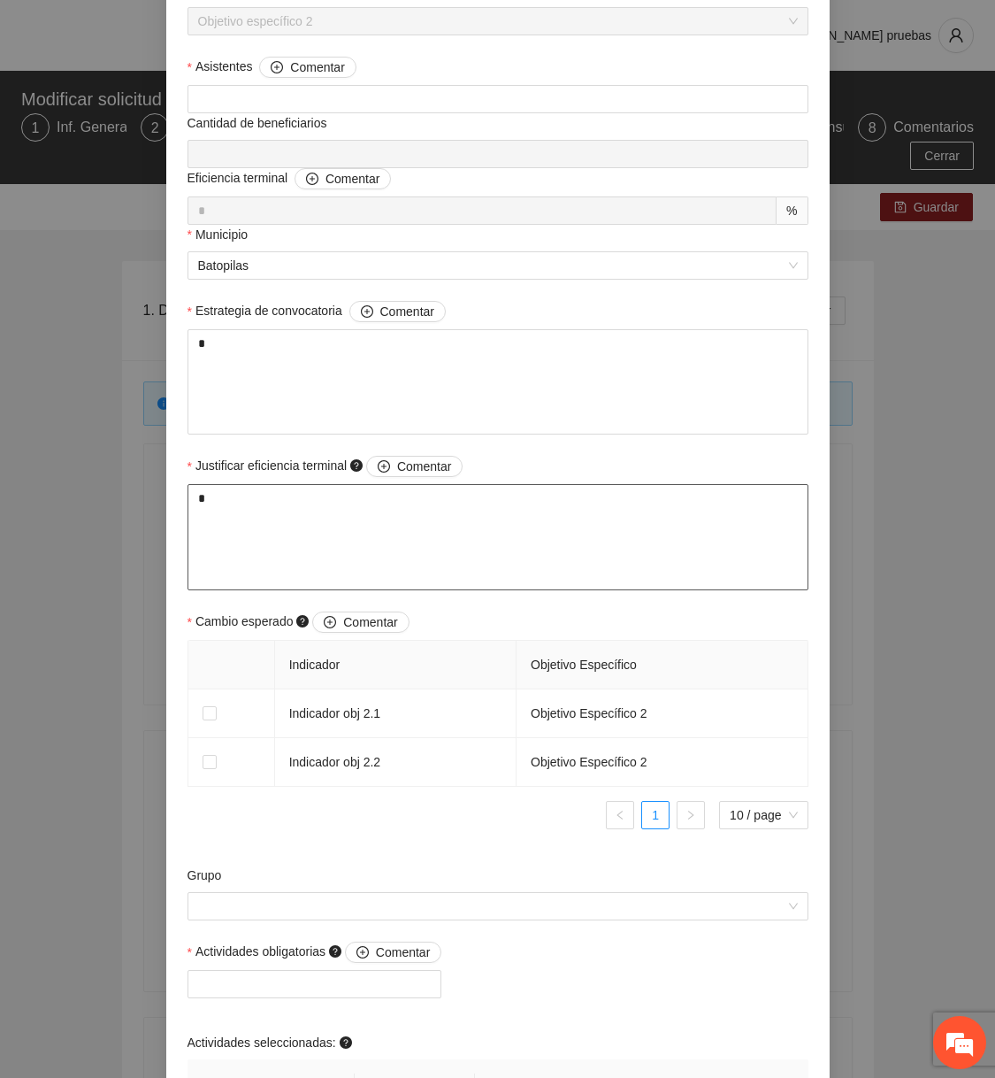
scroll to position [579, 0]
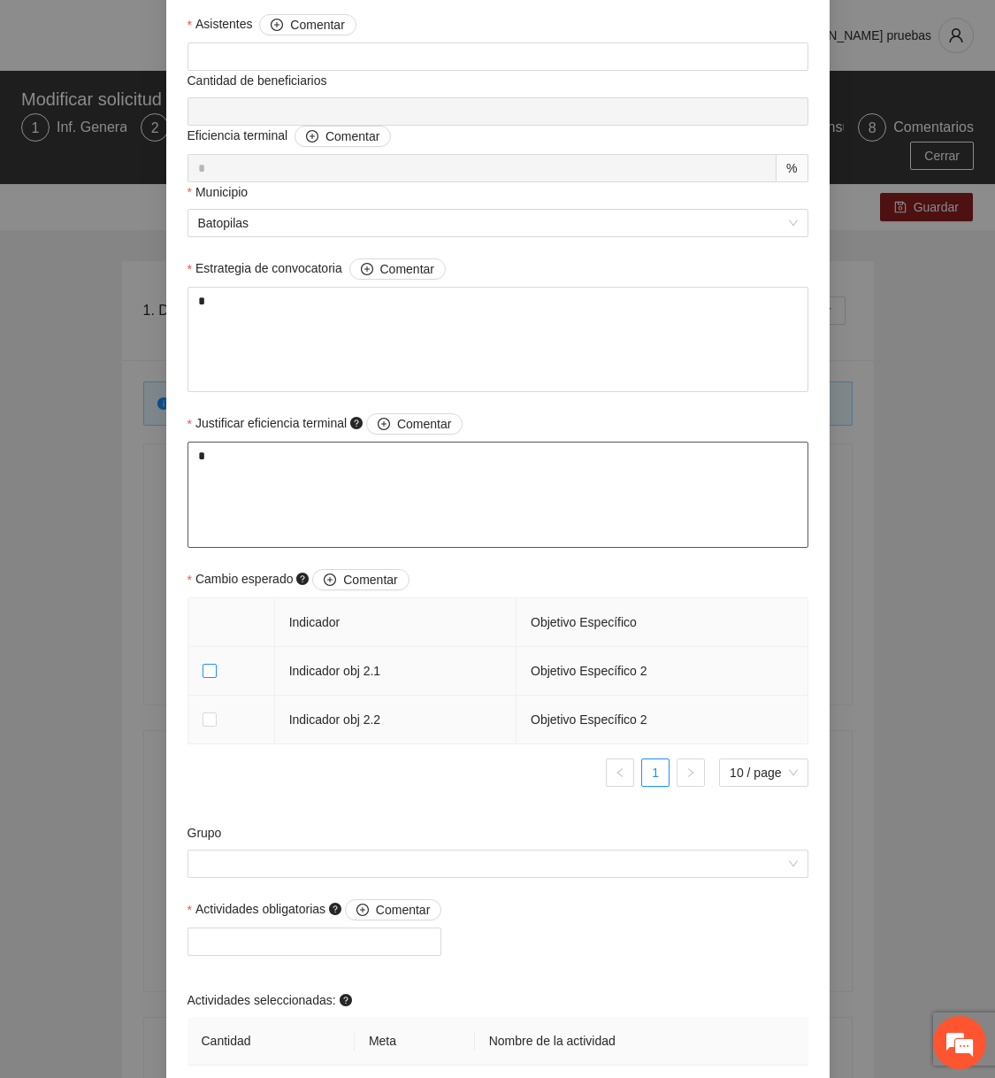
type textarea "*"
click at [265, 875] on span at bounding box center [491, 863] width 587 height 27
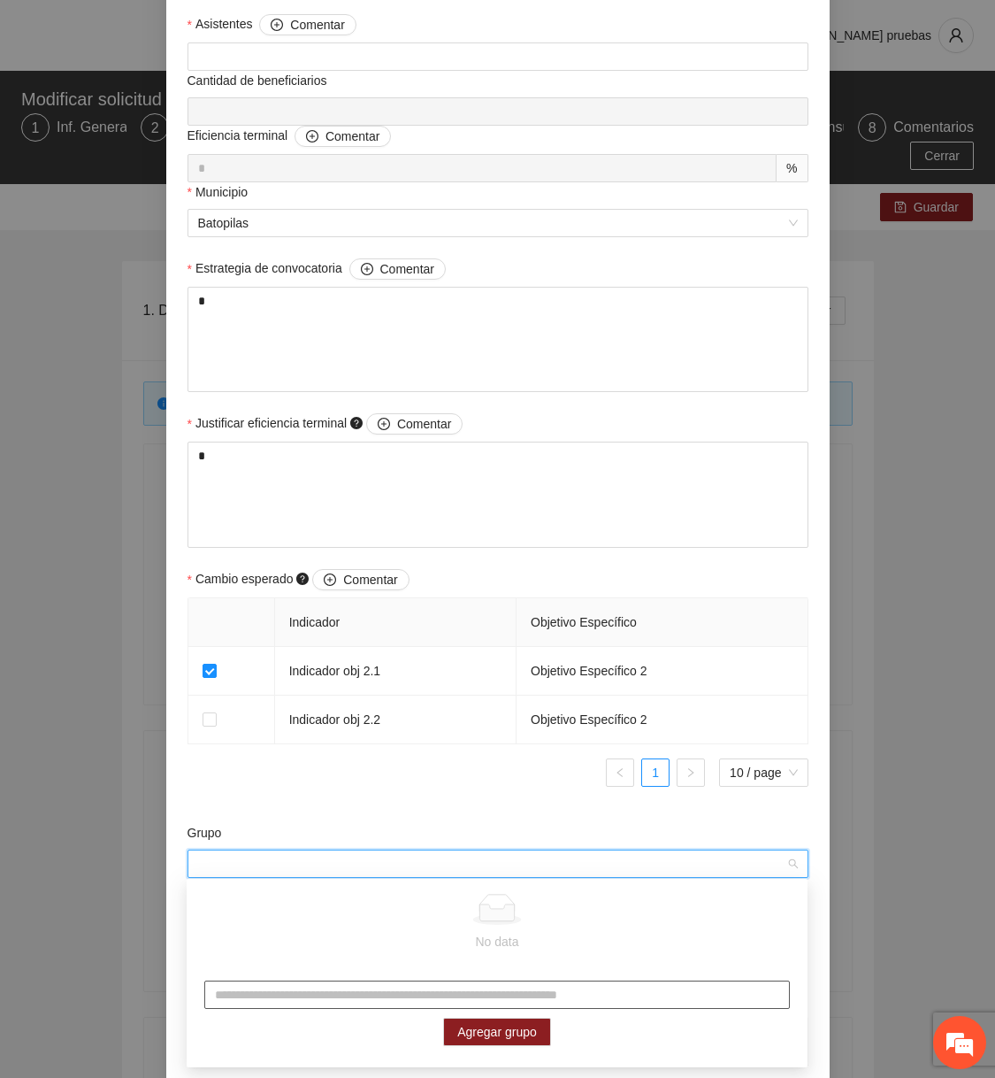
click at [282, 985] on input "text" at bounding box center [497, 994] width 586 height 28
type input "**********"
click at [473, 1025] on span "Agregar grupo" at bounding box center [497, 1031] width 80 height 19
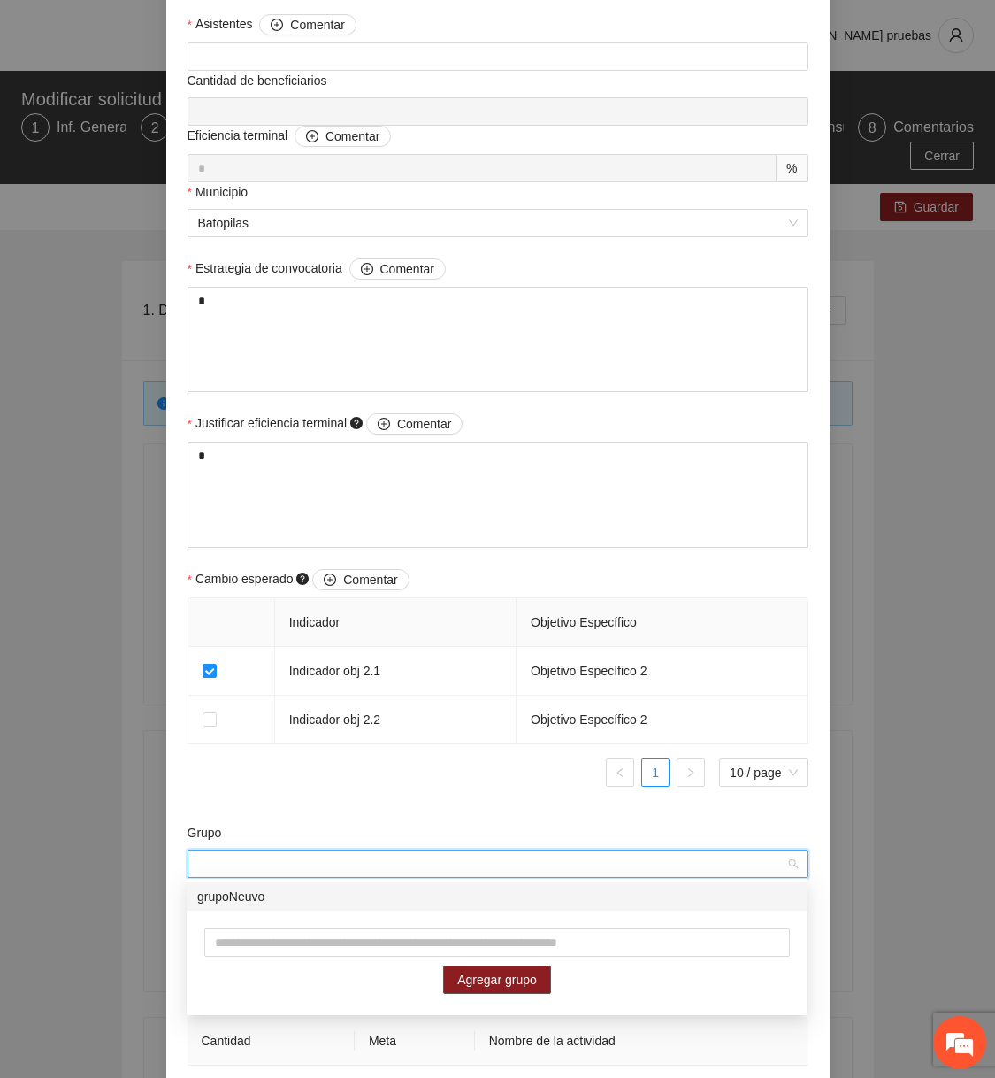
click at [431, 898] on div "grupoNeuvo" at bounding box center [497, 895] width 600 height 19
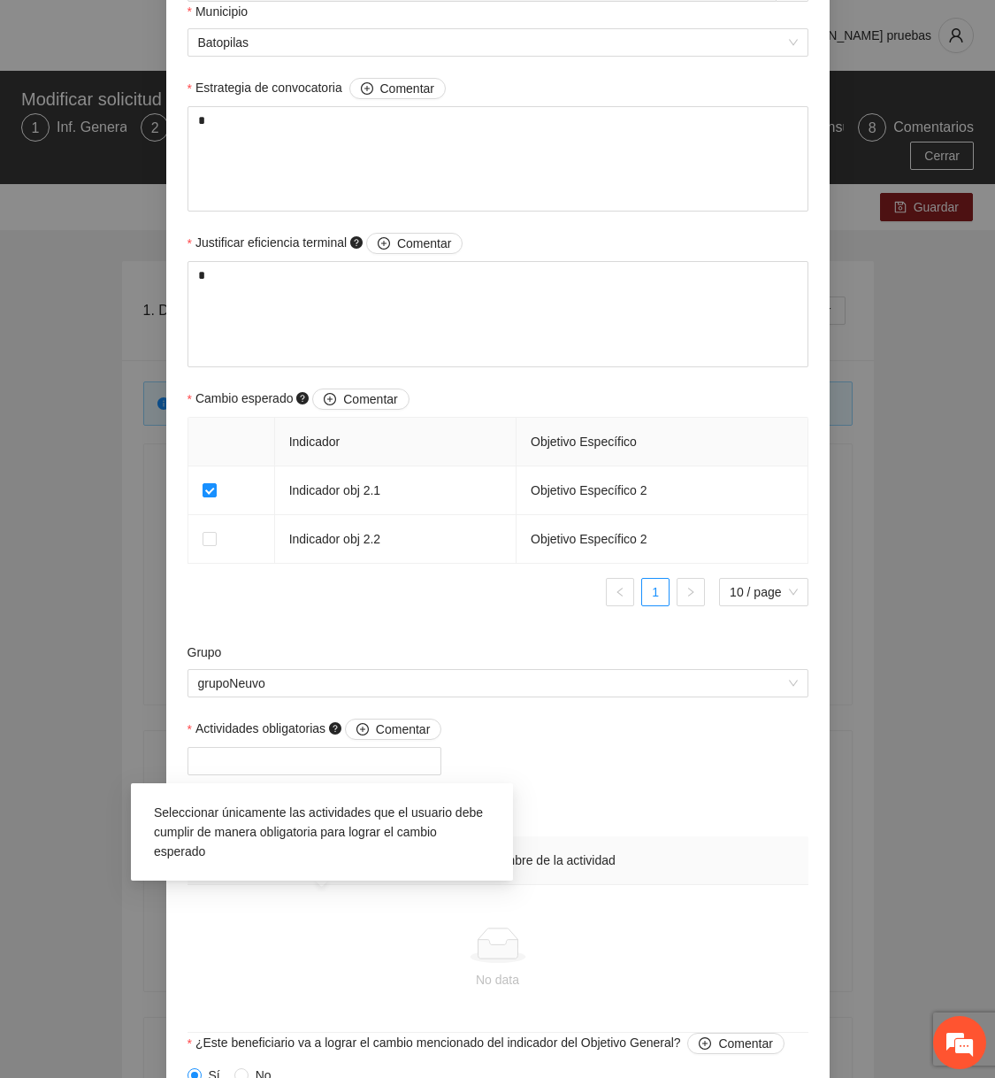
scroll to position [792, 0]
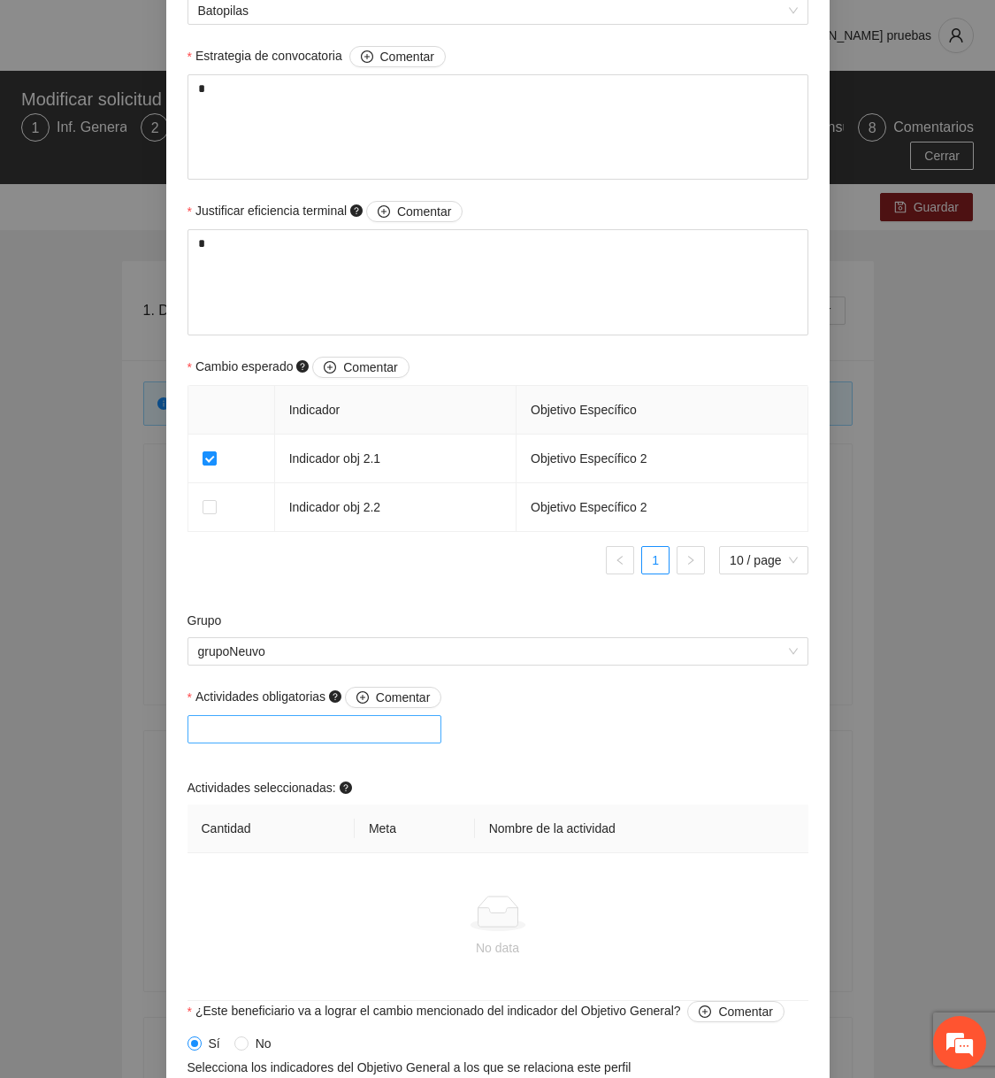
click at [346, 732] on div at bounding box center [315, 728] width 246 height 21
click at [642, 734] on div "Actividades obligatorias Comentar Actividades seleccionadas: Cantidad Meta Nomb…" at bounding box center [498, 844] width 630 height 314
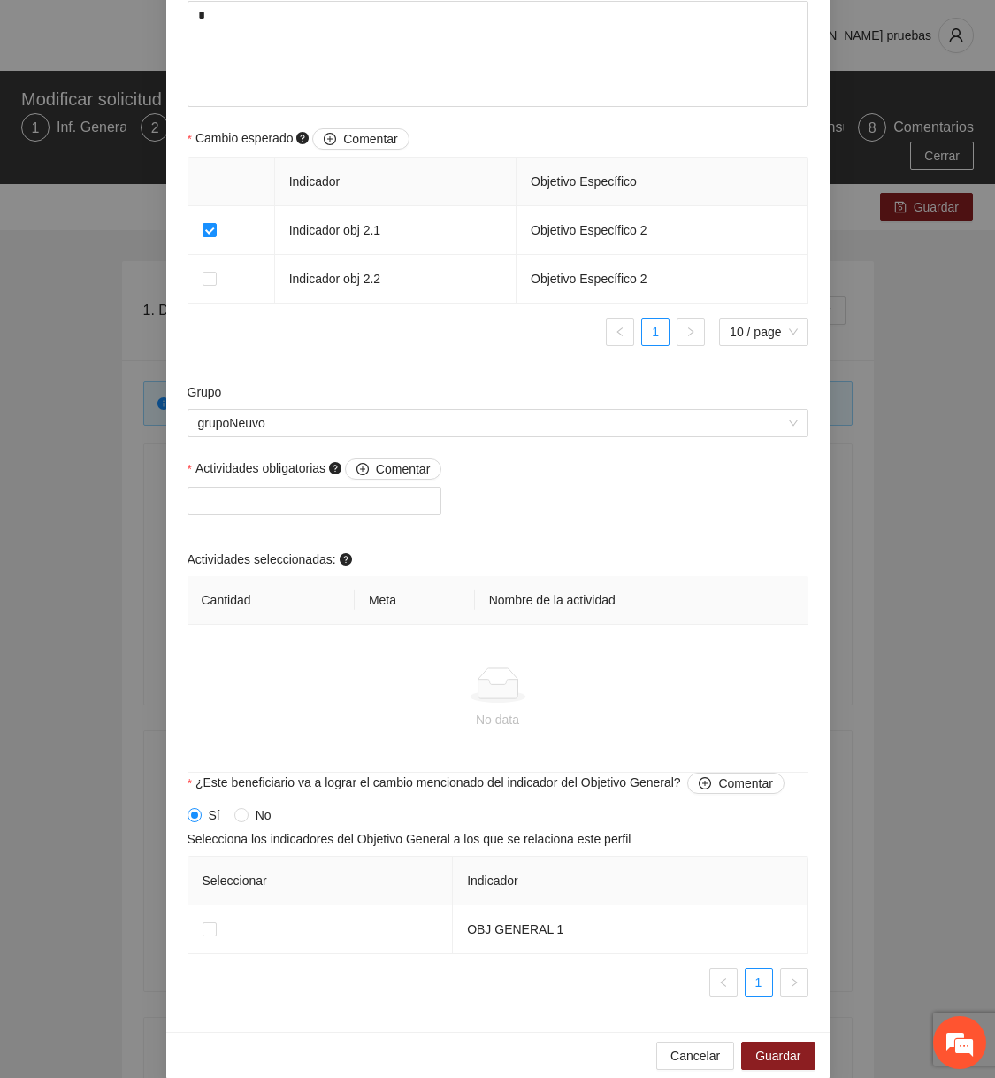
scroll to position [1040, 0]
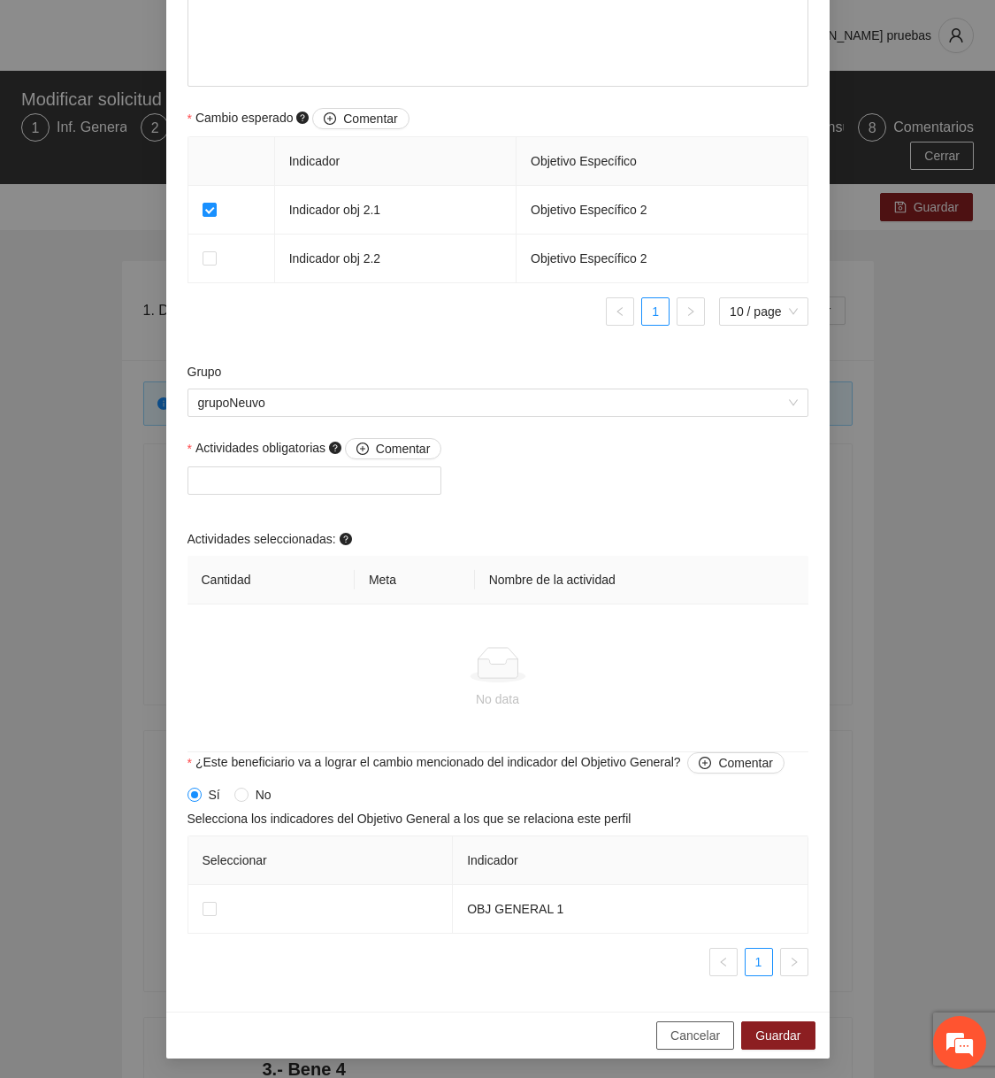
click at [679, 1031] on span "Cancelar" at bounding box center [696, 1034] width 50 height 19
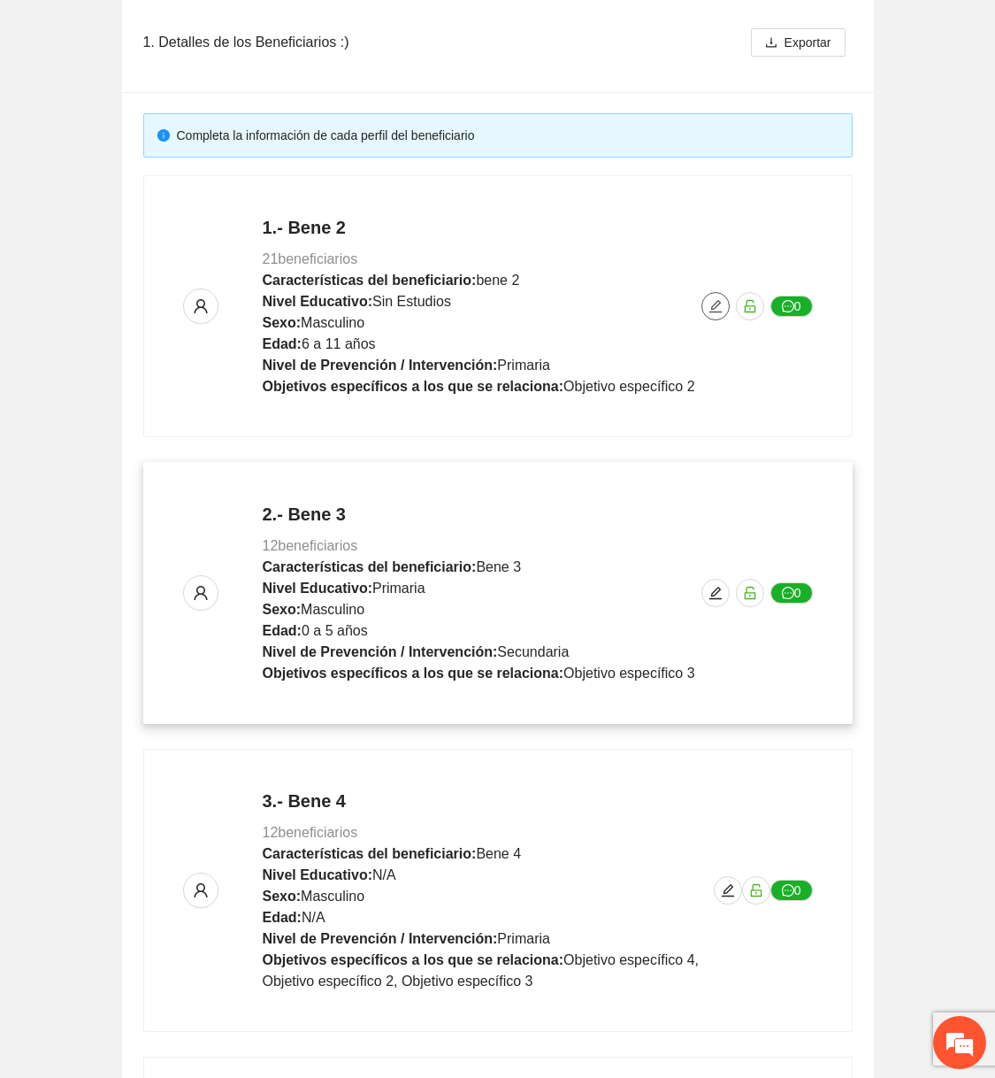
scroll to position [276, 0]
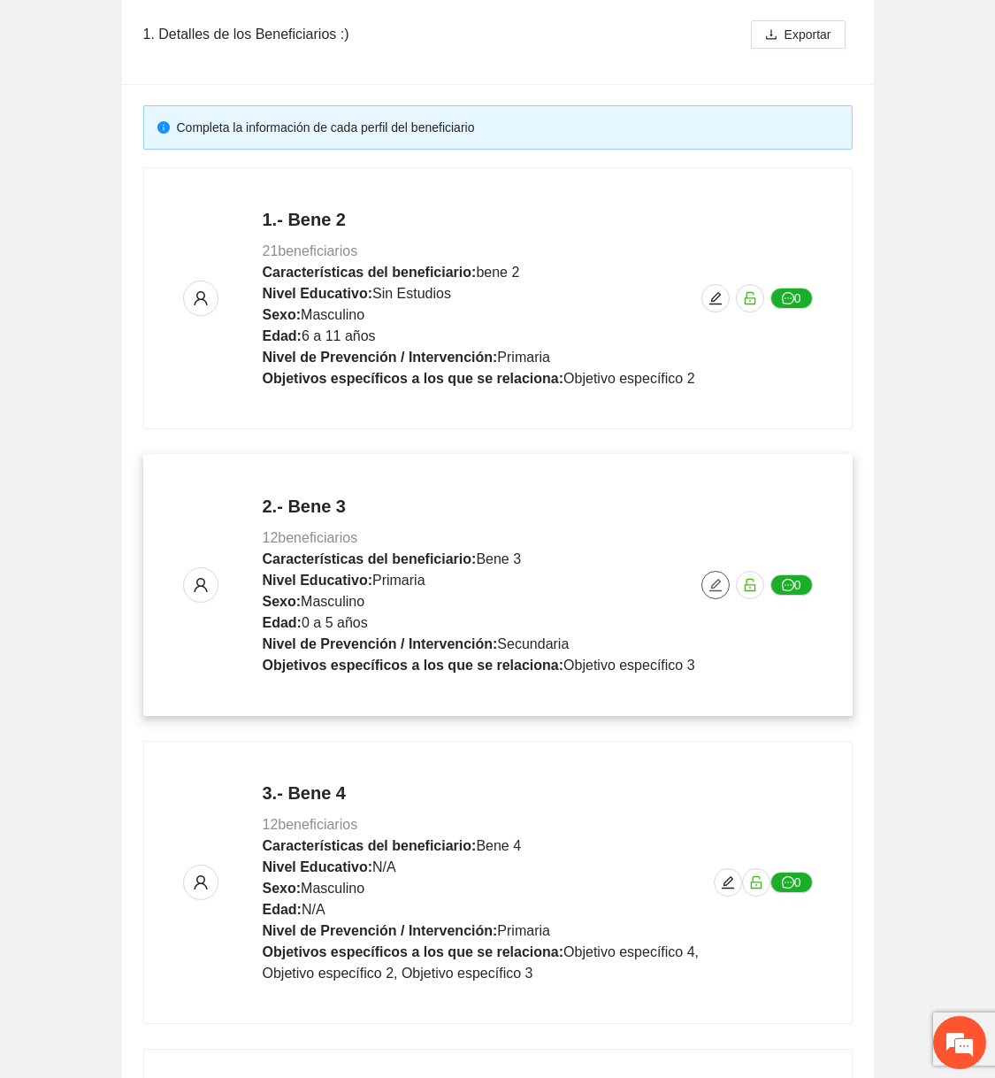
click at [706, 587] on span "edit" at bounding box center [715, 585] width 27 height 14
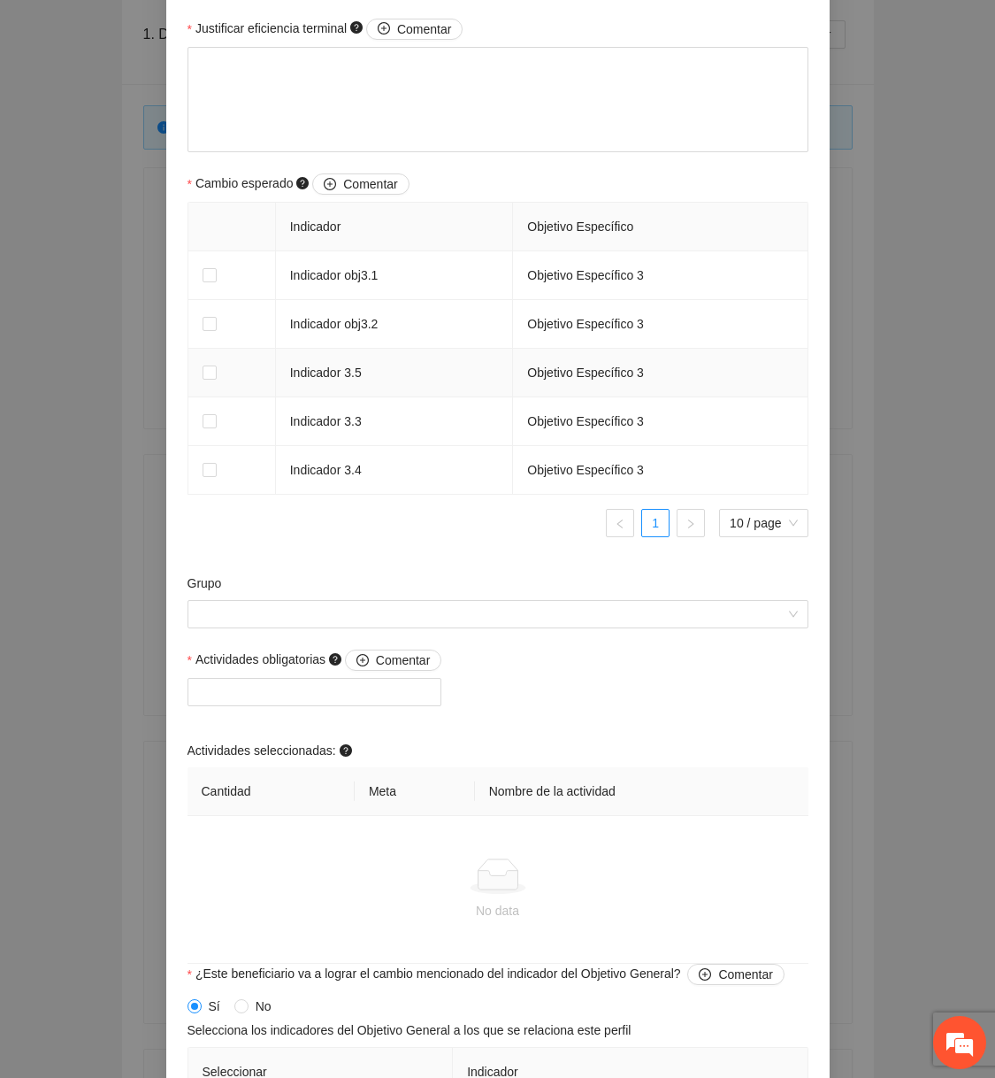
scroll to position [1057, 0]
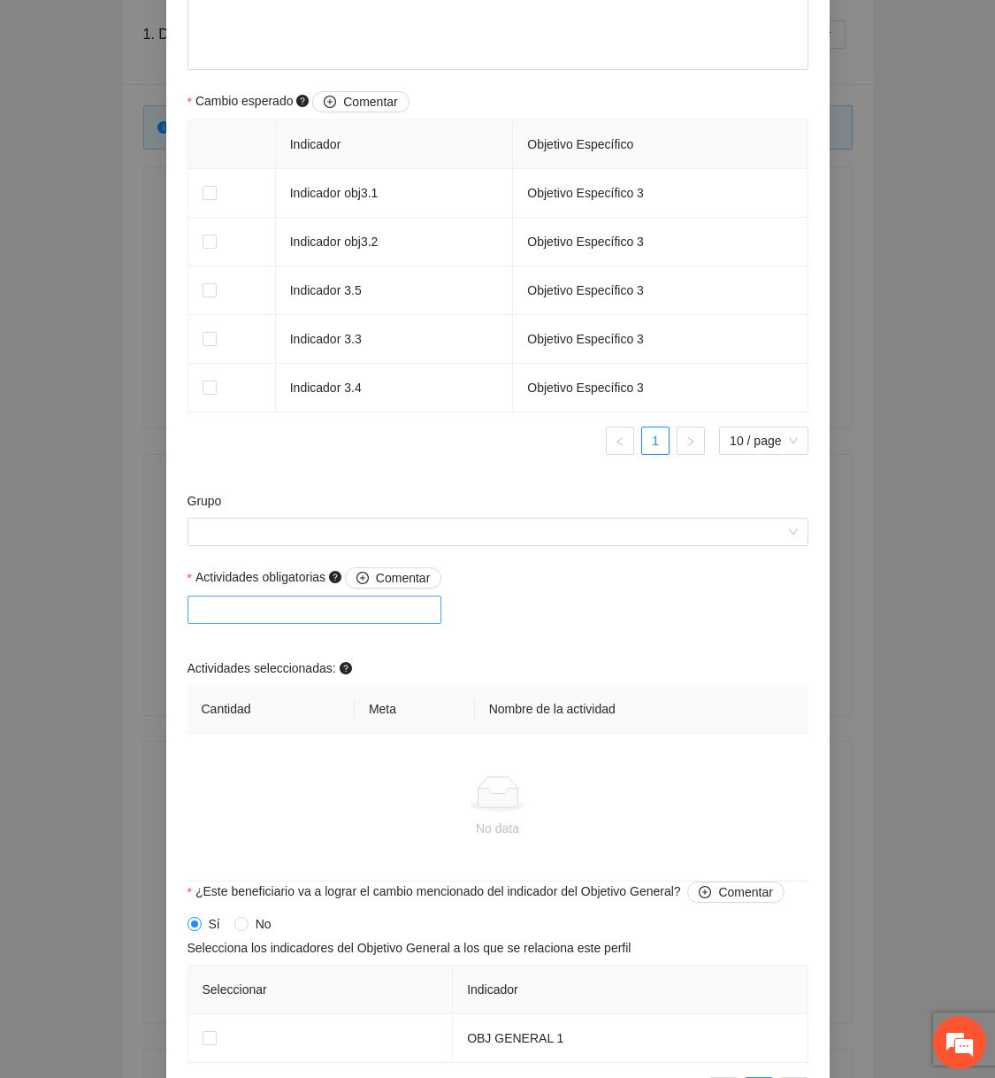
click at [376, 611] on div at bounding box center [315, 609] width 246 height 21
click at [557, 628] on div "Actividades obligatorias Comentar Actividades seleccionadas: Cantidad Meta Nomb…" at bounding box center [498, 724] width 630 height 314
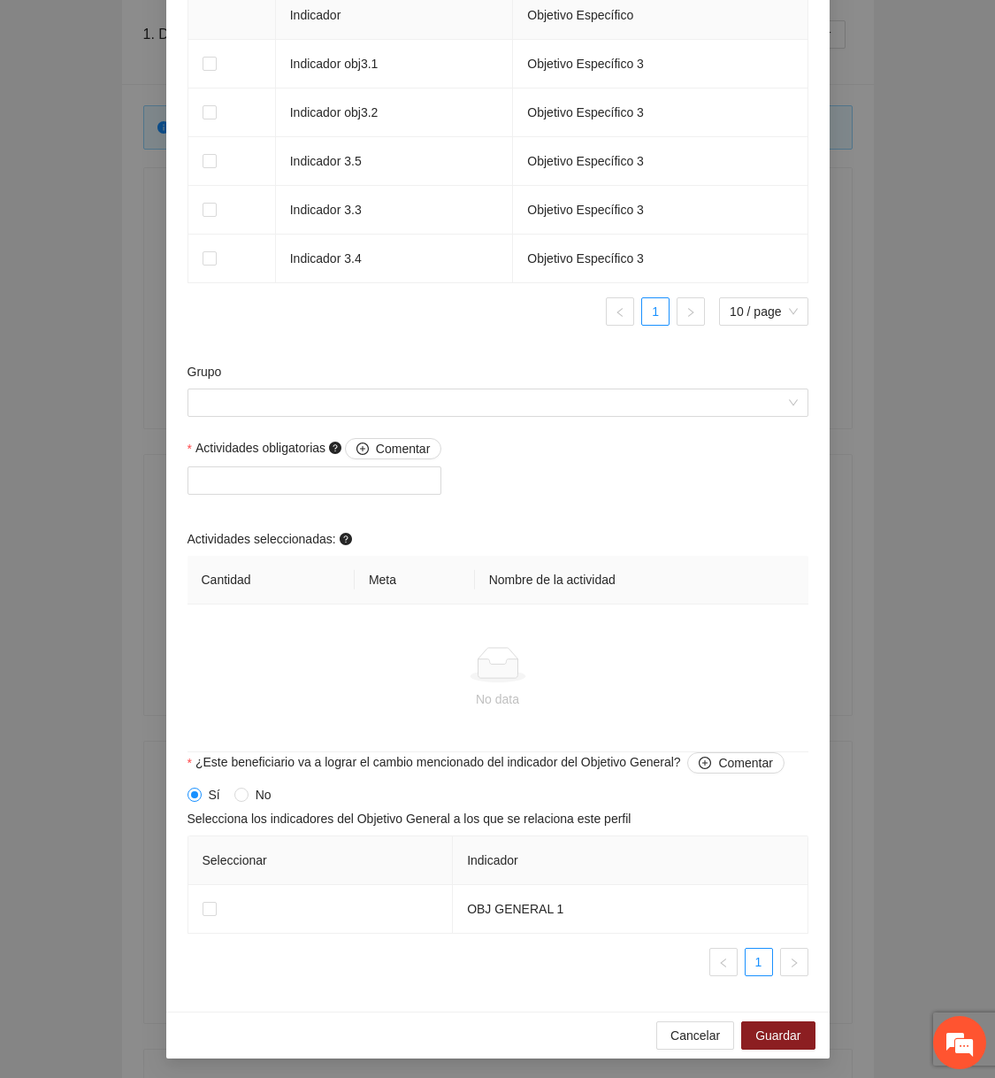
click at [676, 1017] on div "Cancelar Guardar" at bounding box center [498, 1034] width 664 height 47
click at [677, 1027] on span "Cancelar" at bounding box center [696, 1034] width 50 height 19
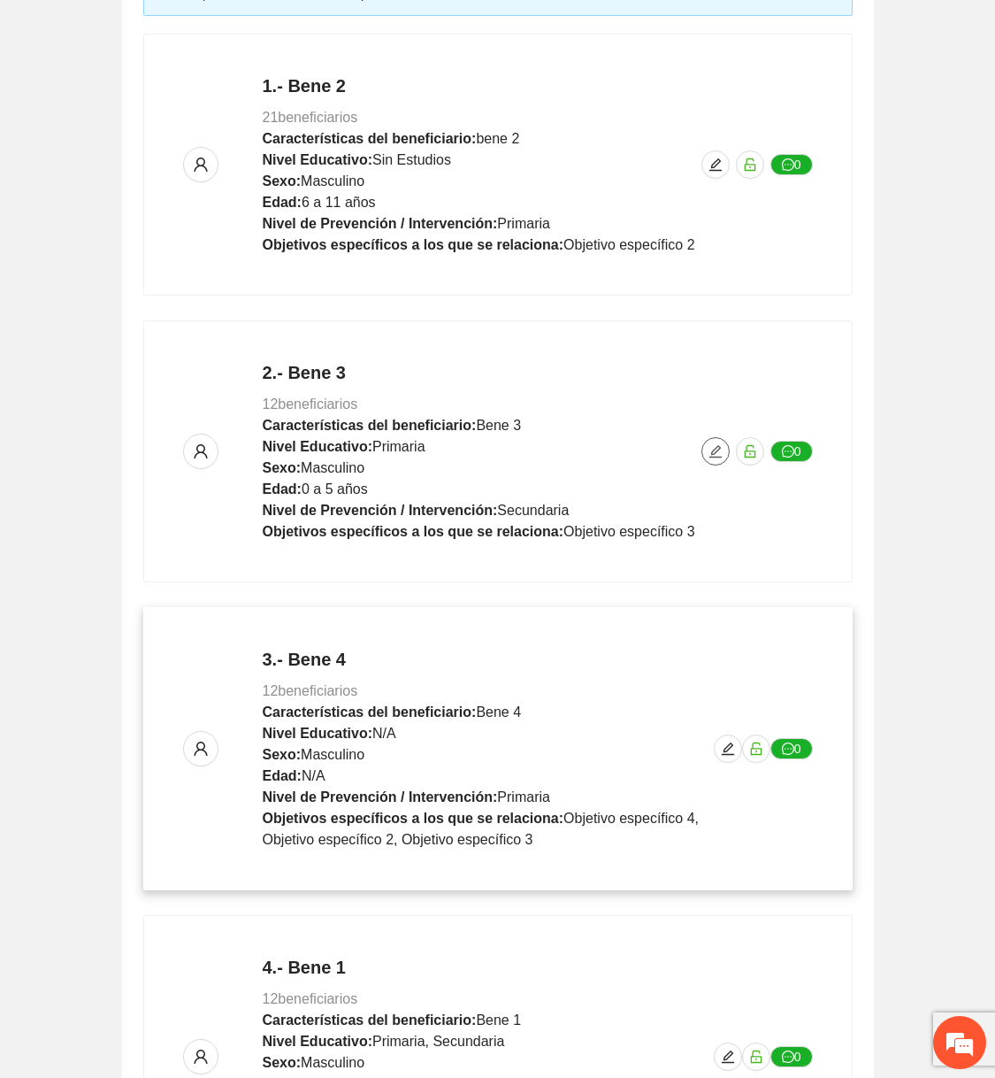
scroll to position [655, 0]
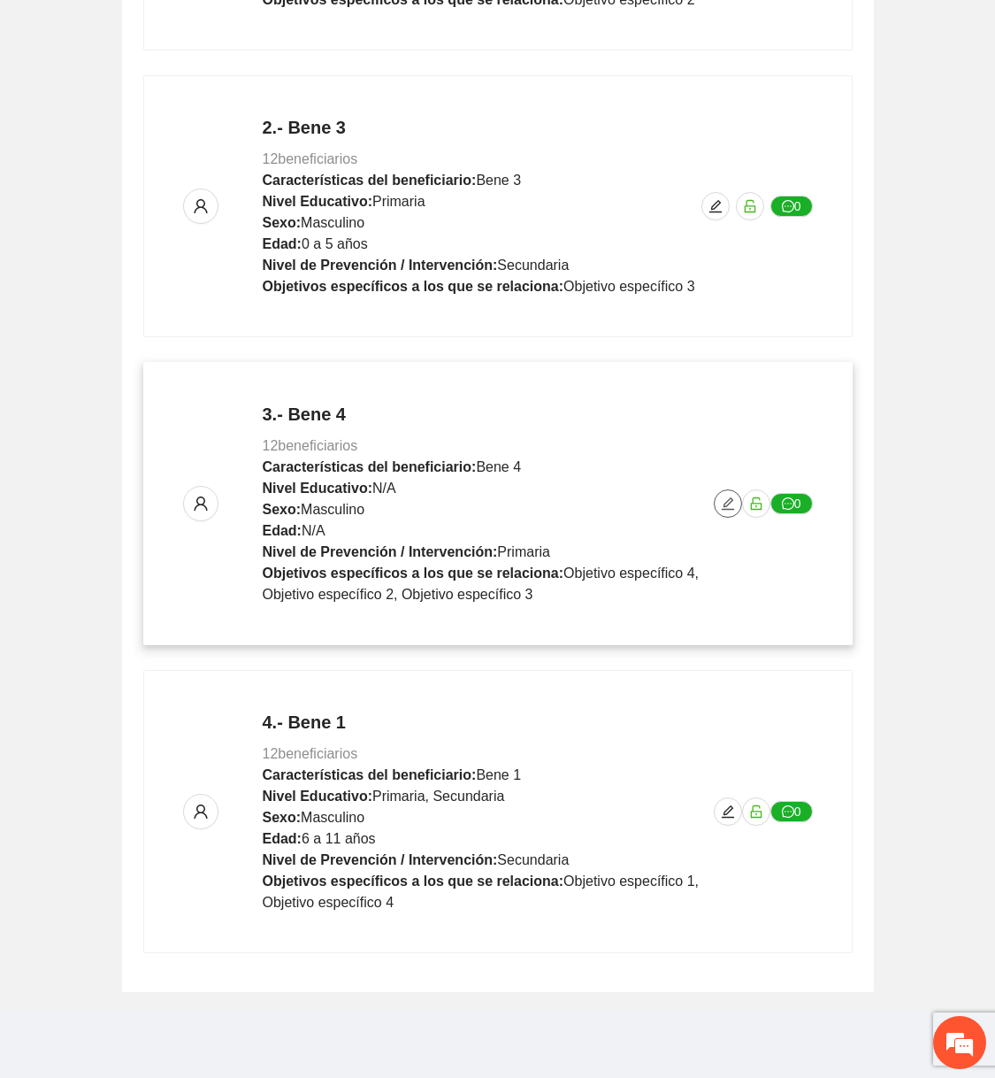
click at [723, 496] on icon "edit" at bounding box center [728, 503] width 14 height 14
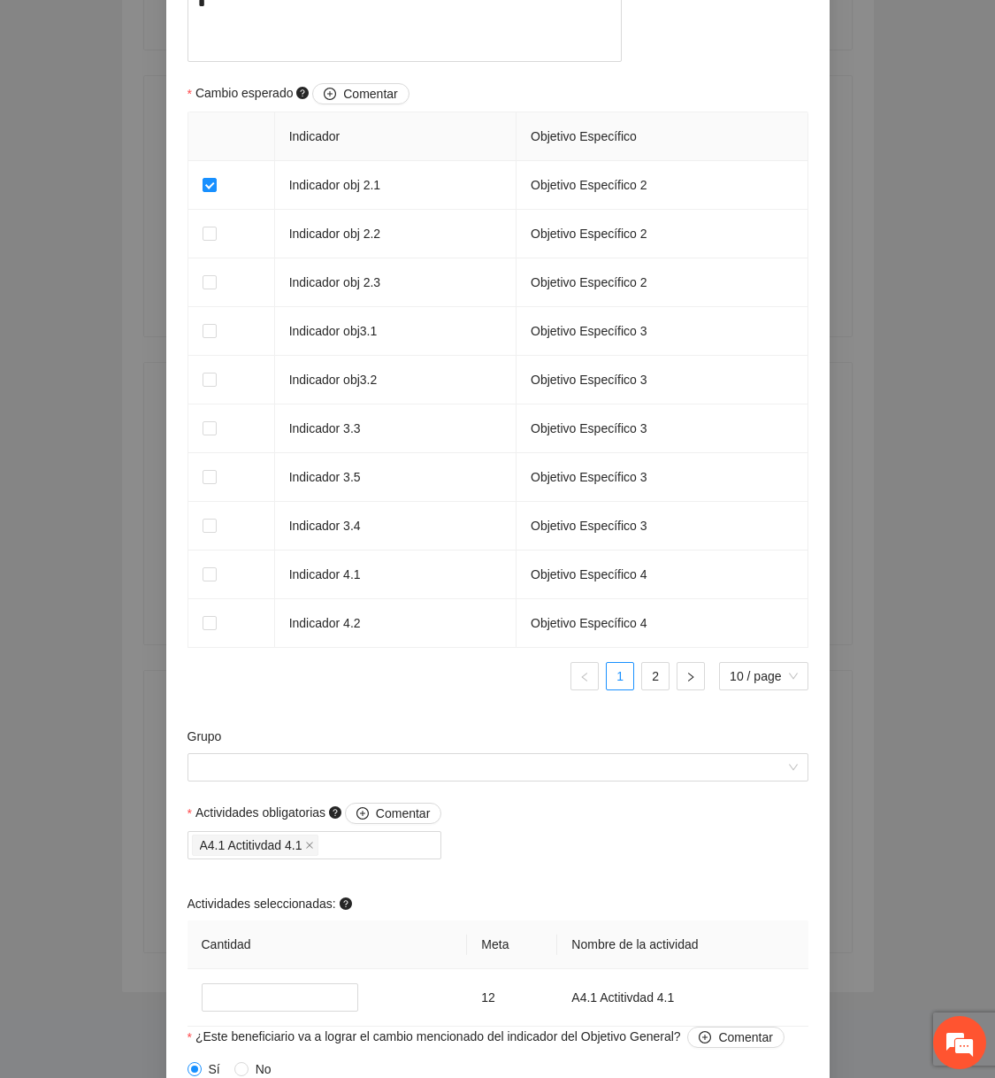
scroll to position [1339, 0]
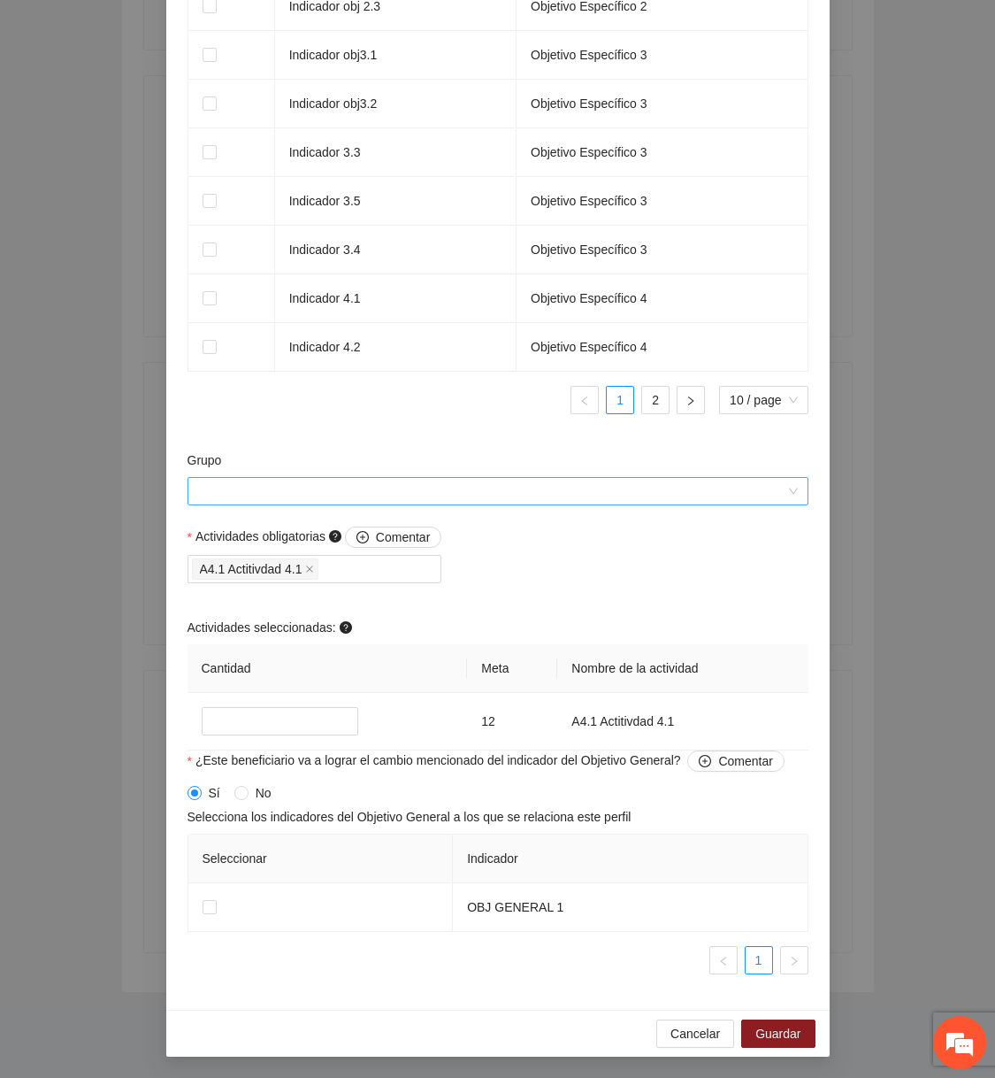
click at [495, 501] on input "Grupo" at bounding box center [491, 491] width 587 height 27
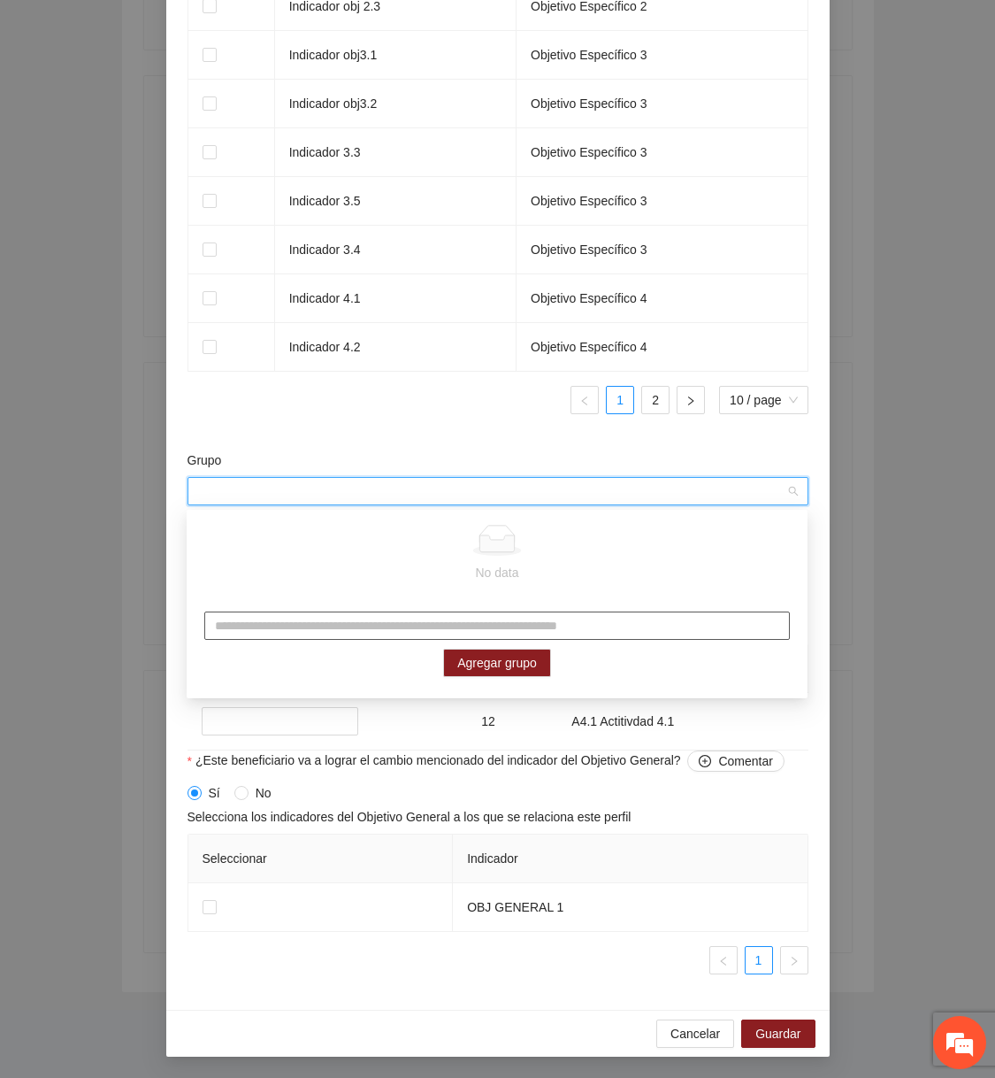
click at [425, 616] on input "text" at bounding box center [497, 625] width 586 height 28
type input "**********"
click at [481, 669] on span "Agregar grupo" at bounding box center [497, 662] width 80 height 19
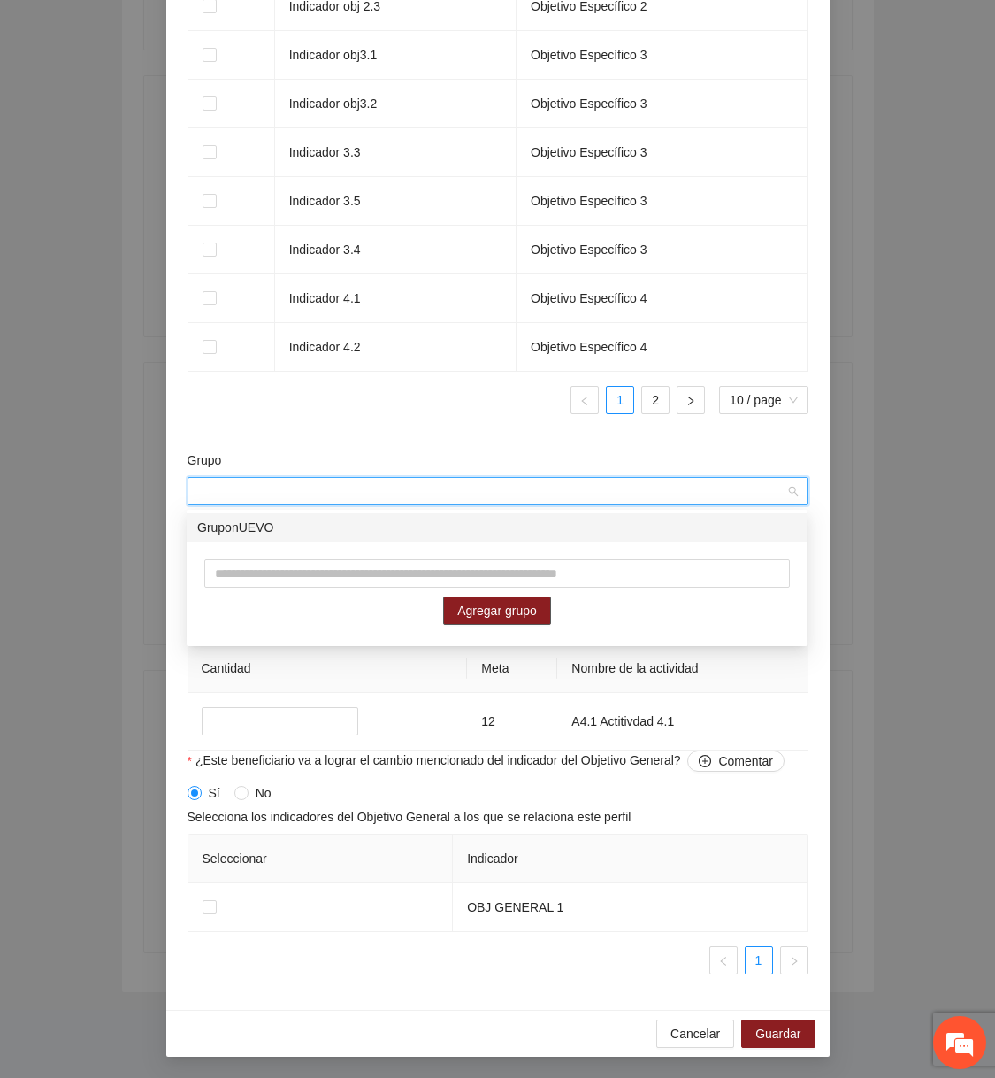
click at [361, 523] on div "GruponUEVO" at bounding box center [497, 527] width 600 height 19
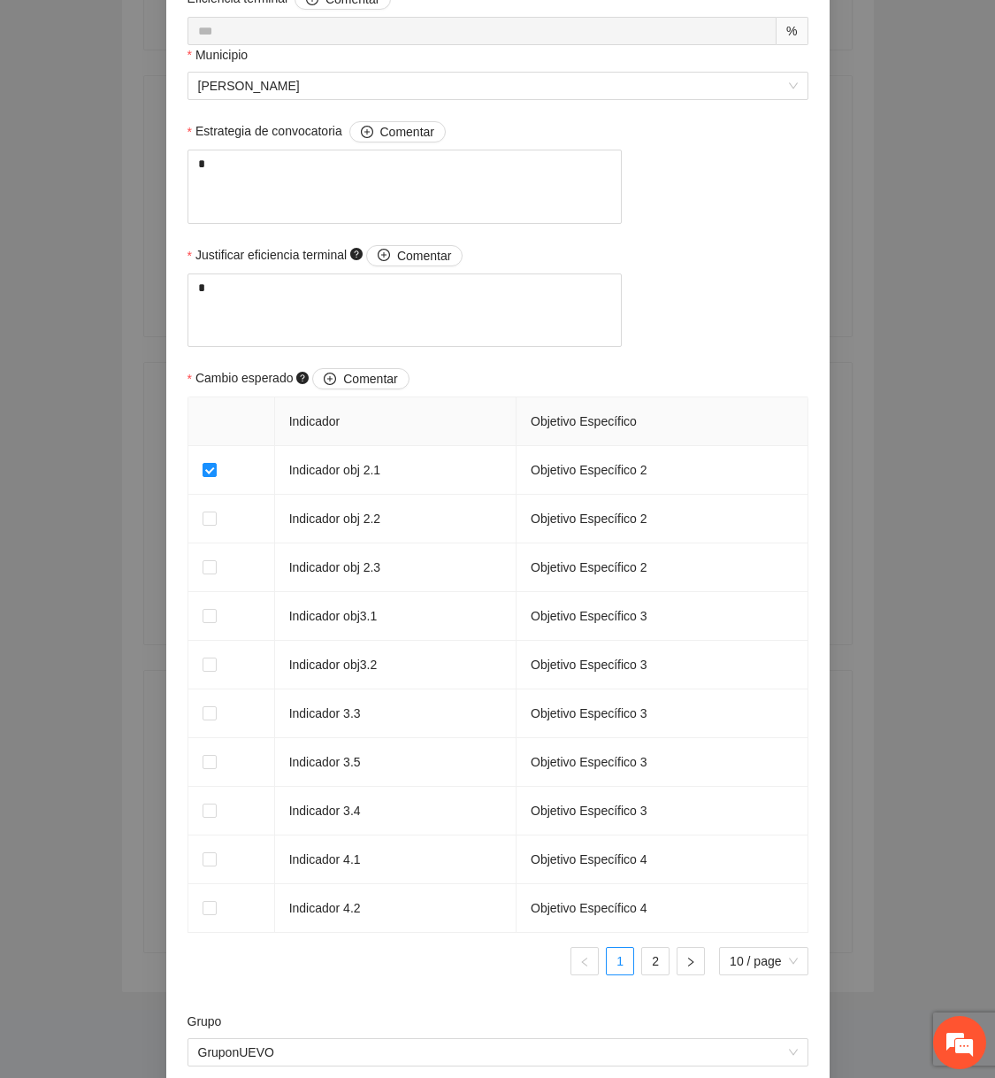
scroll to position [547, 0]
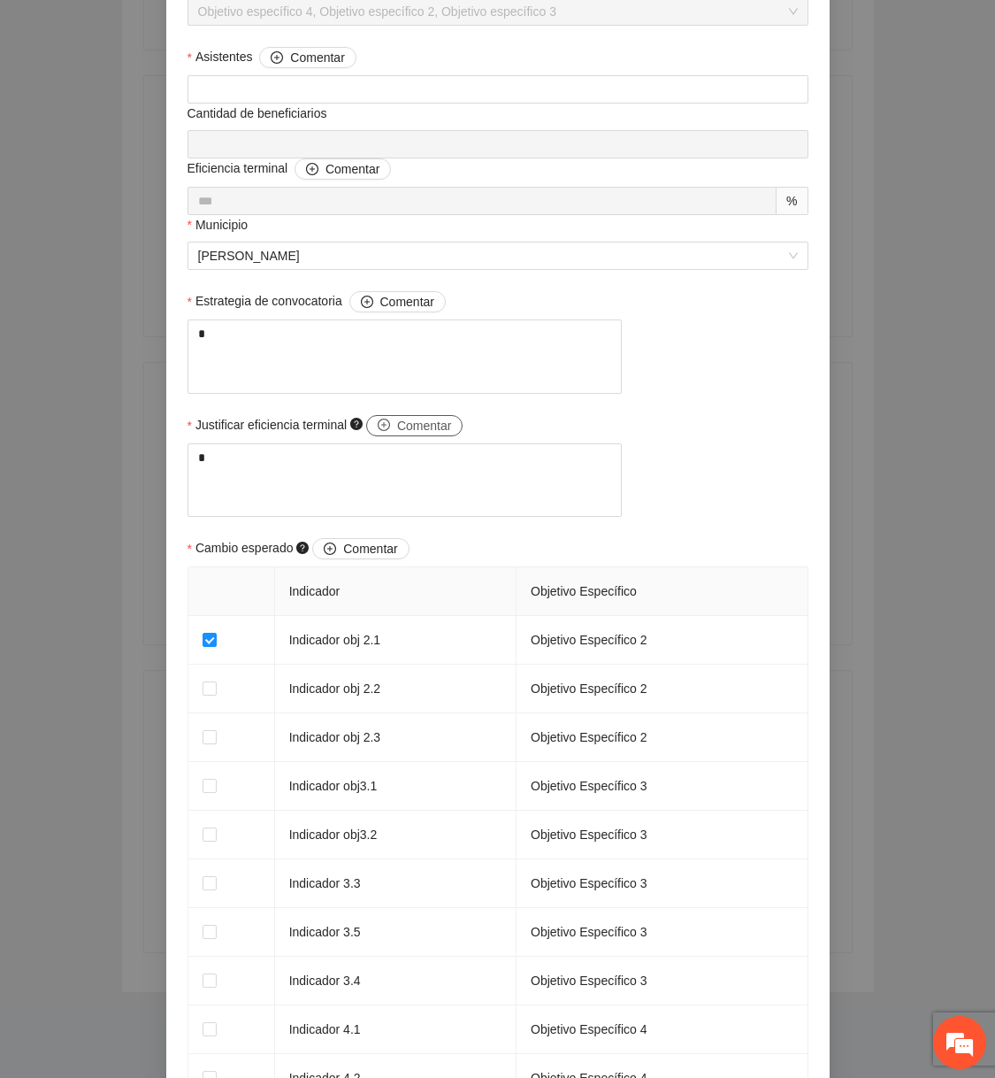
click at [419, 435] on span "Comentar" at bounding box center [424, 425] width 54 height 19
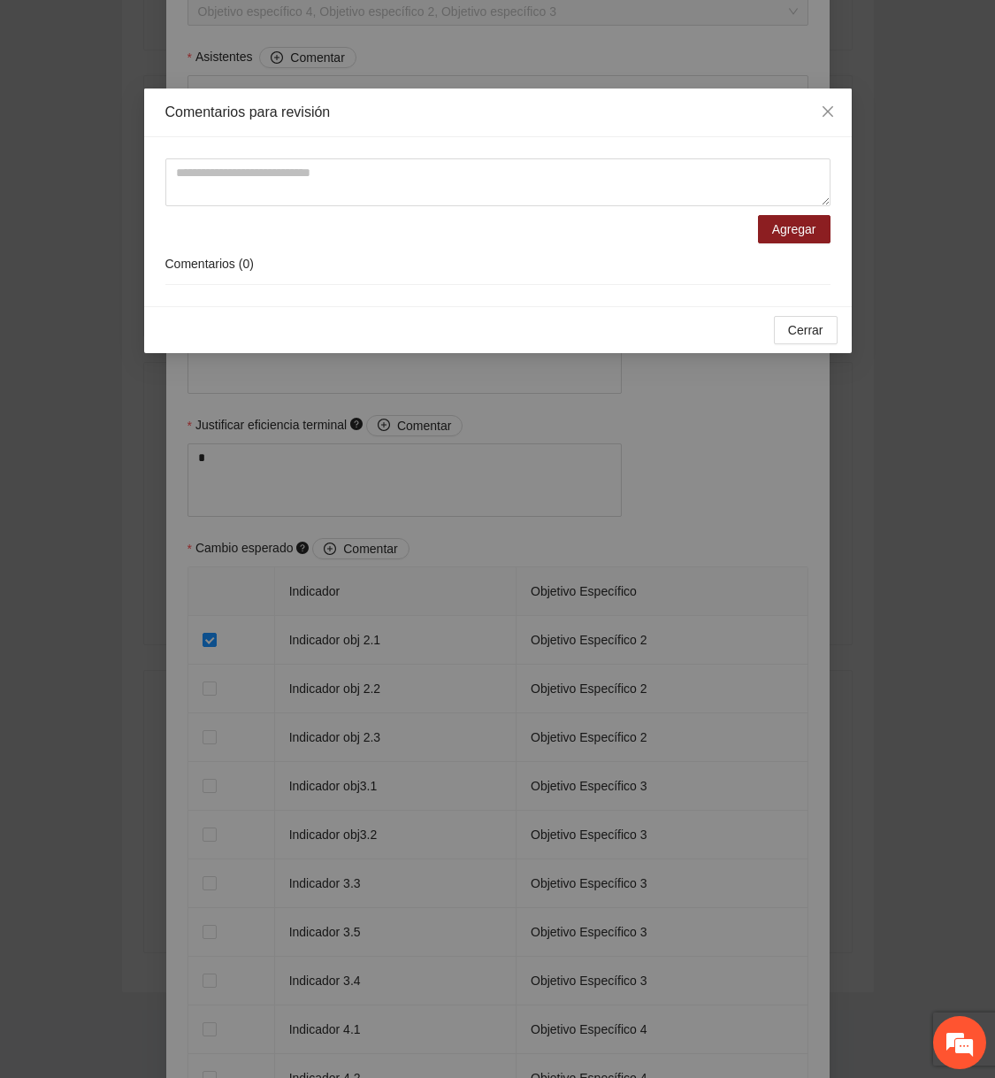
click at [411, 512] on div "Comentarios para revisión Agregar Comentarios ( 0 ) Cerrar OK" at bounding box center [497, 539] width 995 height 1078
click at [799, 340] on button "Cerrar" at bounding box center [806, 330] width 64 height 28
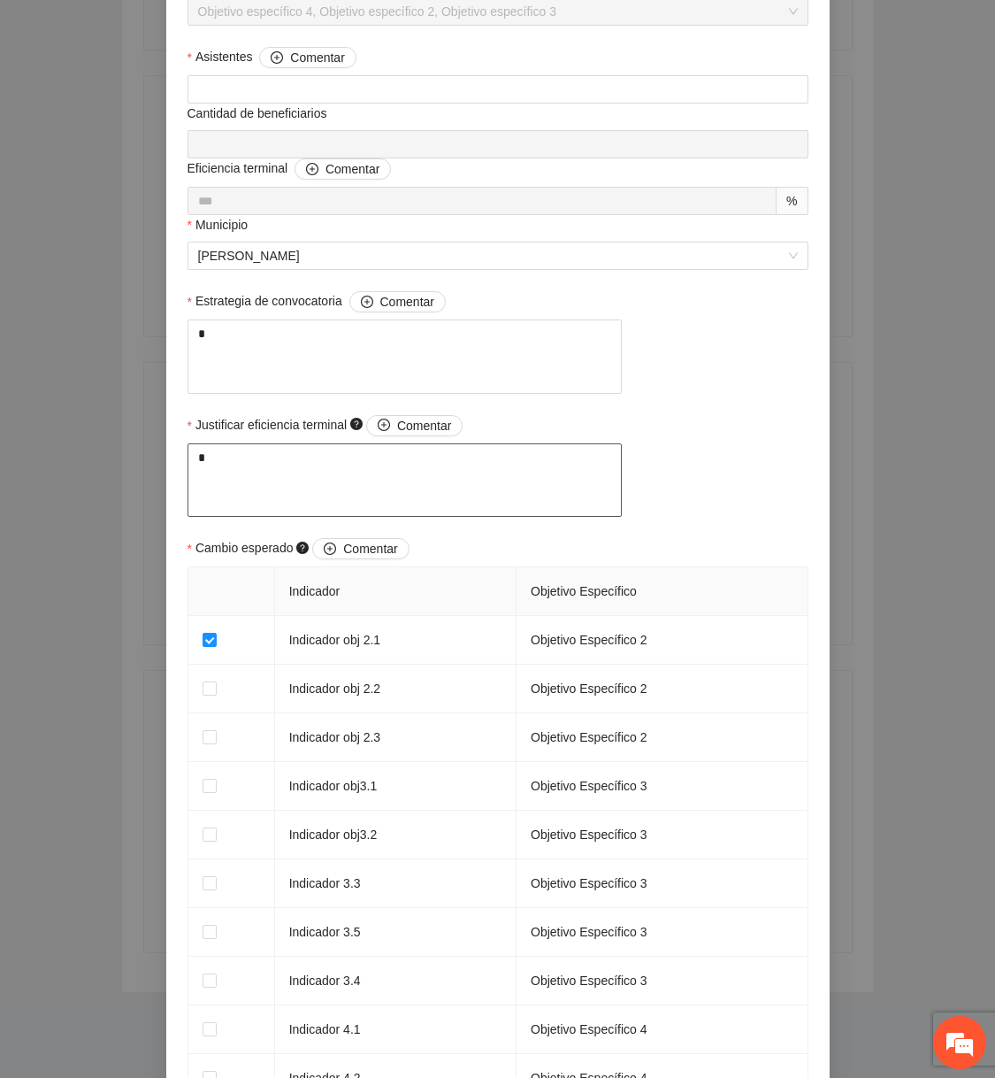
click at [440, 518] on textarea "*" at bounding box center [405, 480] width 435 height 74
type textarea "**"
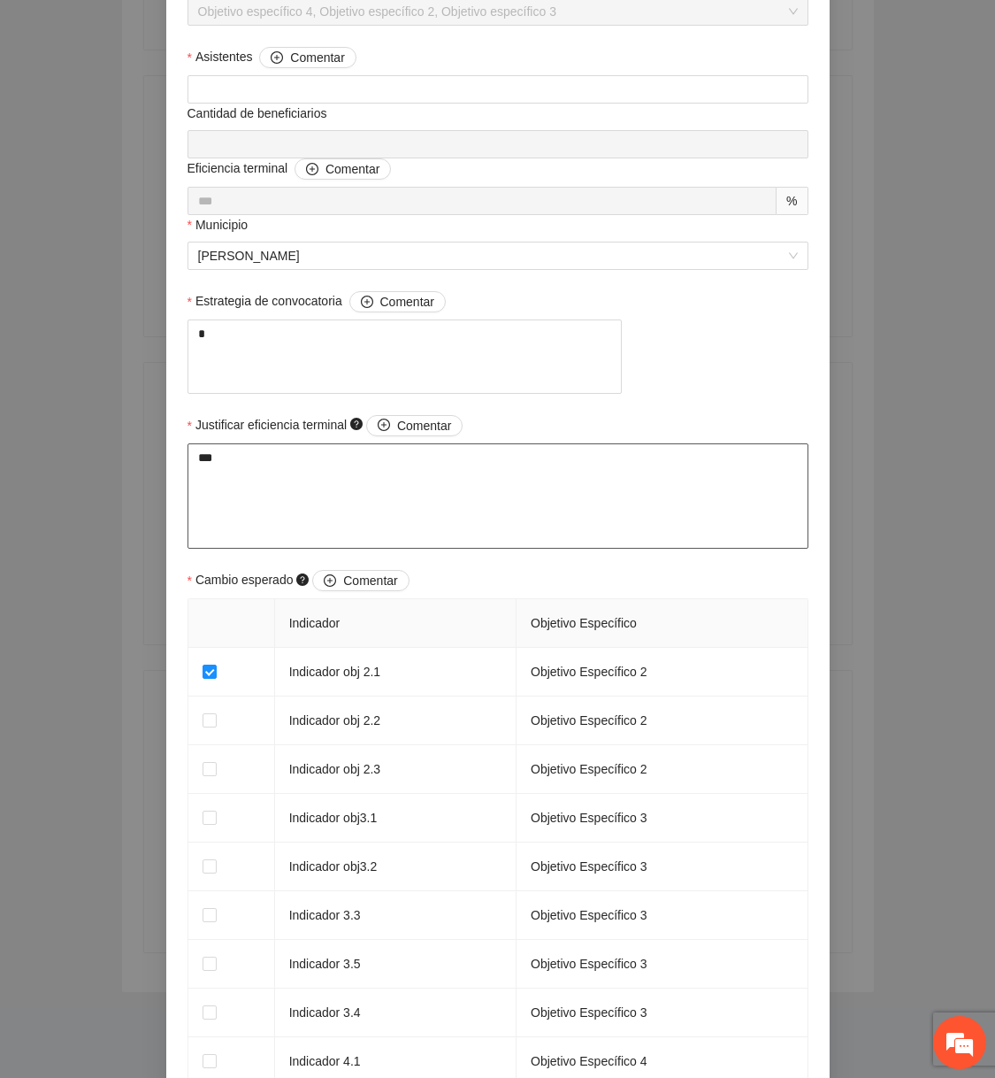
scroll to position [1339, 0]
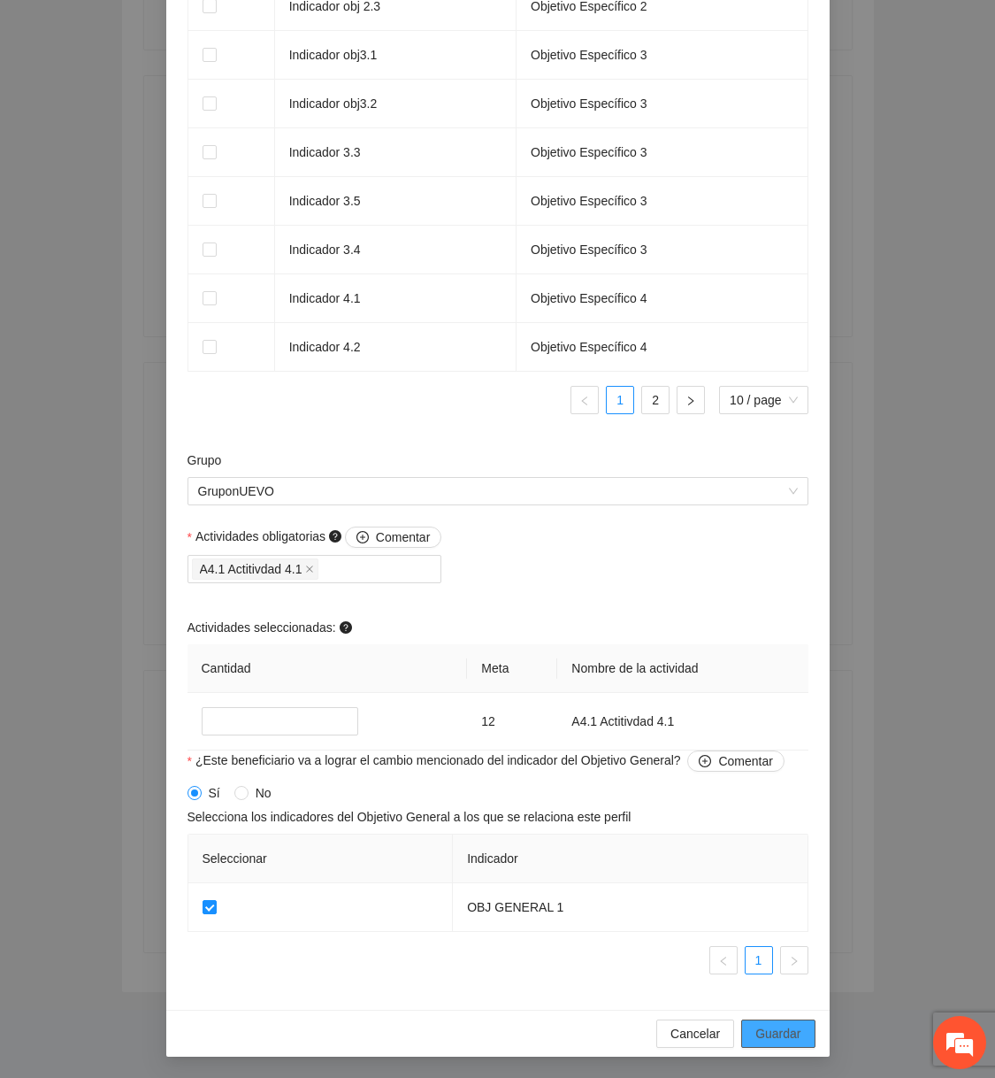
type textarea "***"
click at [780, 1042] on span "Guardar" at bounding box center [778, 1033] width 45 height 19
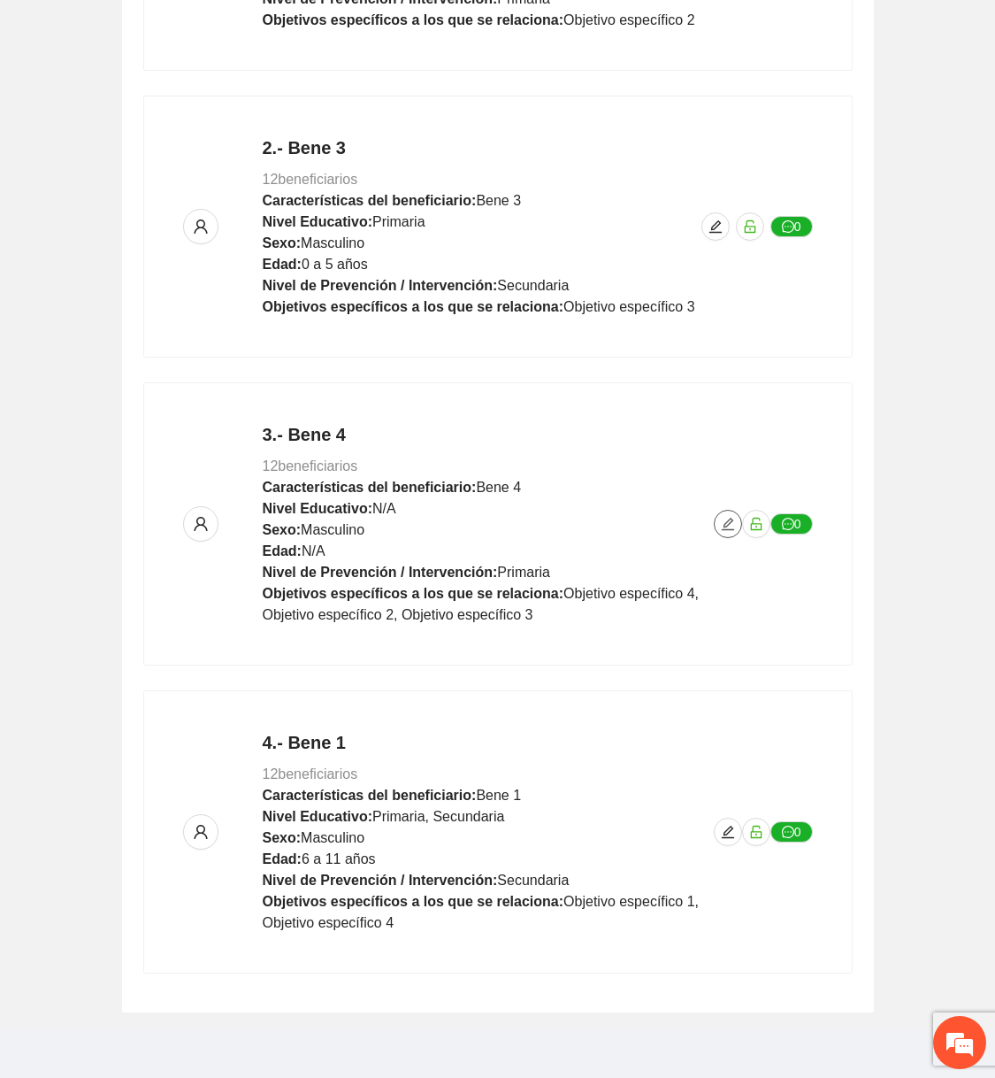
scroll to position [0, 0]
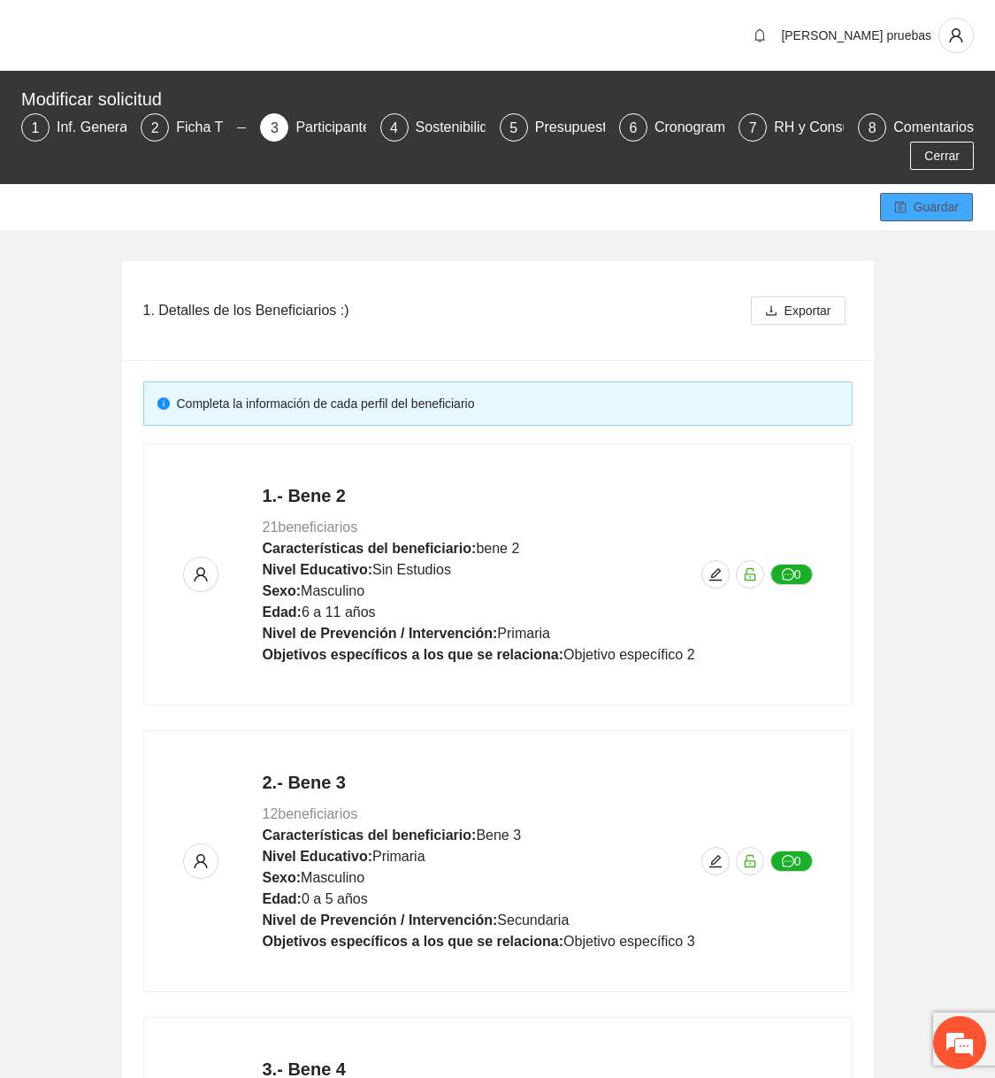
click at [868, 197] on span "Guardar" at bounding box center [936, 206] width 45 height 19
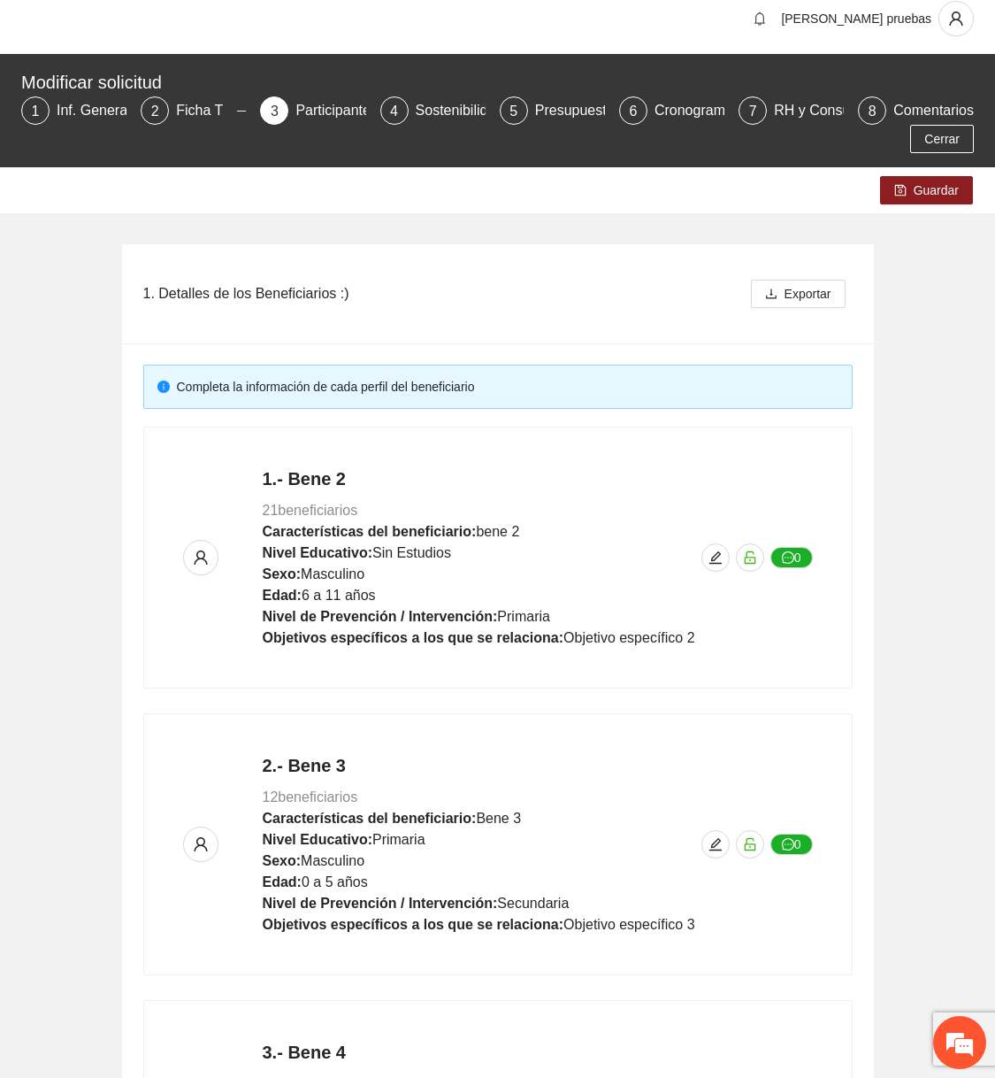
scroll to position [655, 0]
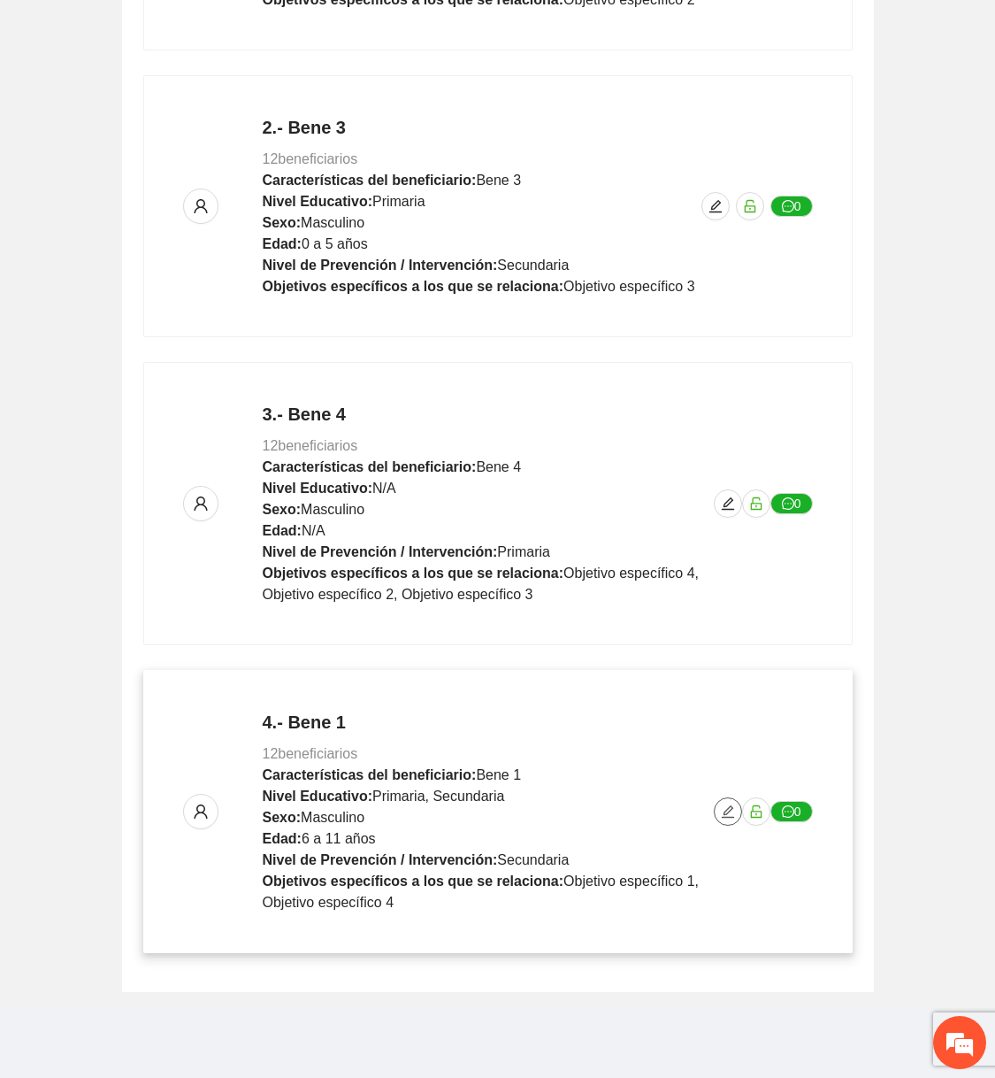
click at [726, 811] on icon "edit" at bounding box center [728, 811] width 12 height 12
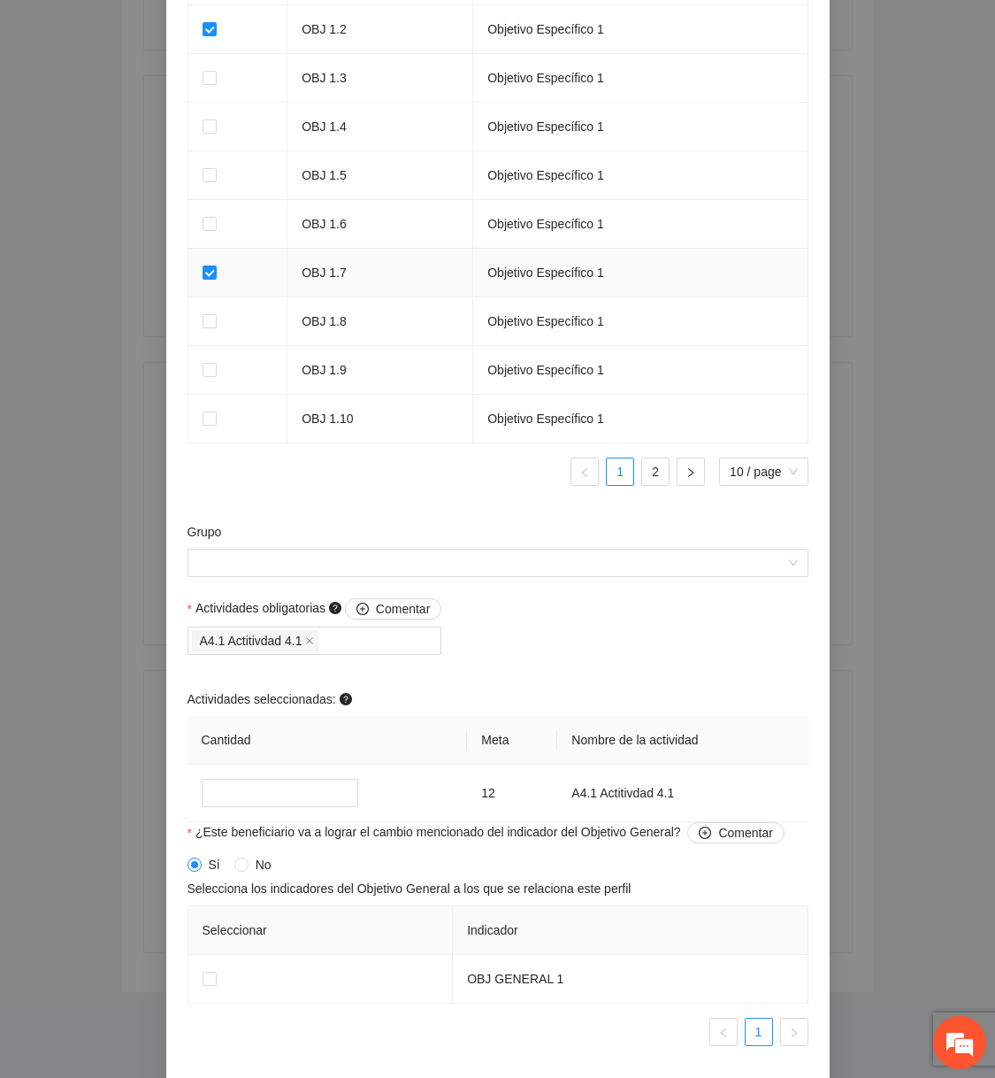
scroll to position [1339, 0]
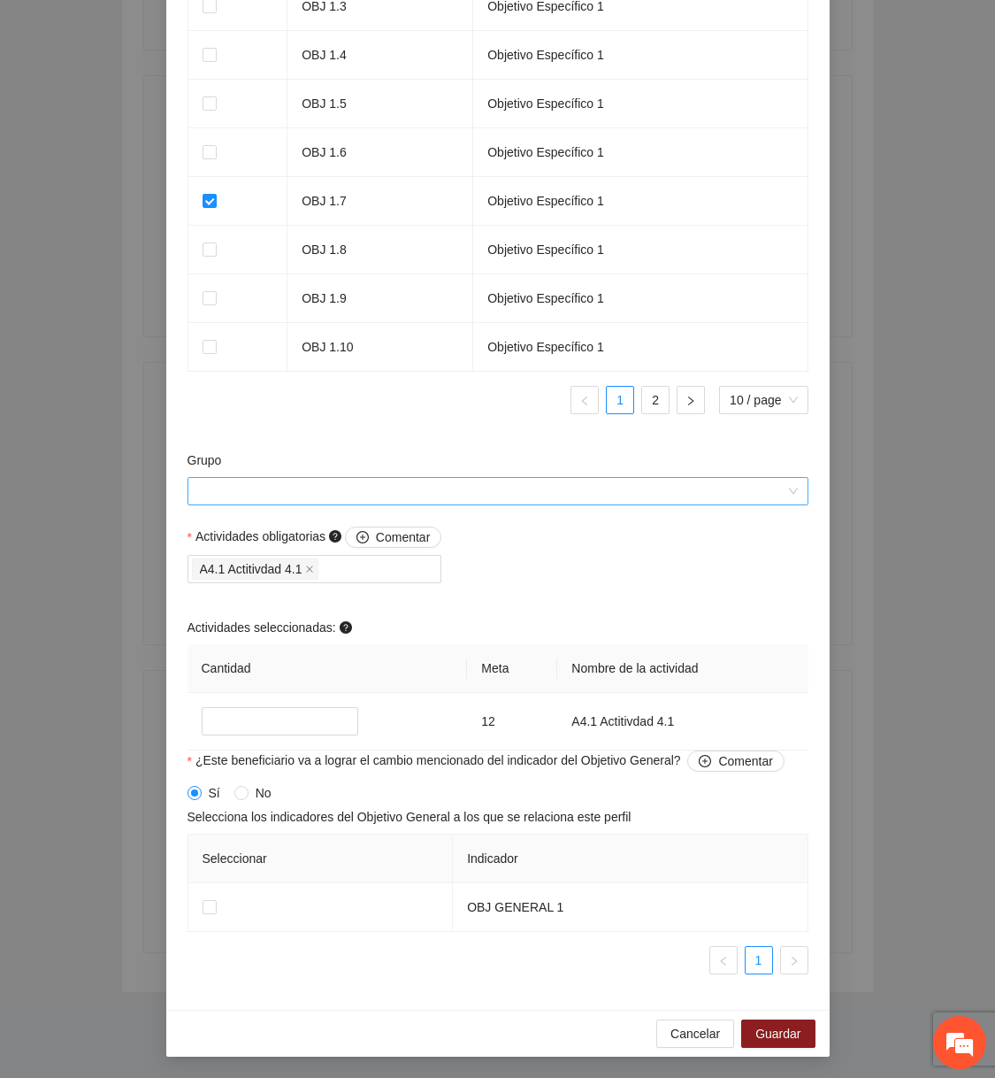
click at [599, 500] on input "Grupo" at bounding box center [491, 491] width 587 height 27
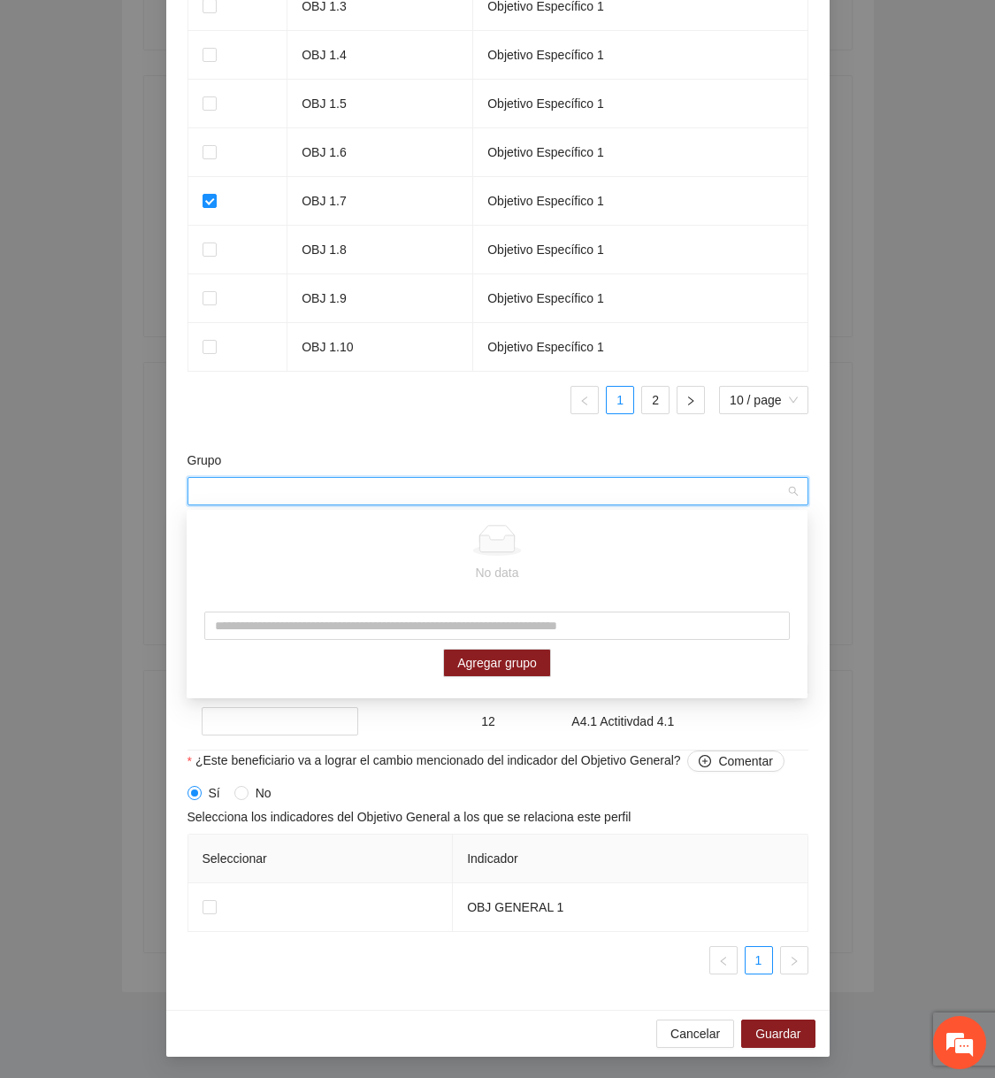
click at [531, 601] on div "Agregar grupo" at bounding box center [497, 644] width 621 height 101
click at [531, 628] on input "text" at bounding box center [497, 625] width 586 height 28
type input "*****"
click at [505, 664] on span "Agregar grupo" at bounding box center [497, 662] width 80 height 19
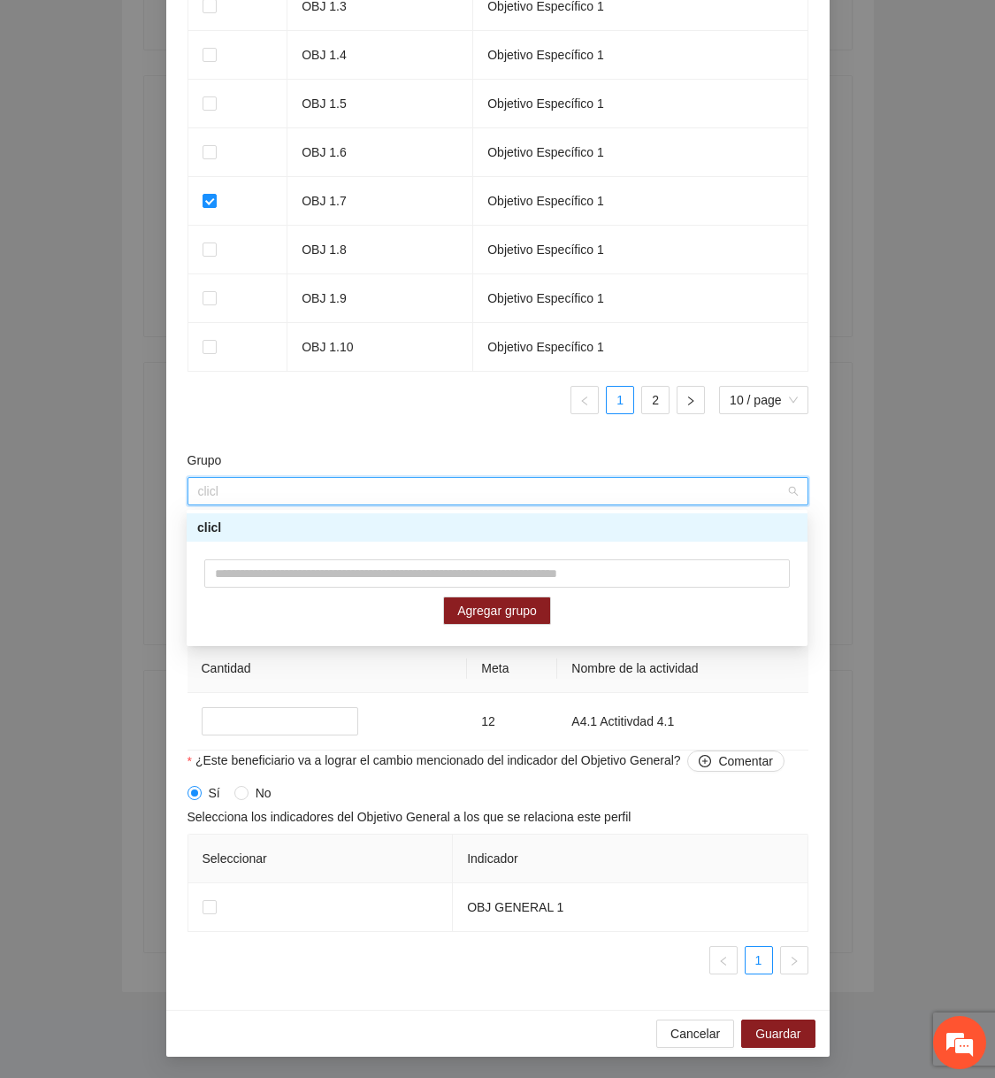
click at [361, 548] on div "Agregar grupo" at bounding box center [497, 591] width 621 height 101
click at [388, 526] on div "clicl" at bounding box center [497, 527] width 600 height 19
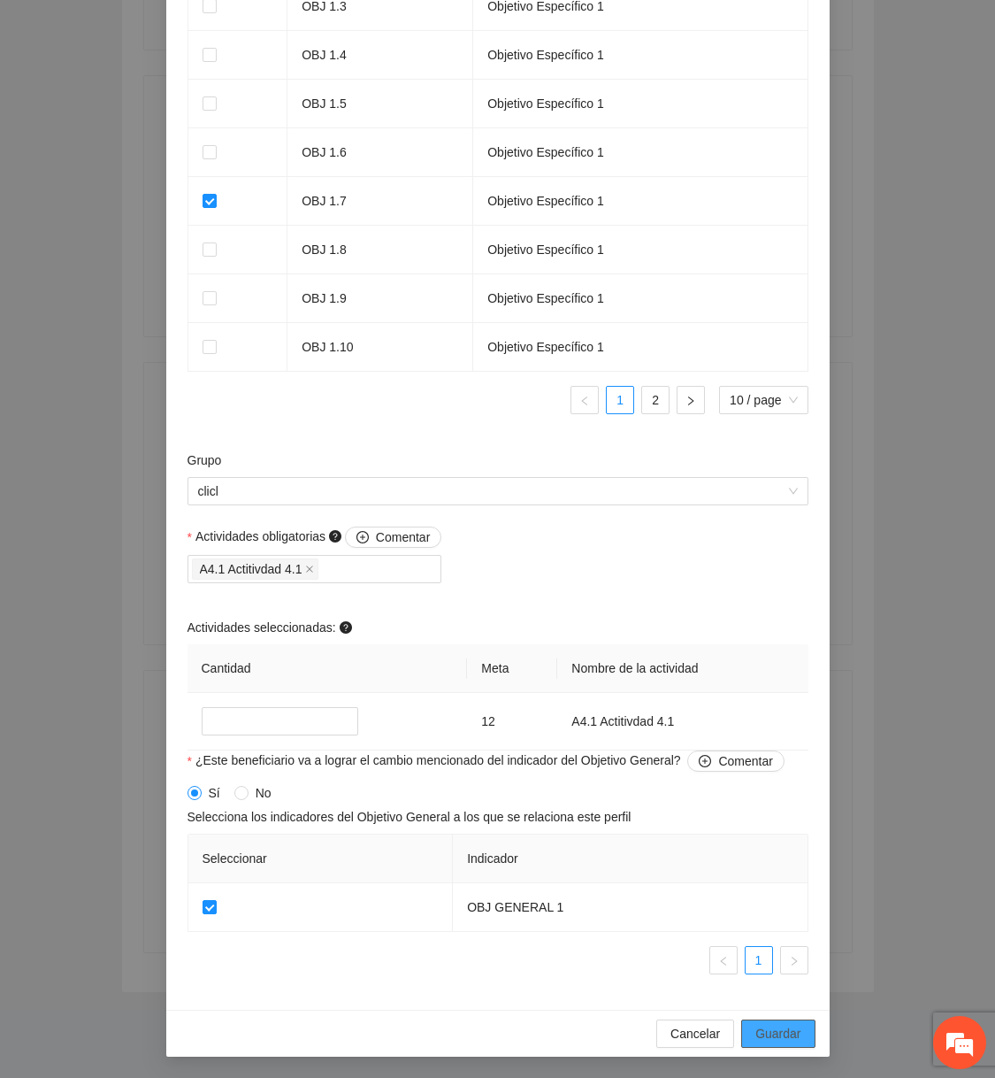
click at [763, 1034] on span "Guardar" at bounding box center [778, 1033] width 45 height 19
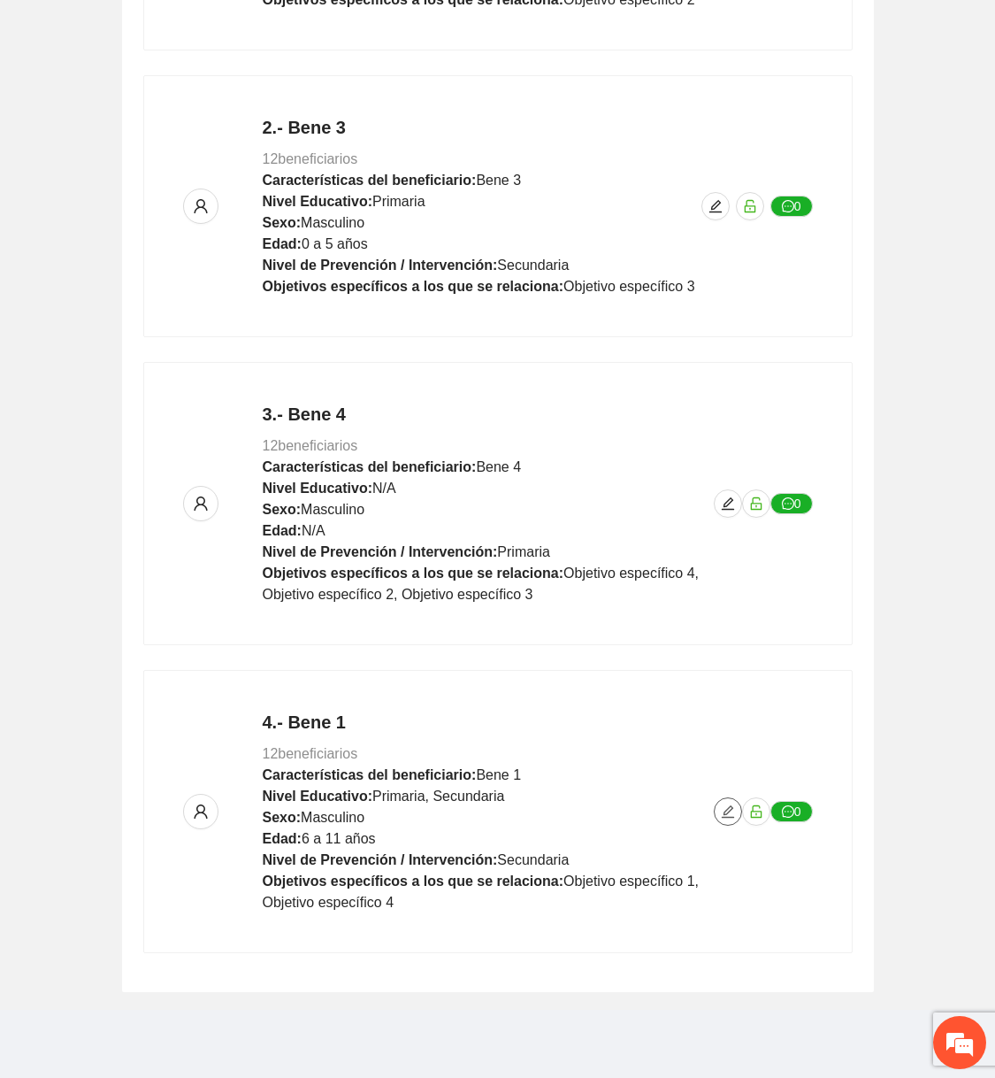
scroll to position [0, 0]
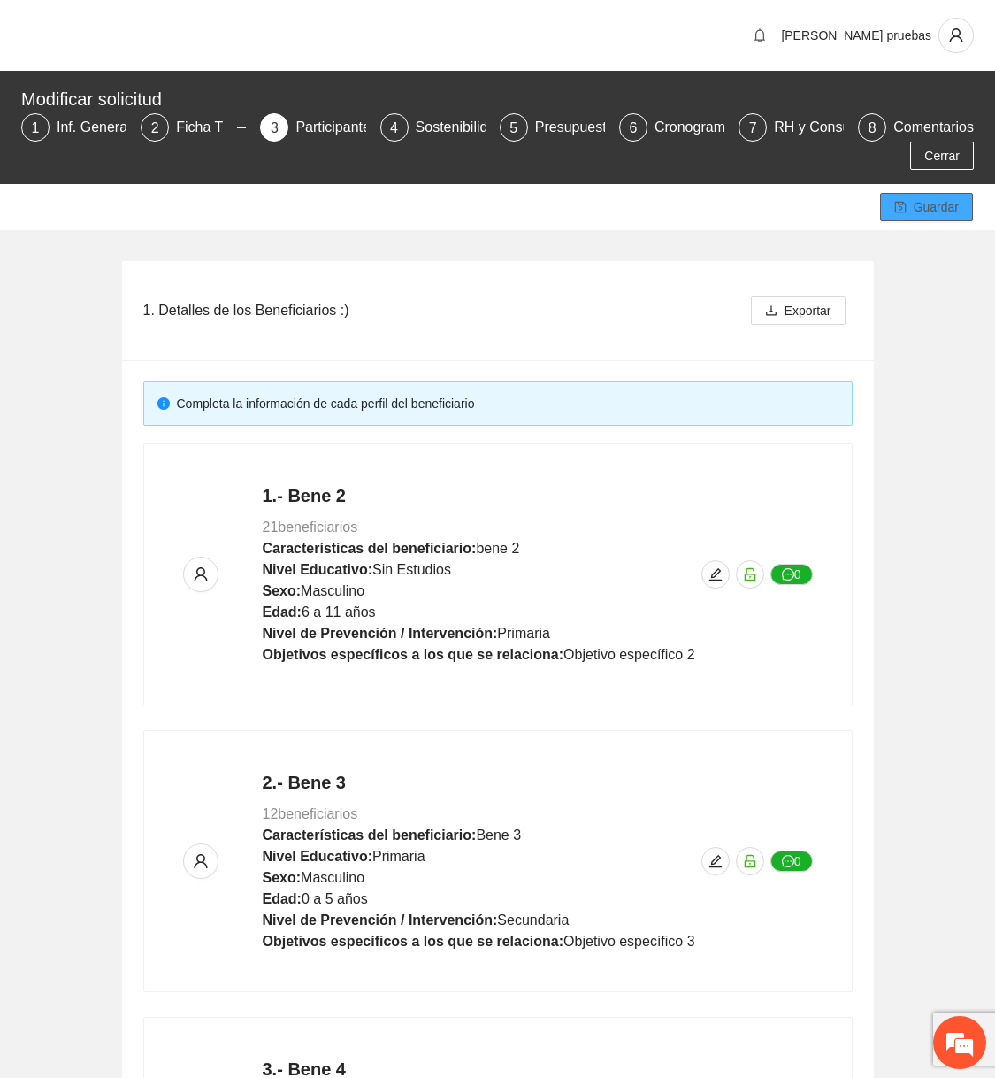
click at [868, 198] on span "Guardar" at bounding box center [936, 206] width 45 height 19
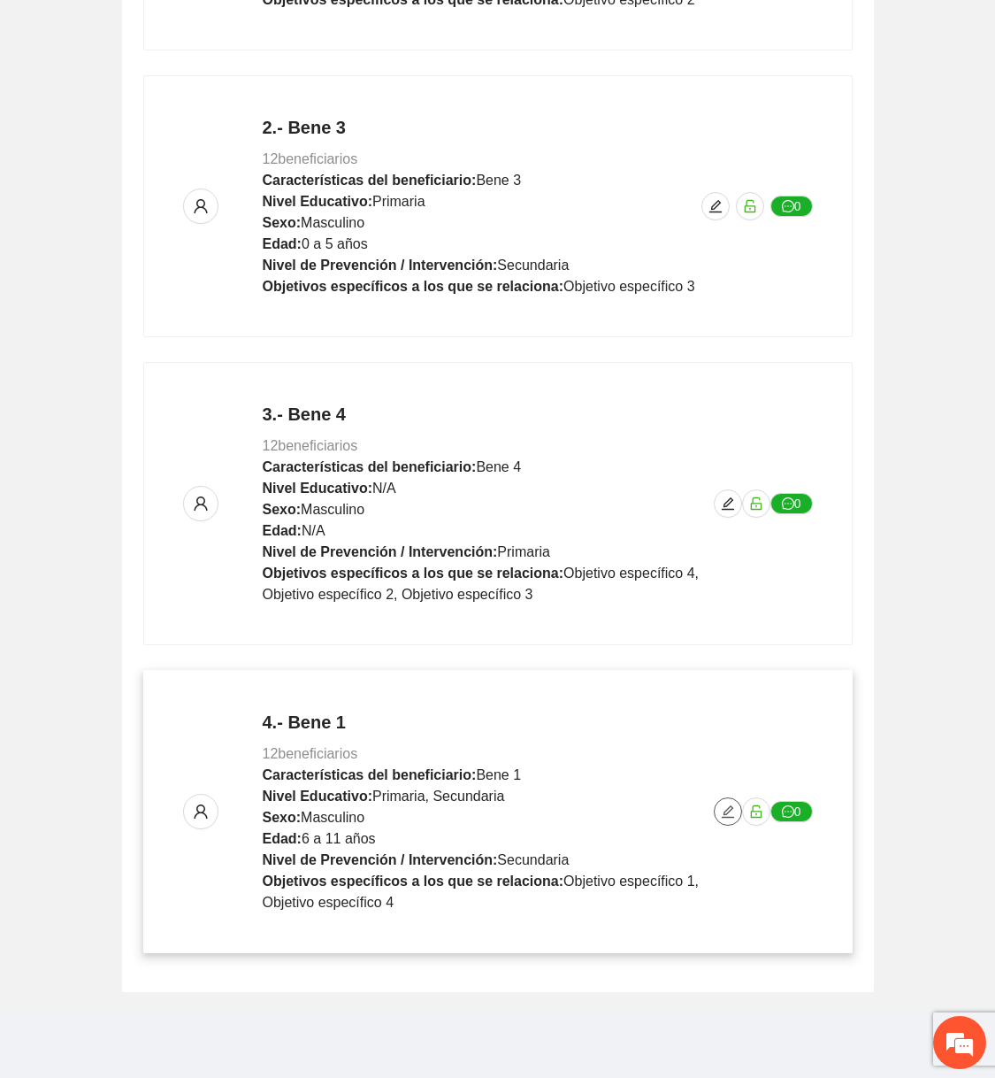
click at [731, 818] on button "button" at bounding box center [728, 811] width 28 height 28
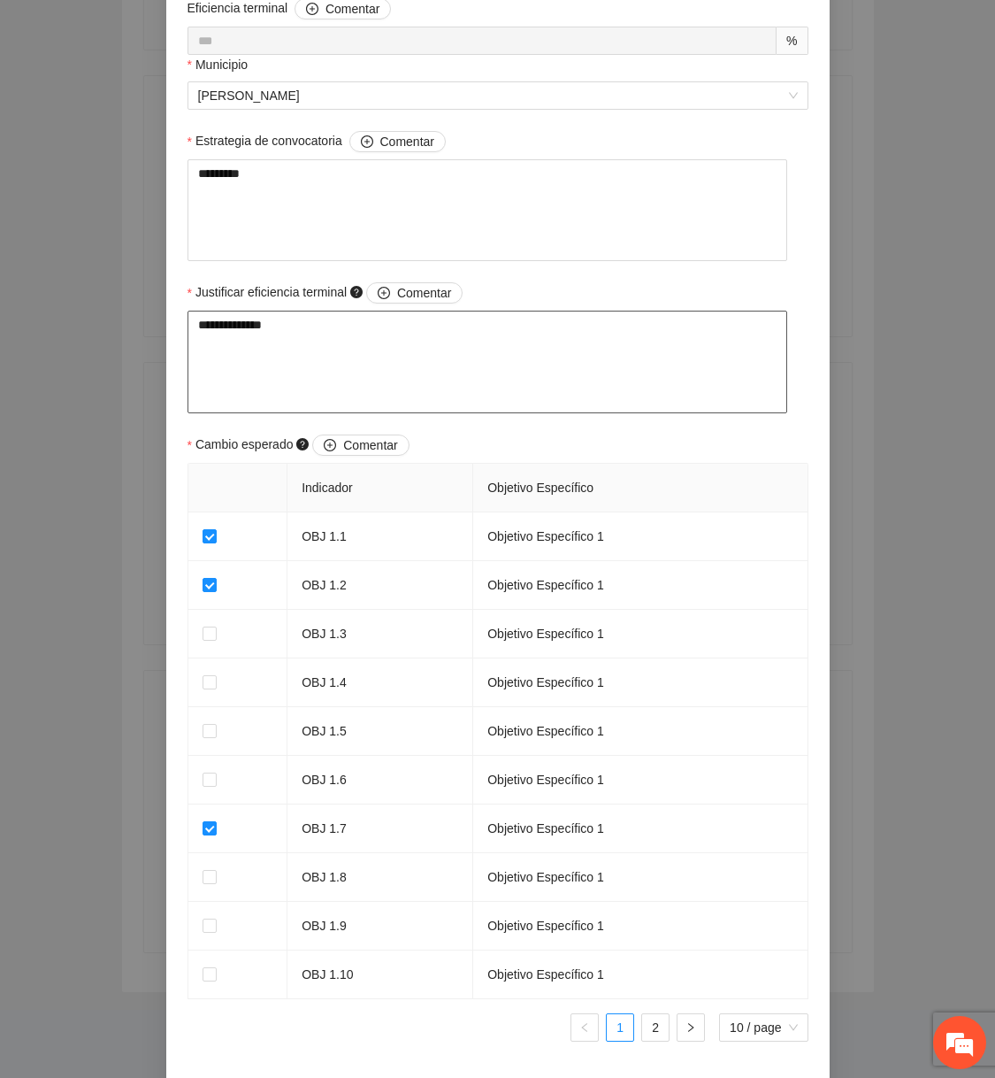
scroll to position [1339, 0]
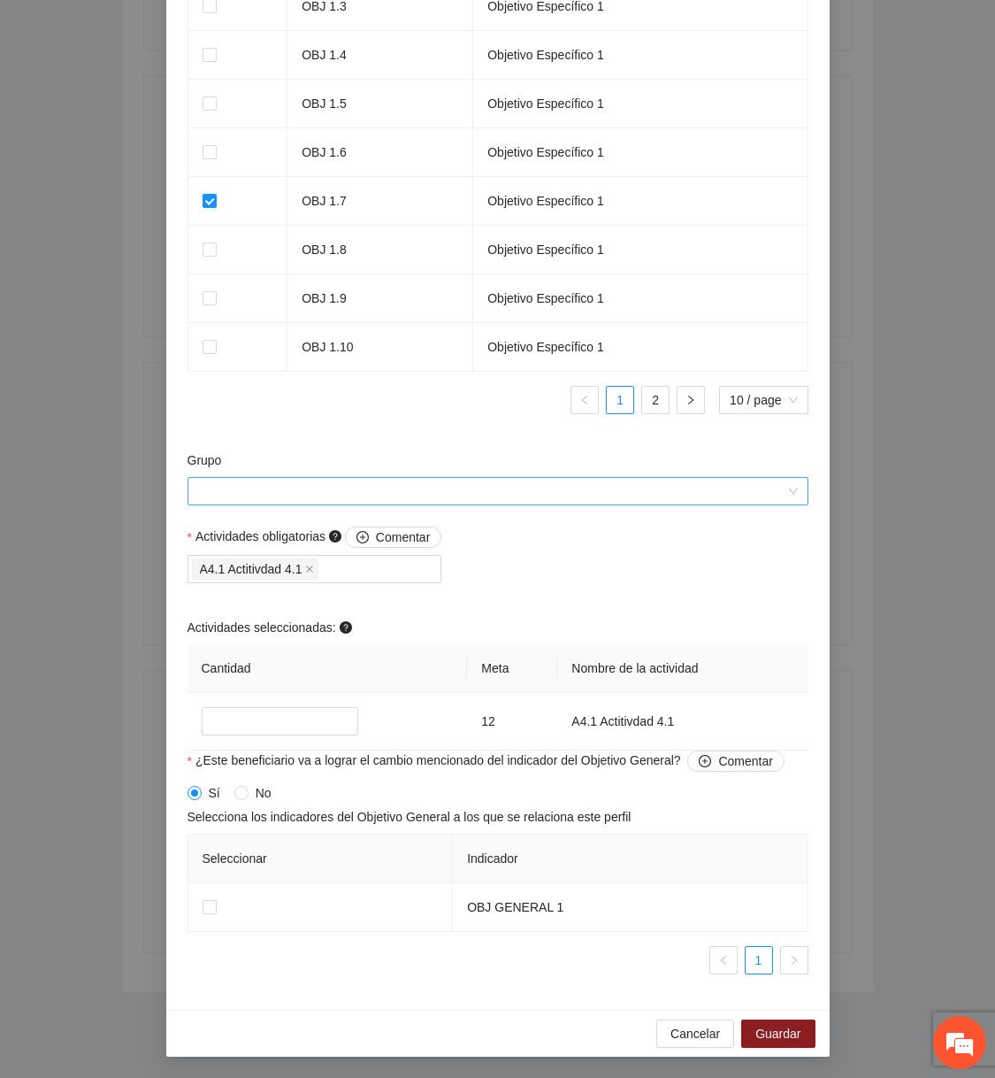
click at [413, 484] on input "Grupo" at bounding box center [491, 491] width 587 height 27
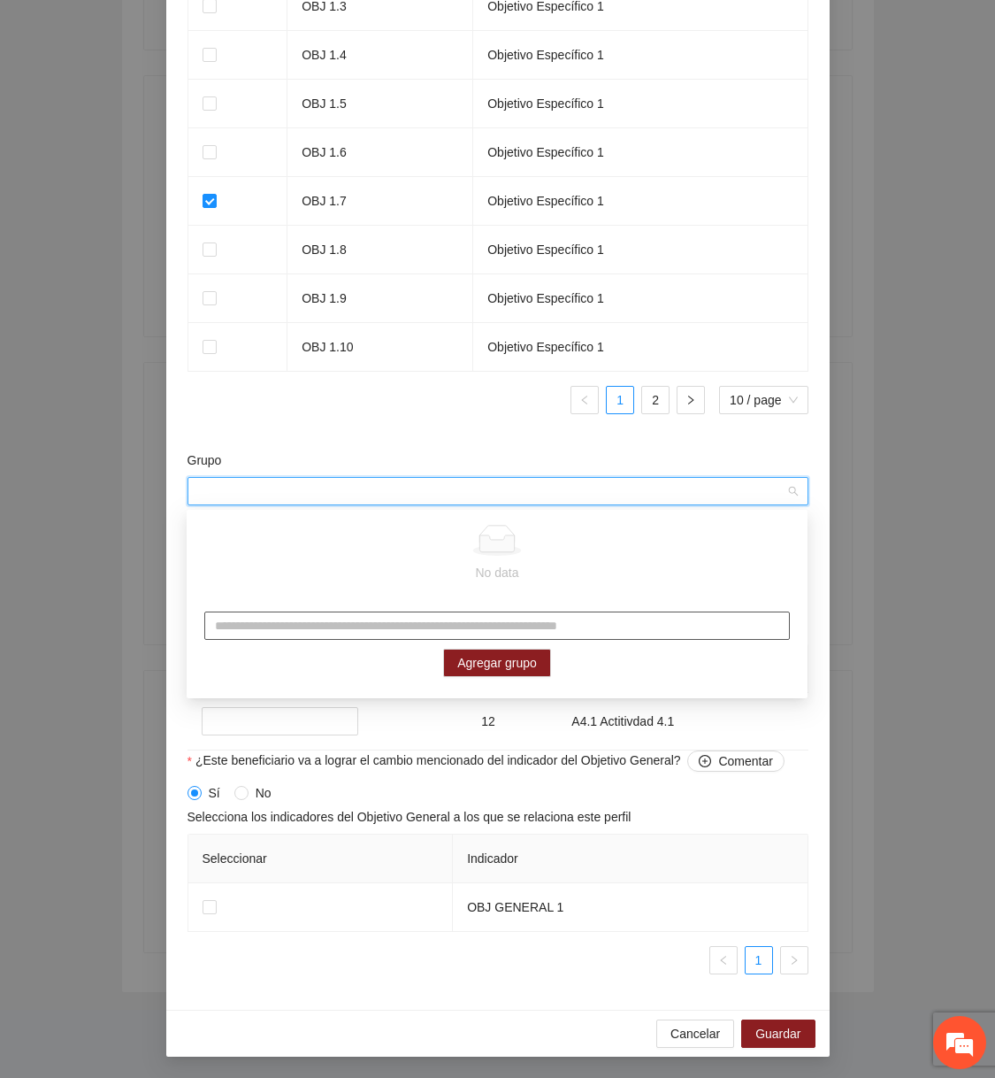
click at [401, 637] on input "text" at bounding box center [497, 625] width 586 height 28
type input "*"
type input "******"
click at [475, 668] on span "Agregar grupo" at bounding box center [497, 662] width 80 height 19
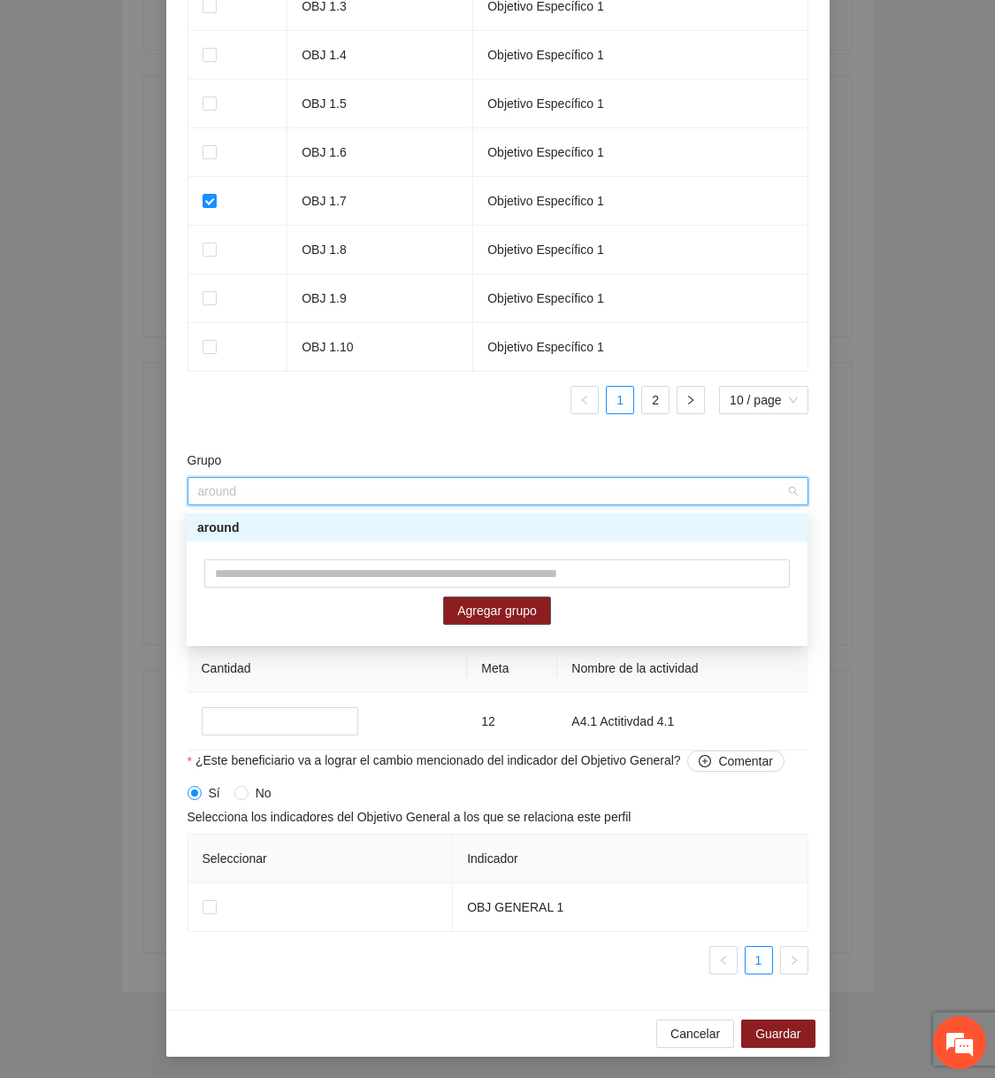
click at [625, 528] on div "around" at bounding box center [497, 527] width 600 height 19
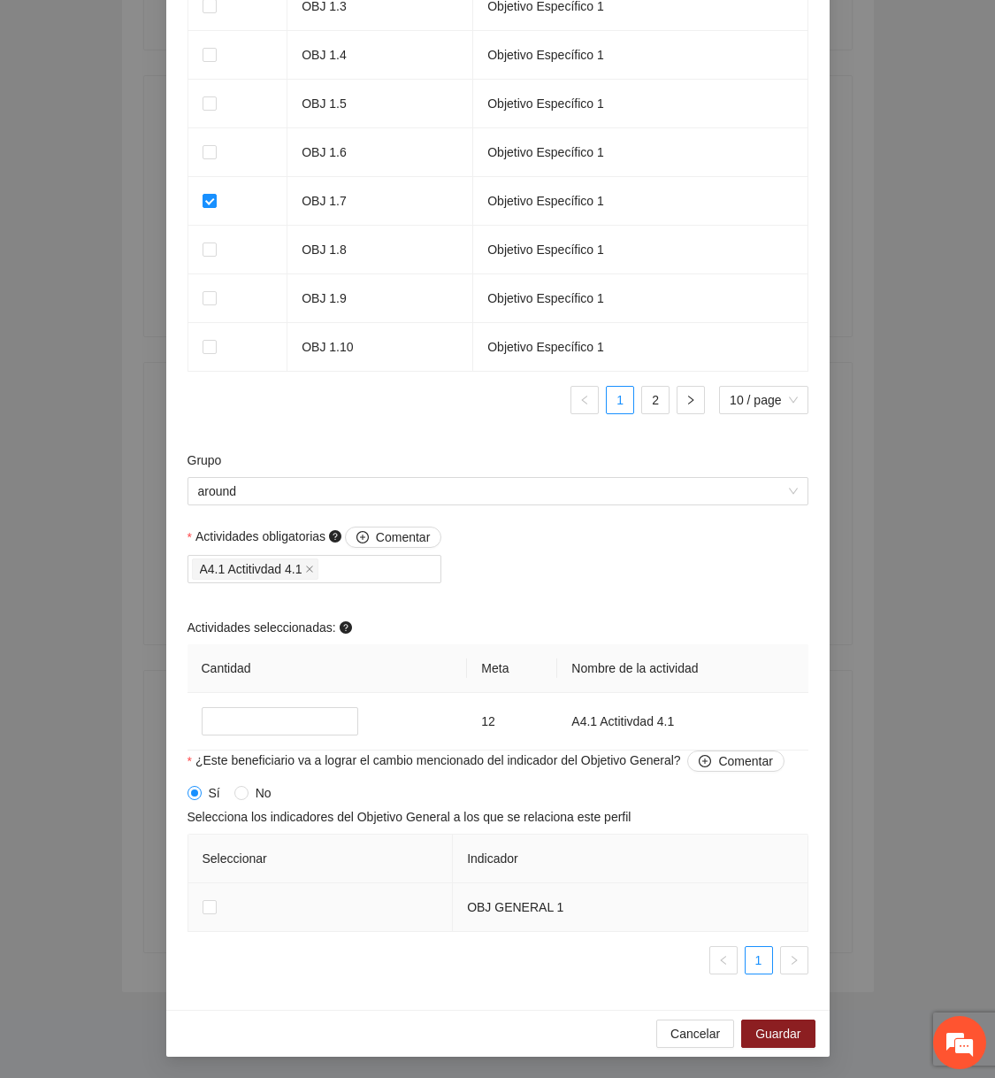
click at [208, 927] on td at bounding box center [320, 907] width 265 height 49
click at [208, 914] on label at bounding box center [210, 906] width 14 height 19
click at [765, 1028] on span "Guardar" at bounding box center [778, 1033] width 45 height 19
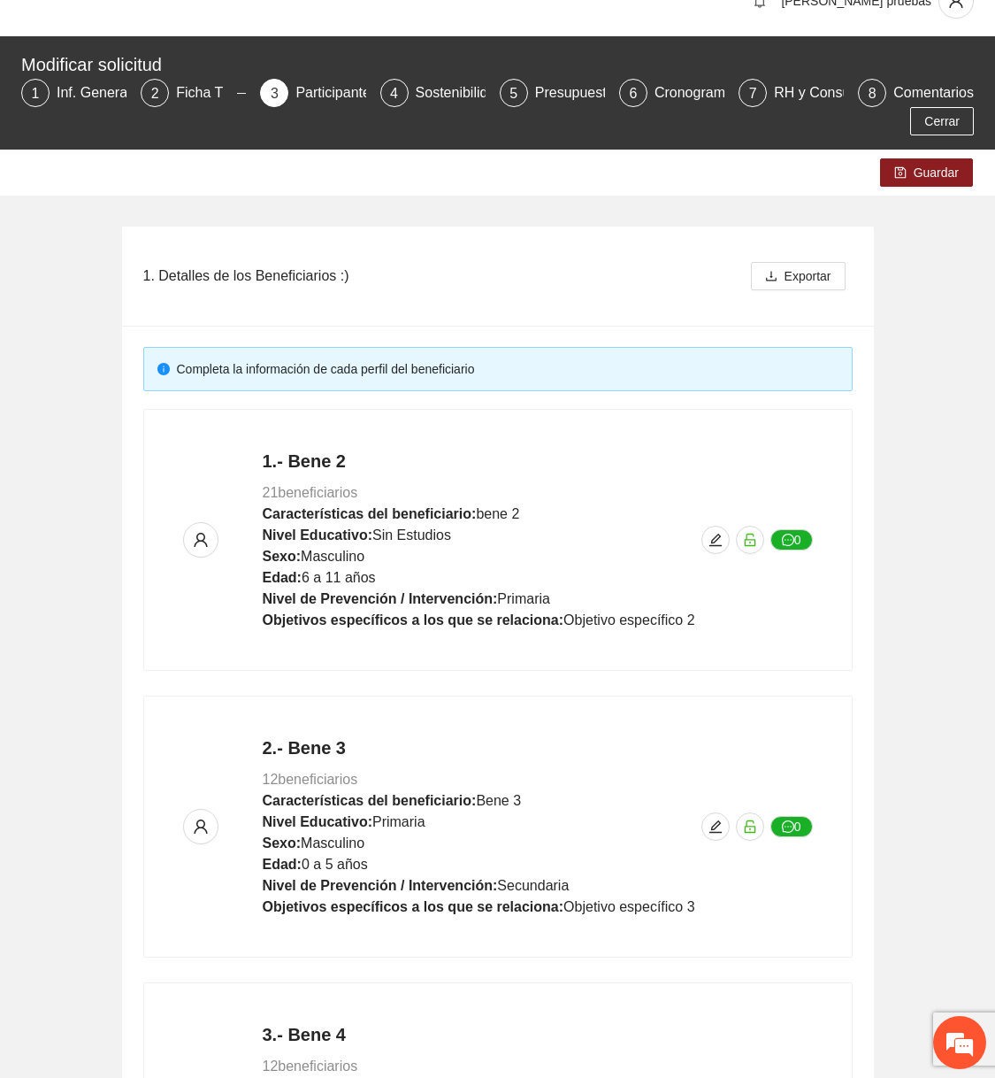
scroll to position [0, 0]
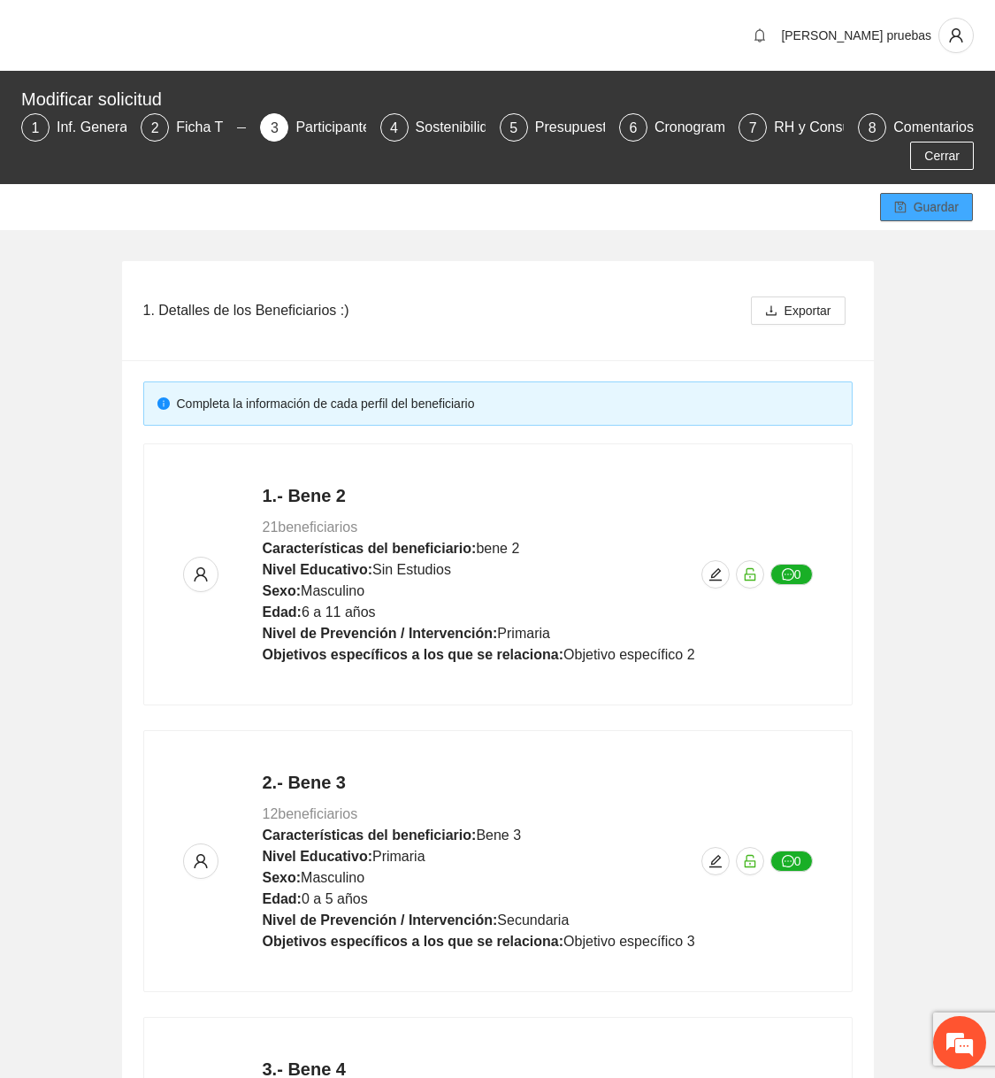
click at [946, 221] on div "Guardar" at bounding box center [497, 207] width 995 height 46
click at [922, 211] on span "Guardar" at bounding box center [936, 206] width 45 height 19
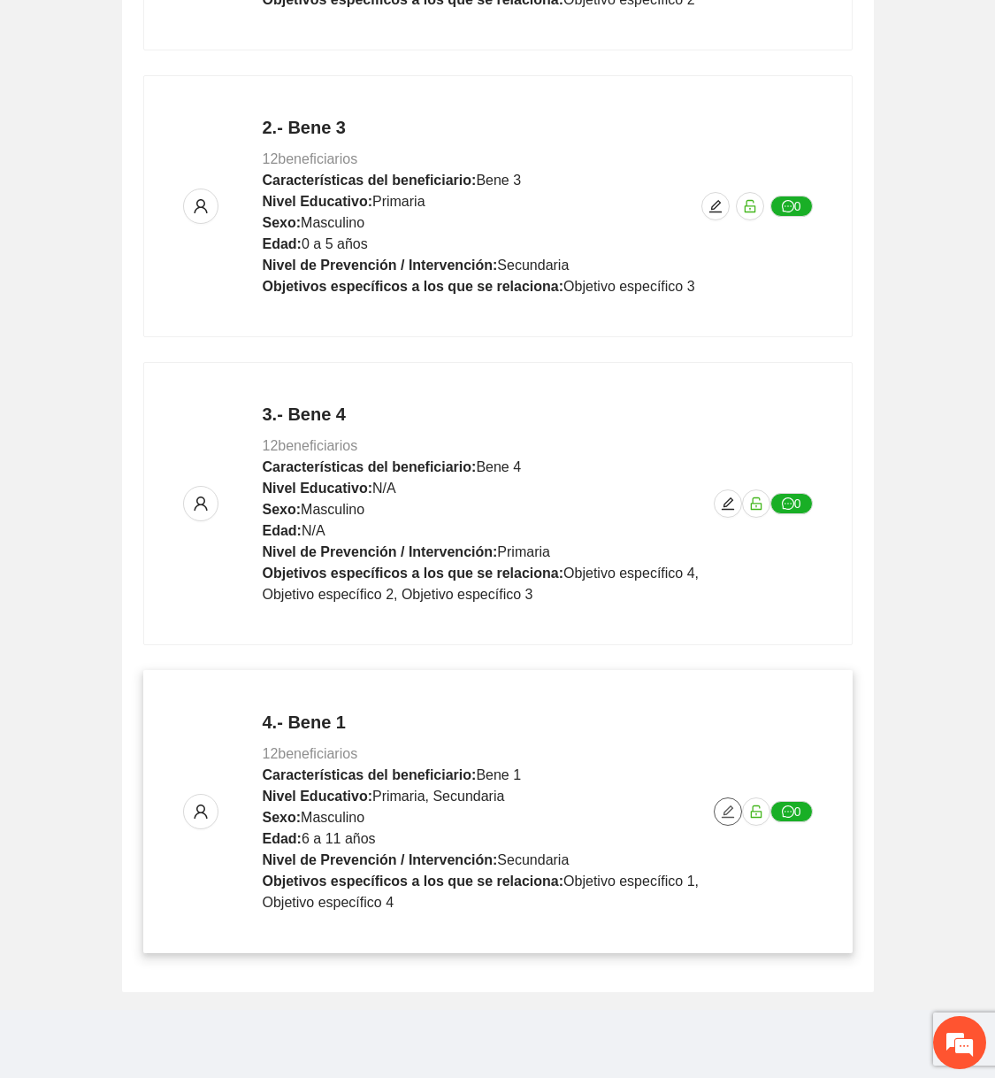
click at [729, 813] on icon "edit" at bounding box center [728, 811] width 14 height 14
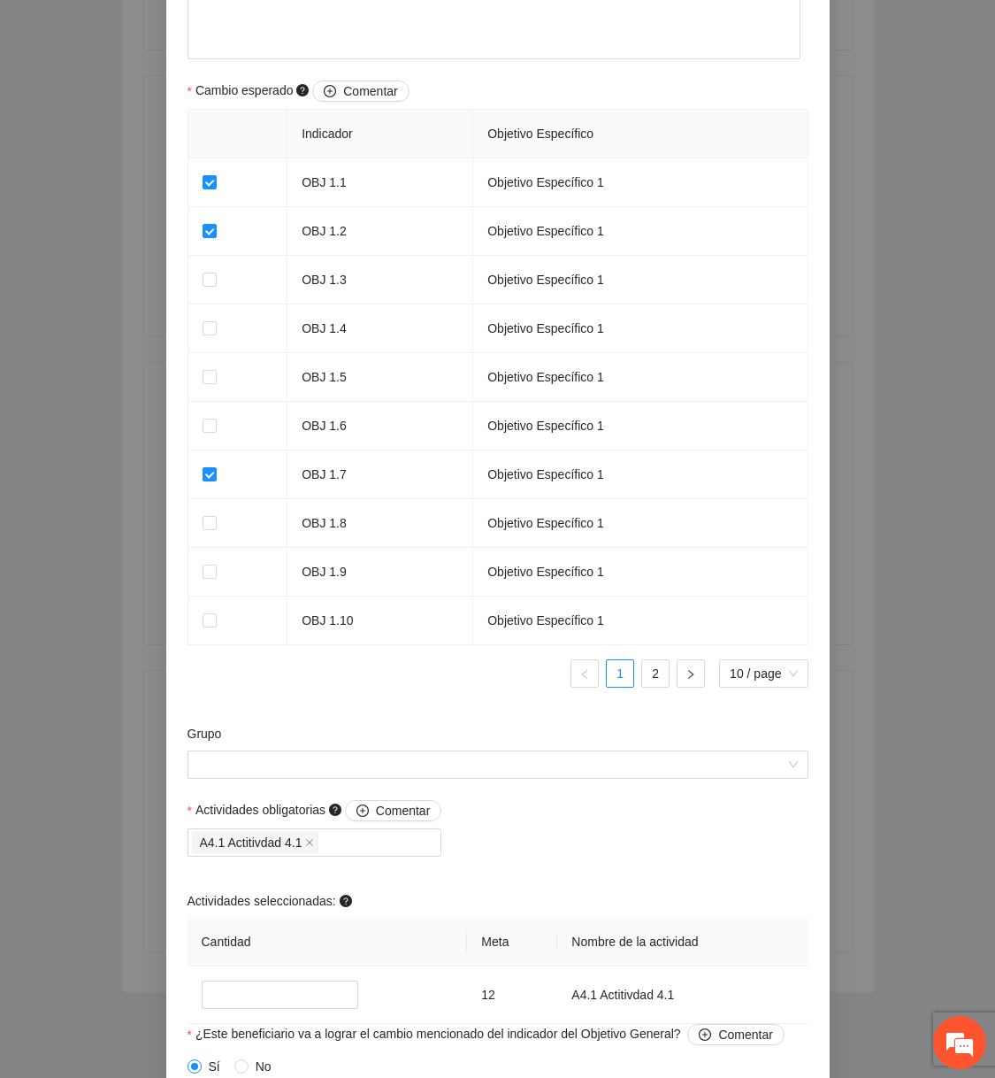
scroll to position [1316, 0]
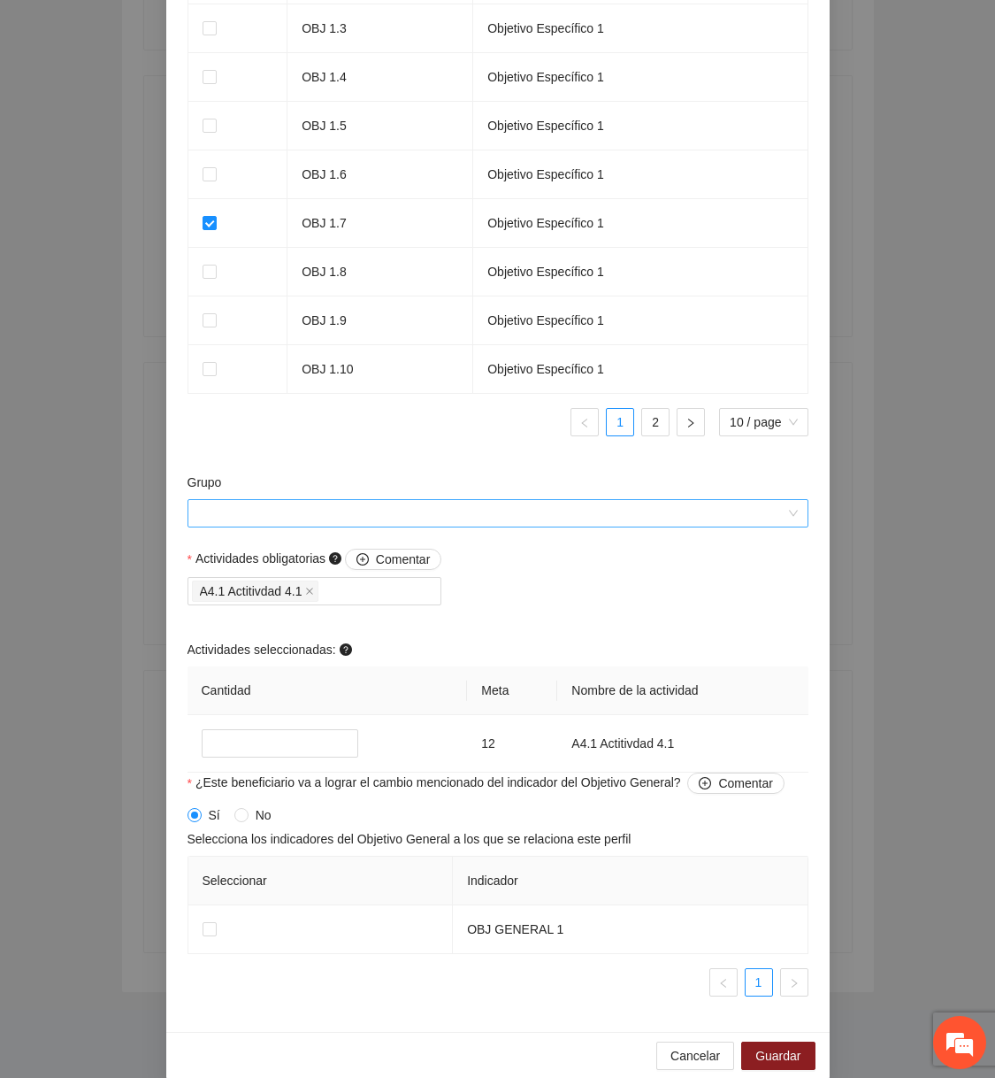
click at [576, 518] on input "Grupo" at bounding box center [491, 513] width 587 height 27
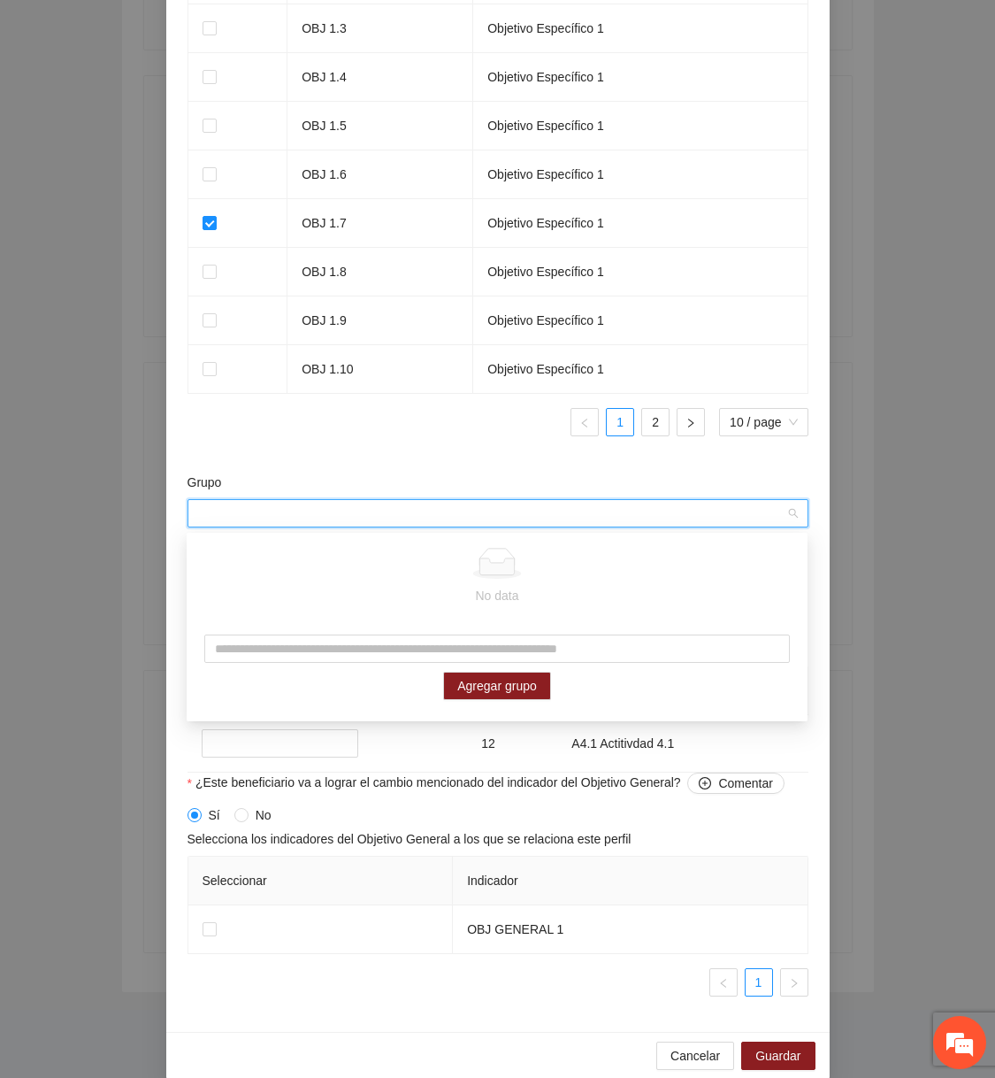
scroll to position [0, 0]
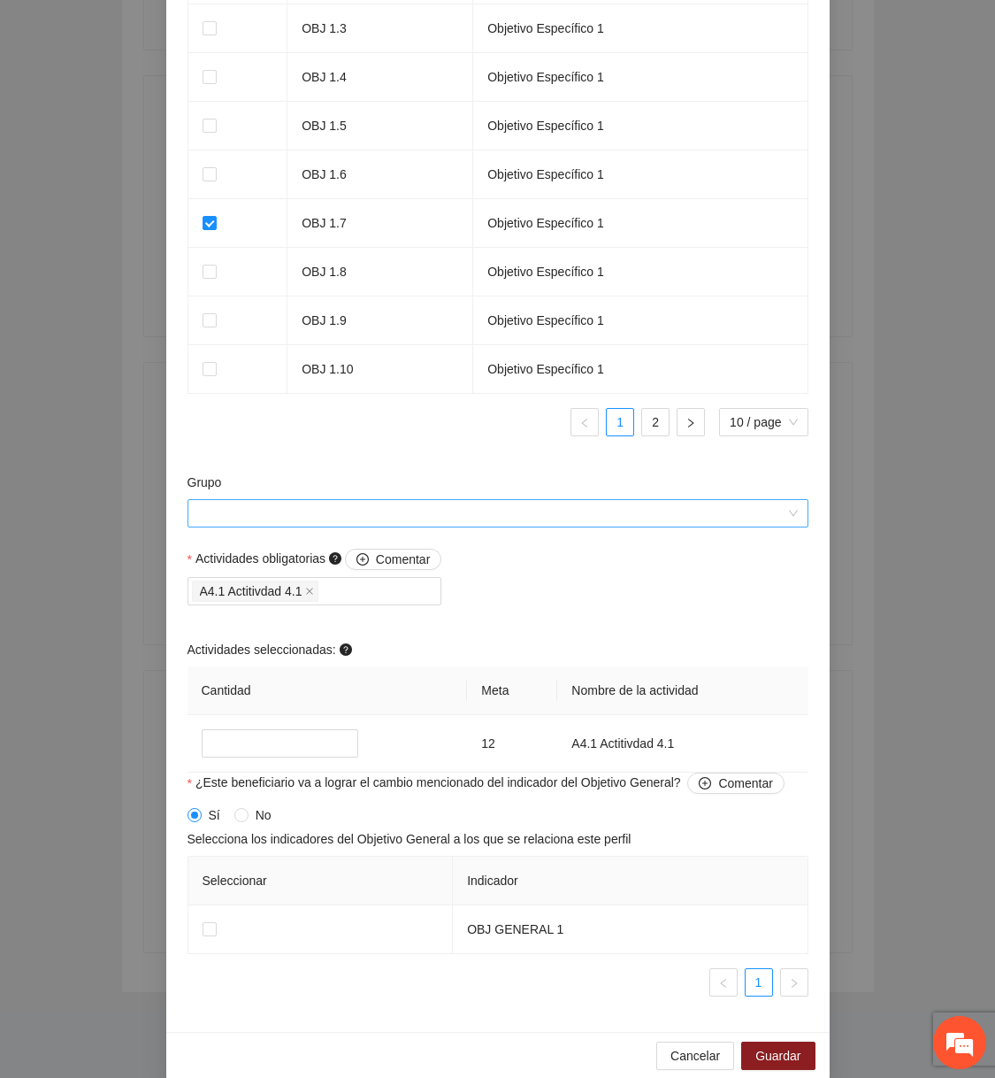
click at [561, 500] on div at bounding box center [498, 513] width 621 height 28
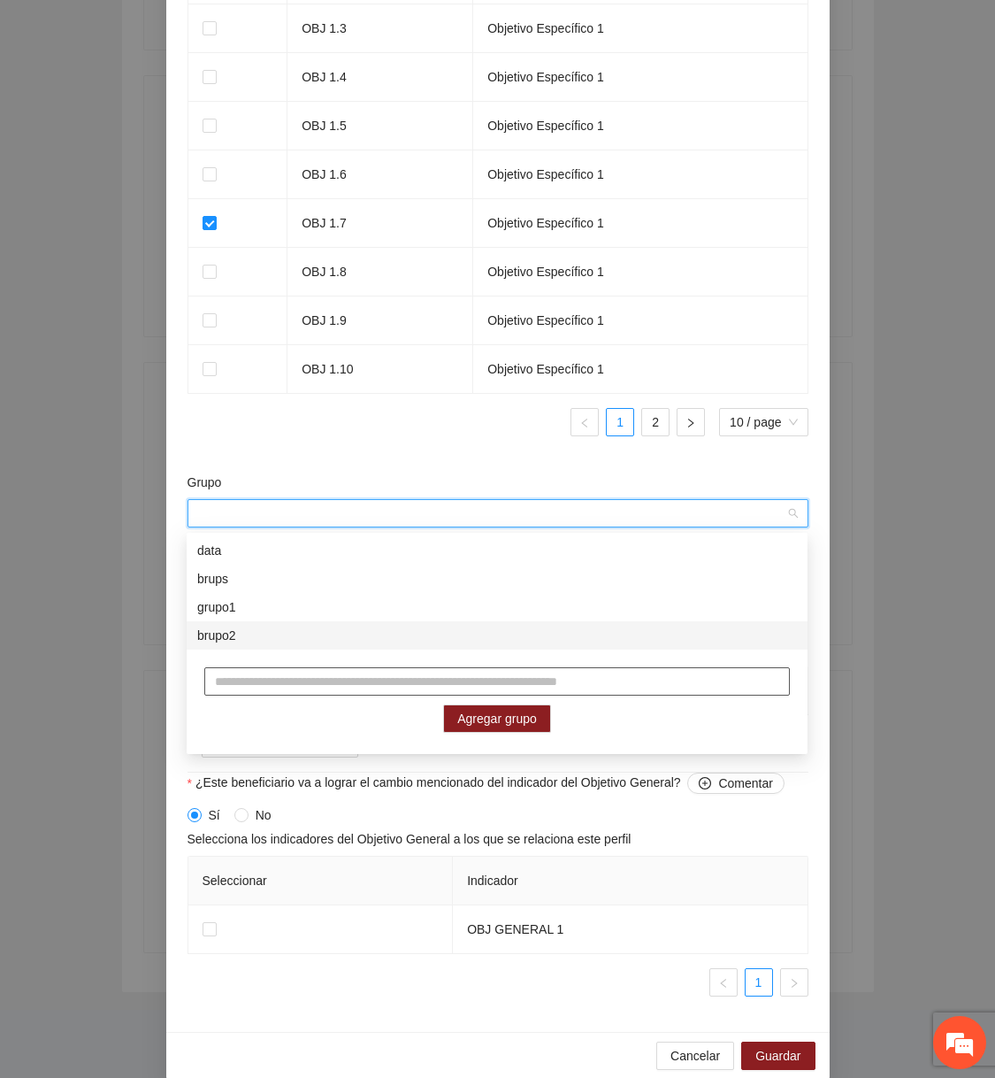
click at [398, 671] on input "text" at bounding box center [497, 681] width 586 height 28
type input "**********"
click at [468, 717] on span "Agregar grupo" at bounding box center [497, 718] width 80 height 19
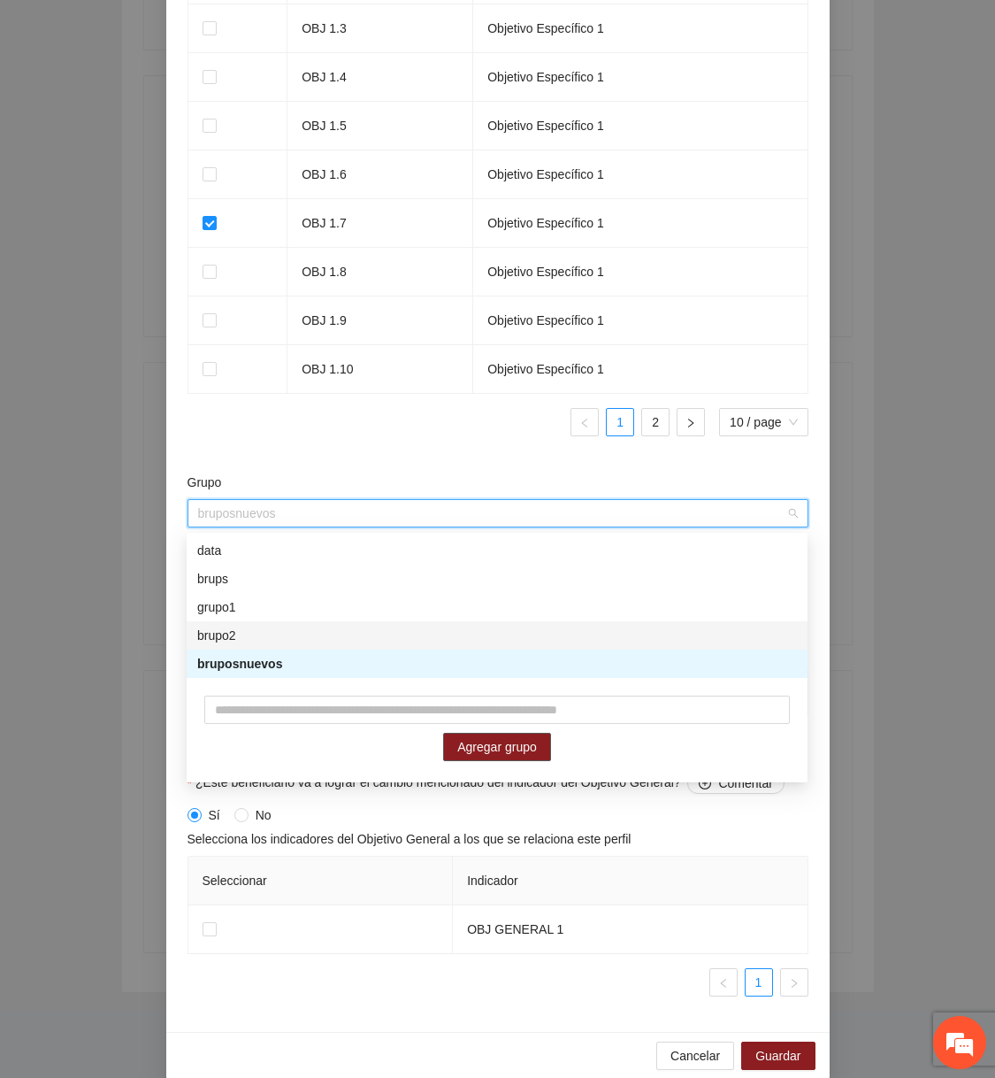
click at [393, 641] on div "brupo2" at bounding box center [497, 634] width 600 height 19
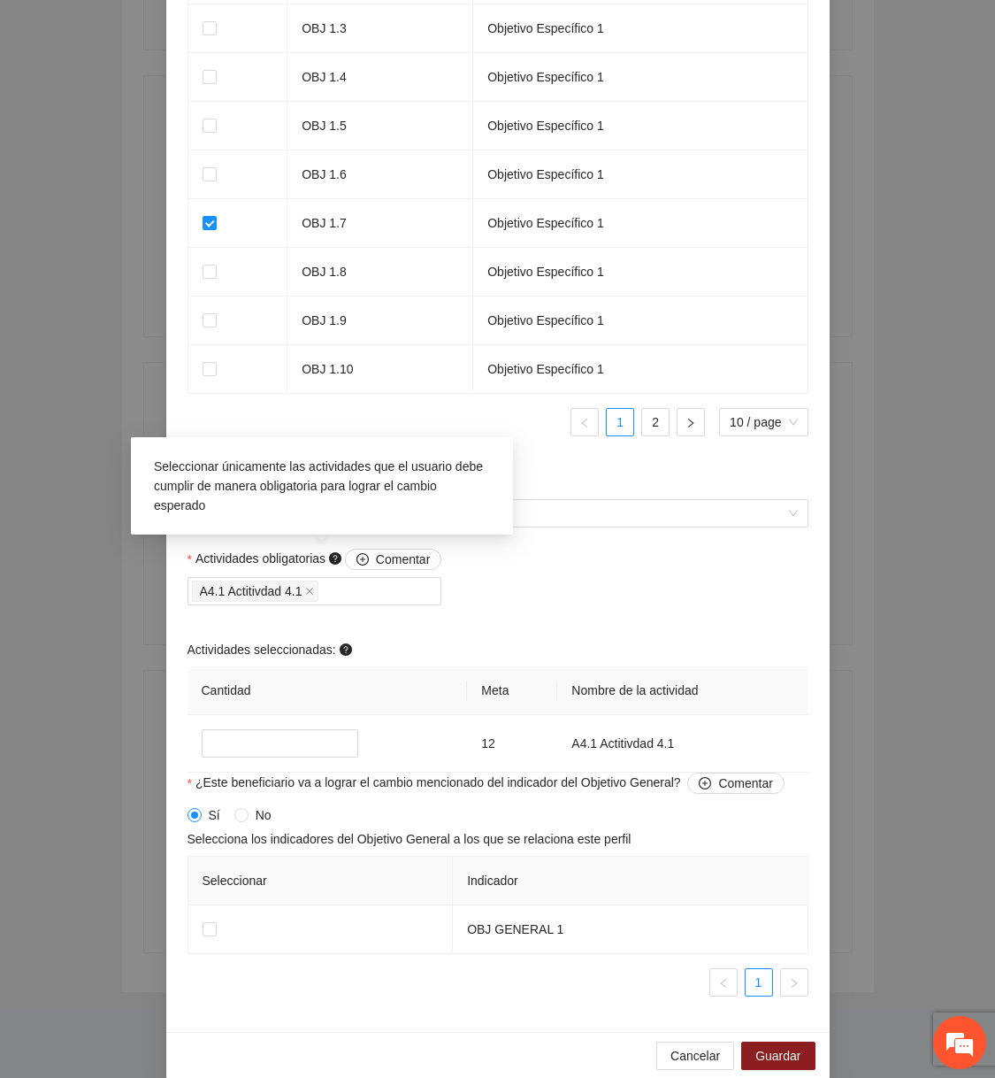
click at [375, 530] on div "Seleccionar únicamente las actividades que el usuario debe cumplir de manera ob…" at bounding box center [322, 485] width 382 height 97
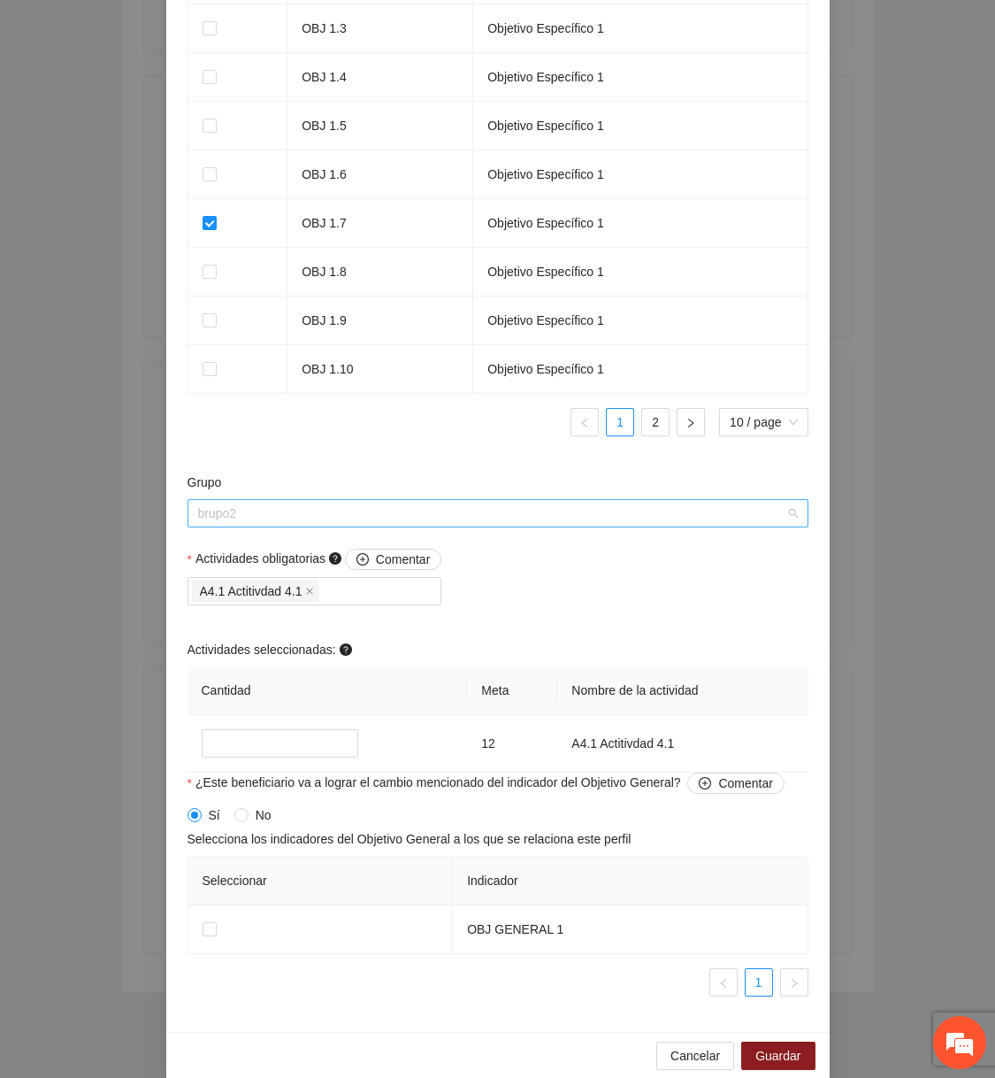
click at [545, 509] on span "brupo2" at bounding box center [498, 513] width 600 height 27
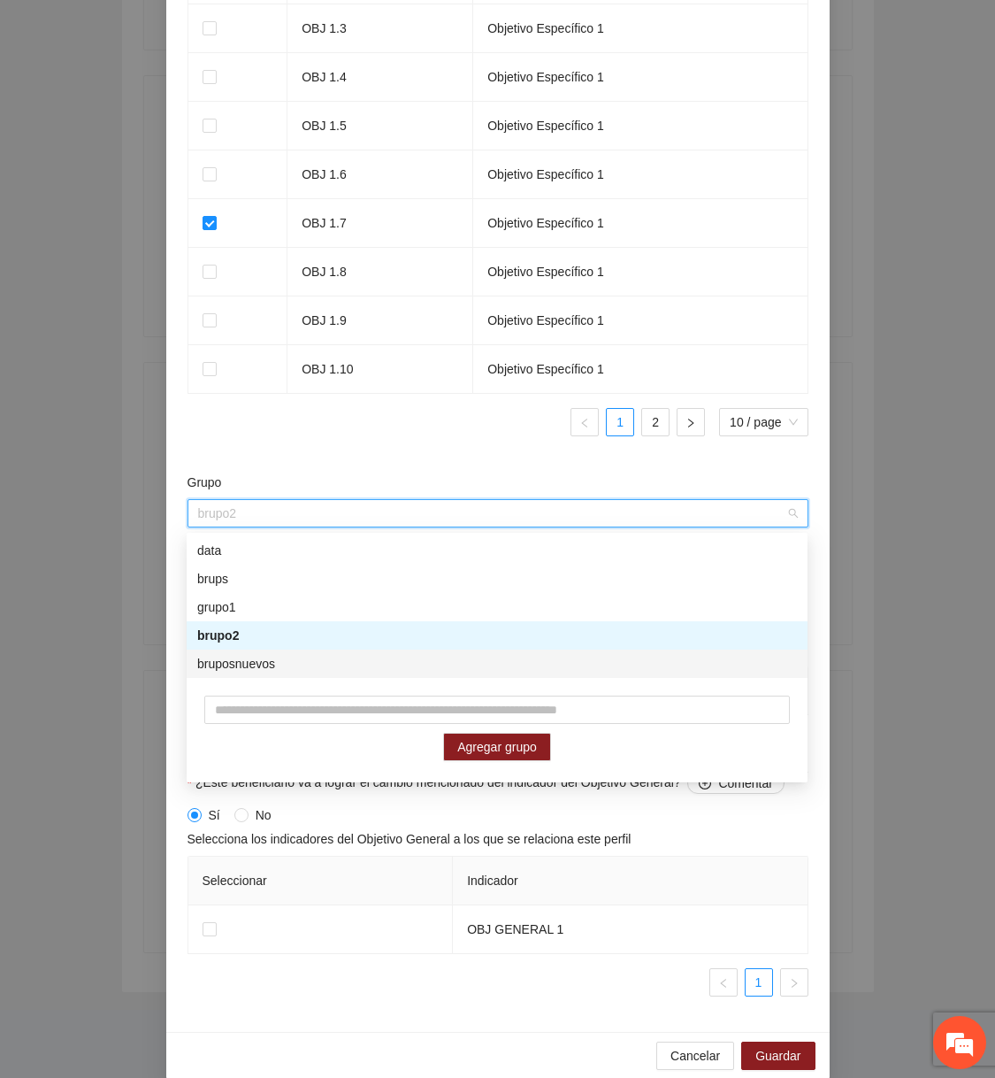
click at [294, 660] on div "bruposnuevos" at bounding box center [497, 663] width 600 height 19
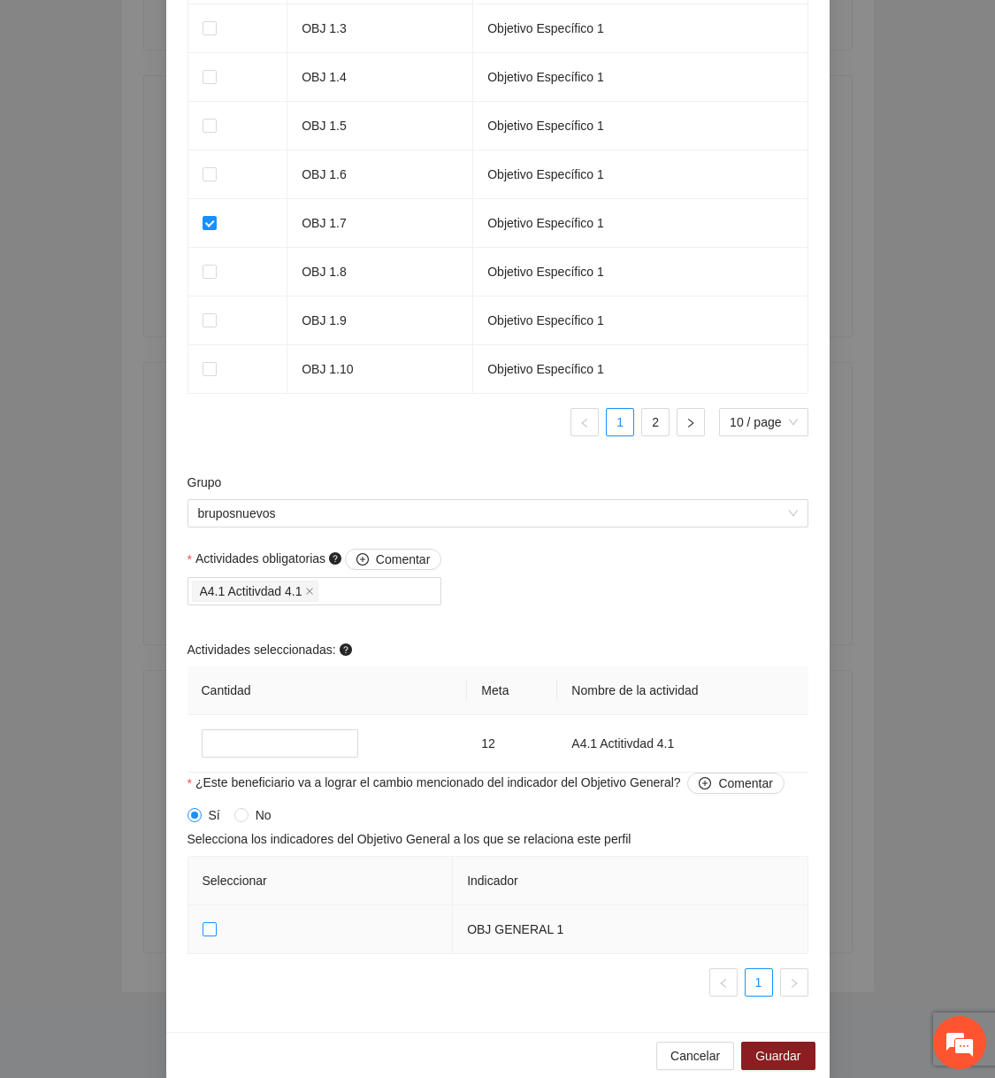
click at [215, 932] on span at bounding box center [210, 929] width 14 height 14
click at [796, 1053] on span "Guardar" at bounding box center [778, 1055] width 45 height 19
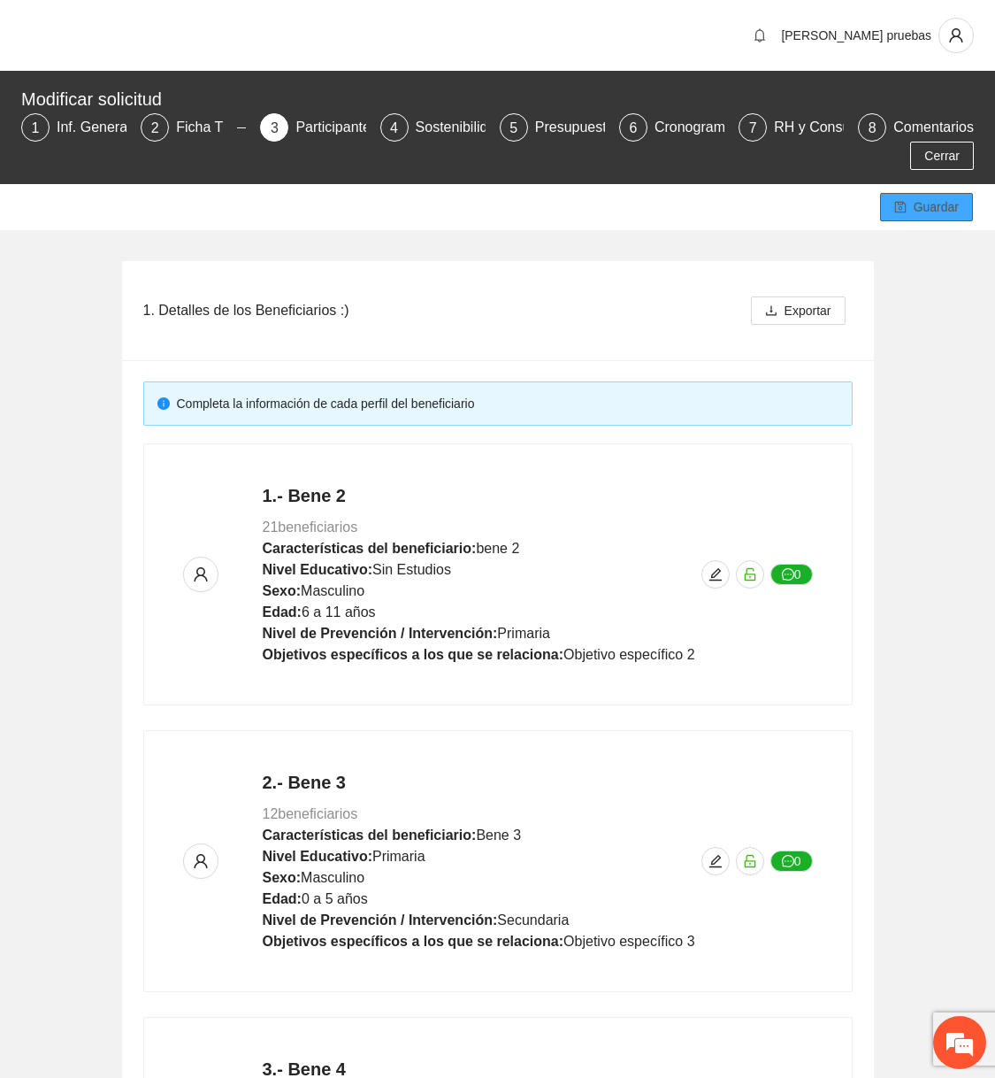
click at [924, 200] on span "Guardar" at bounding box center [936, 206] width 45 height 19
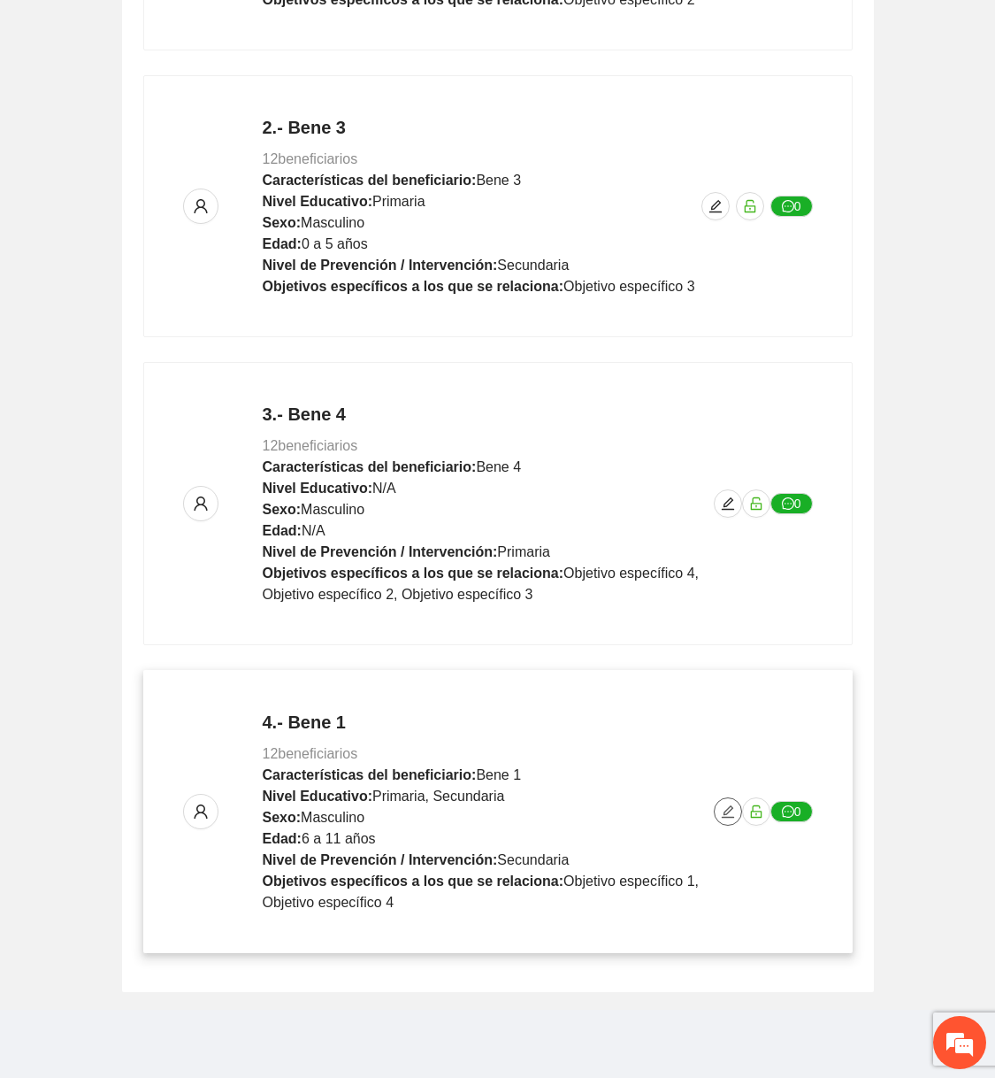
click at [727, 816] on button "button" at bounding box center [728, 811] width 28 height 28
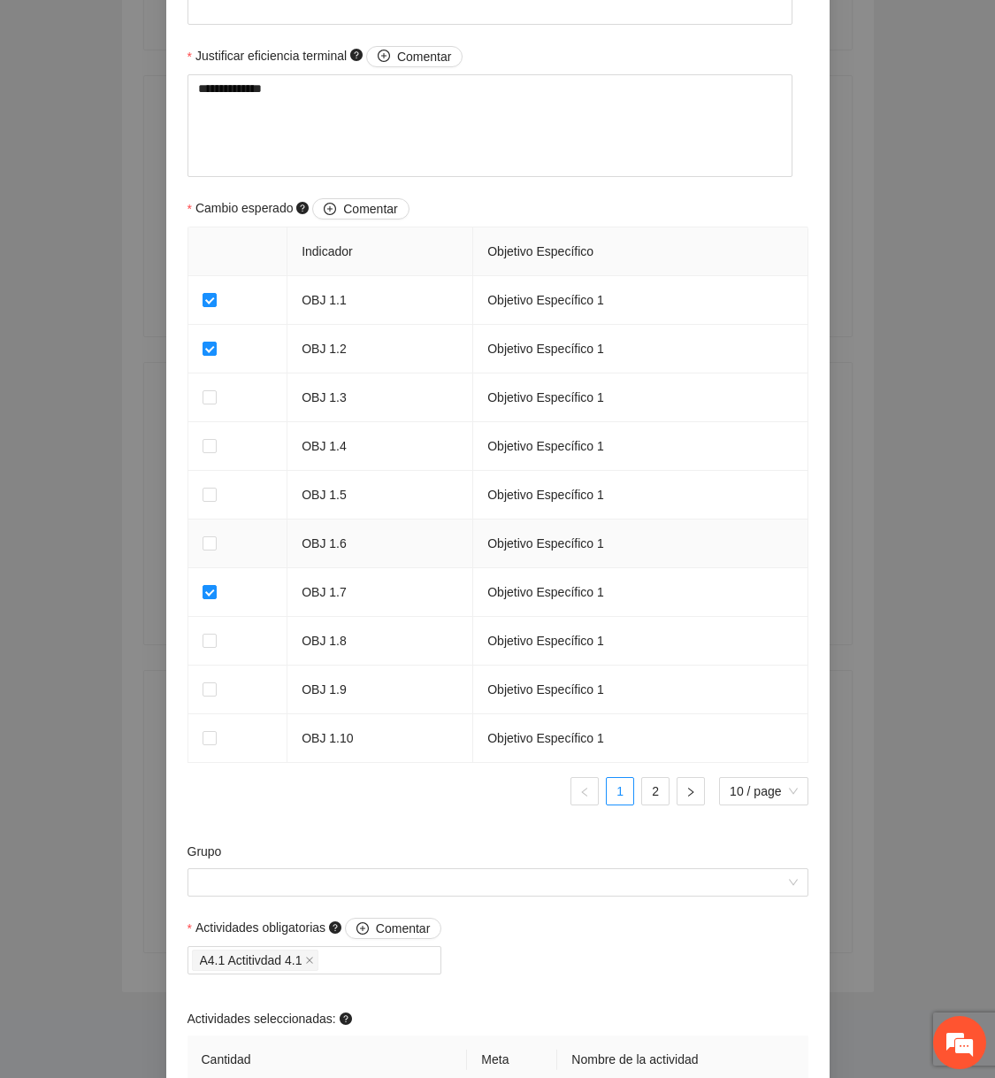
scroll to position [1339, 0]
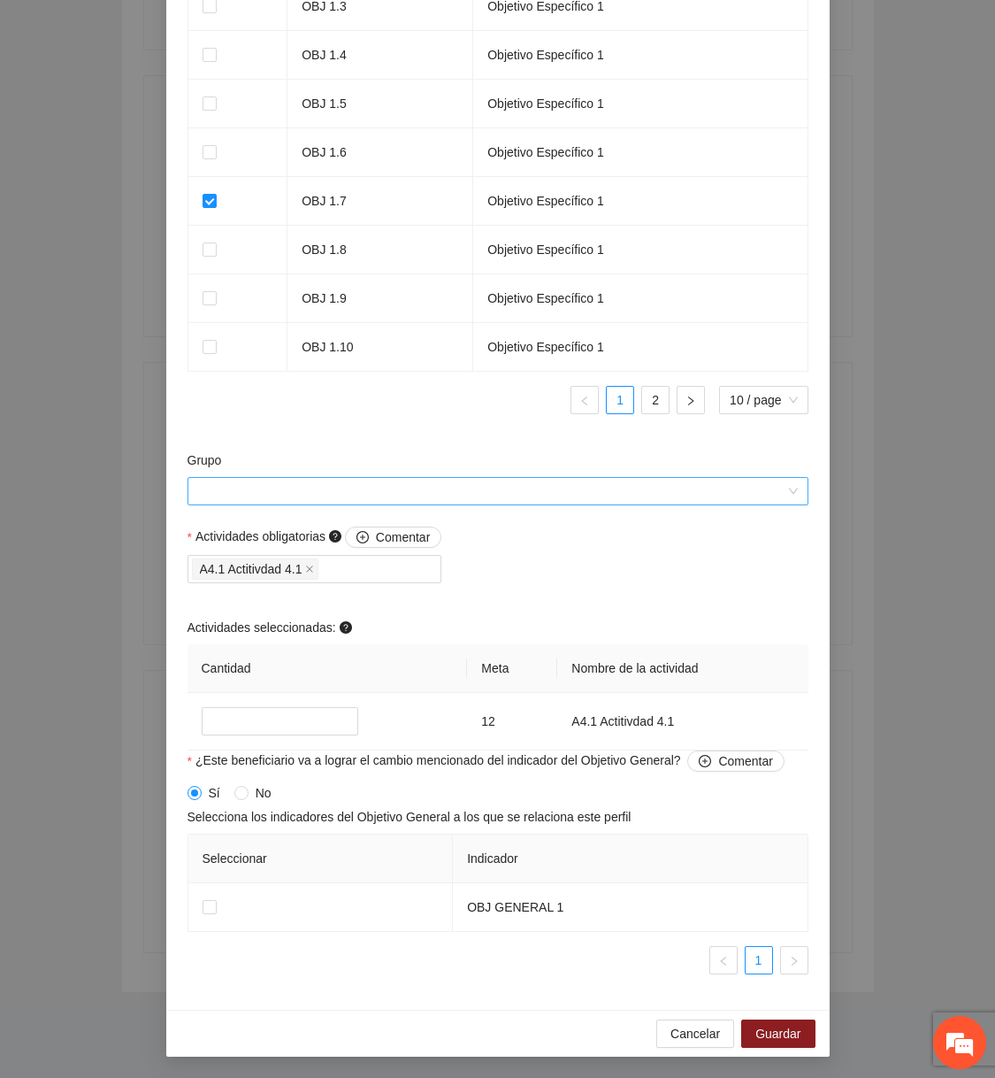
click at [522, 490] on input "Grupo" at bounding box center [491, 491] width 587 height 27
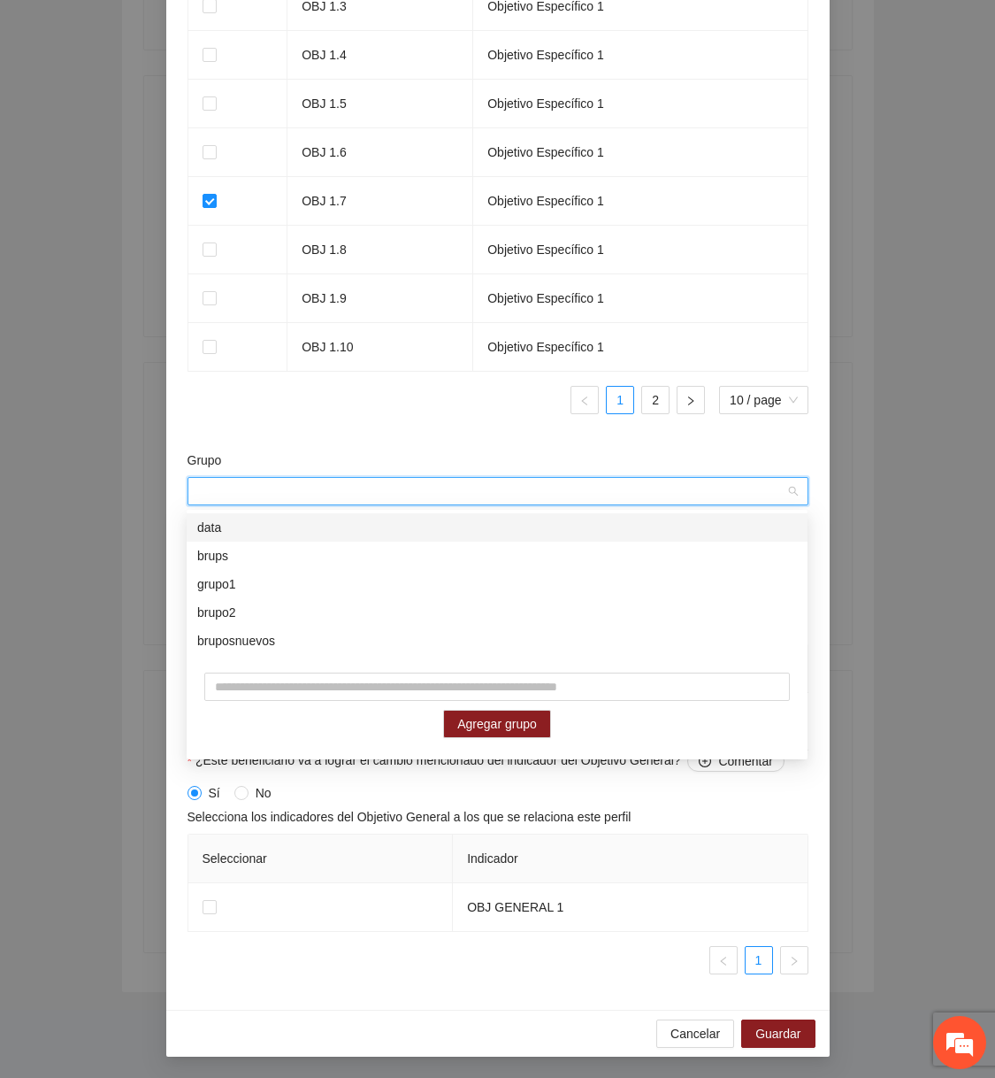
click at [476, 418] on div "Indicador Objetivo Específico OBJ 1.1 Objetivo Específico 1 OBJ 1.2 Objetivo Es…" at bounding box center [498, 131] width 621 height 593
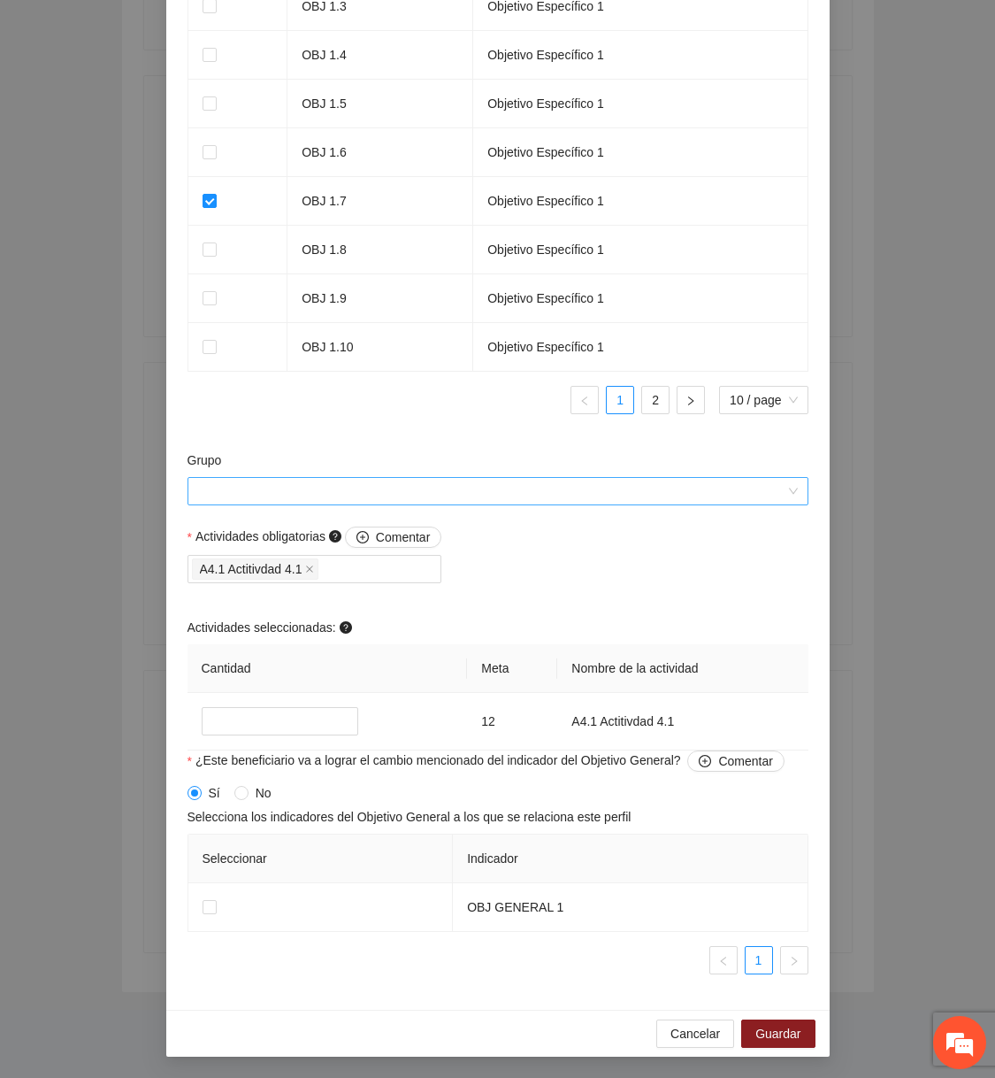
click at [395, 494] on input "Grupo" at bounding box center [491, 491] width 587 height 27
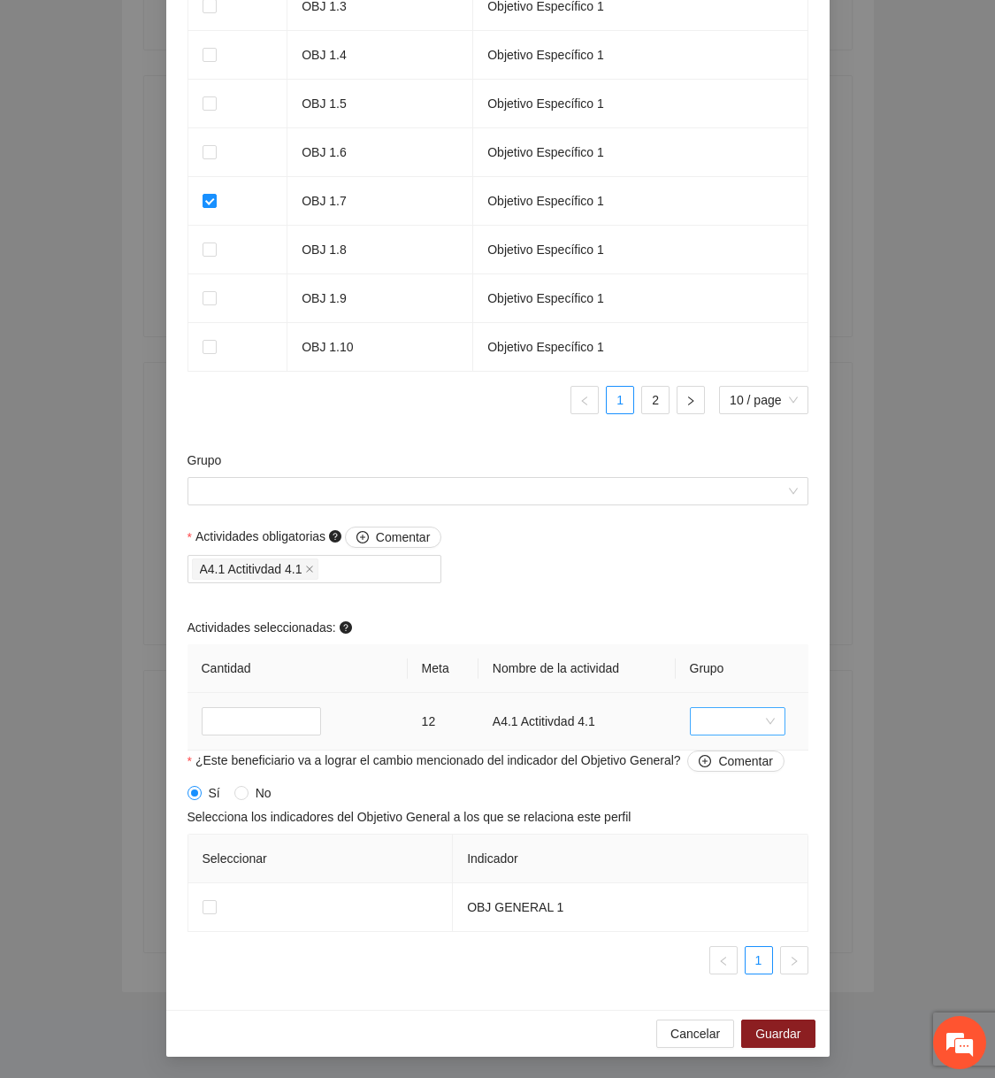
click at [709, 716] on input "search" at bounding box center [732, 721] width 62 height 27
click at [718, 767] on div "Sin grupo" at bounding box center [737, 757] width 96 height 28
click at [720, 726] on span "Sin grupo" at bounding box center [738, 721] width 74 height 27
click at [733, 899] on div "bruposnuevos" at bounding box center [737, 898] width 74 height 19
click at [742, 728] on span "bruposnuevos" at bounding box center [732, 721] width 84 height 27
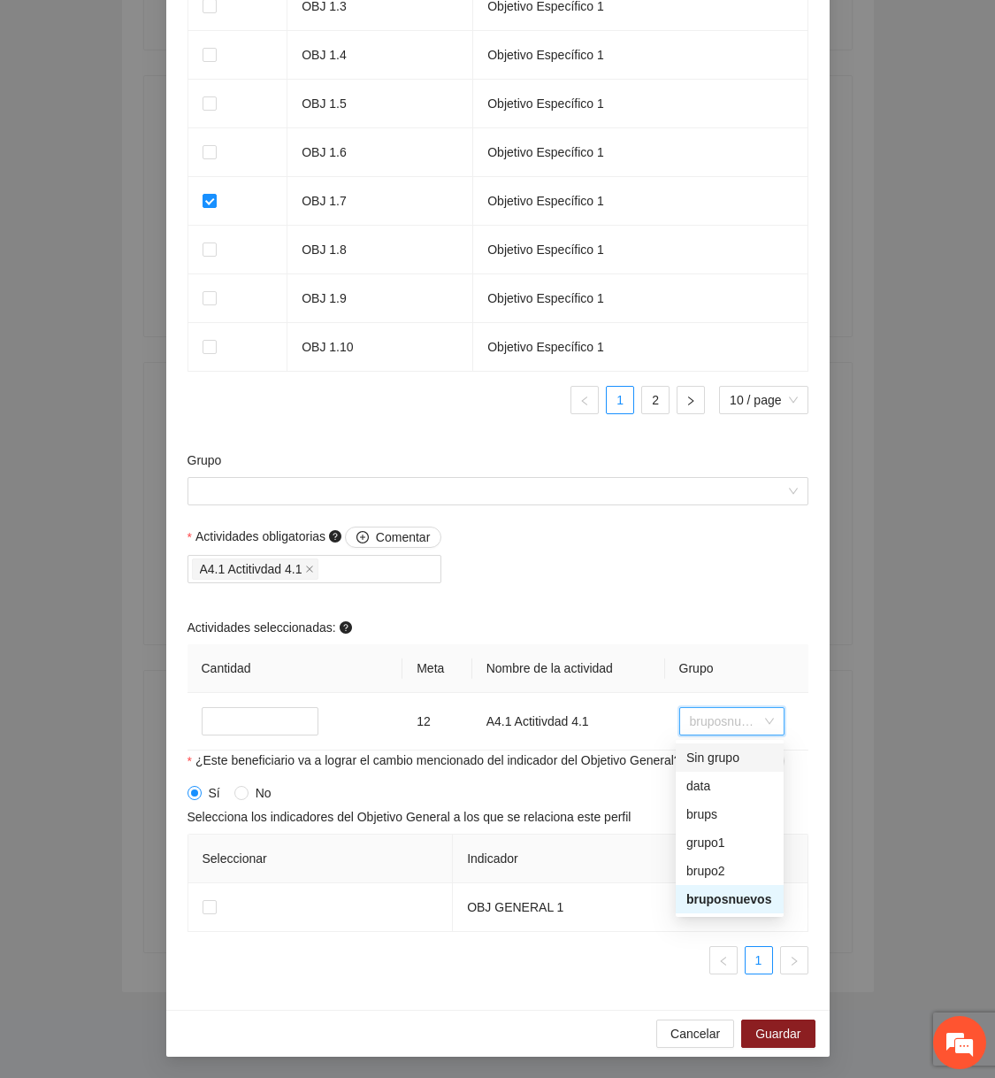
click at [750, 594] on div "Actividades obligatorias Comentar A4.1 Actitivdad 4.1 Actividades seleccionadas…" at bounding box center [498, 638] width 630 height 224
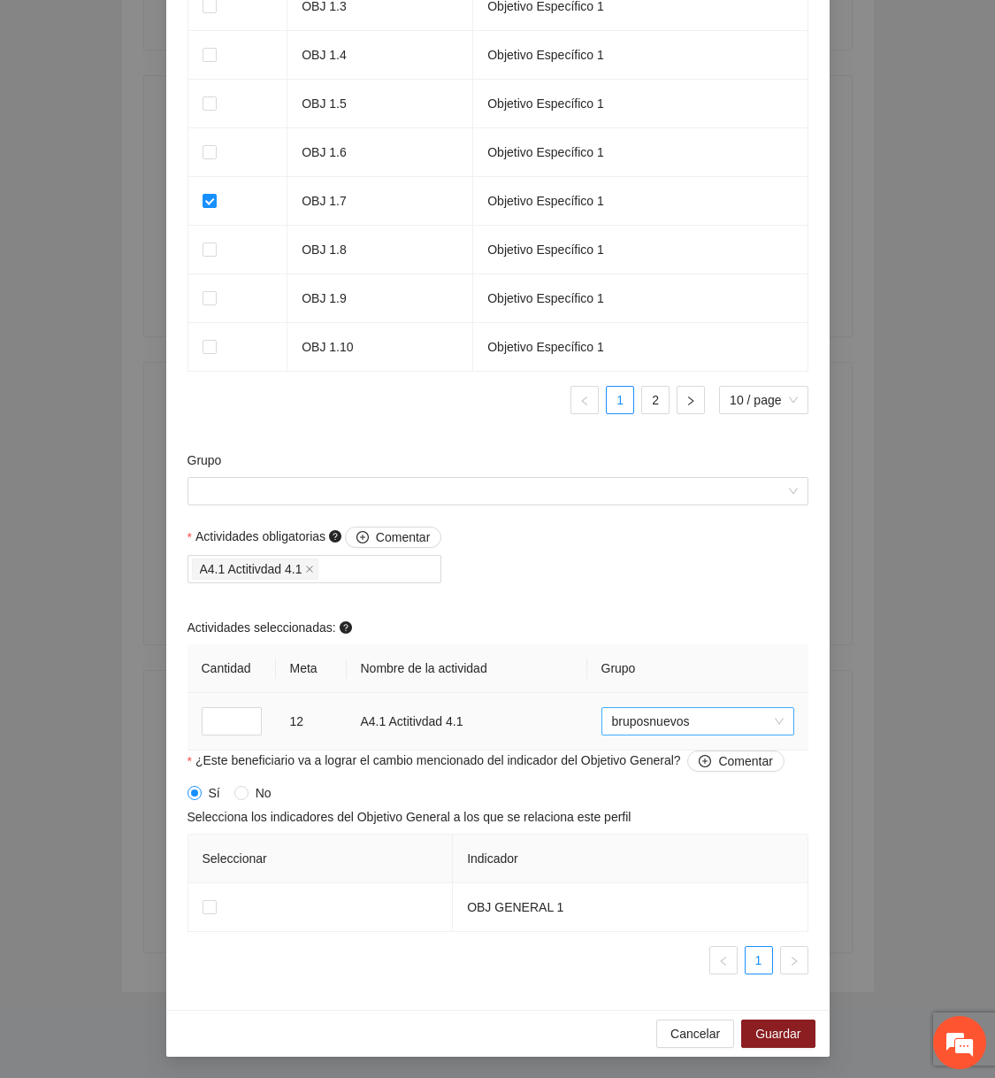
click at [738, 714] on span "bruposnuevos" at bounding box center [698, 721] width 172 height 27
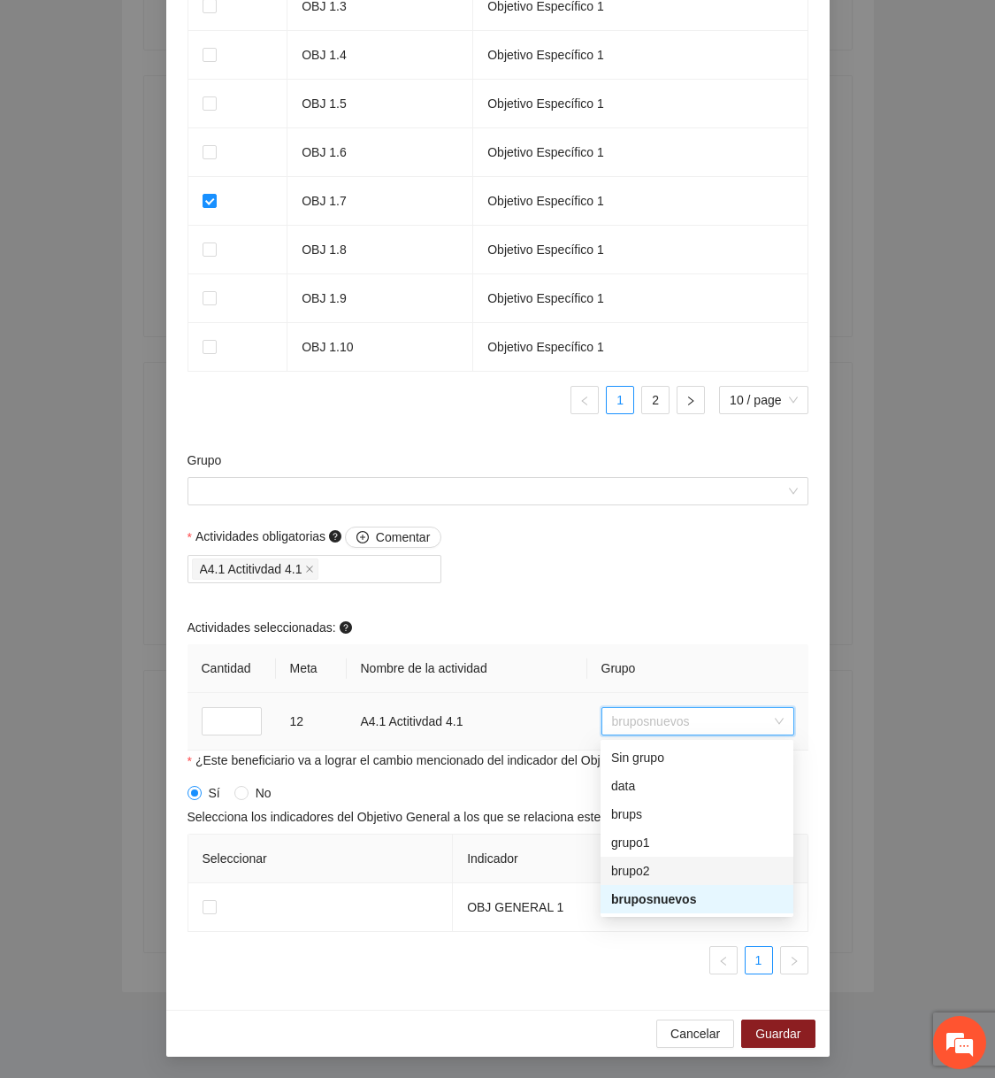
click at [658, 856] on div "brupo2" at bounding box center [697, 870] width 193 height 28
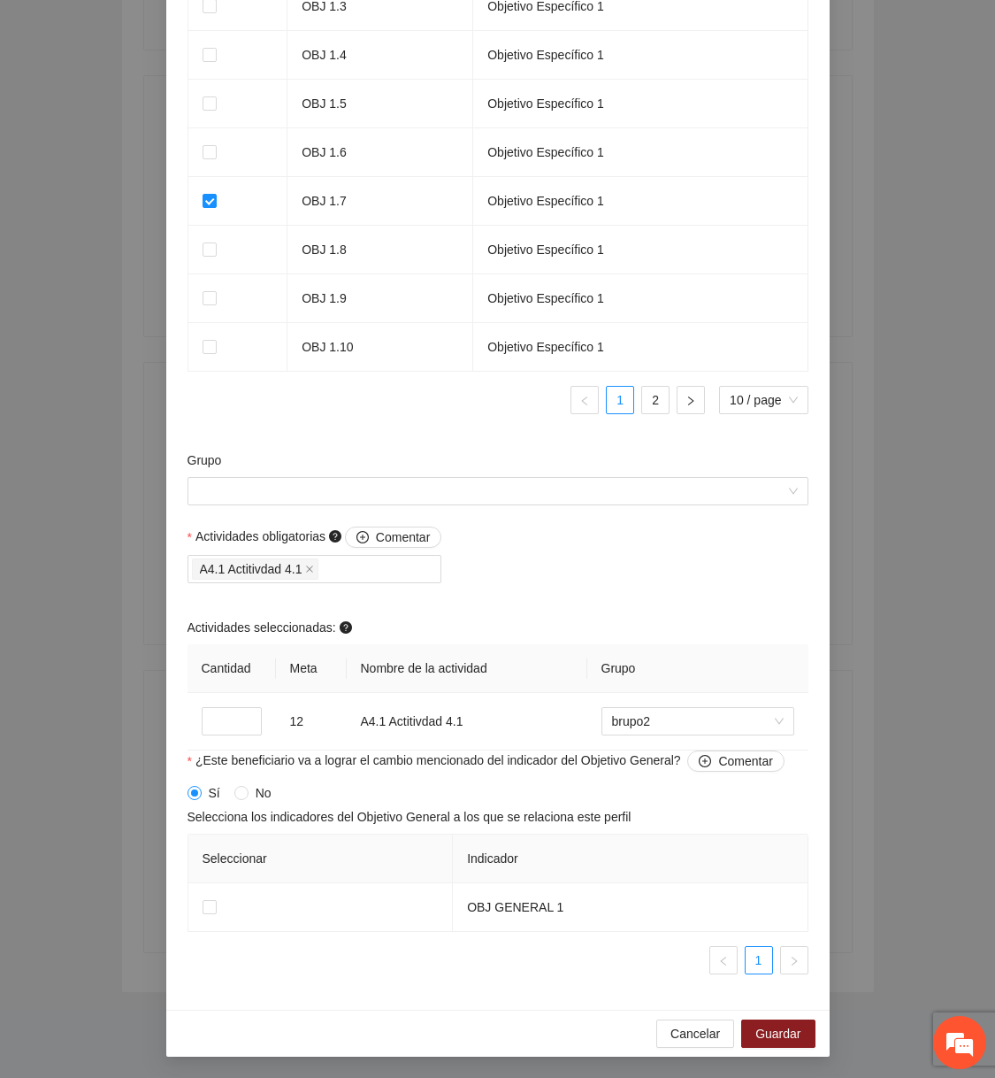
click at [698, 602] on div "Actividades obligatorias Comentar A4.1 Actitivdad 4.1 Actividades seleccionadas…" at bounding box center [498, 638] width 630 height 224
click at [228, 721] on input "**" at bounding box center [232, 721] width 60 height 28
type input "**"
click at [618, 564] on div "Actividades obligatorias Comentar A4.1 Actitivdad 4.1 Actividades seleccionadas…" at bounding box center [498, 638] width 630 height 224
click at [671, 716] on input "search" at bounding box center [691, 721] width 159 height 27
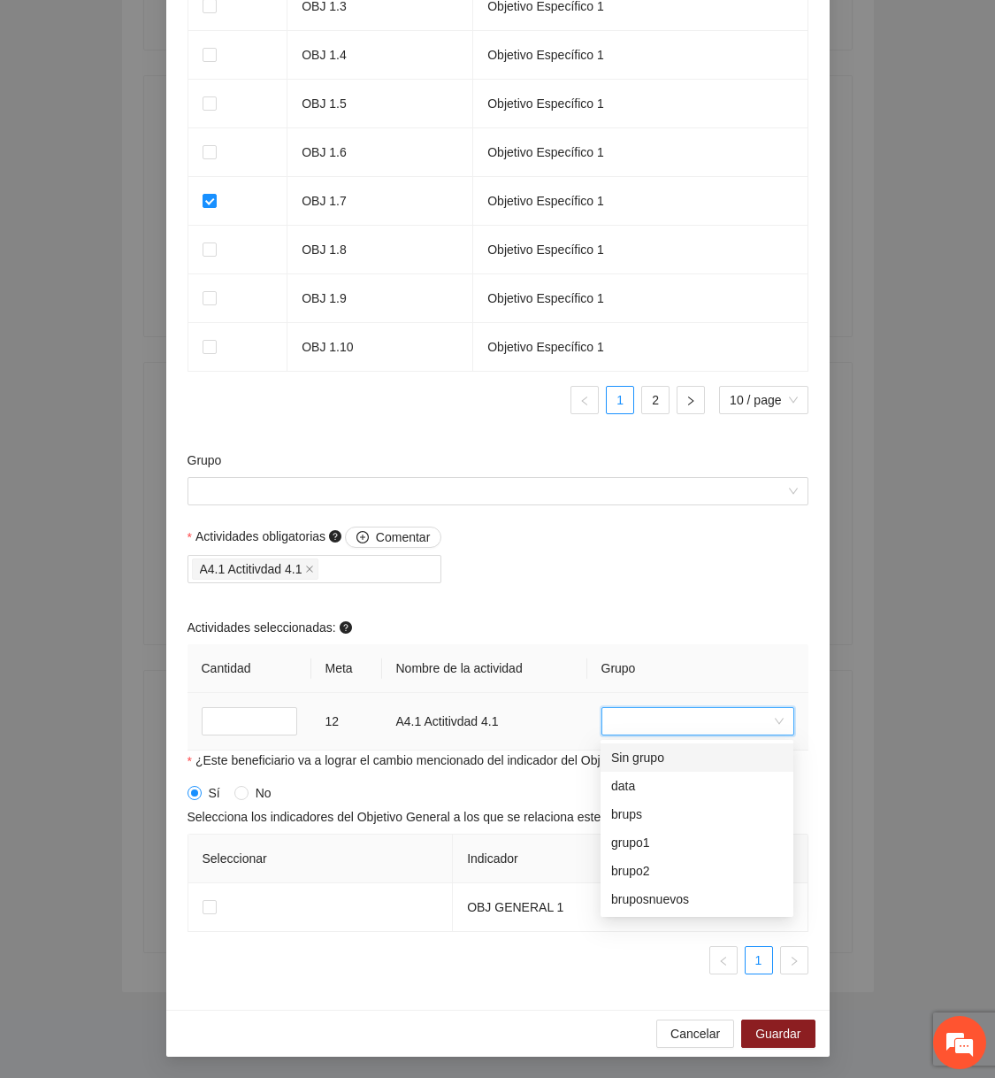
click at [664, 743] on div "Sin grupo" at bounding box center [697, 757] width 193 height 28
click at [707, 612] on div "Actividades obligatorias Comentar A4.1 Actitivdad 4.1 Actividades seleccionadas…" at bounding box center [498, 638] width 630 height 224
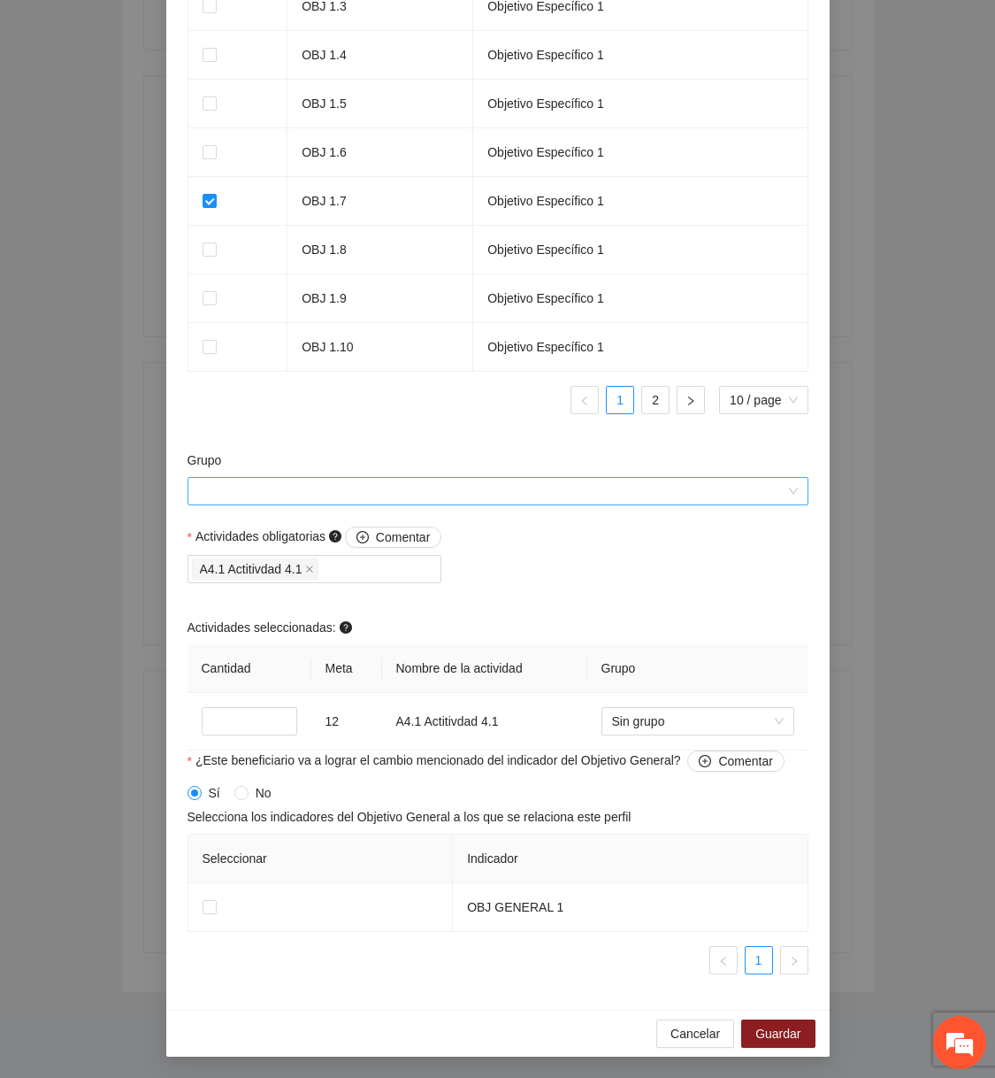
click at [731, 492] on input "Grupo" at bounding box center [491, 491] width 587 height 27
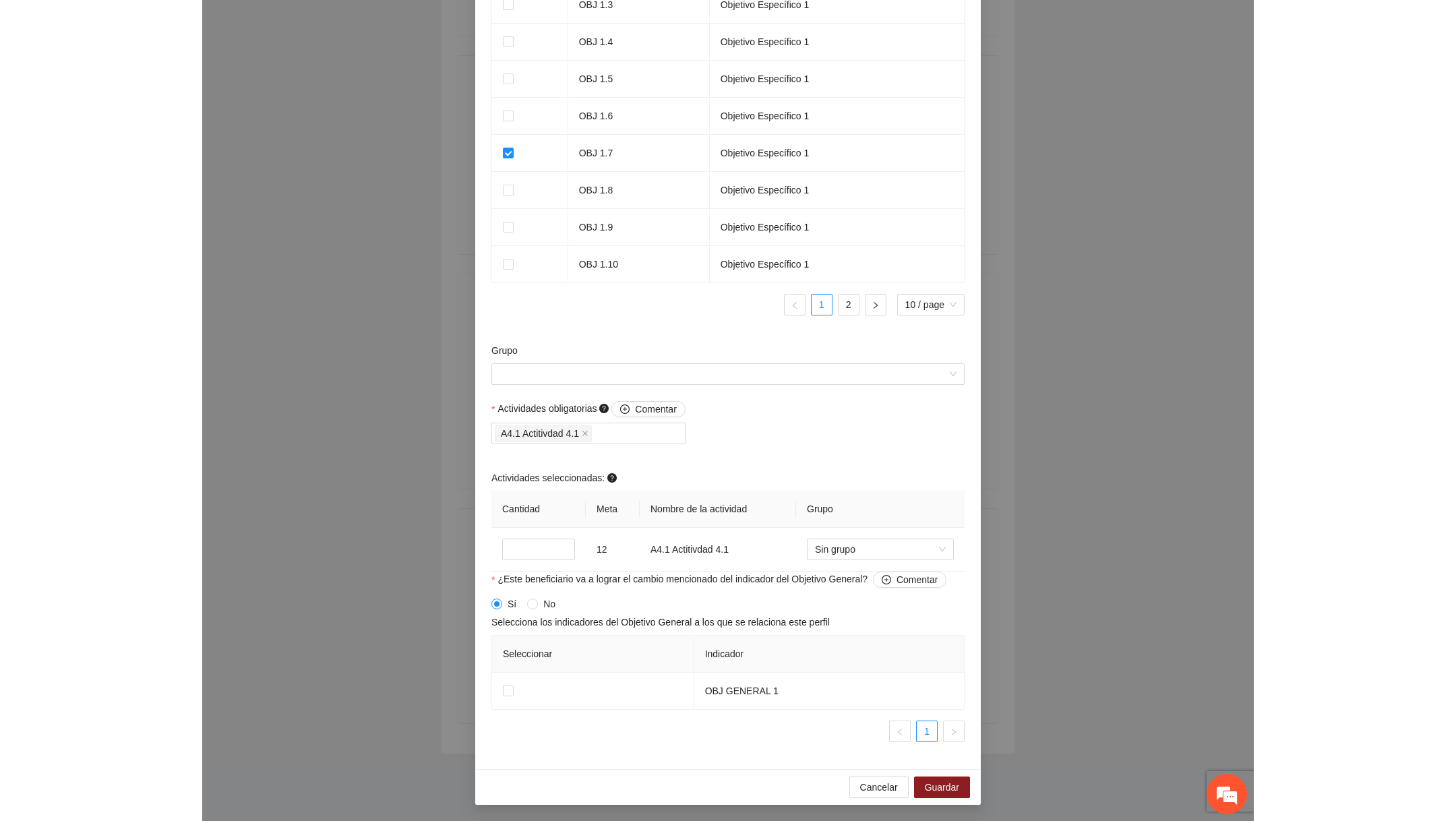
scroll to position [455, 0]
